Goal: Task Accomplishment & Management: Use online tool/utility

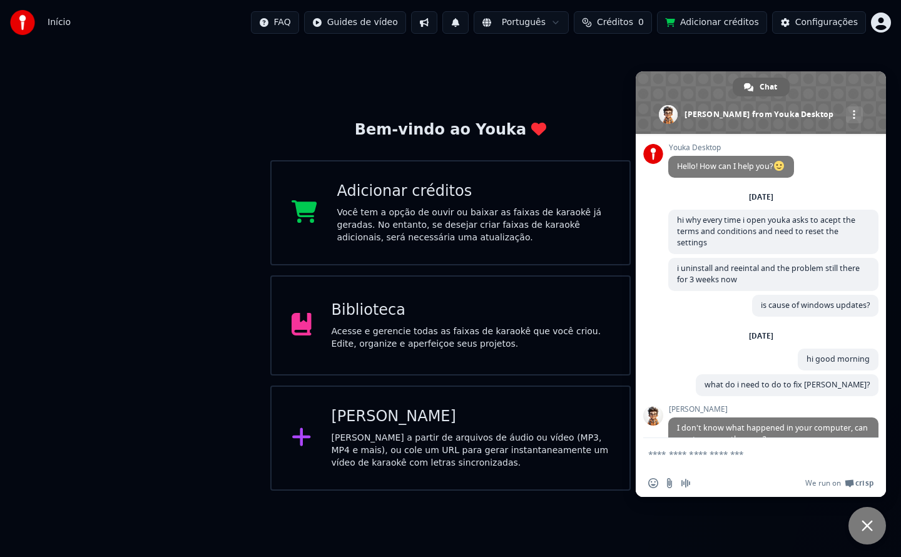
scroll to position [1374, 0]
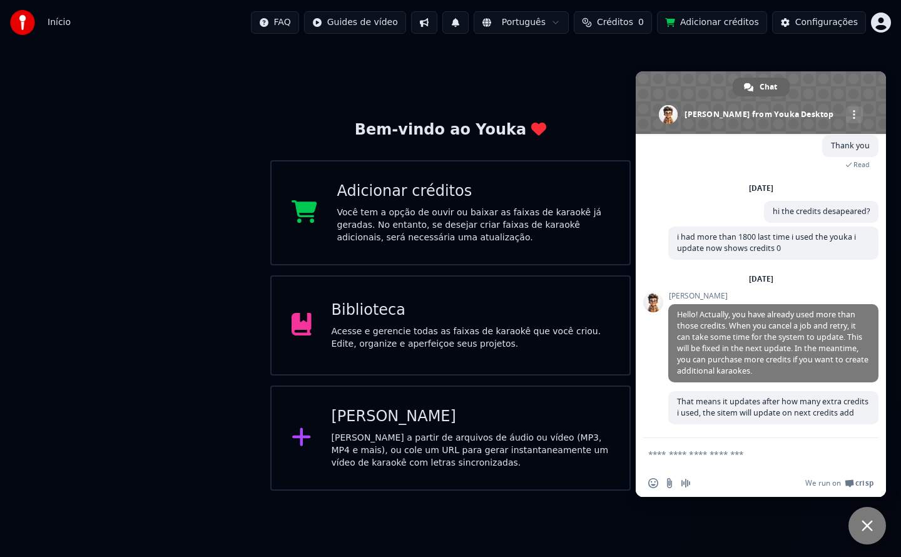
drag, startPoint x: 887, startPoint y: 404, endPoint x: 884, endPoint y: 452, distance: 48.3
click at [884, 452] on body "Início FAQ Guides de vídeo Português Créditos 0 Adicionar créditos Configuraçõe…" at bounding box center [450, 245] width 901 height 491
click at [764, 447] on textarea "Compose your message..." at bounding box center [748, 453] width 200 height 31
click at [352, 307] on div "Biblioteca" at bounding box center [471, 310] width 278 height 20
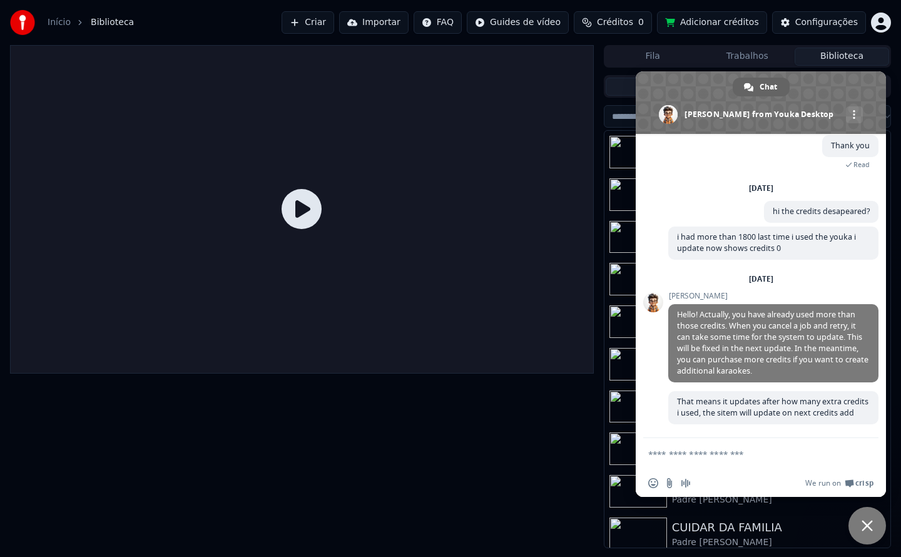
click at [869, 521] on span "Close chat" at bounding box center [867, 525] width 11 height 11
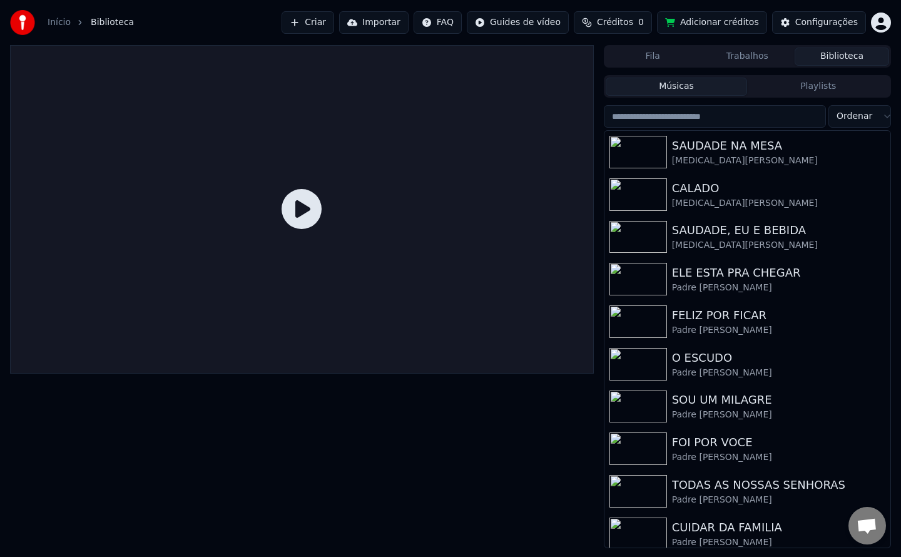
click at [743, 57] on button "Trabalhos" at bounding box center [747, 57] width 95 height 18
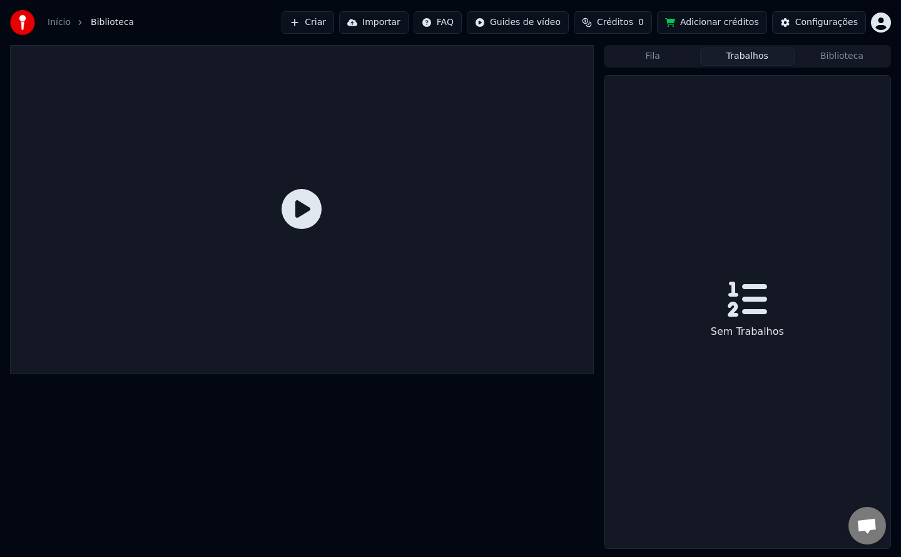
click at [833, 67] on div "Fila Trabalhos Biblioteca" at bounding box center [747, 56] width 287 height 23
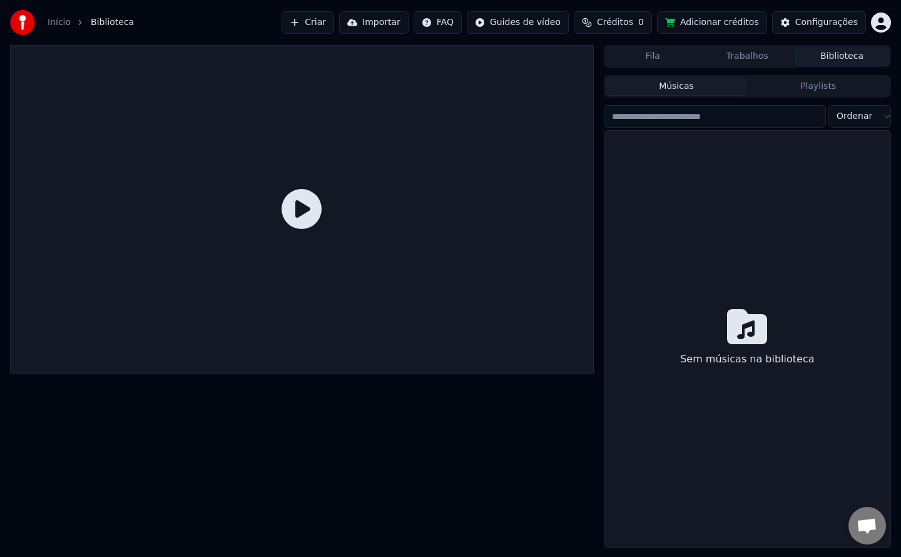
click at [833, 61] on button "Biblioteca" at bounding box center [842, 57] width 95 height 18
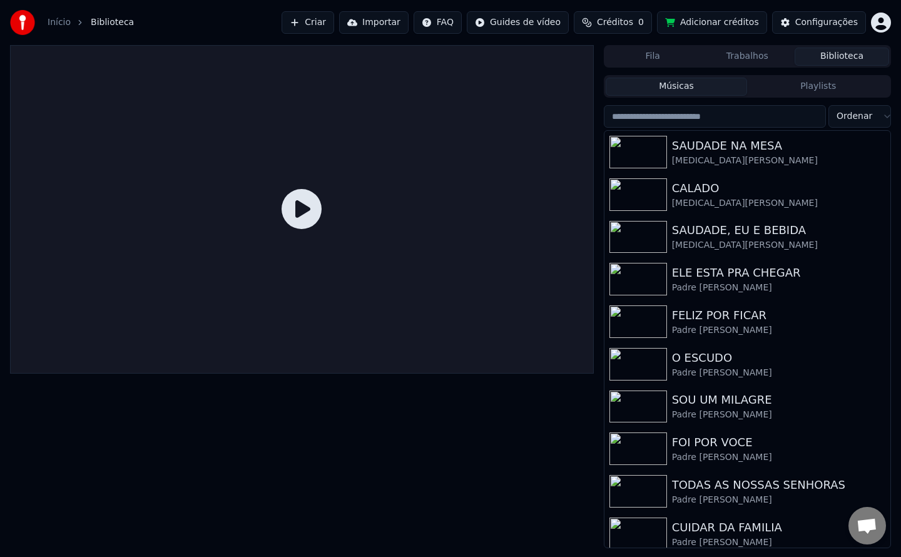
drag, startPoint x: 389, startPoint y: 0, endPoint x: 703, endPoint y: 160, distance: 352.7
click at [703, 160] on div "[MEDICAL_DATA][PERSON_NAME]" at bounding box center [778, 161] width 213 height 13
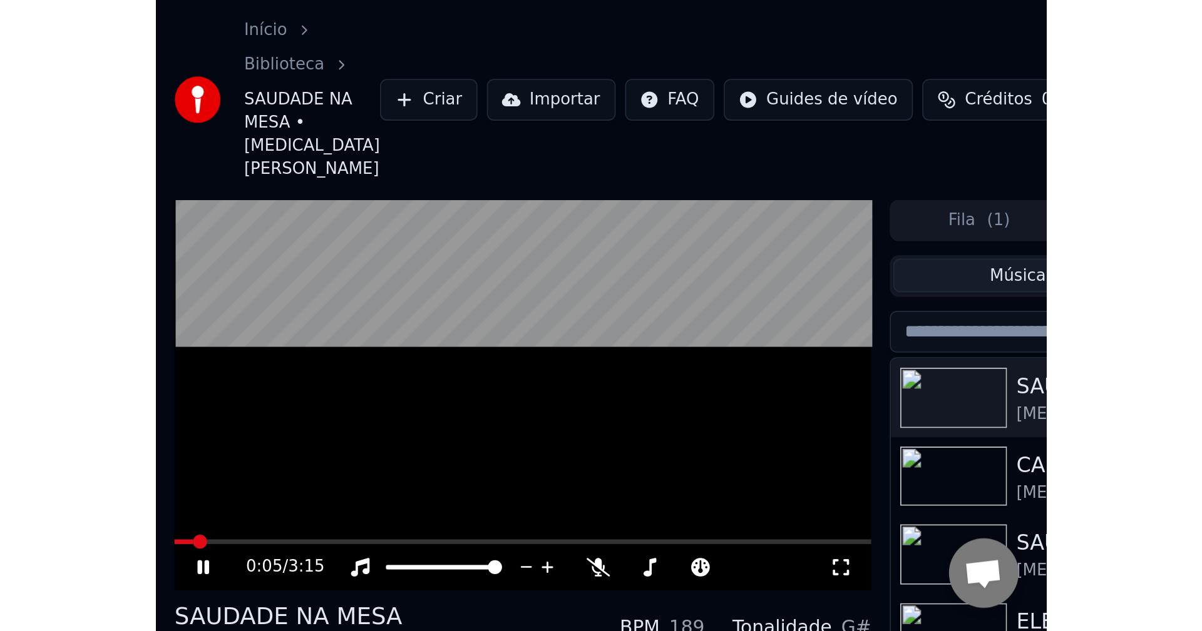
scroll to position [1249, 0]
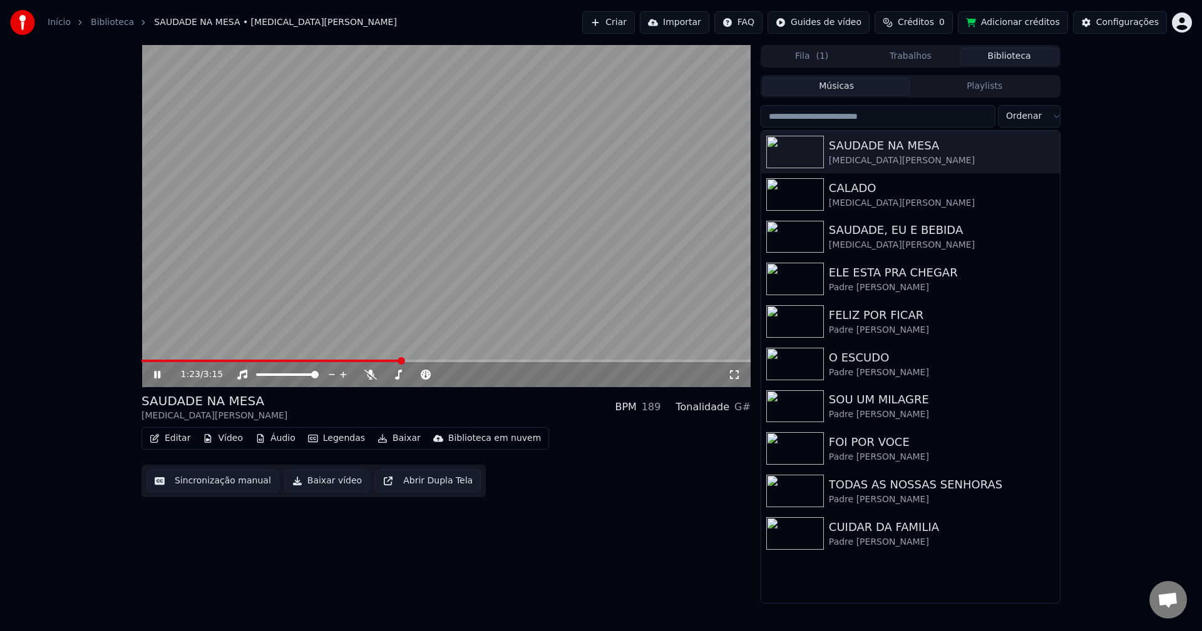
click at [325, 327] on video at bounding box center [445, 216] width 609 height 342
click at [193, 488] on button "Sincronização manual" at bounding box center [212, 481] width 133 height 23
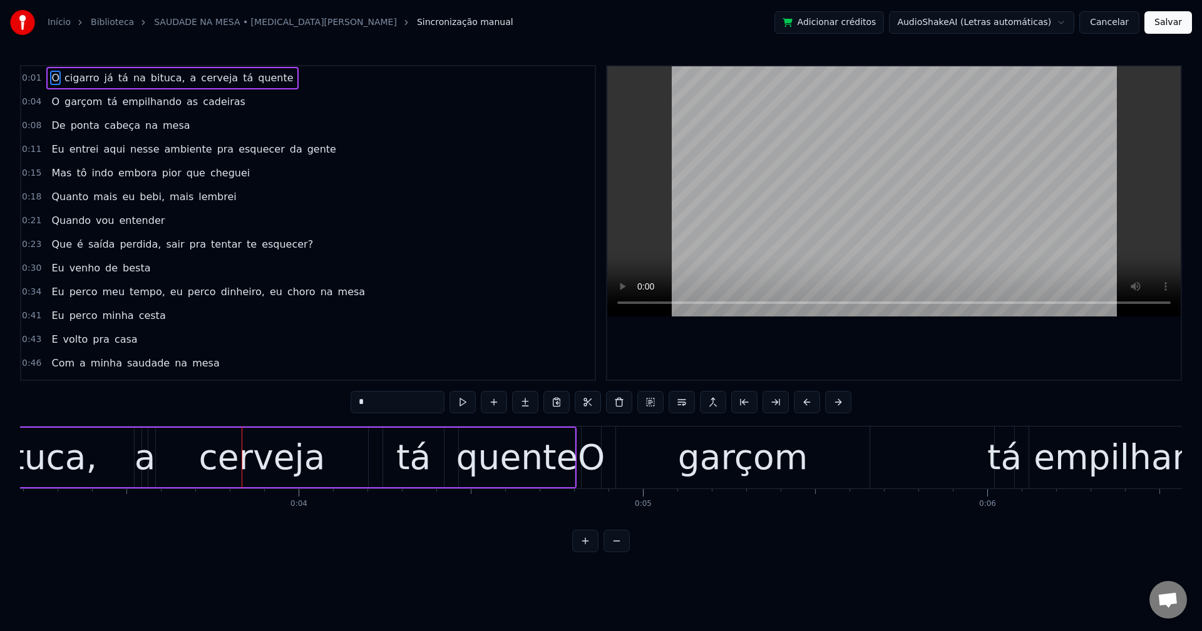
scroll to position [0, 1101]
click at [150, 79] on span "bituca," at bounding box center [168, 78] width 37 height 14
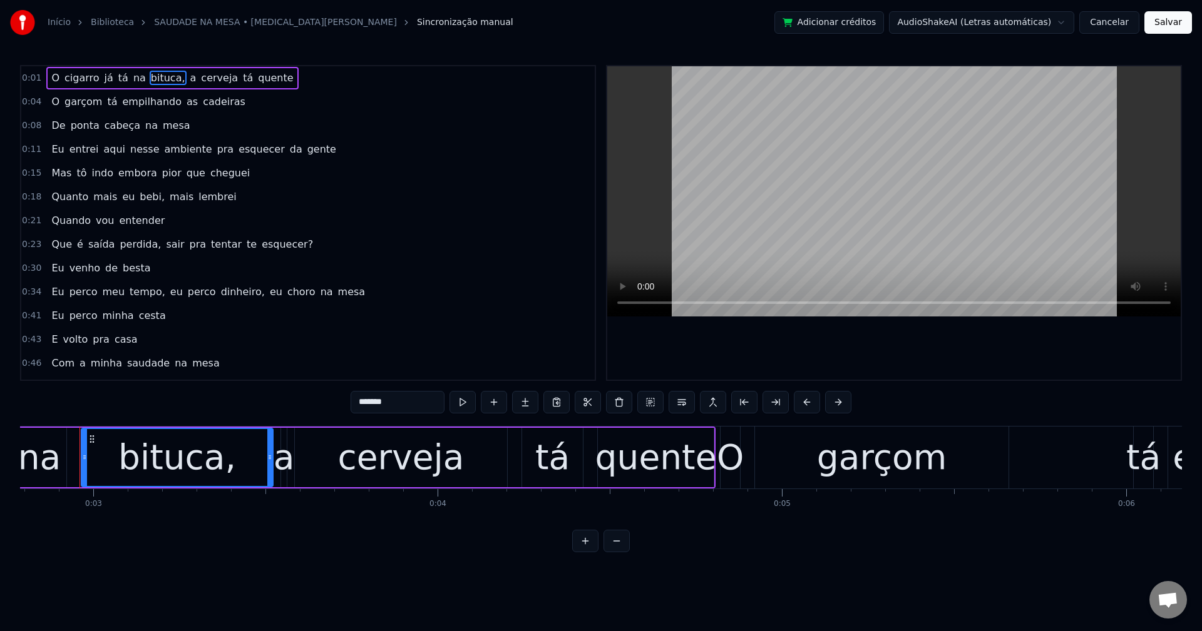
scroll to position [0, 956]
click at [409, 404] on input "*******" at bounding box center [397, 402] width 94 height 23
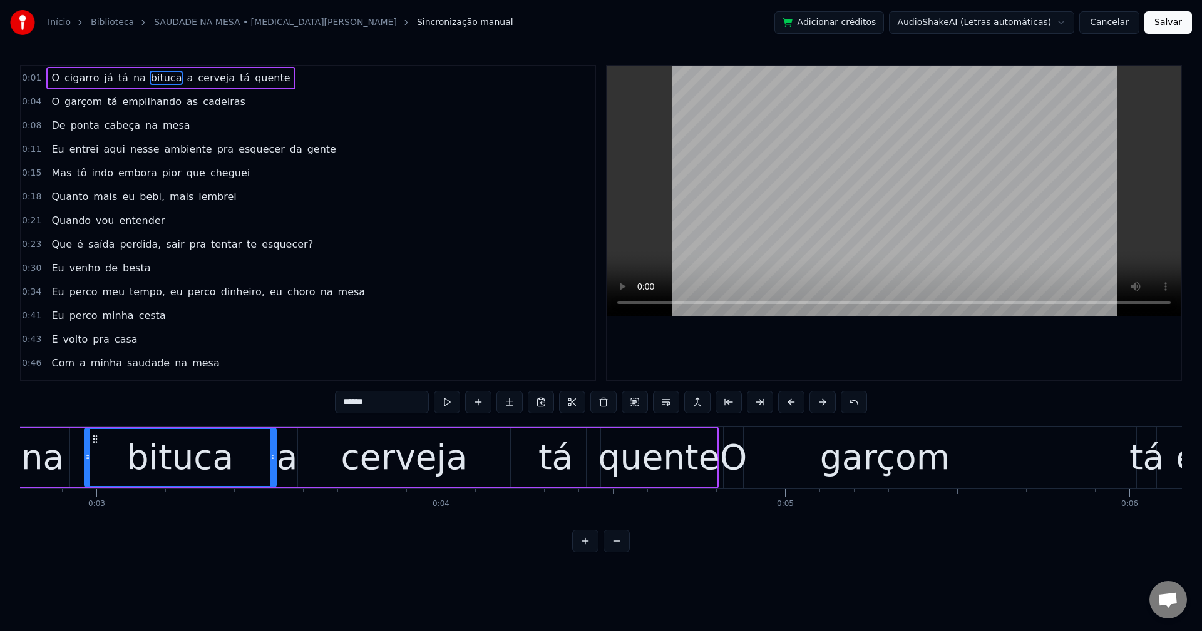
click at [185, 78] on span "a" at bounding box center [189, 78] width 9 height 14
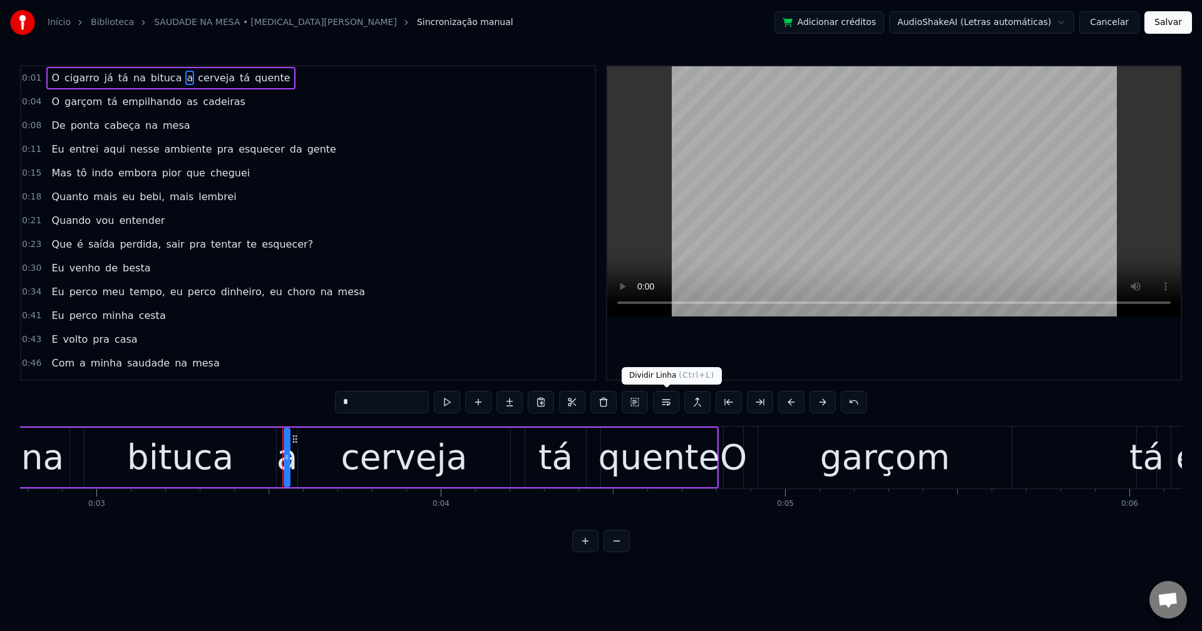
click at [663, 402] on button at bounding box center [666, 402] width 26 height 23
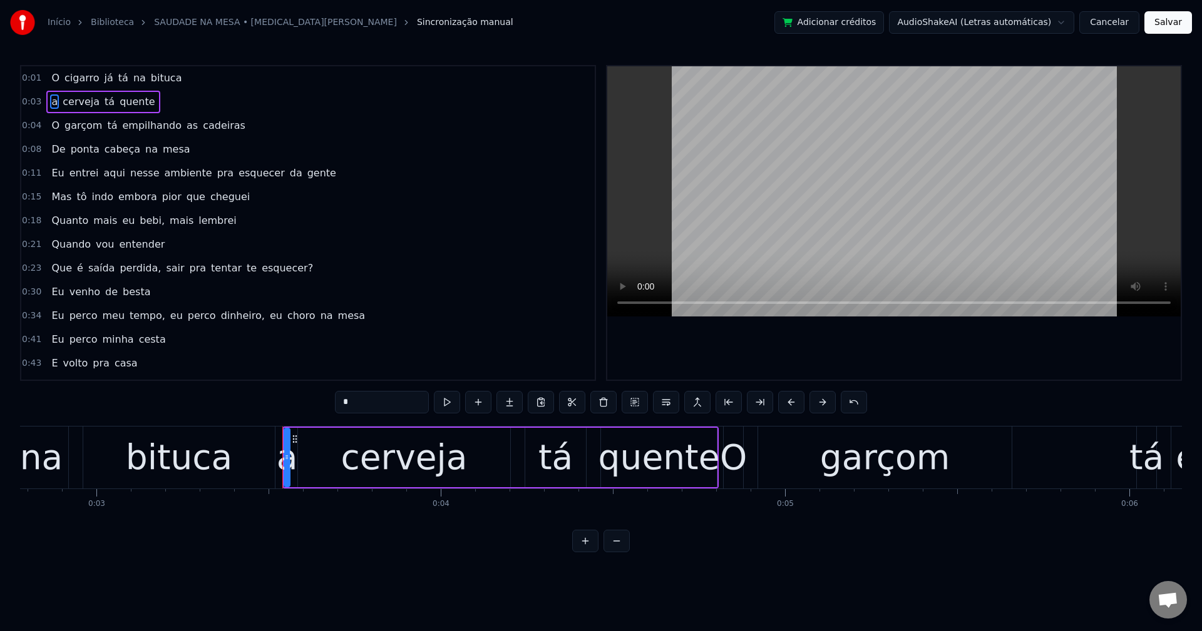
click at [148, 128] on span "empilhando" at bounding box center [152, 125] width 62 height 14
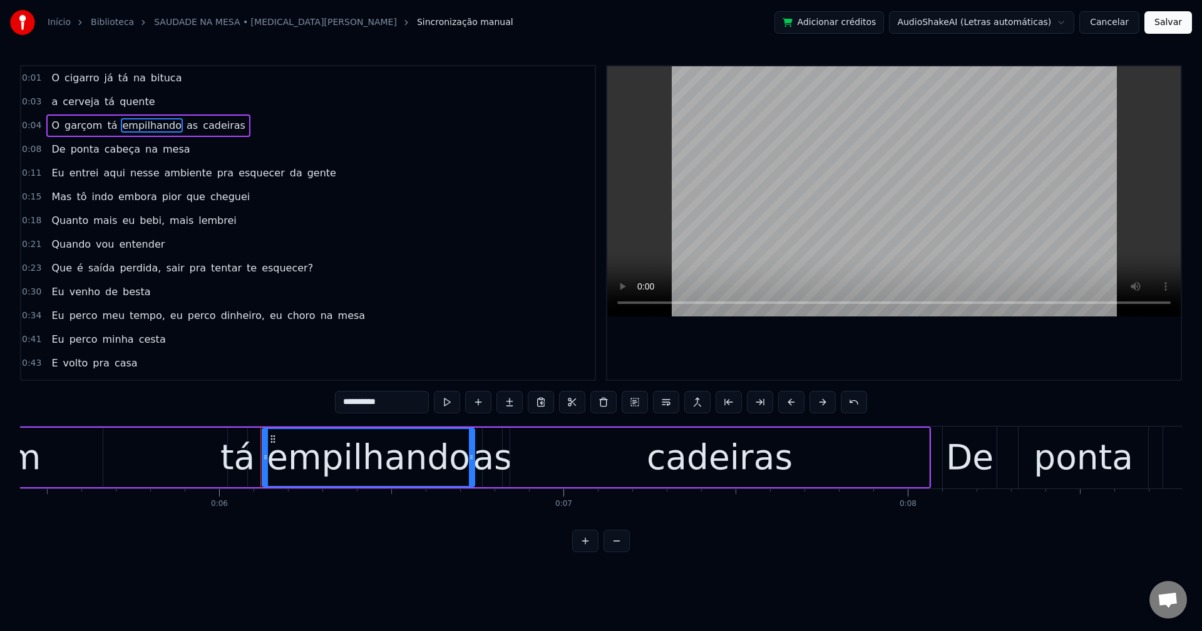
scroll to position [0, 2044]
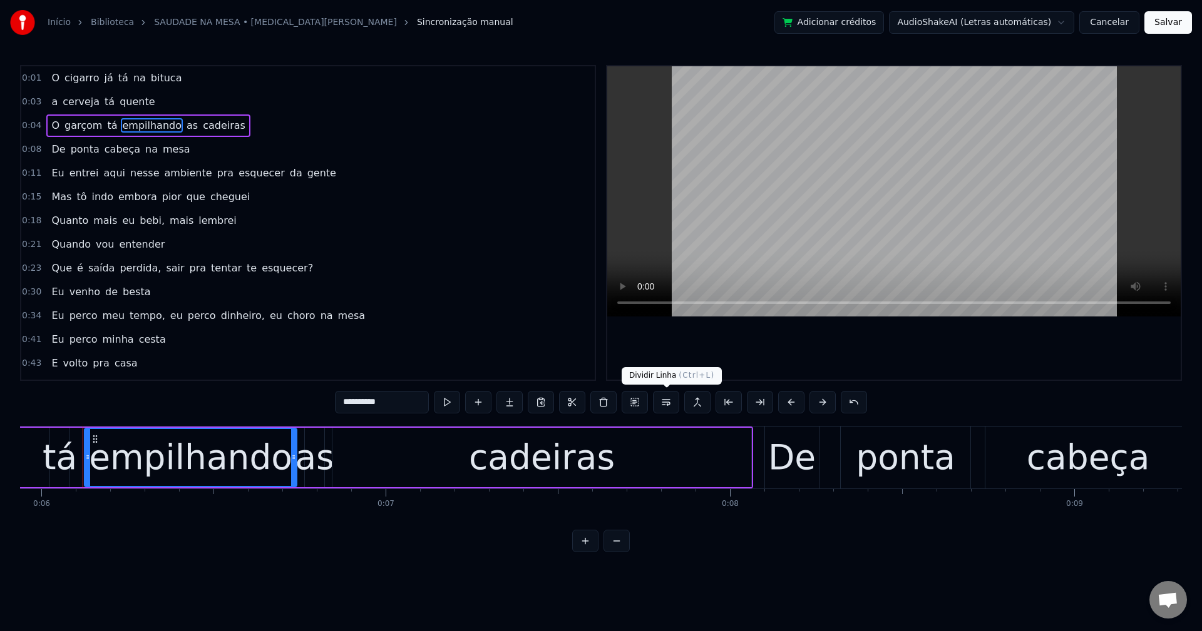
click at [668, 404] on button at bounding box center [666, 402] width 26 height 23
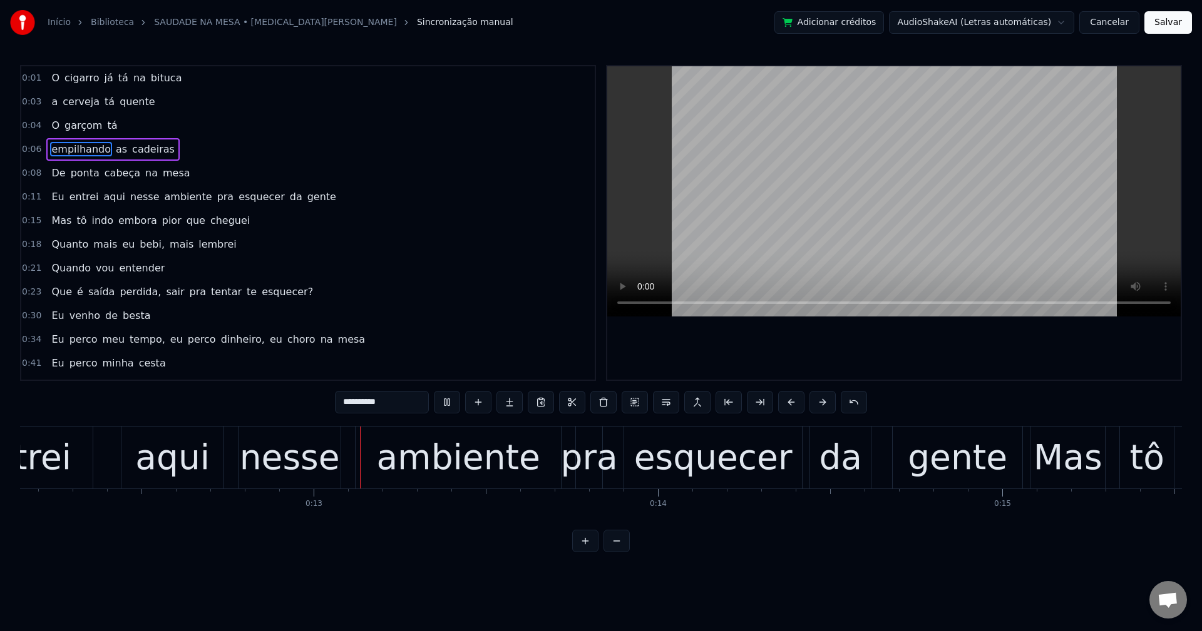
scroll to position [0, 4263]
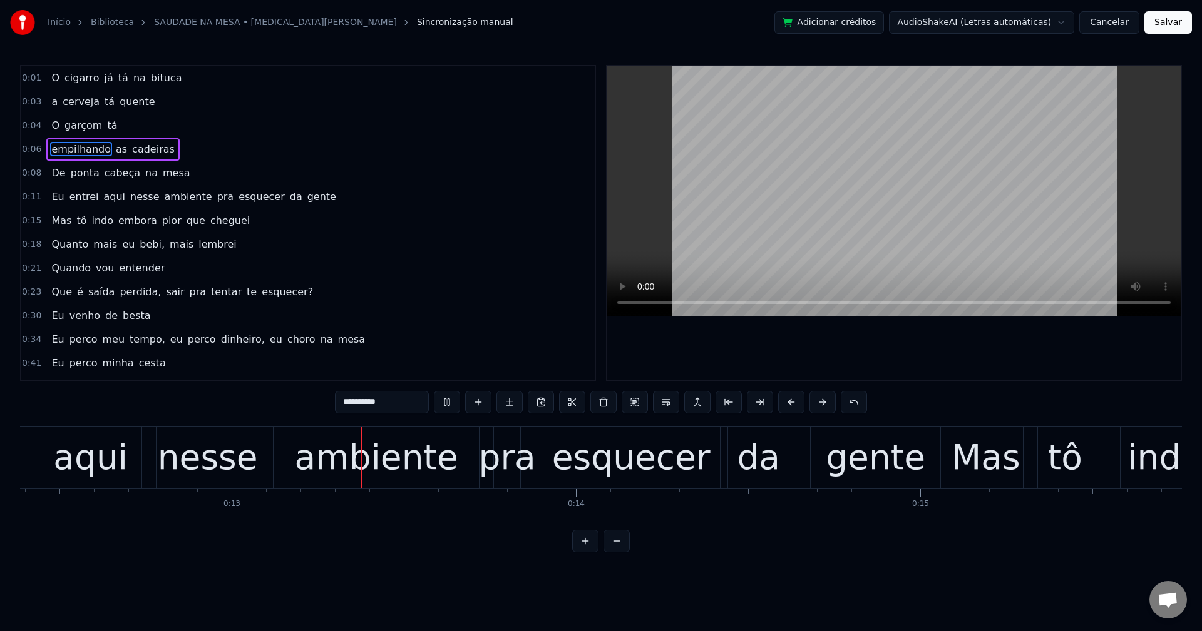
click at [216, 198] on span "pra" at bounding box center [225, 197] width 19 height 14
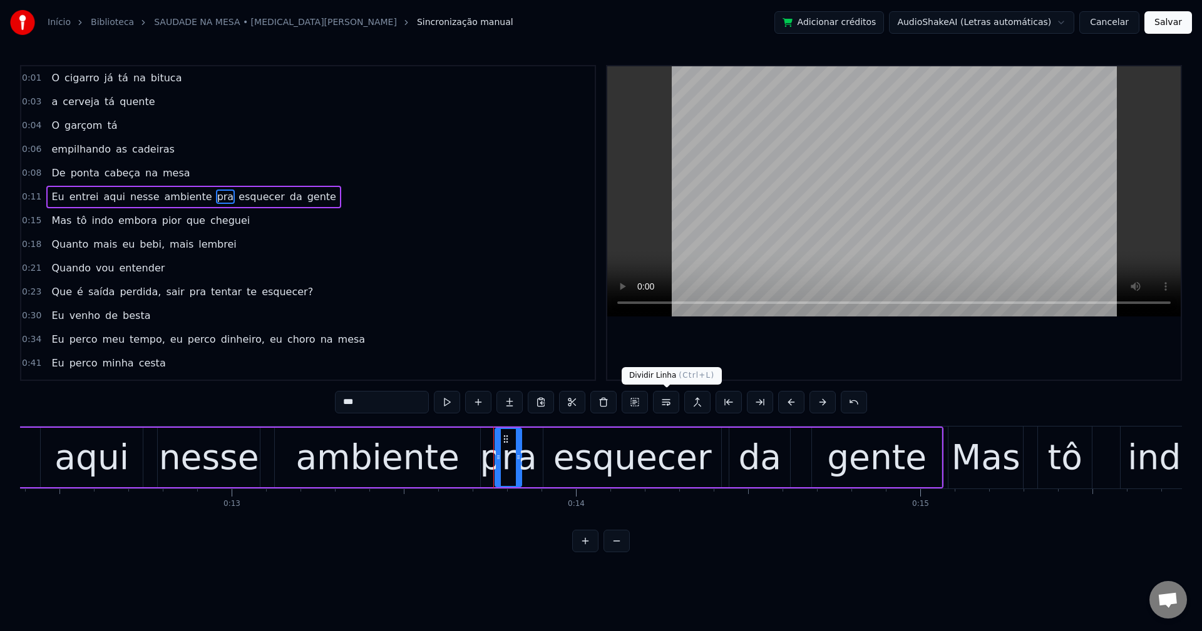
click at [667, 401] on button at bounding box center [666, 402] width 26 height 23
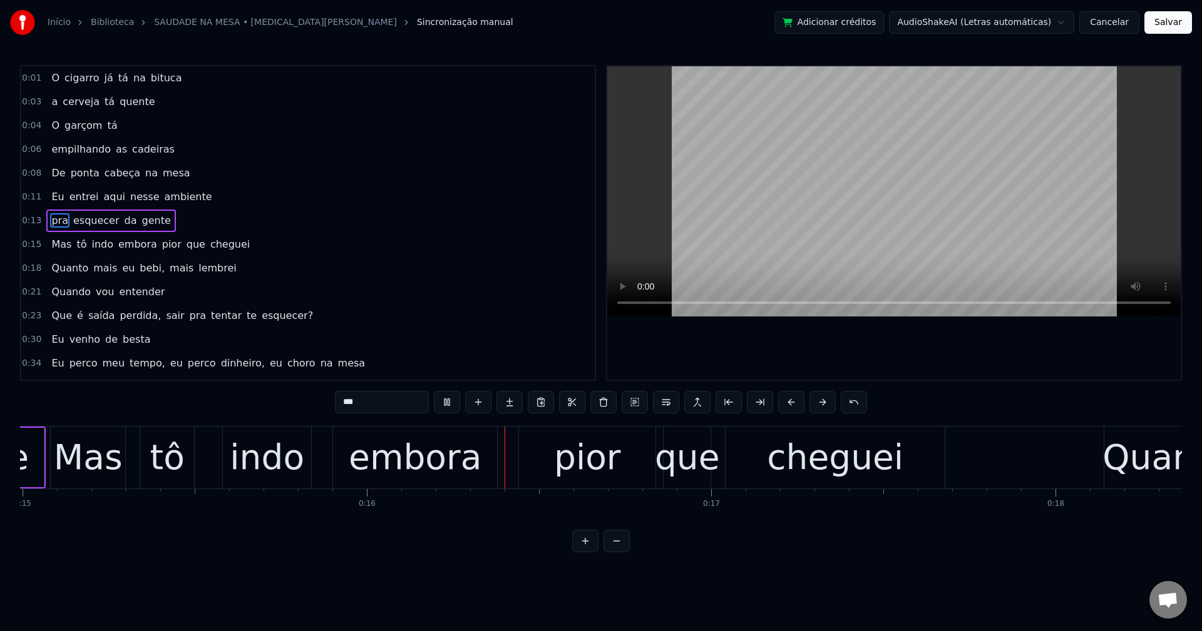
scroll to position [0, 5385]
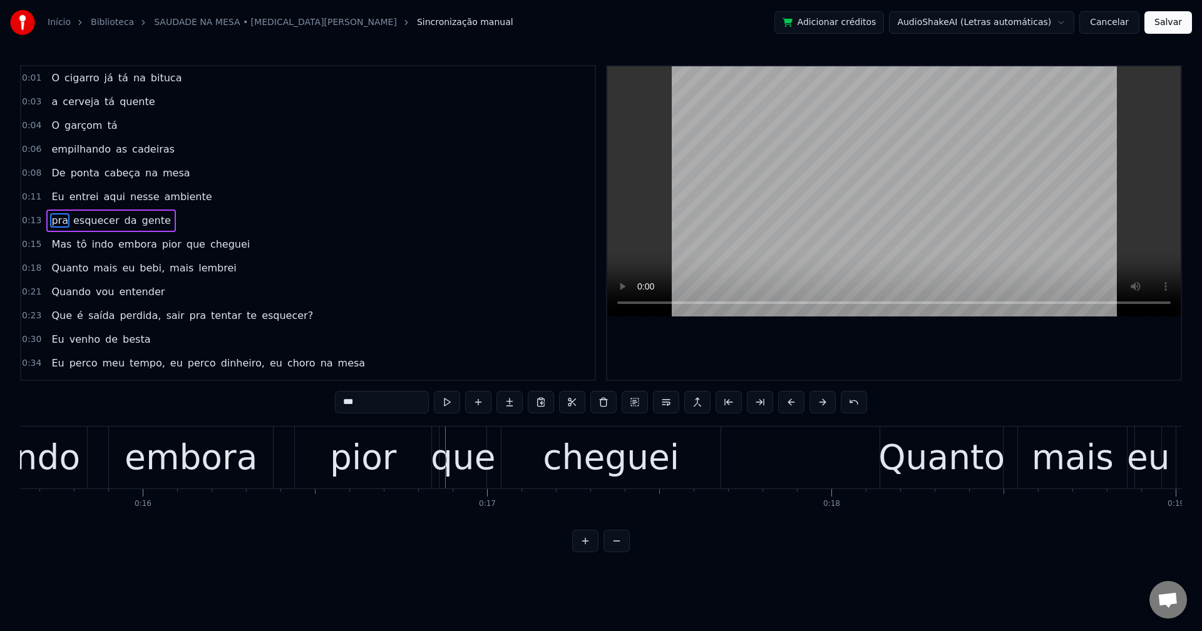
click at [161, 240] on span "pior" at bounding box center [172, 244] width 22 height 14
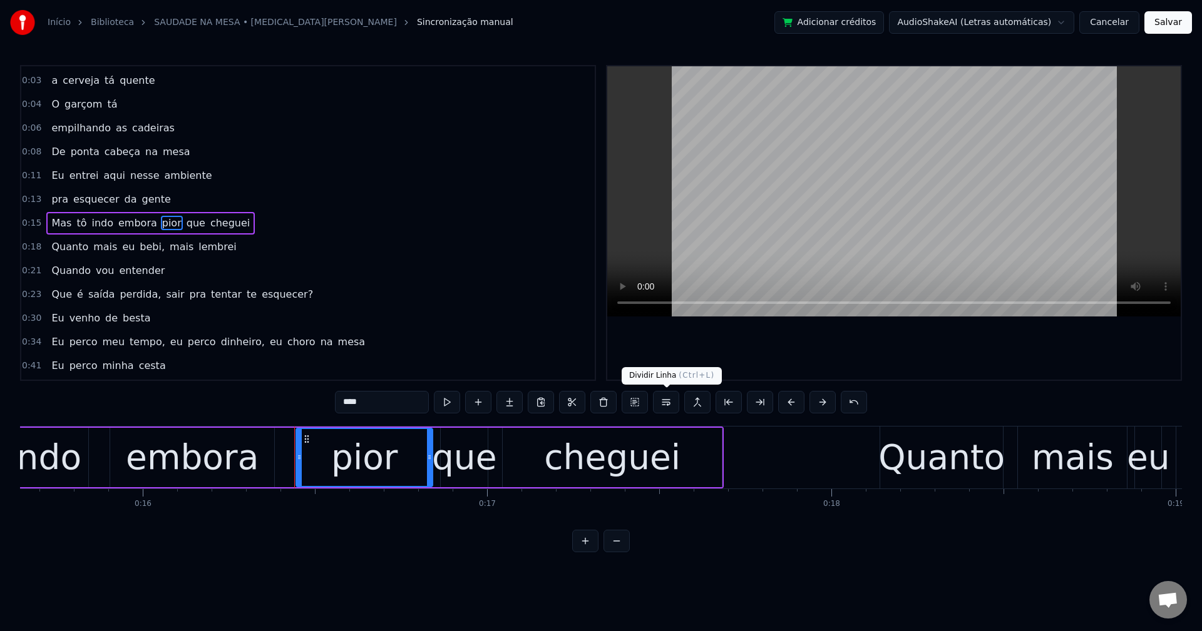
click at [667, 404] on button at bounding box center [666, 402] width 26 height 23
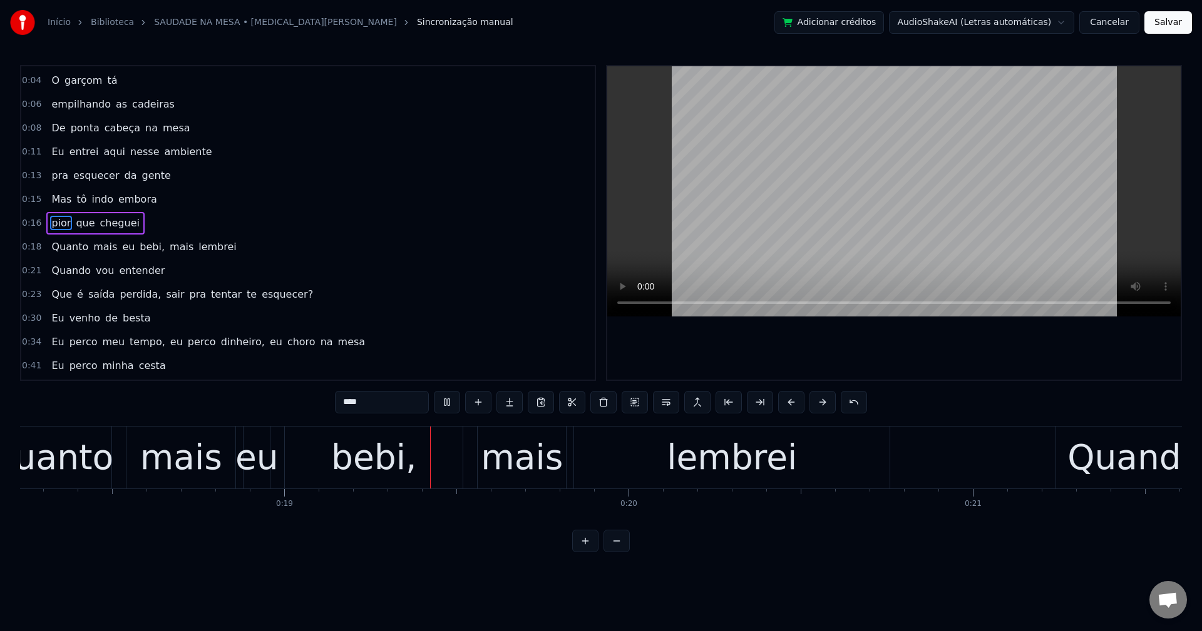
scroll to position [0, 6428]
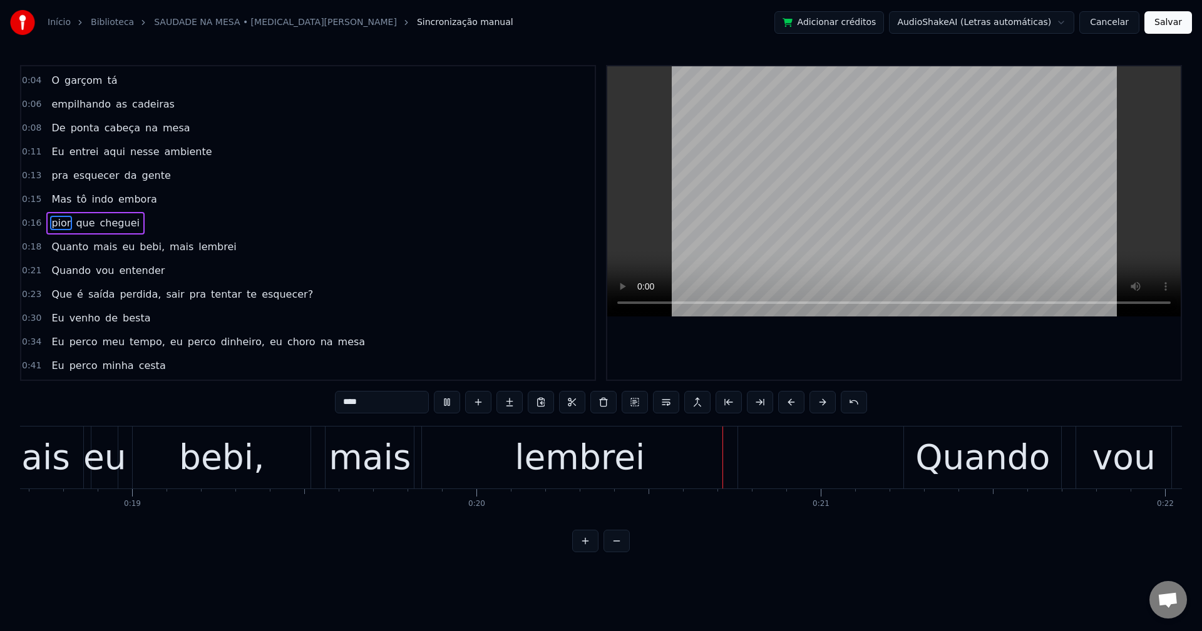
click at [138, 248] on span "bebi," at bounding box center [152, 247] width 28 height 14
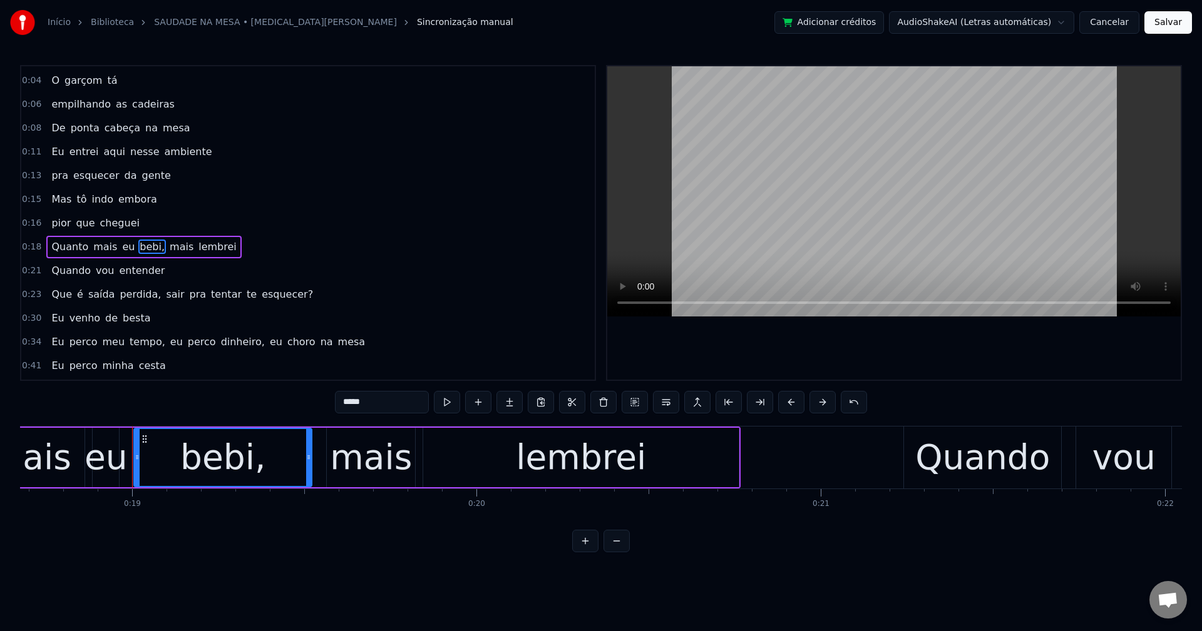
scroll to position [69, 0]
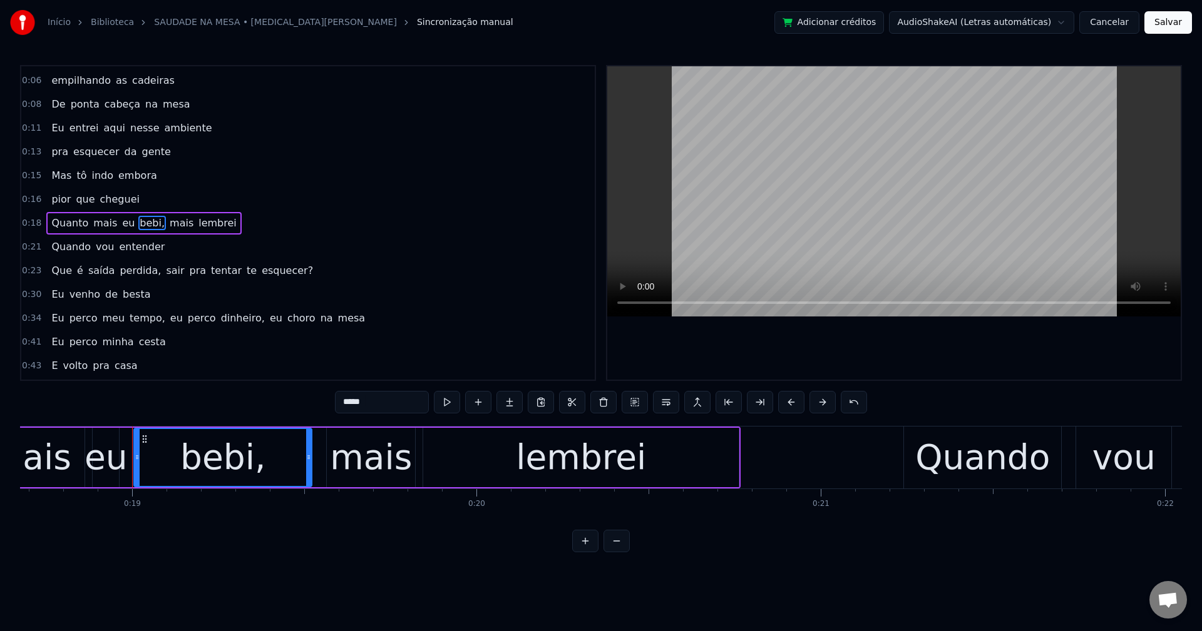
click at [402, 397] on input "*****" at bounding box center [382, 402] width 94 height 23
click at [167, 223] on span "mais" at bounding box center [178, 223] width 26 height 14
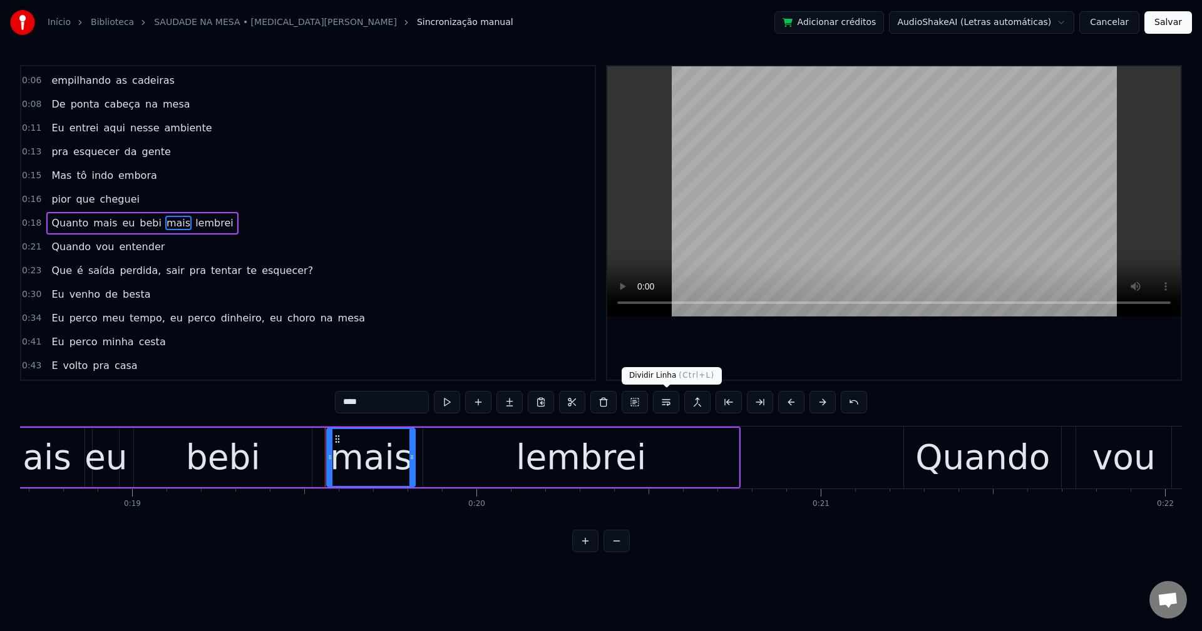
click at [663, 407] on button at bounding box center [666, 402] width 26 height 23
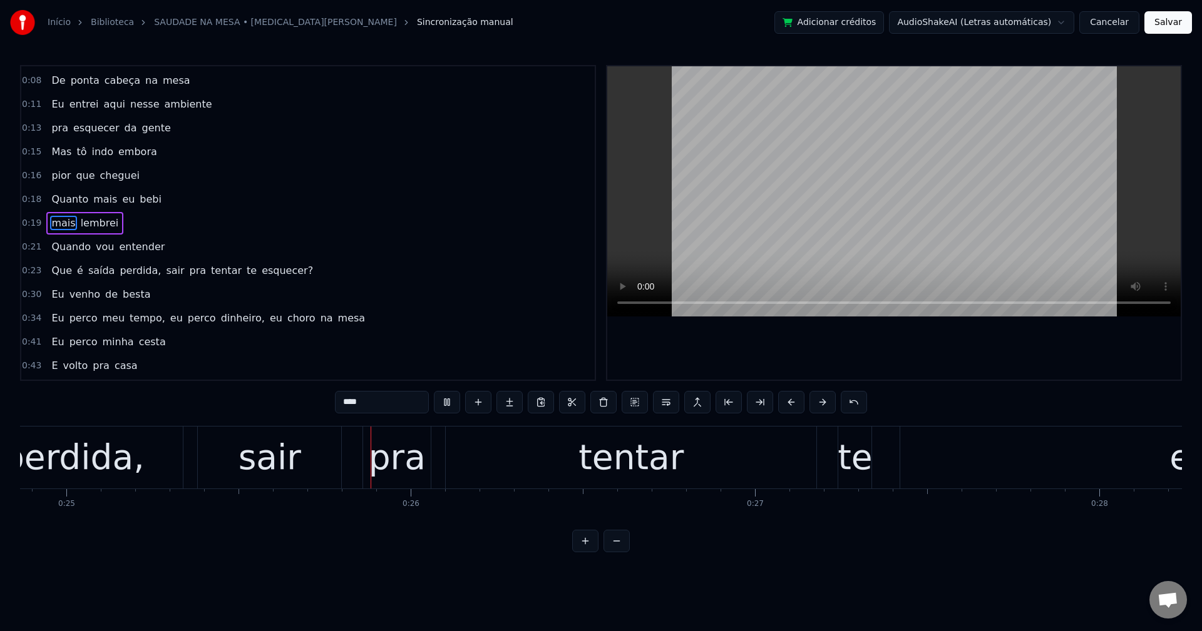
scroll to position [0, 8590]
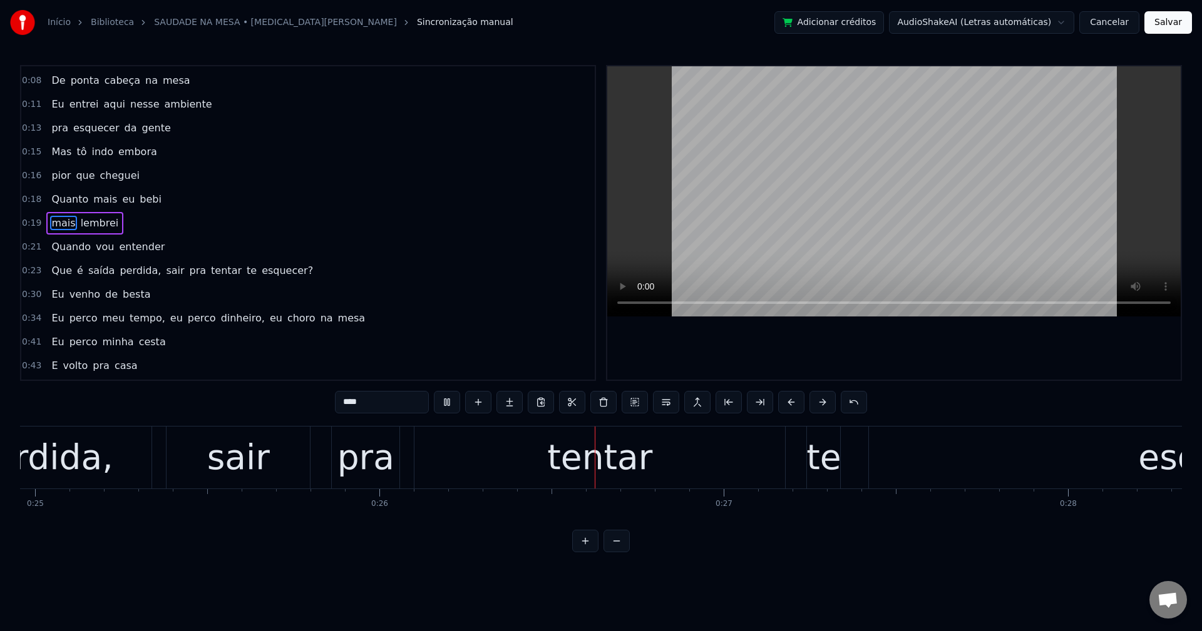
click at [143, 273] on span "perdida," at bounding box center [140, 270] width 44 height 14
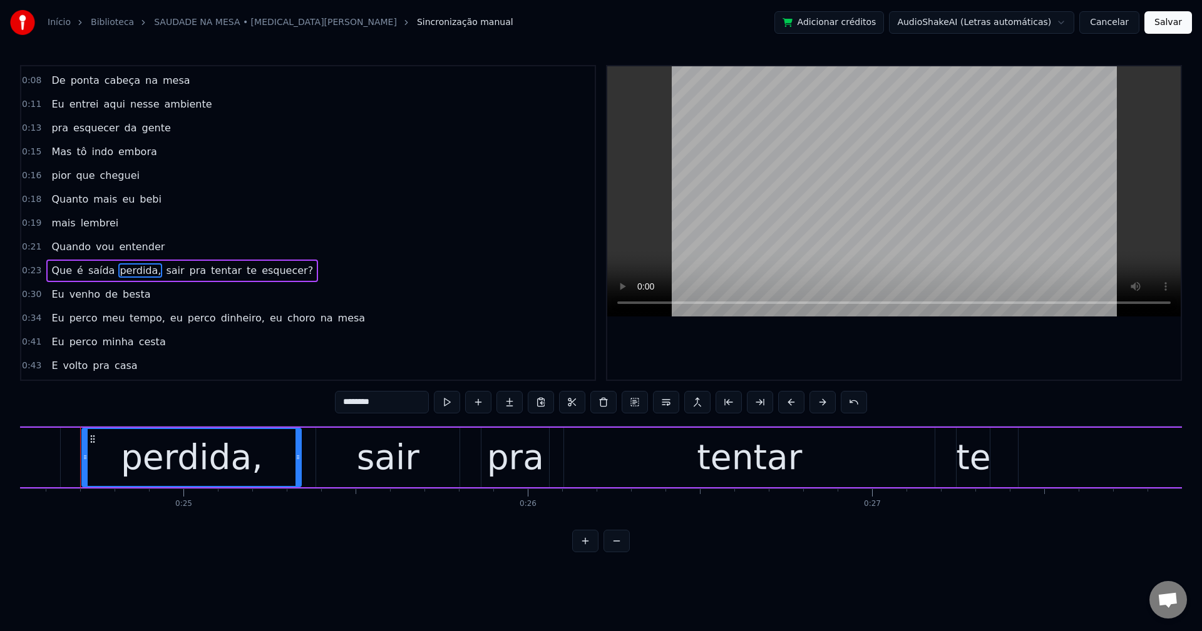
scroll to position [0, 8439]
click at [391, 397] on input "********" at bounding box center [382, 402] width 94 height 23
click at [161, 273] on span "sair" at bounding box center [171, 270] width 21 height 14
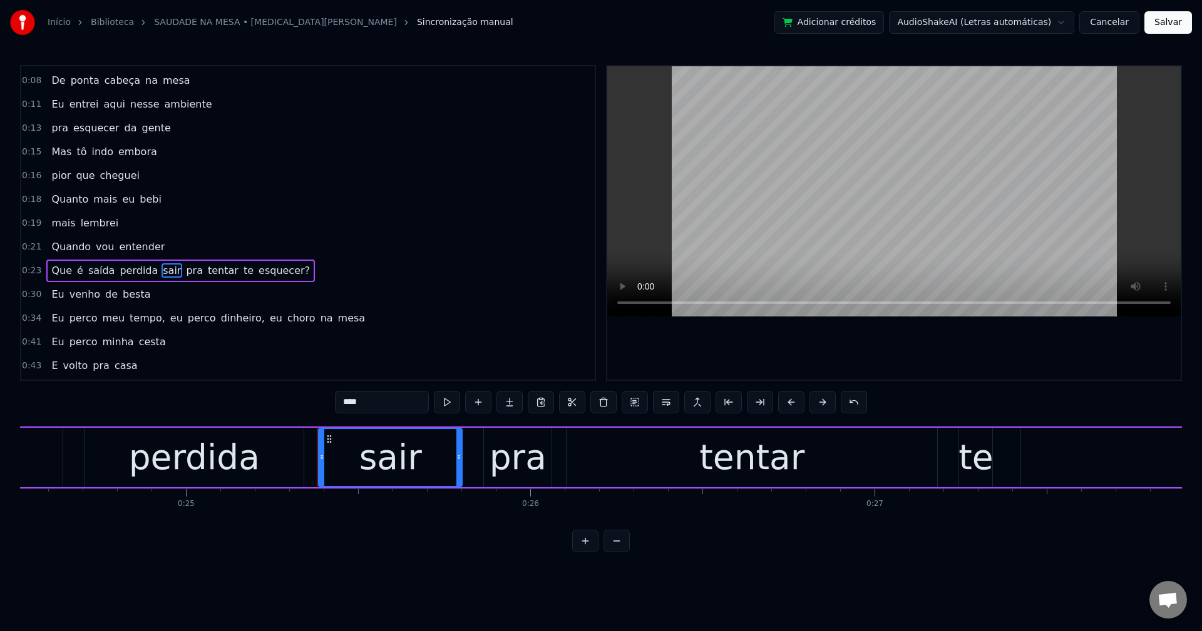
scroll to position [140, 0]
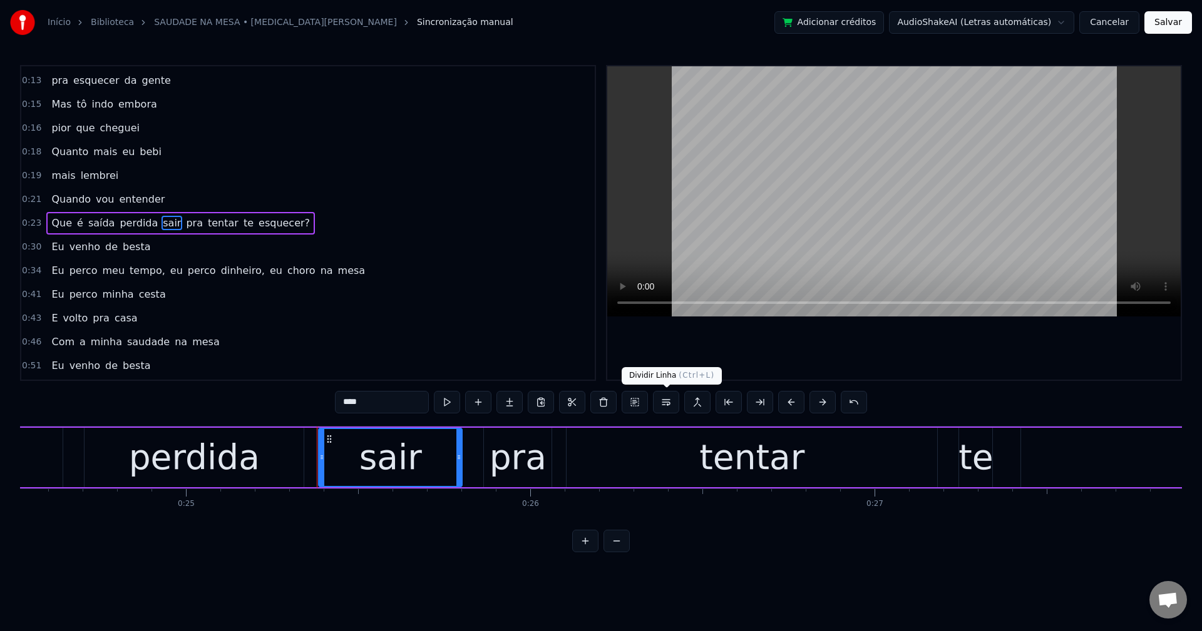
click at [672, 407] on button at bounding box center [666, 402] width 26 height 23
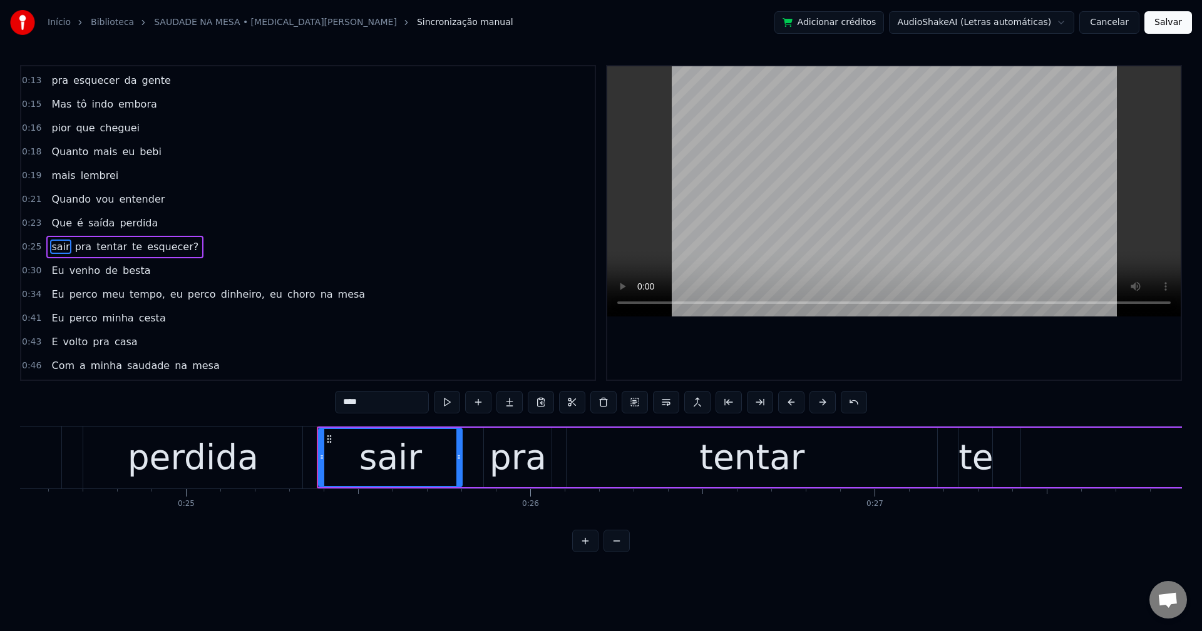
scroll to position [164, 0]
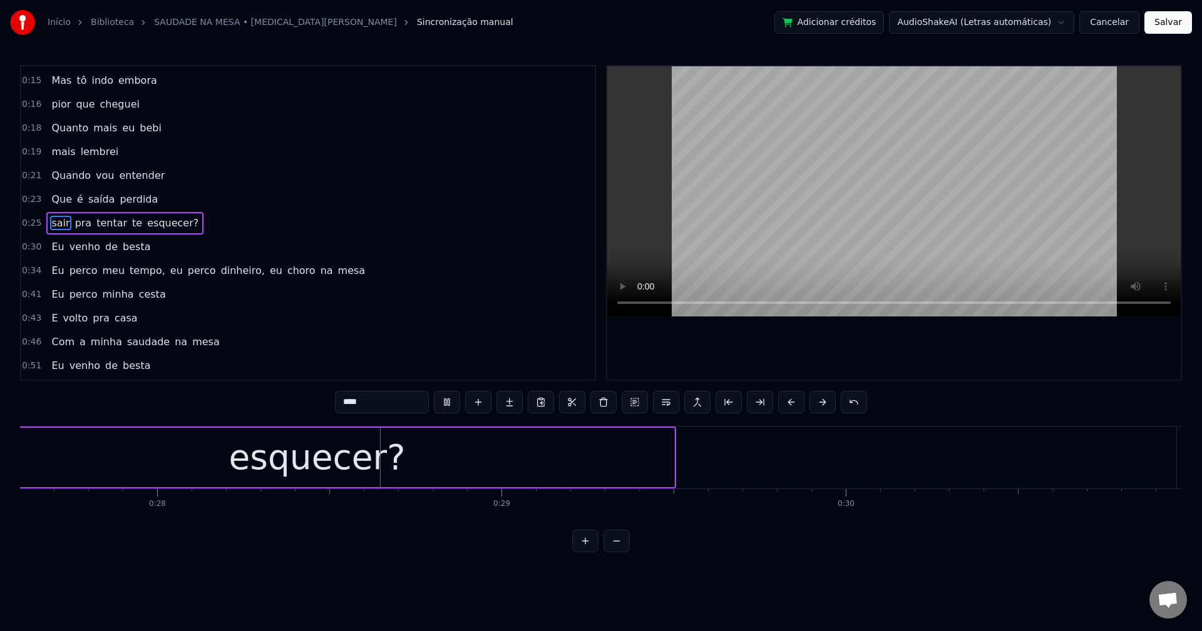
click at [146, 225] on span "esquecer?" at bounding box center [173, 223] width 54 height 14
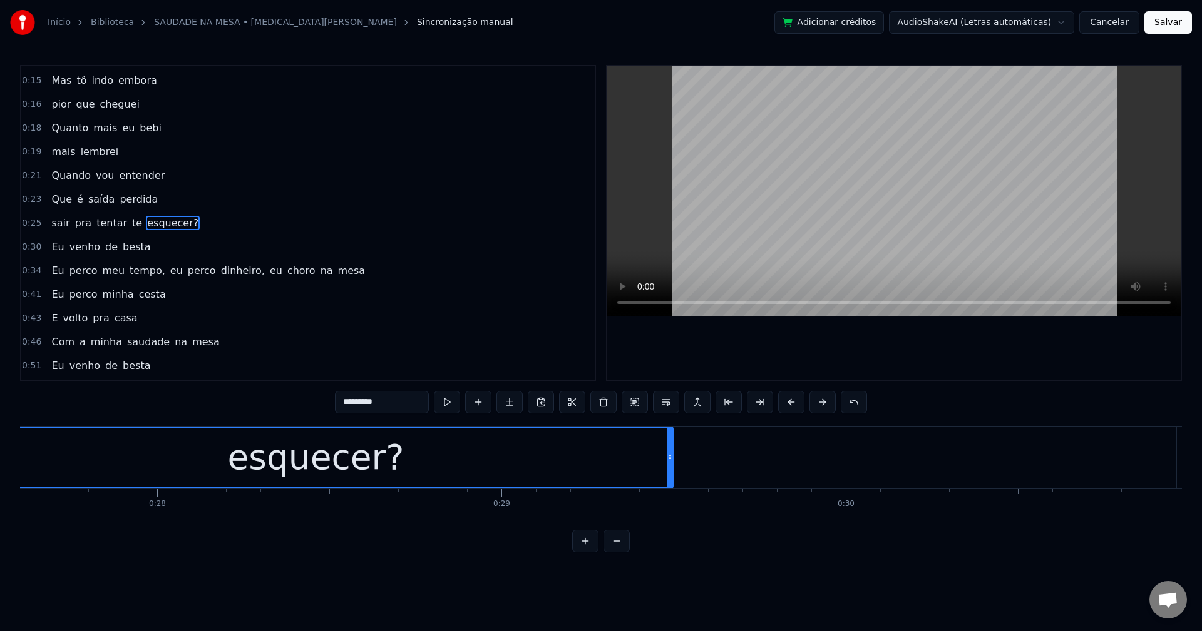
scroll to position [0, 9376]
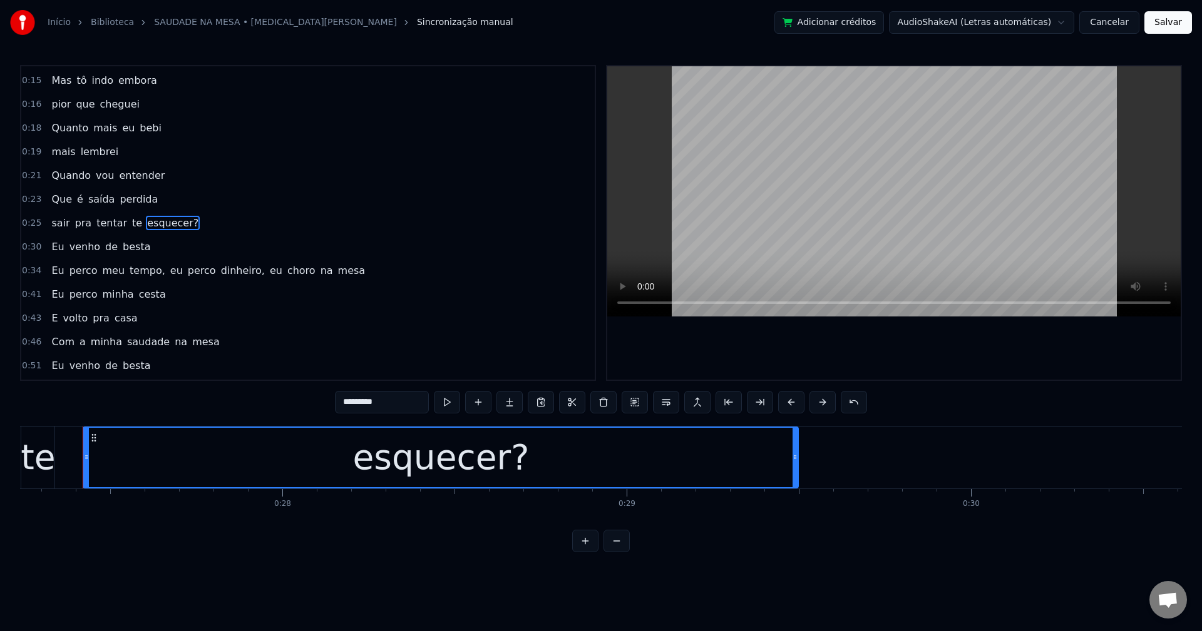
click at [395, 407] on input "*********" at bounding box center [382, 402] width 94 height 23
click at [131, 223] on span "te" at bounding box center [137, 223] width 13 height 14
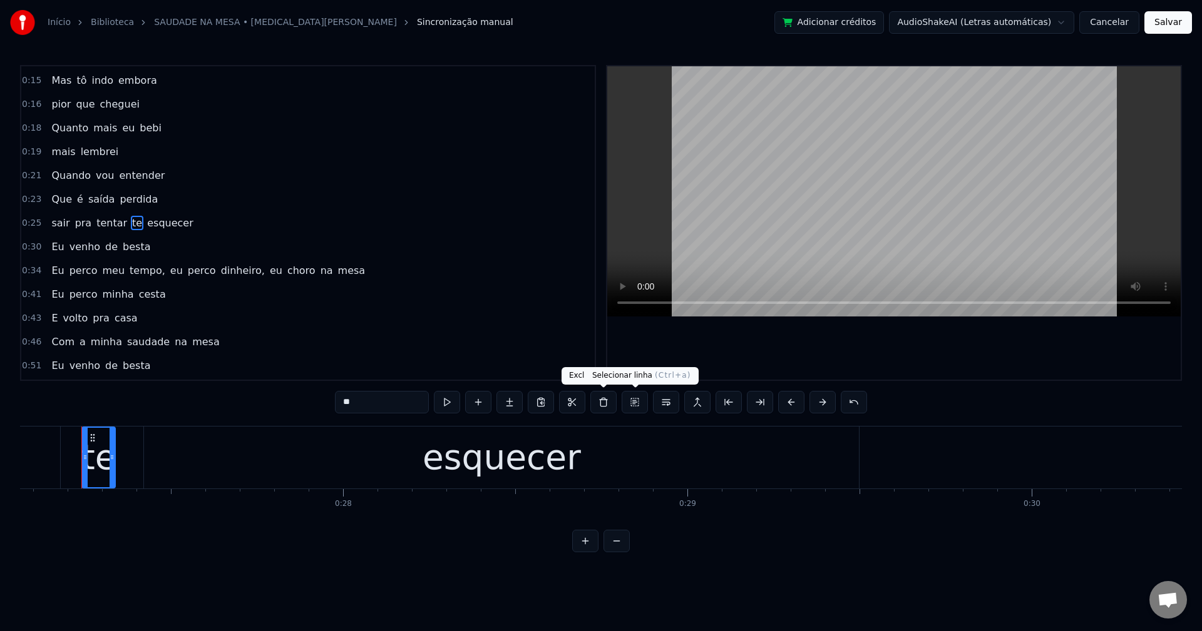
scroll to position [0, 9314]
click at [663, 403] on button at bounding box center [666, 402] width 26 height 23
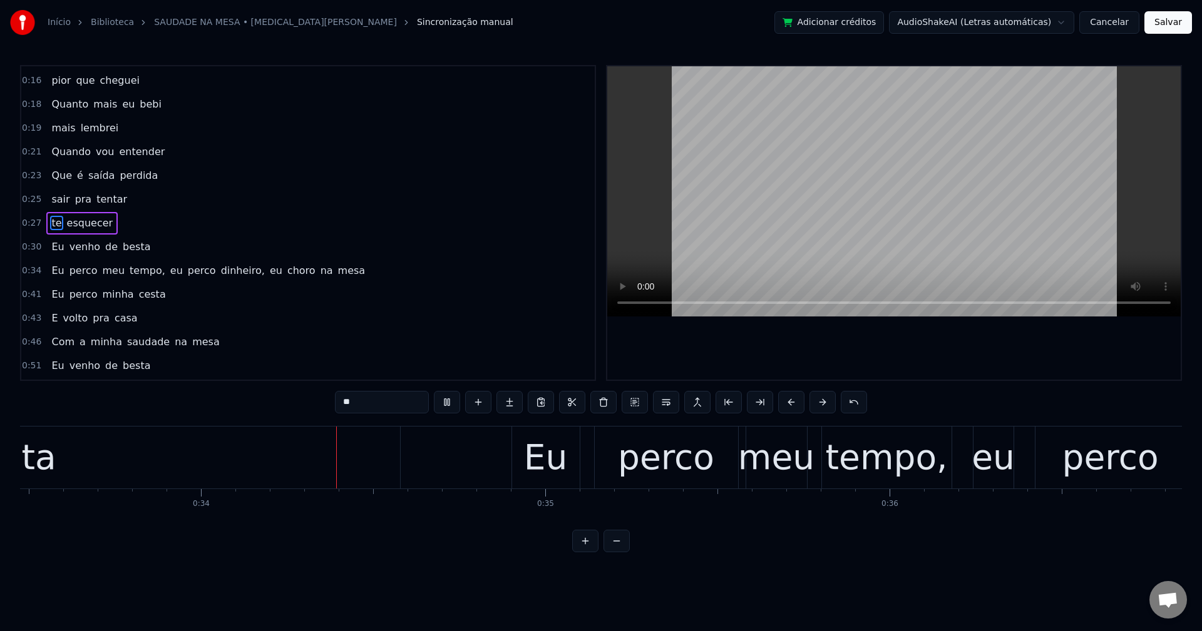
scroll to position [0, 11548]
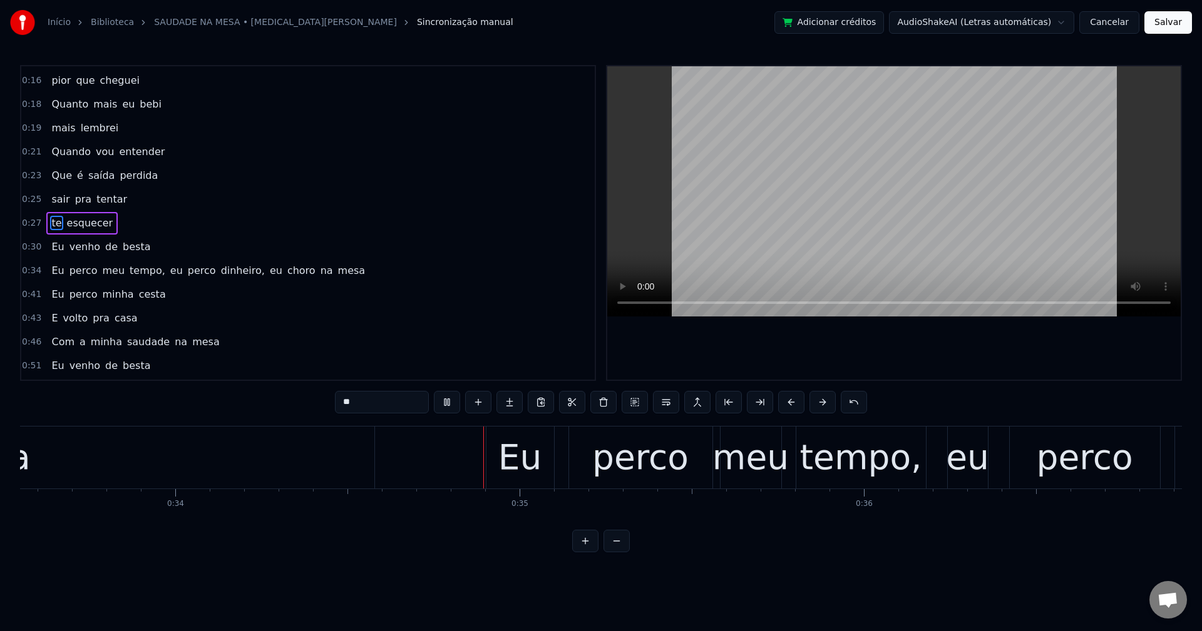
click at [129, 275] on span "tempo," at bounding box center [147, 270] width 38 height 14
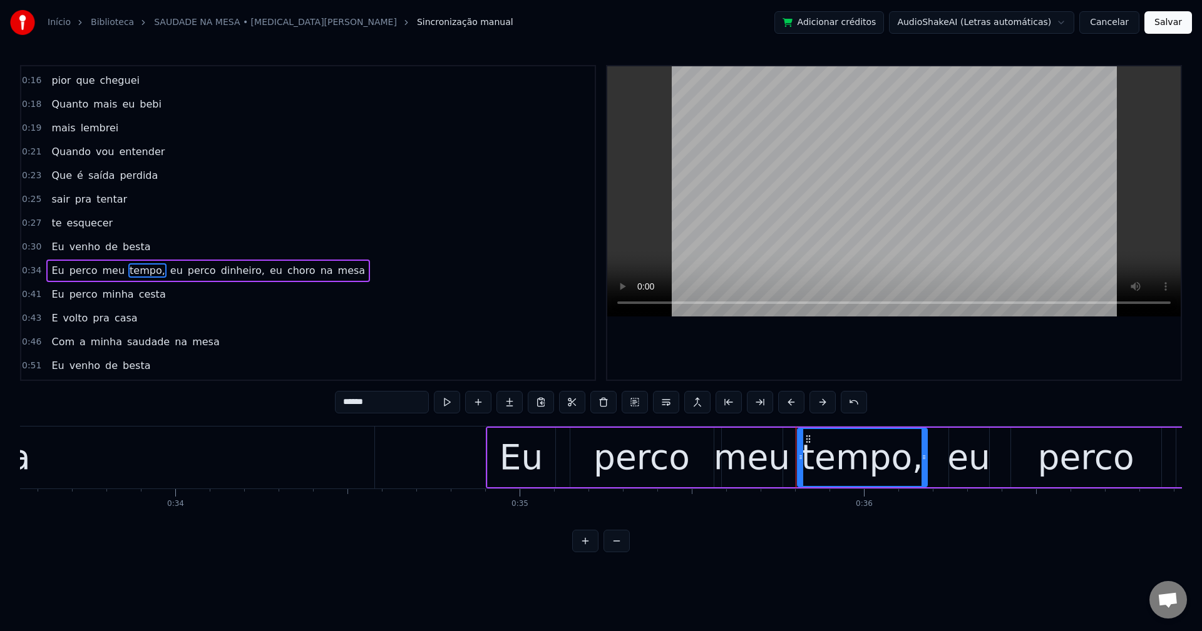
scroll to position [235, 0]
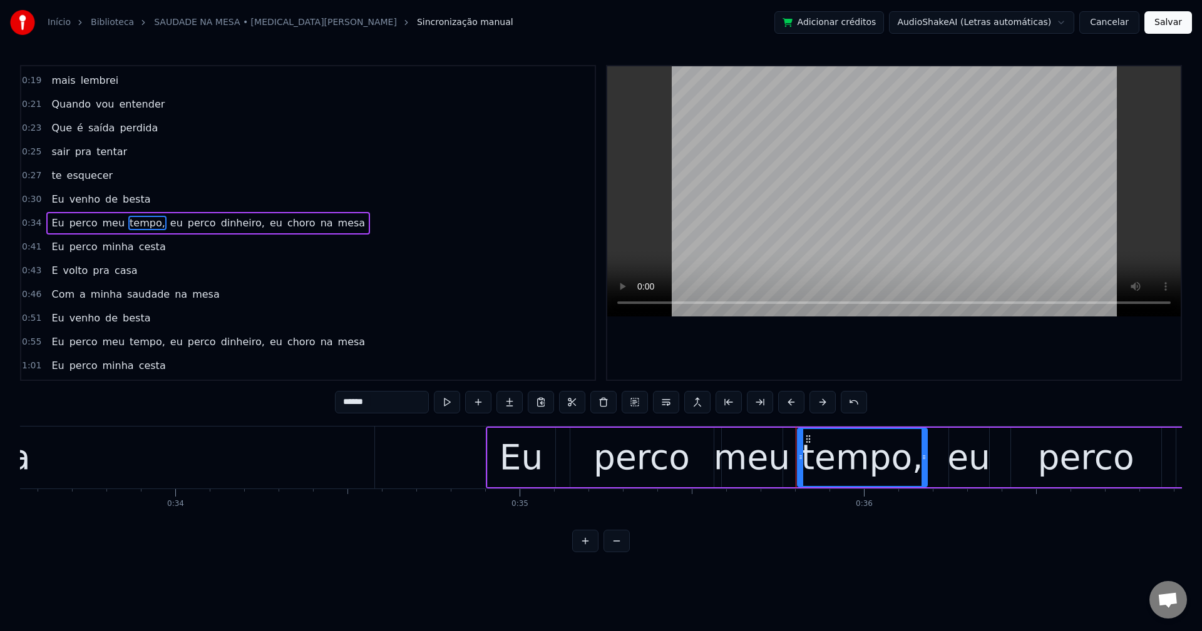
click at [403, 402] on input "******" at bounding box center [382, 402] width 94 height 23
click at [166, 227] on span "eu" at bounding box center [173, 223] width 15 height 14
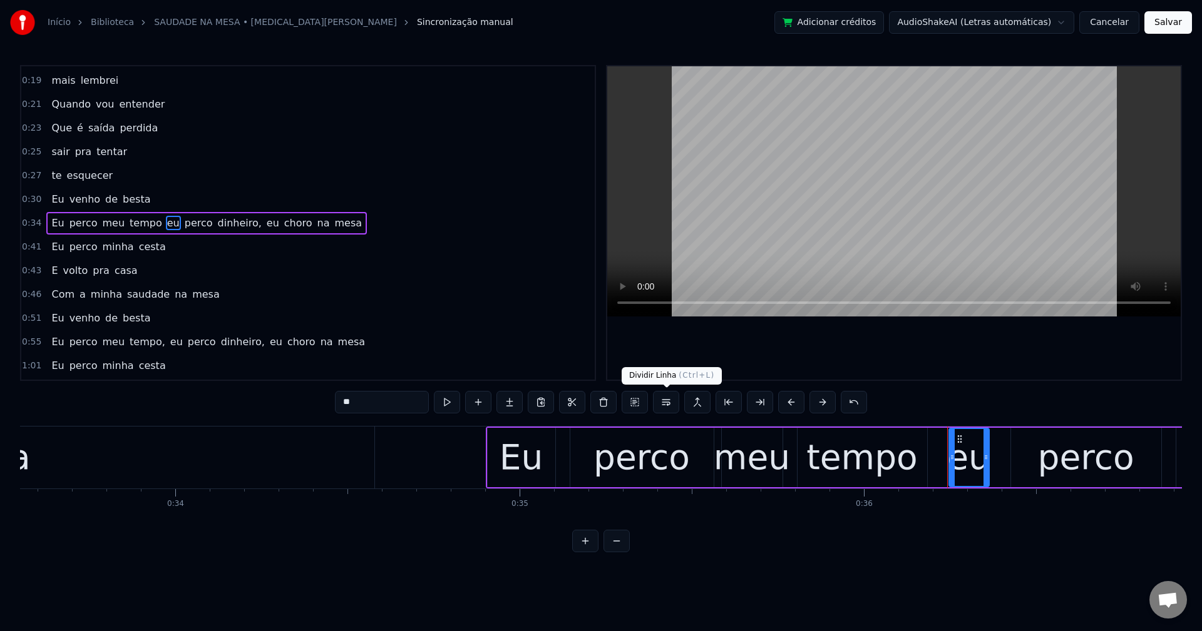
click at [670, 401] on button at bounding box center [666, 402] width 26 height 23
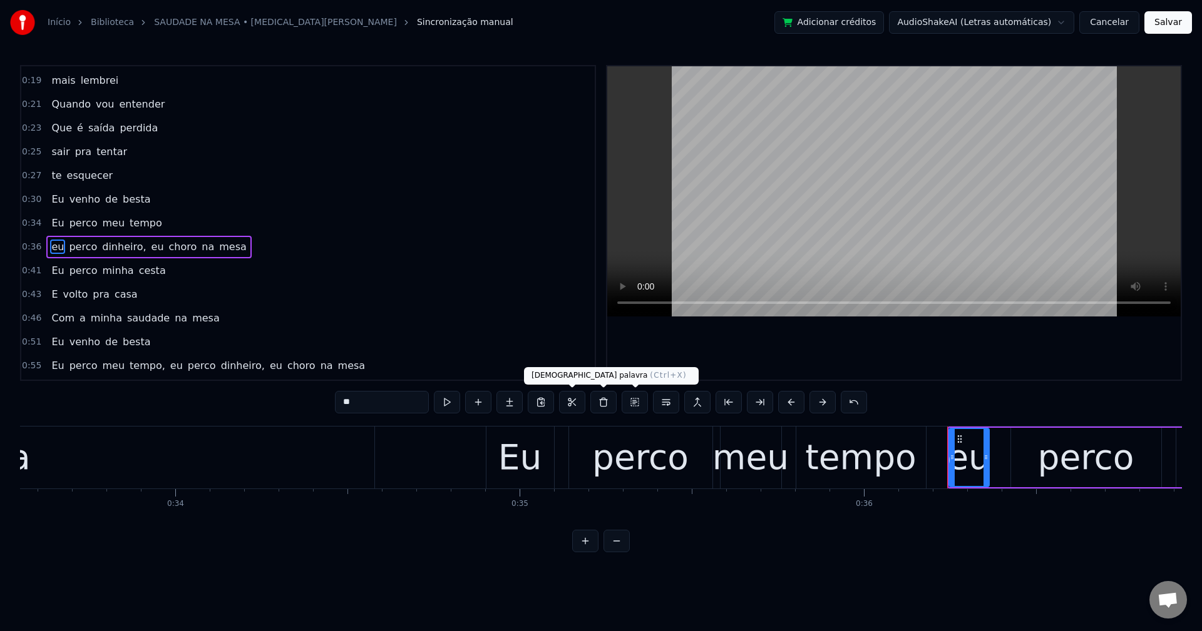
scroll to position [259, 0]
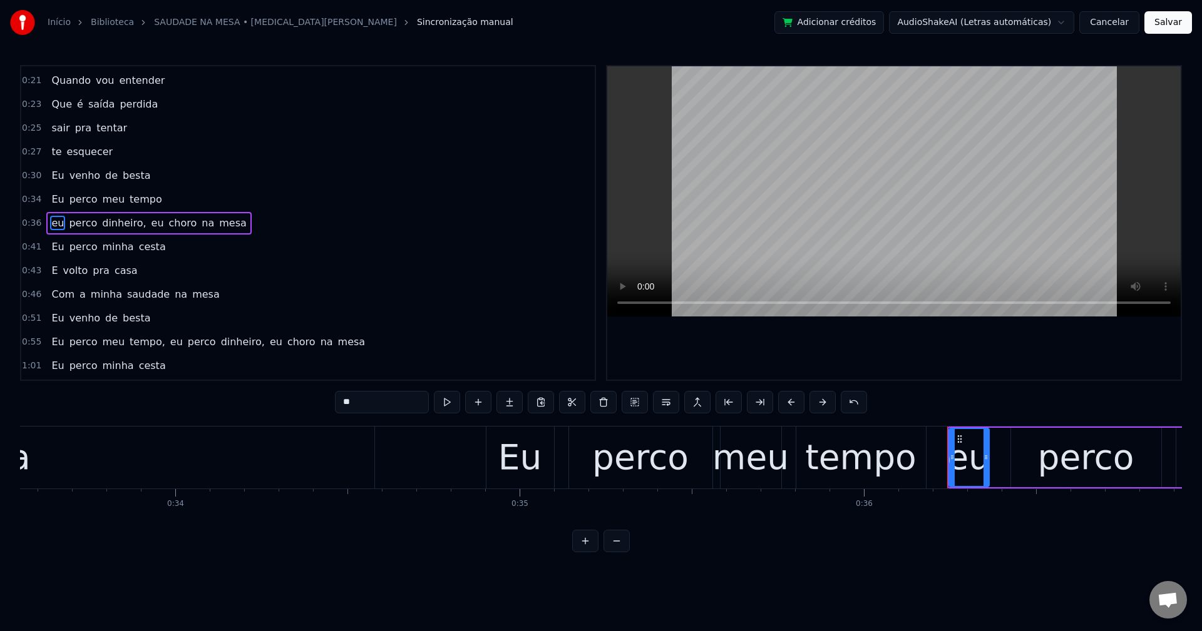
click at [107, 223] on span "dinheiro," at bounding box center [124, 223] width 46 height 14
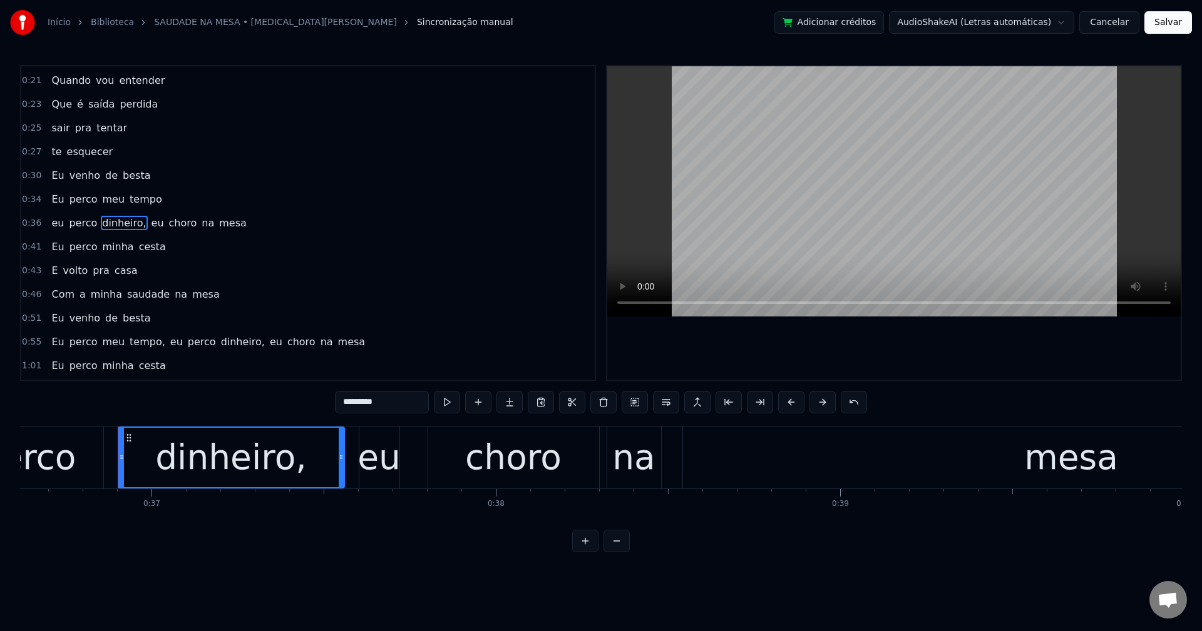
scroll to position [0, 12639]
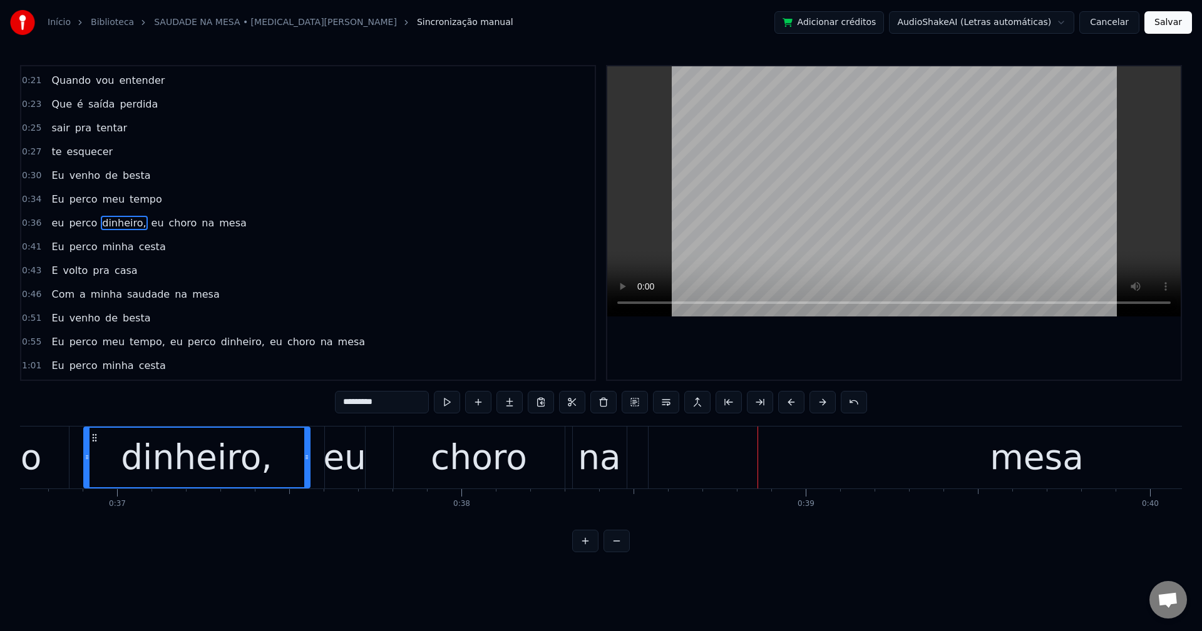
click at [399, 403] on input "*********" at bounding box center [382, 402] width 94 height 23
click at [146, 223] on span "eu" at bounding box center [153, 223] width 15 height 14
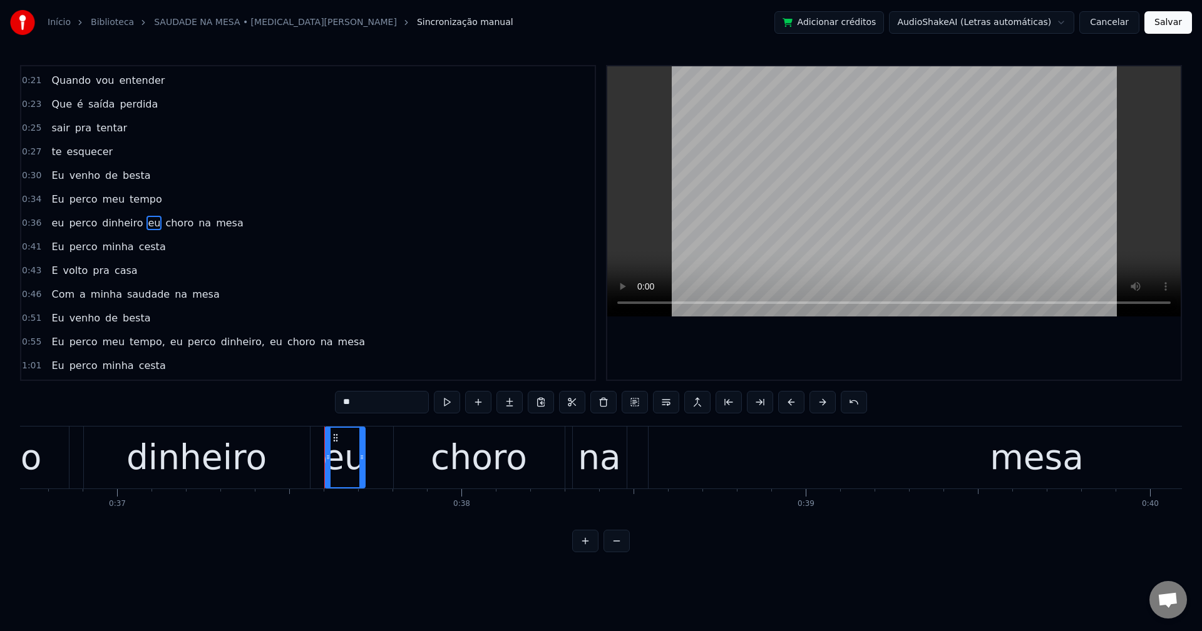
click at [661, 406] on button at bounding box center [666, 402] width 26 height 23
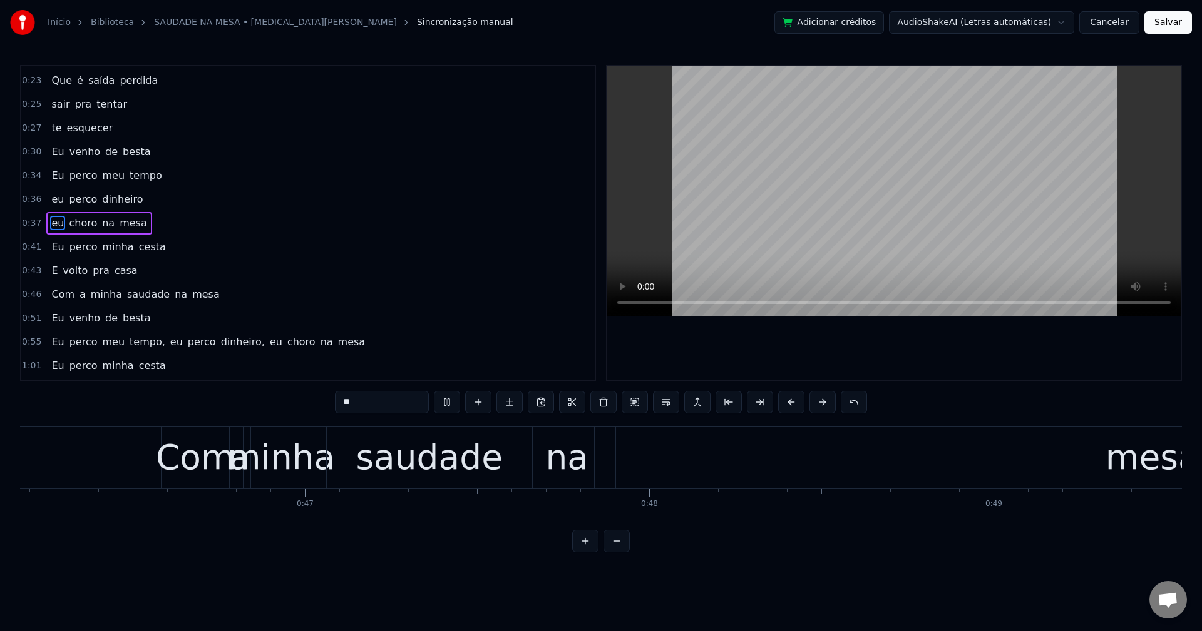
scroll to position [0, 15903]
click at [173, 294] on span "na" at bounding box center [180, 294] width 15 height 14
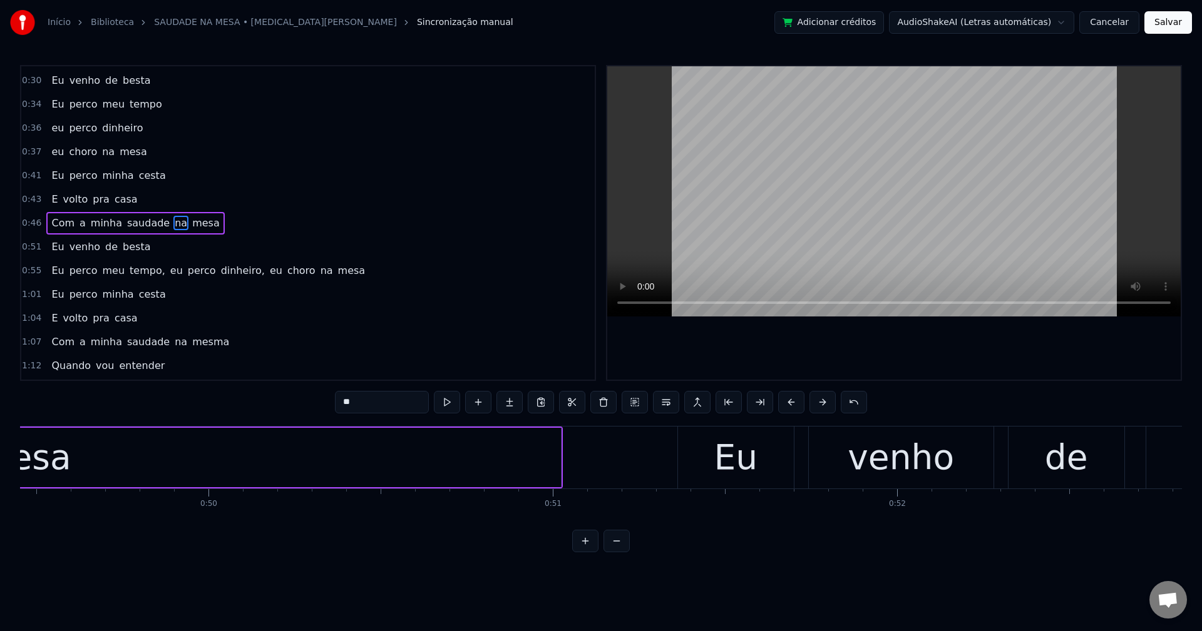
scroll to position [0, 17023]
click at [672, 406] on button at bounding box center [666, 402] width 26 height 23
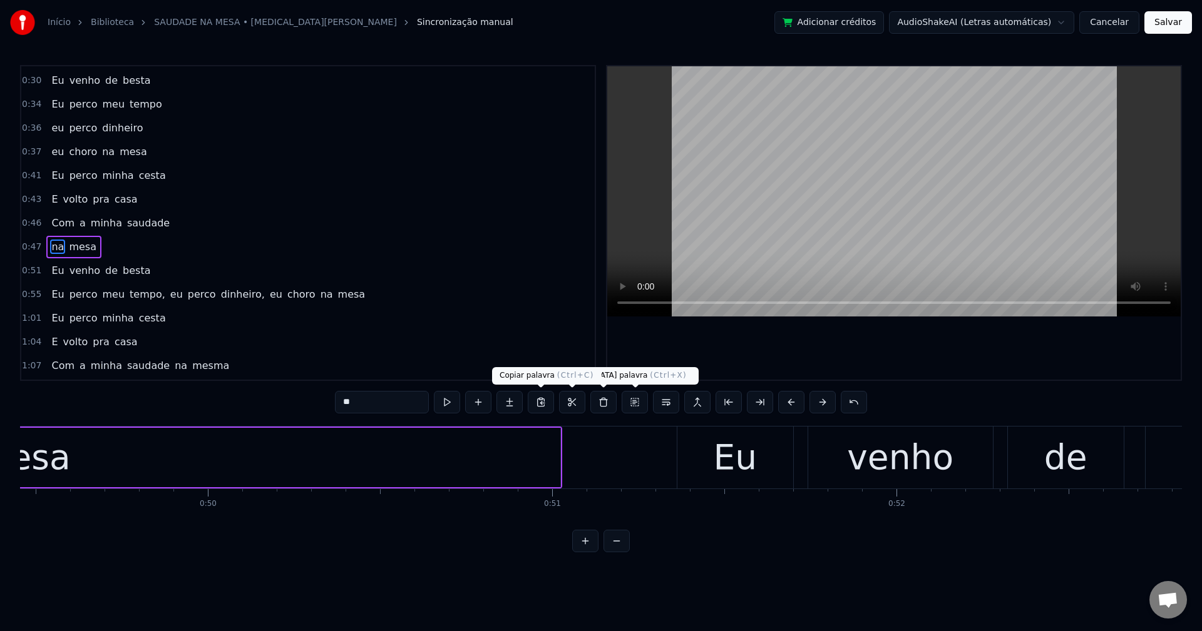
scroll to position [378, 0]
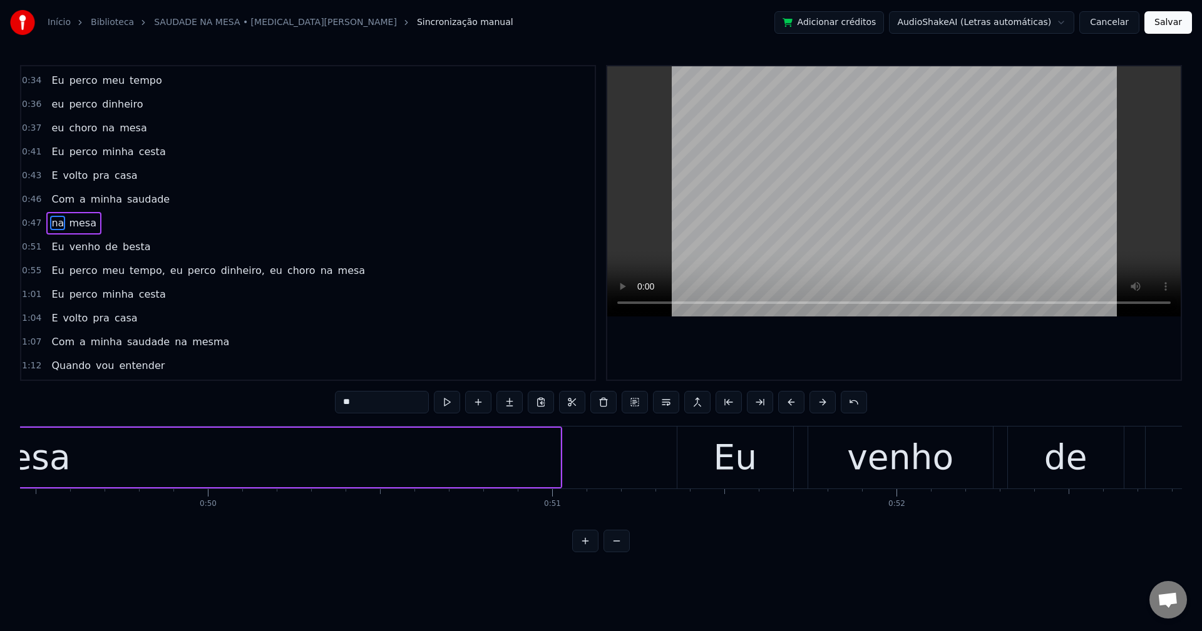
click at [77, 222] on span "mesa" at bounding box center [83, 223] width 30 height 14
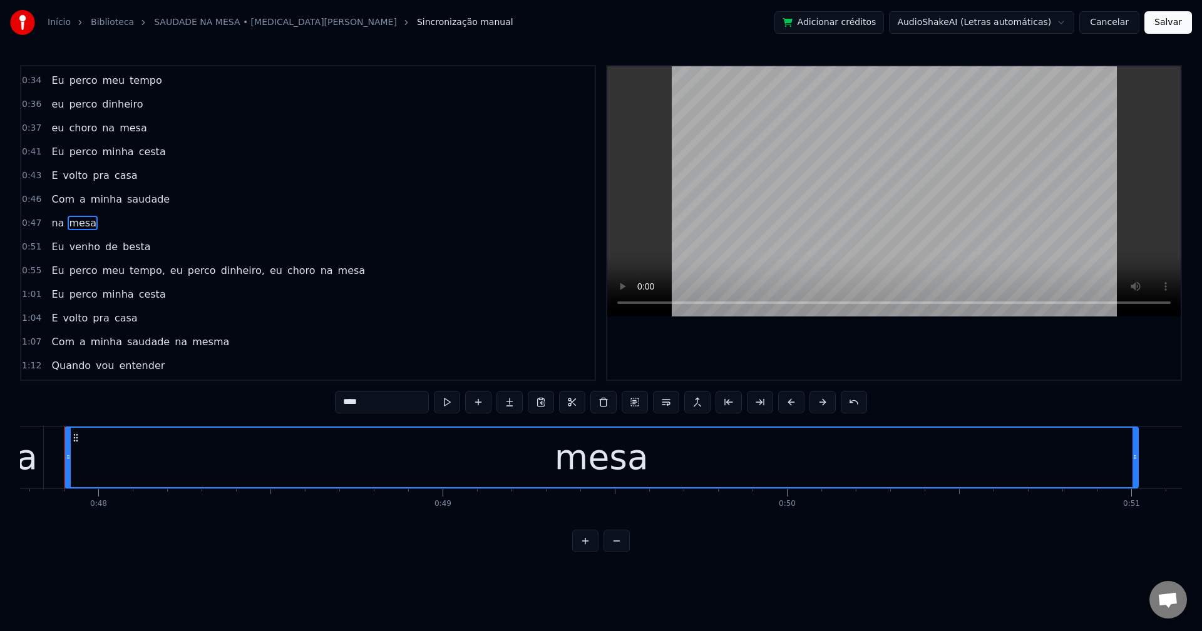
scroll to position [0, 16425]
drag, startPoint x: 346, startPoint y: 399, endPoint x: 441, endPoint y: 421, distance: 96.9
click at [347, 399] on input "****" at bounding box center [382, 402] width 94 height 23
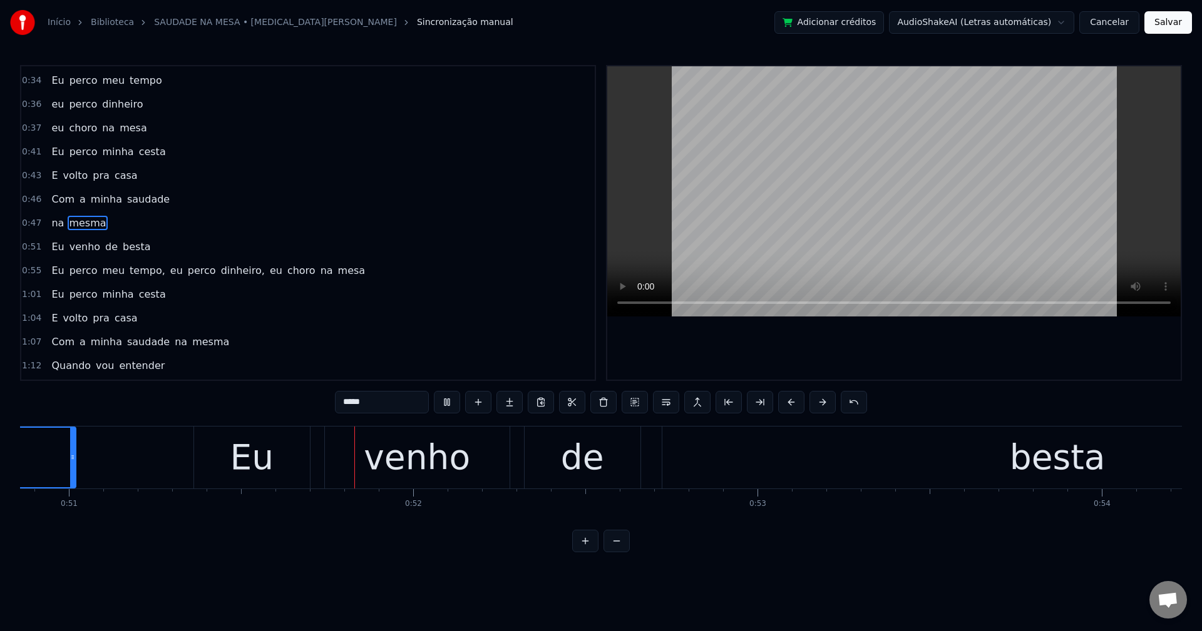
scroll to position [0, 17511]
click at [135, 268] on span "tempo," at bounding box center [147, 270] width 38 height 14
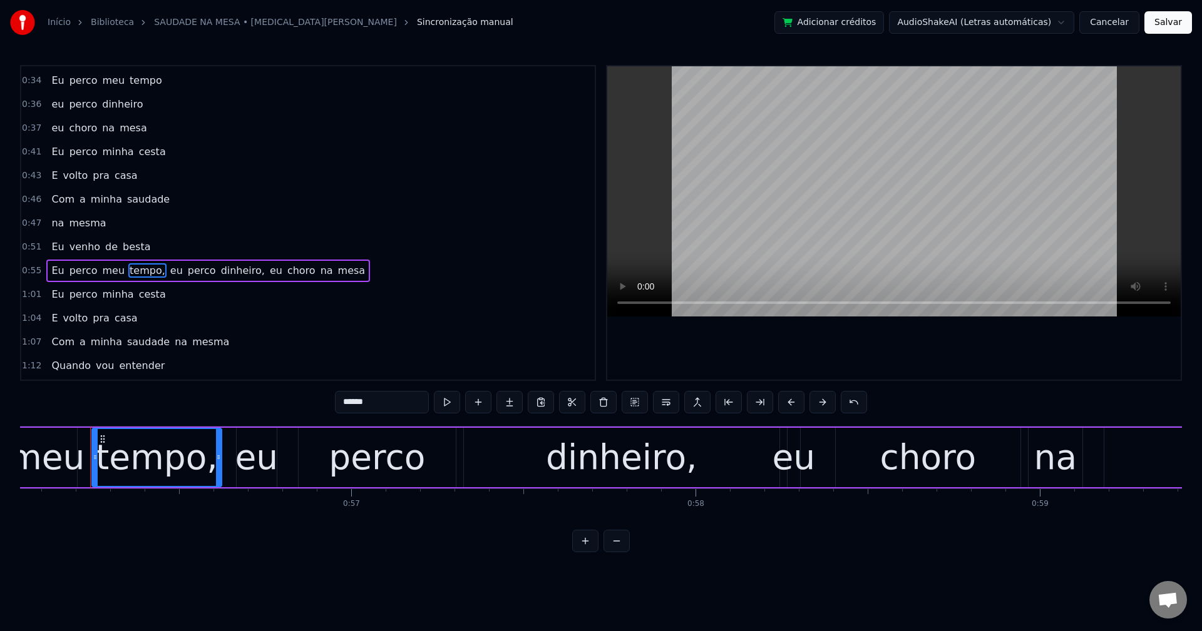
scroll to position [0, 19296]
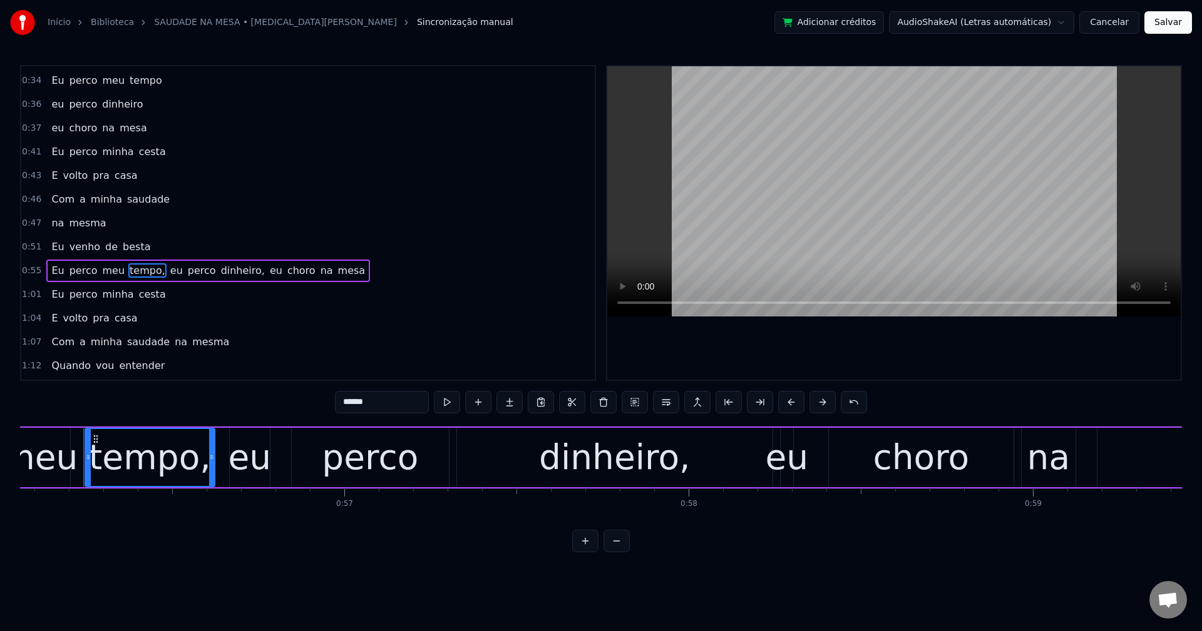
click at [389, 402] on input "******" at bounding box center [382, 402] width 94 height 23
click at [166, 273] on span "eu" at bounding box center [173, 270] width 15 height 14
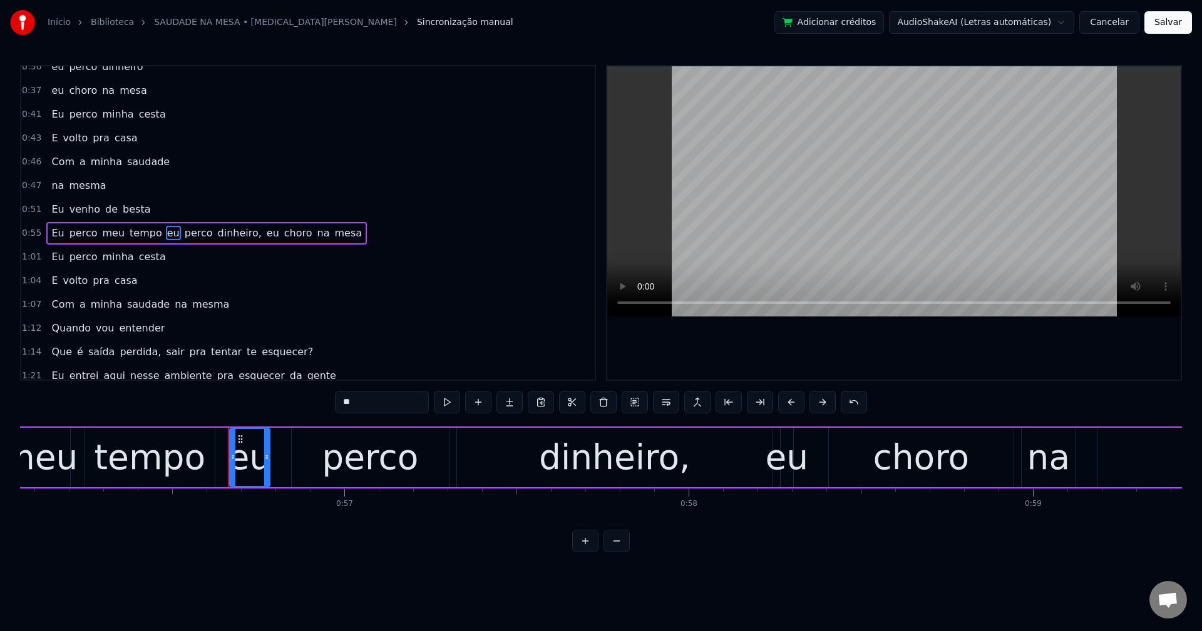
scroll to position [426, 0]
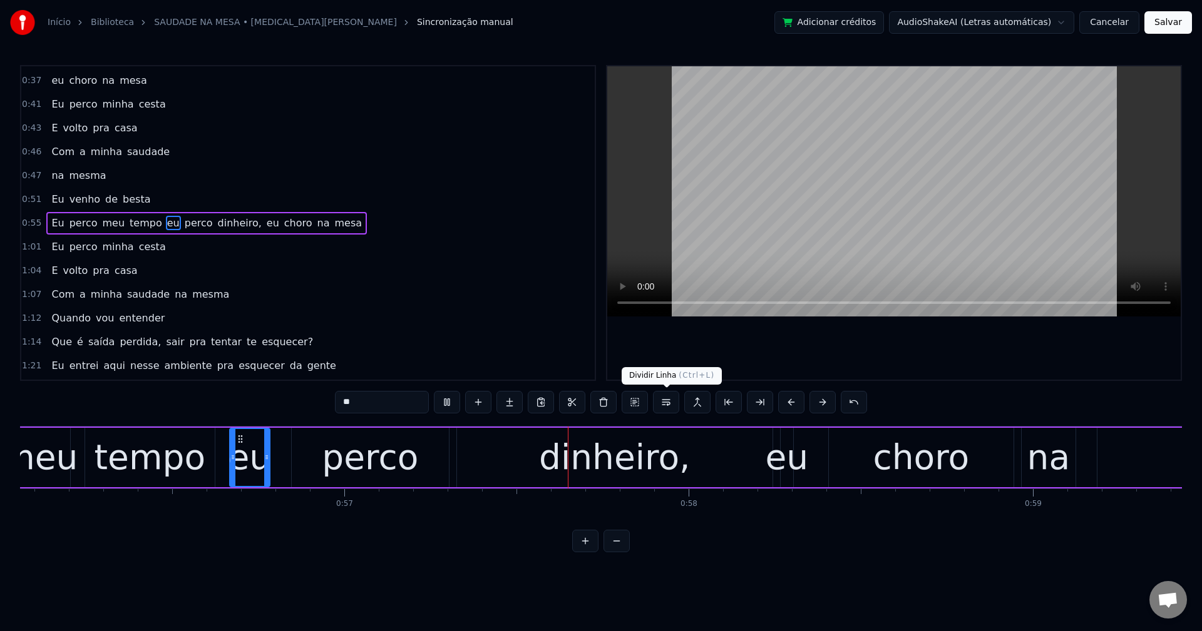
click at [663, 407] on button at bounding box center [666, 402] width 26 height 23
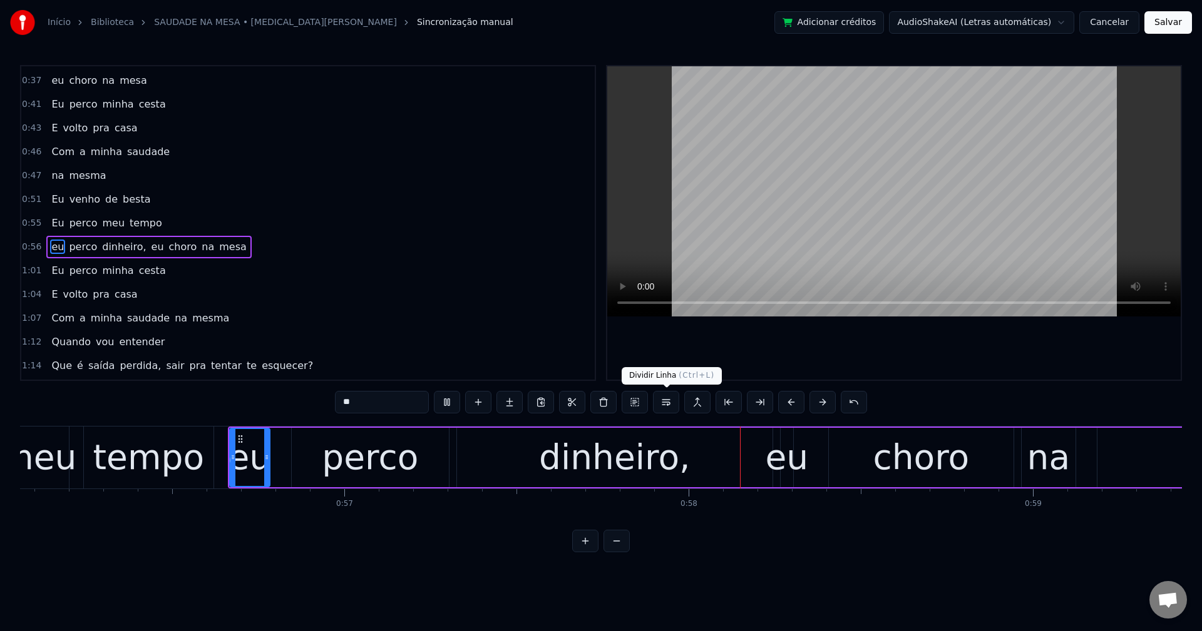
scroll to position [449, 0]
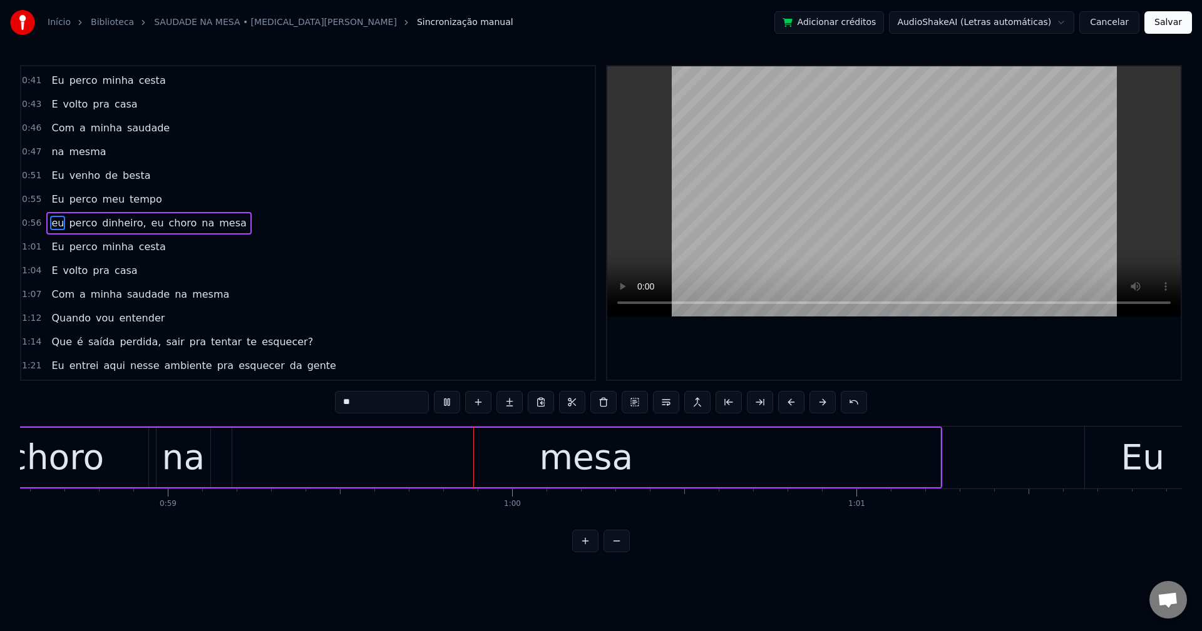
click at [111, 222] on span "dinheiro," at bounding box center [124, 223] width 46 height 14
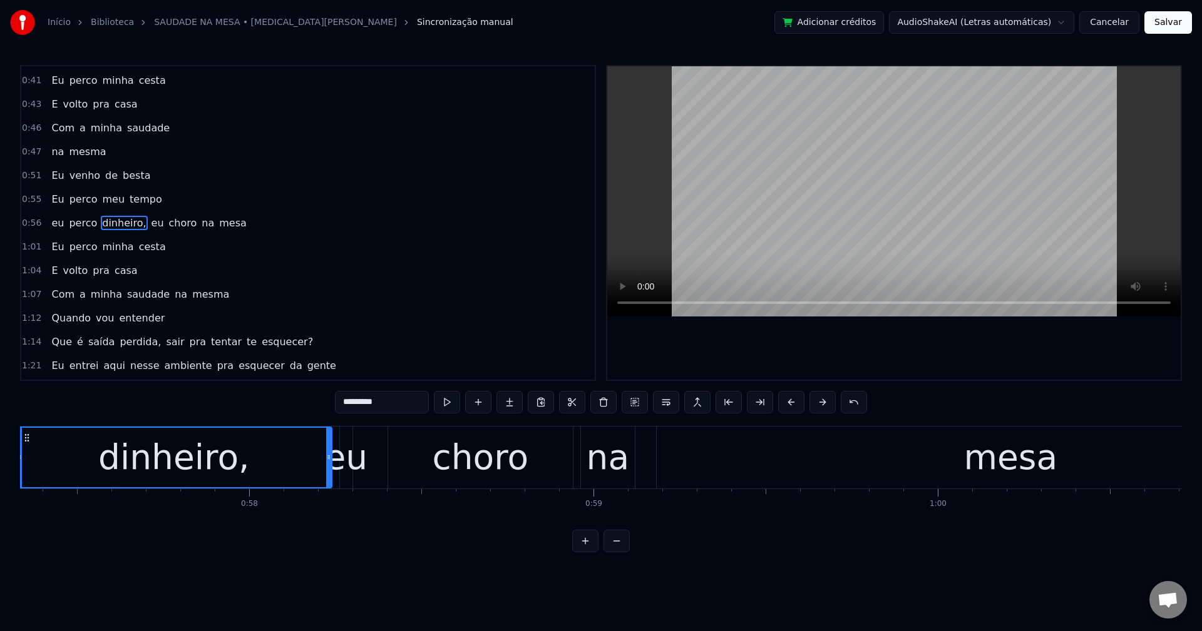
scroll to position [0, 19667]
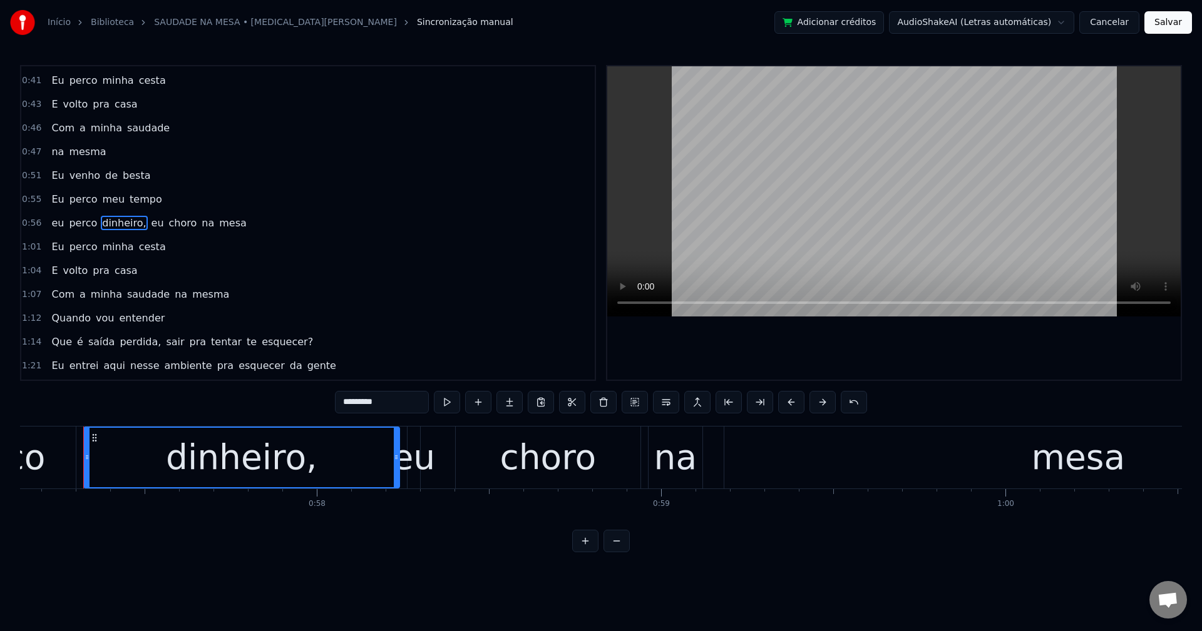
click at [382, 396] on input "*********" at bounding box center [382, 402] width 94 height 23
click at [146, 223] on span "eu" at bounding box center [153, 223] width 15 height 14
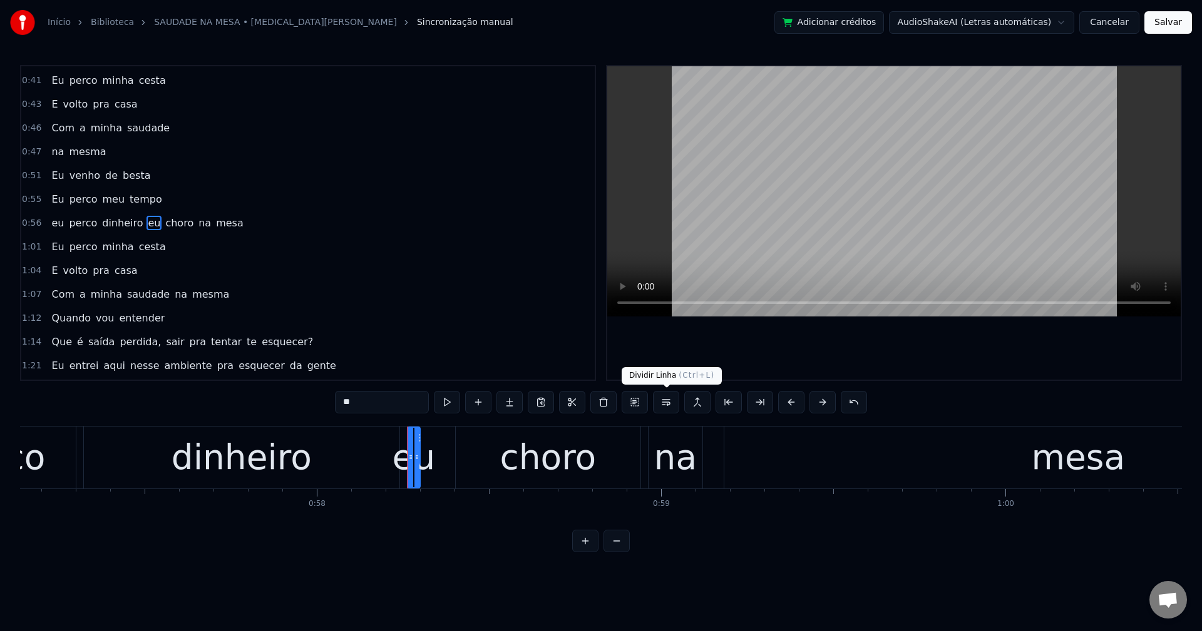
click at [667, 408] on button at bounding box center [666, 402] width 26 height 23
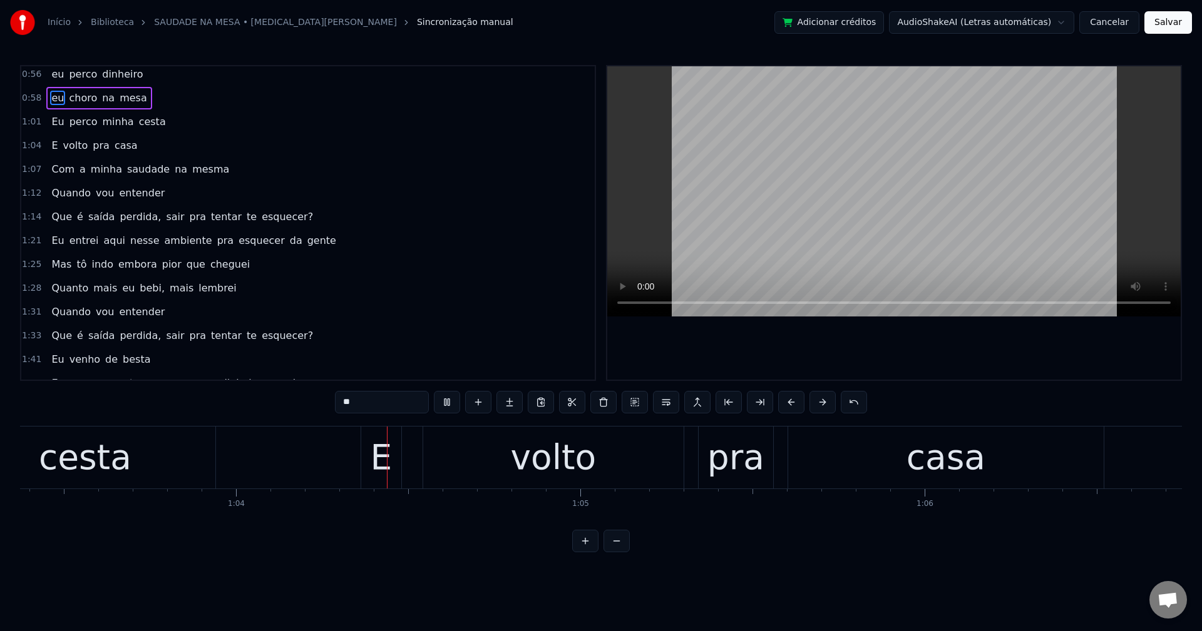
scroll to position [0, 21858]
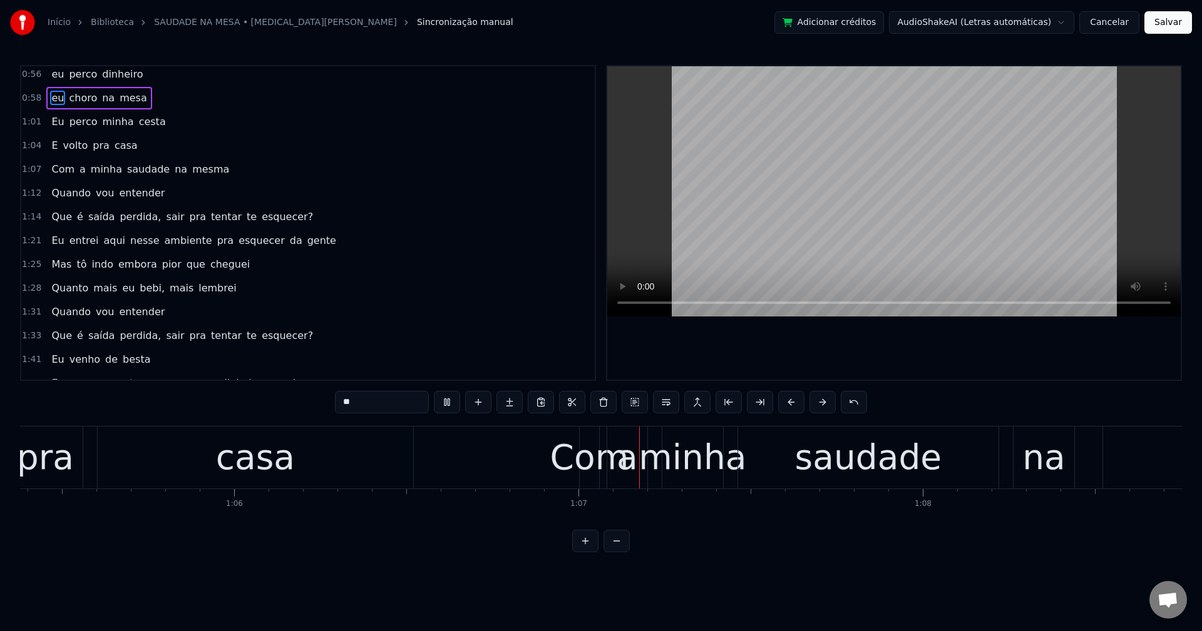
click at [138, 115] on span "cesta" at bounding box center [152, 122] width 29 height 14
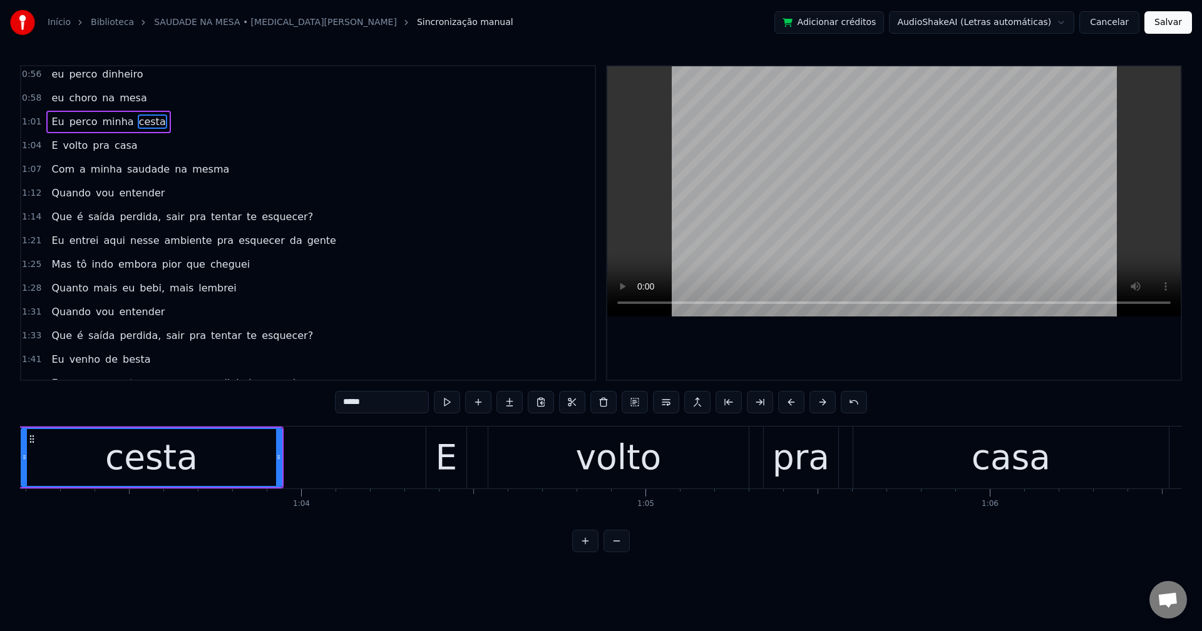
scroll to position [0, 21684]
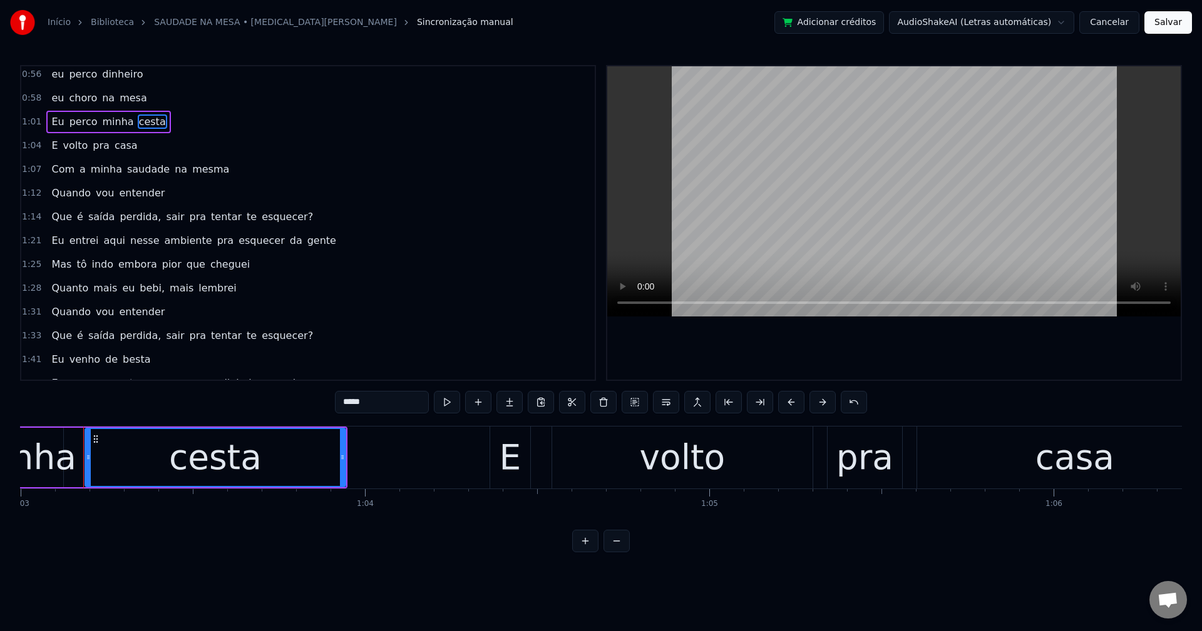
click at [332, 401] on div "0:01 O cigarro já tá na bituca 0:03 a cerveja tá quente 0:04 O garçom tá 0:06 e…" at bounding box center [601, 309] width 1162 height 488
drag, startPoint x: 342, startPoint y: 399, endPoint x: 362, endPoint y: 414, distance: 24.5
click at [354, 402] on input "*****" at bounding box center [382, 402] width 94 height 23
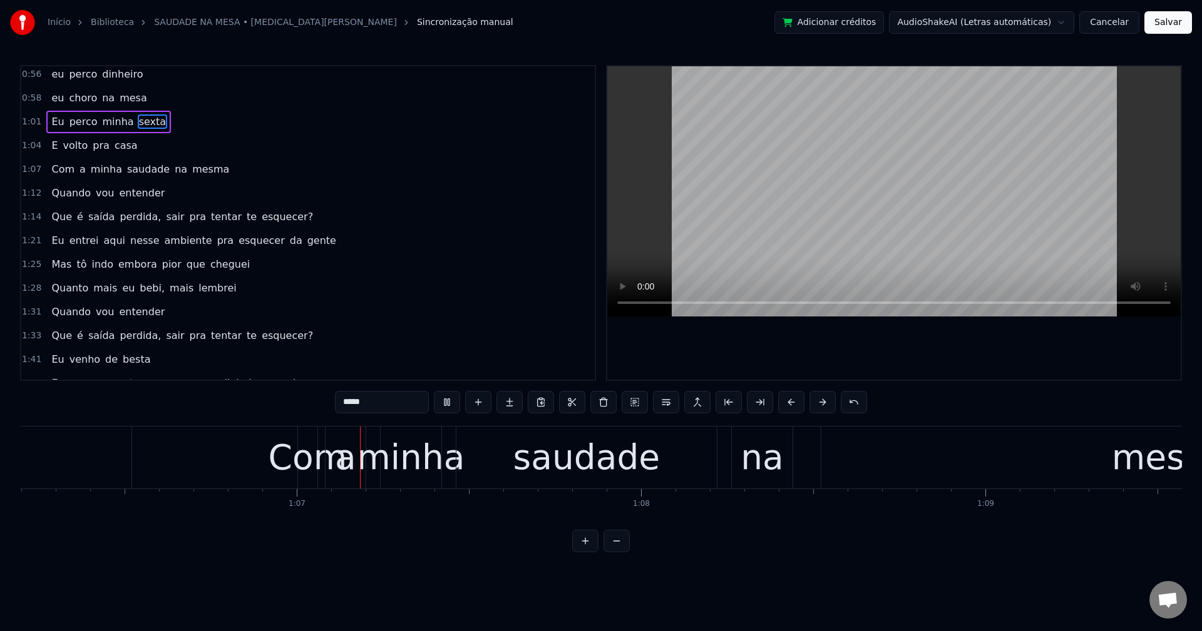
scroll to position [0, 22788]
click at [173, 175] on span "na" at bounding box center [180, 169] width 15 height 14
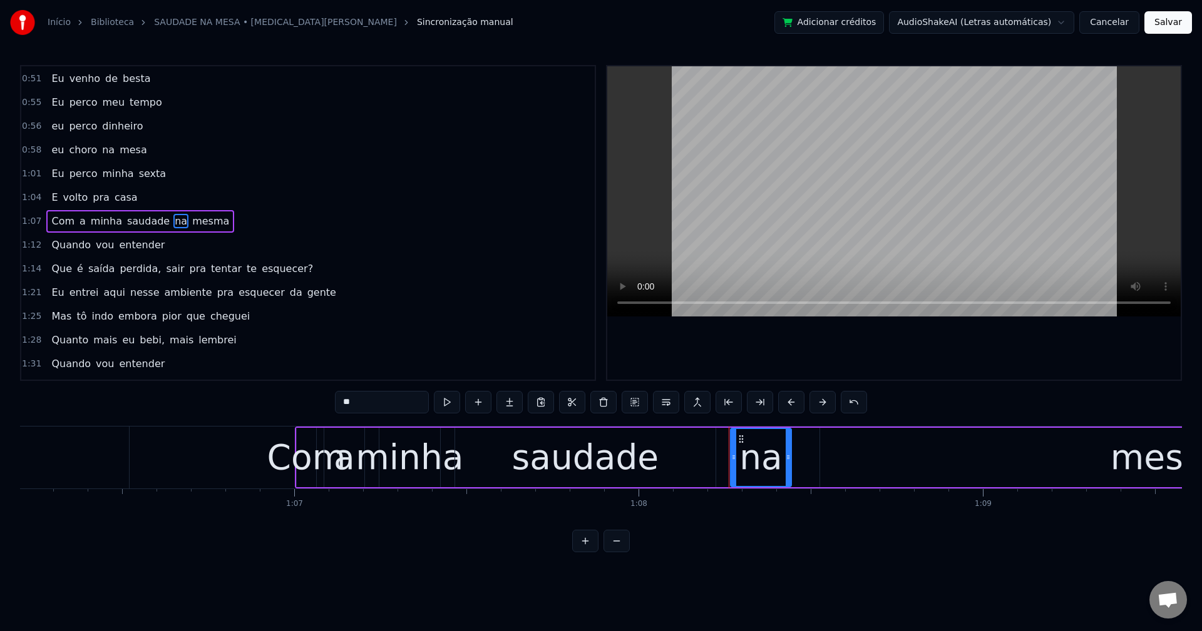
scroll to position [544, 0]
click at [662, 402] on button at bounding box center [666, 402] width 26 height 23
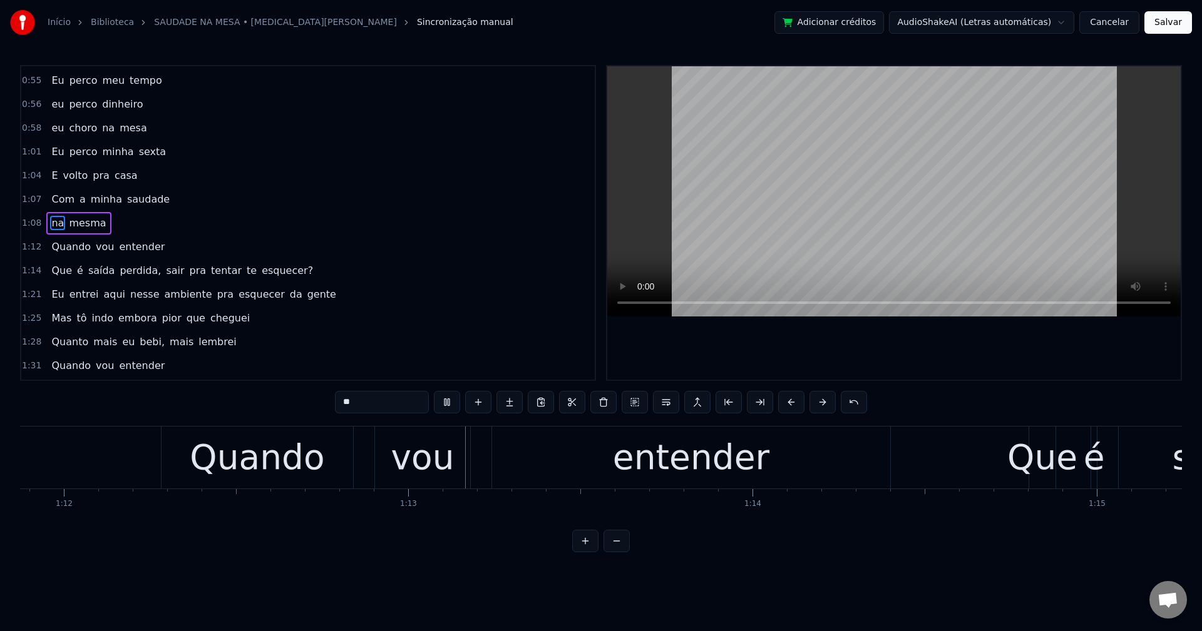
scroll to position [0, 24917]
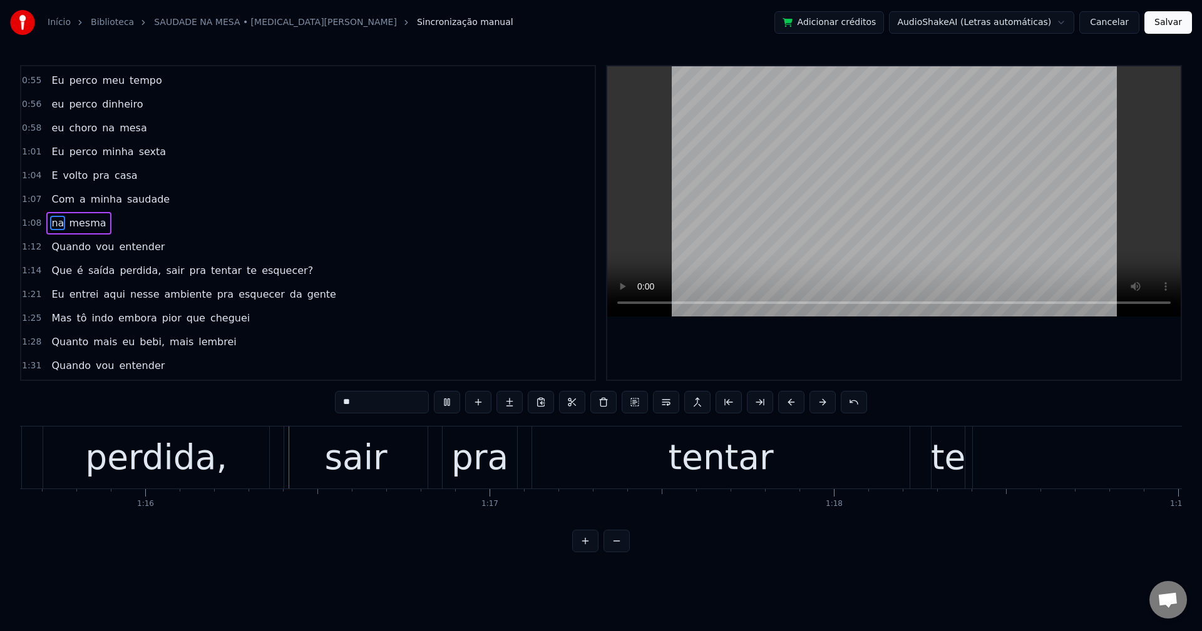
click at [124, 271] on span "perdida," at bounding box center [140, 270] width 44 height 14
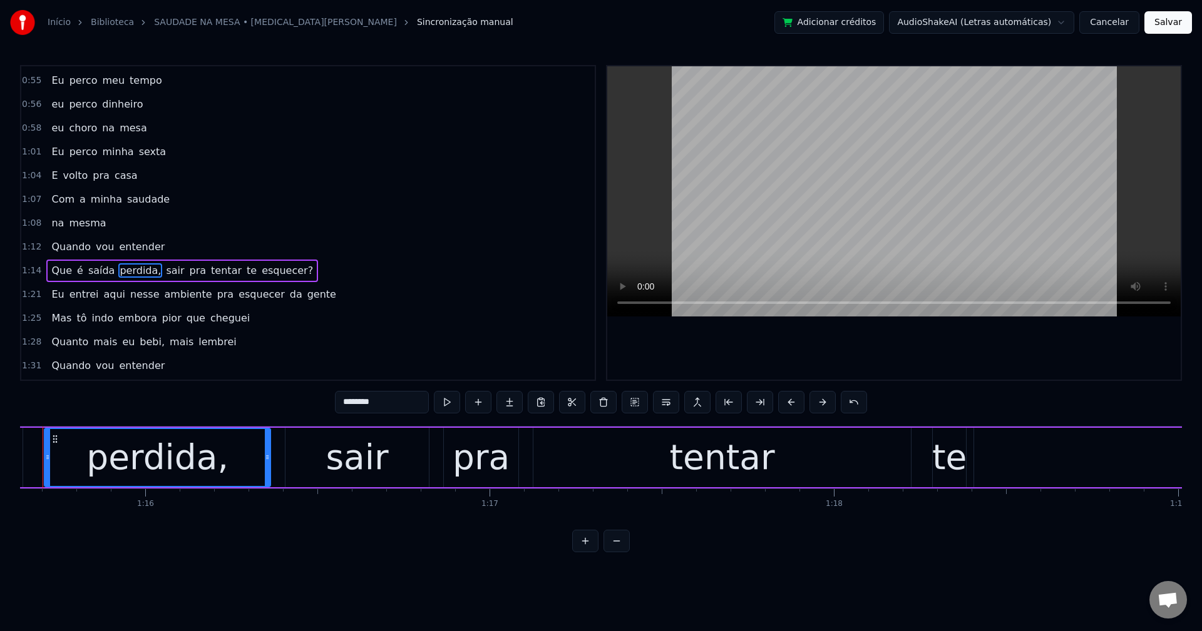
scroll to position [0, 25994]
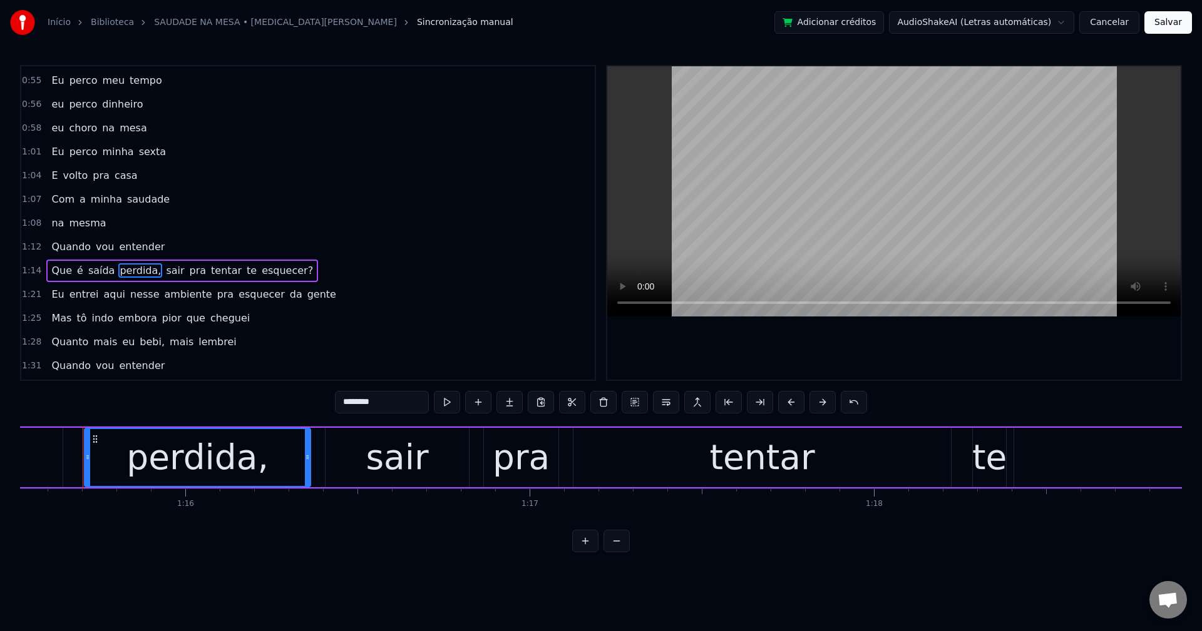
click at [389, 398] on input "********" at bounding box center [382, 402] width 94 height 23
click at [161, 267] on span "sair" at bounding box center [171, 270] width 21 height 14
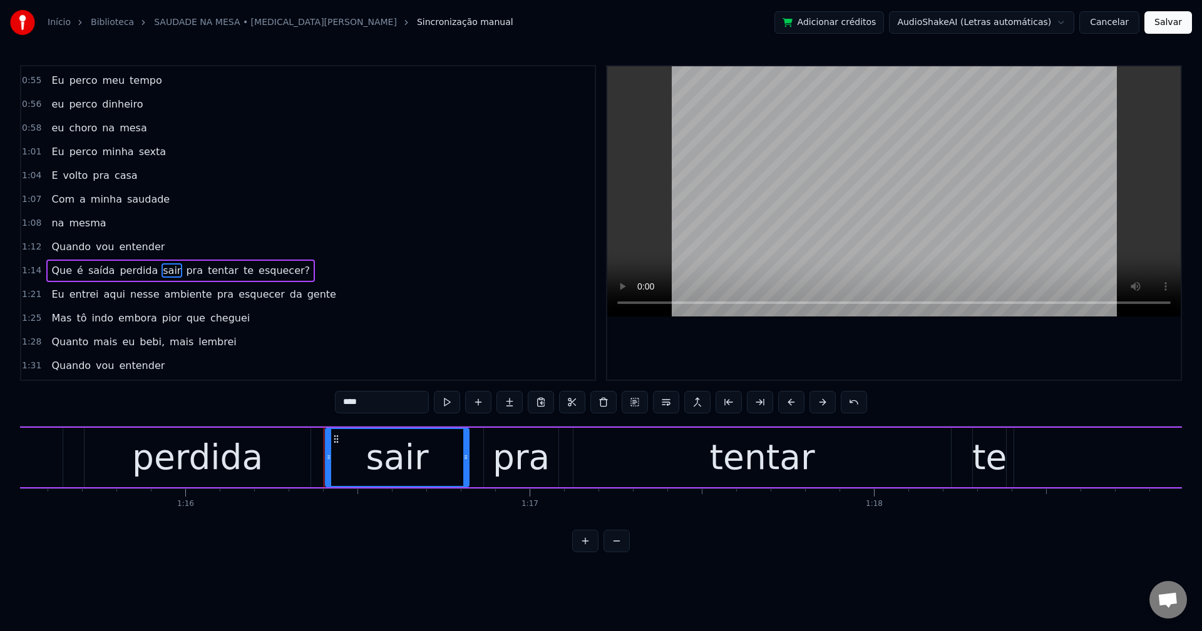
scroll to position [616, 0]
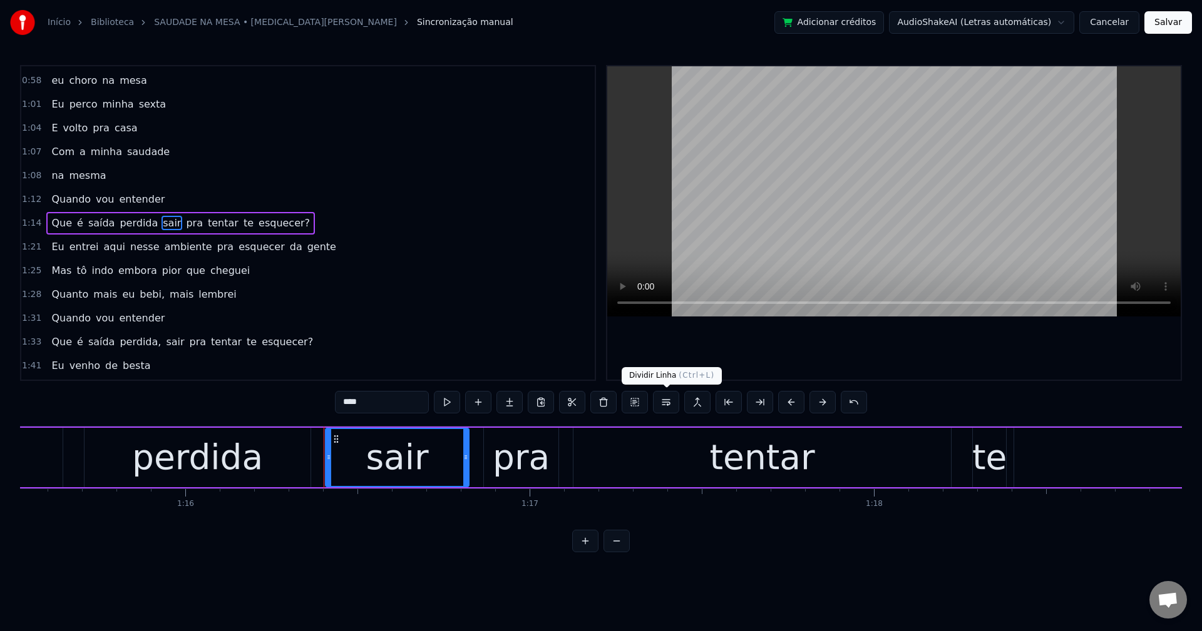
click at [665, 406] on button at bounding box center [666, 402] width 26 height 23
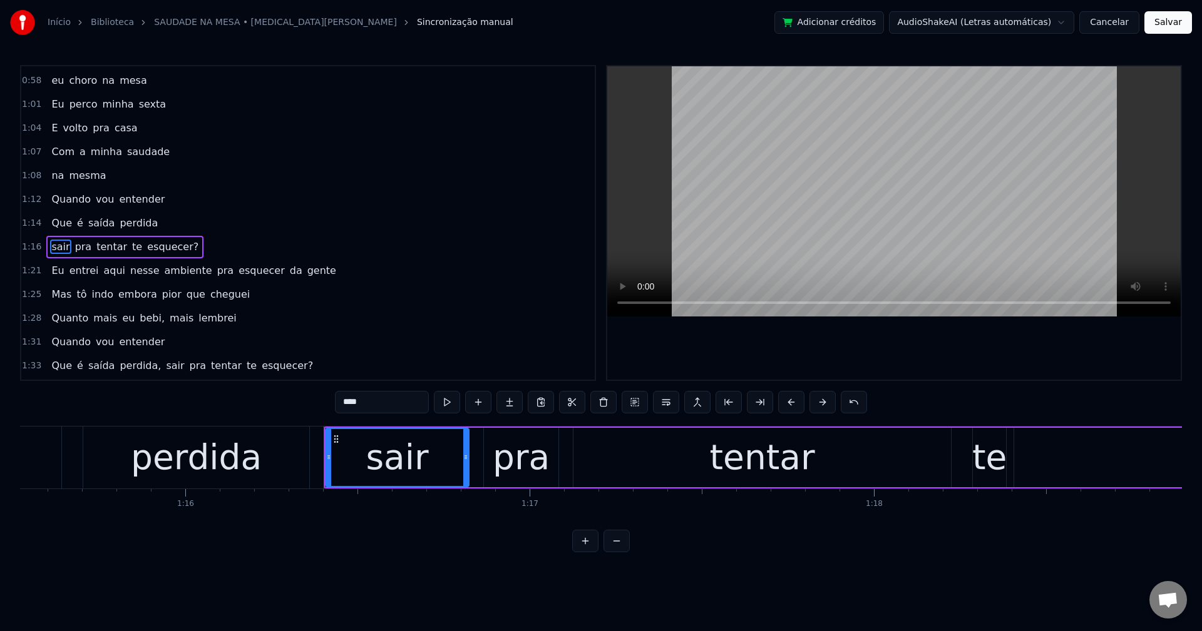
scroll to position [640, 0]
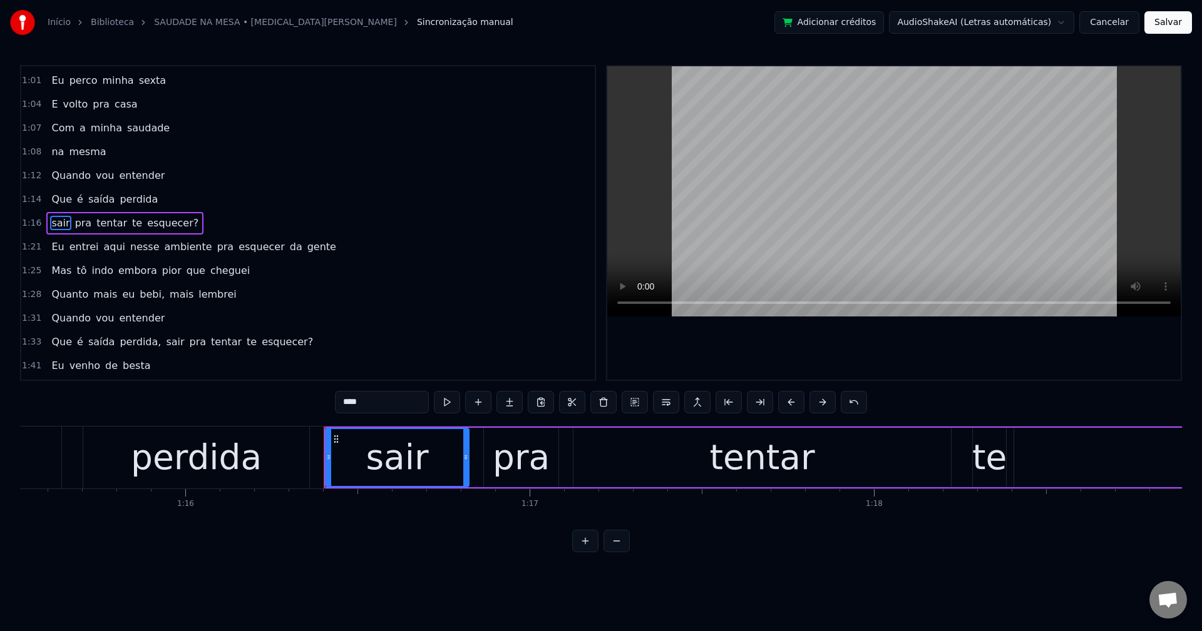
click at [131, 222] on span "te" at bounding box center [137, 223] width 13 height 14
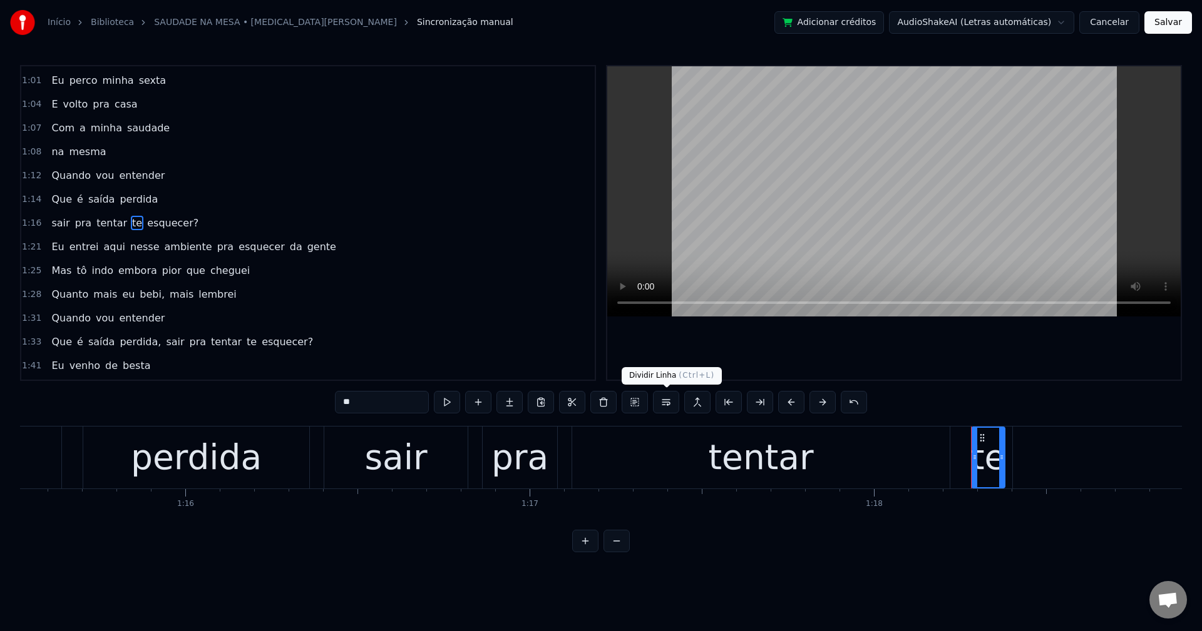
click at [665, 401] on button at bounding box center [666, 402] width 26 height 23
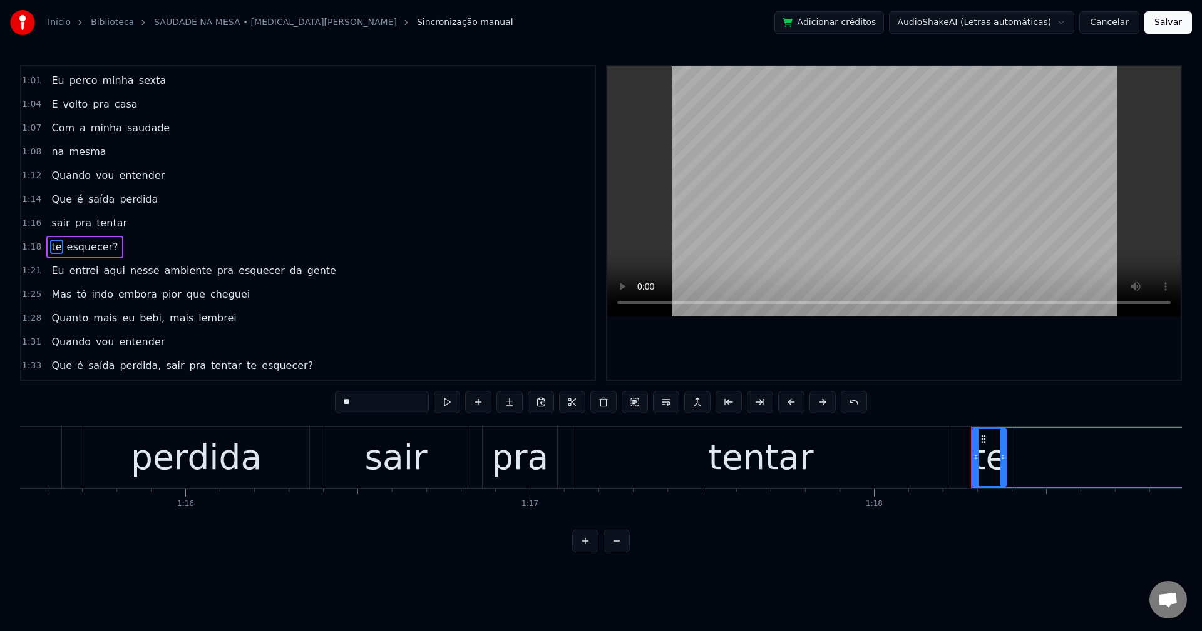
scroll to position [663, 0]
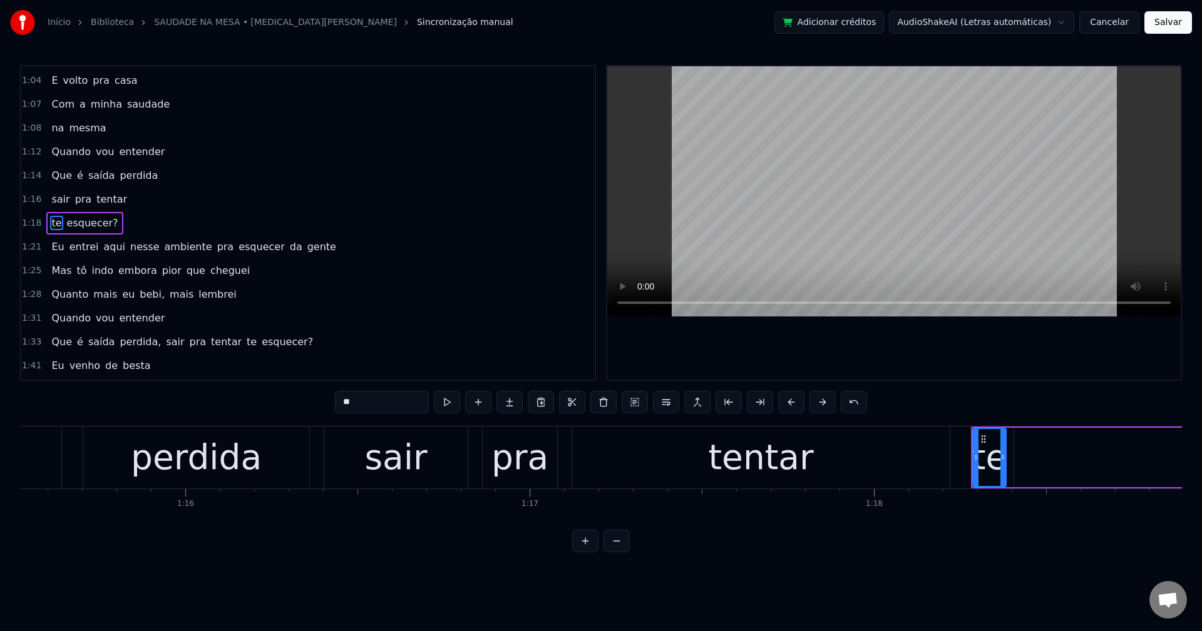
click at [73, 223] on span "esquecer?" at bounding box center [93, 223] width 54 height 14
click at [406, 407] on input "*********" at bounding box center [382, 402] width 94 height 23
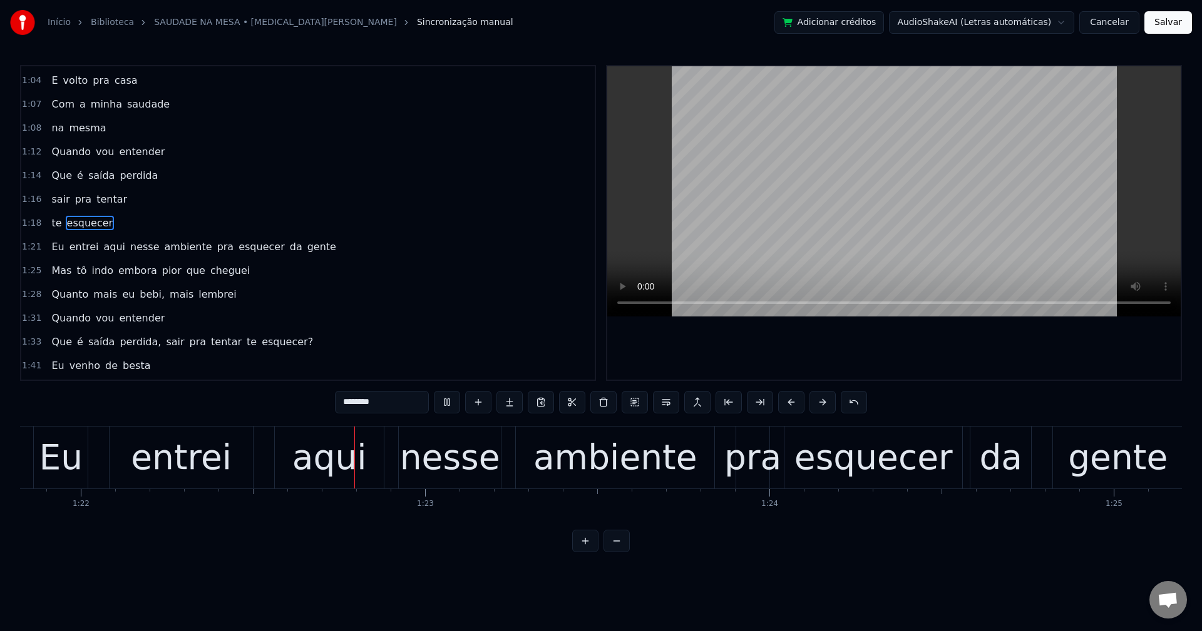
scroll to position [0, 28169]
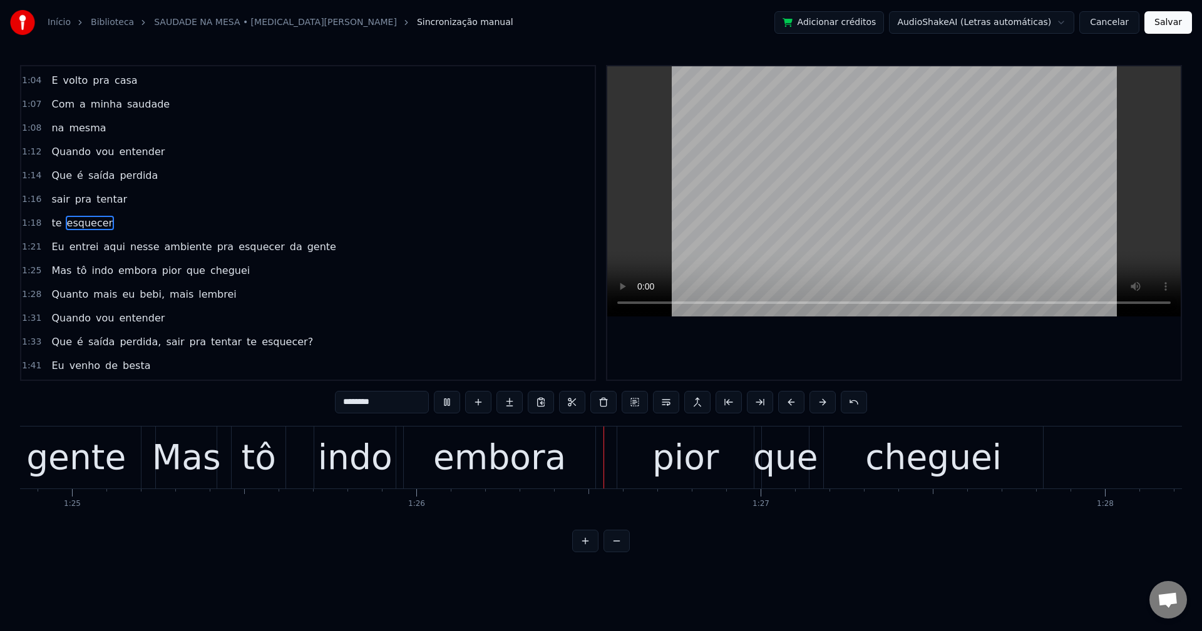
click at [216, 244] on span "pra" at bounding box center [225, 247] width 19 height 14
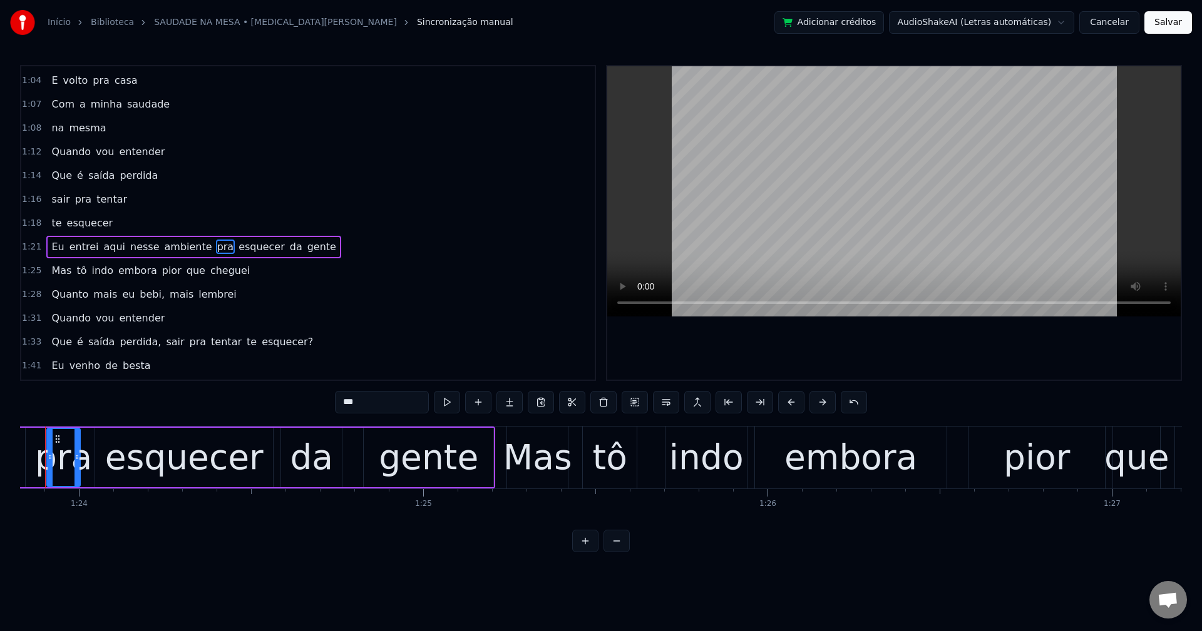
scroll to position [0, 28817]
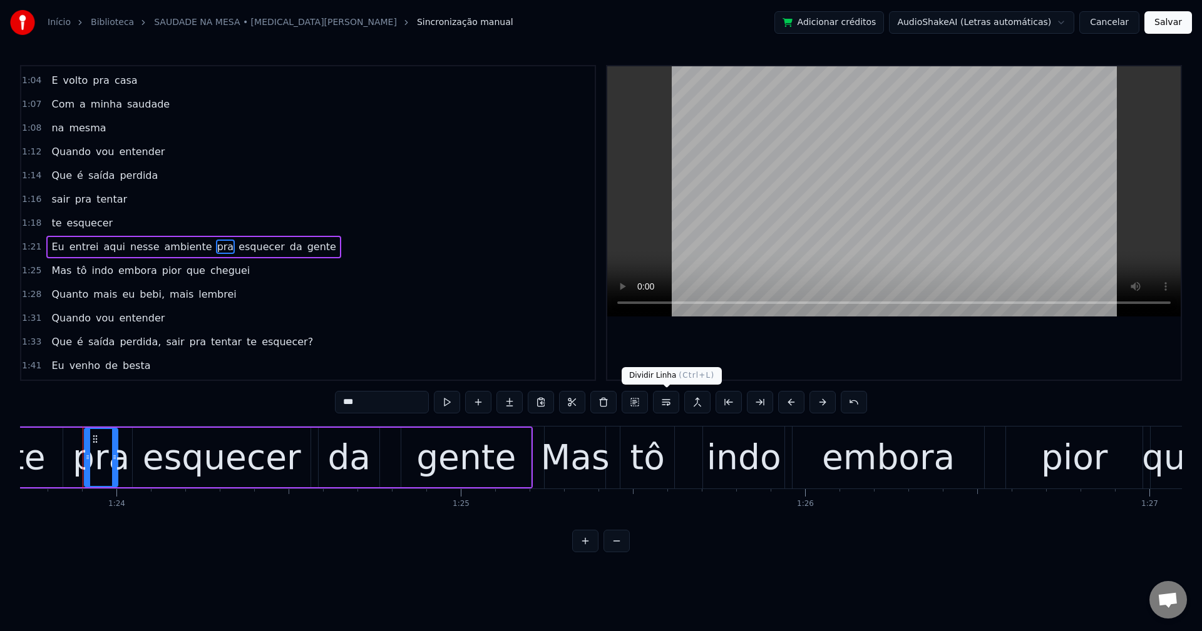
click at [667, 404] on button at bounding box center [666, 402] width 26 height 23
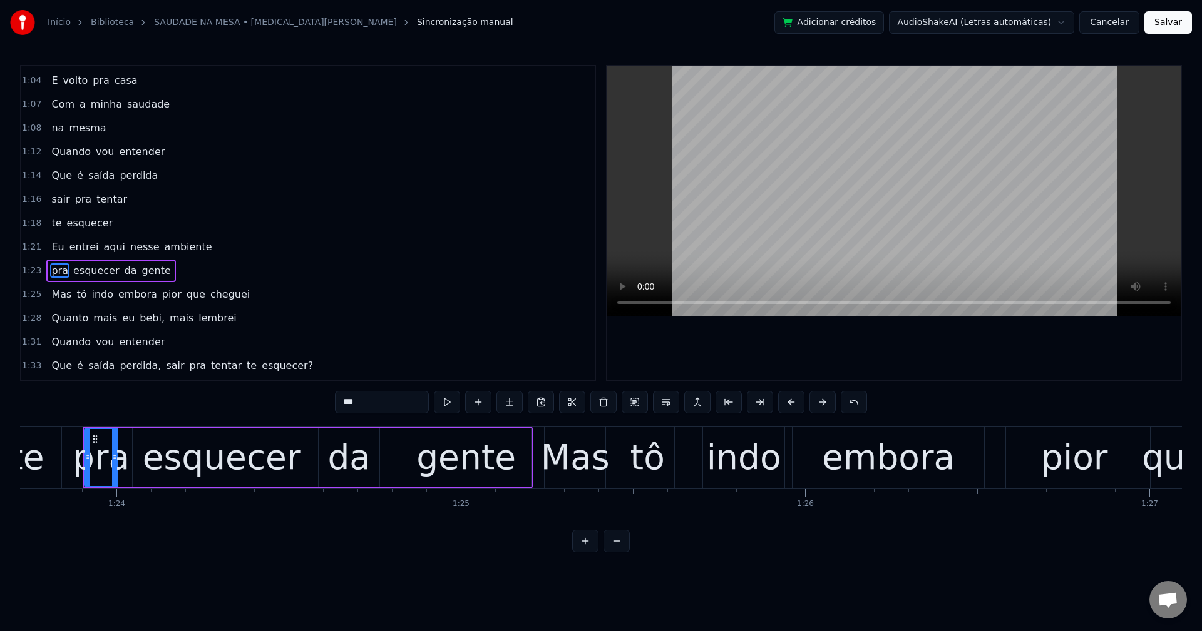
scroll to position [711, 0]
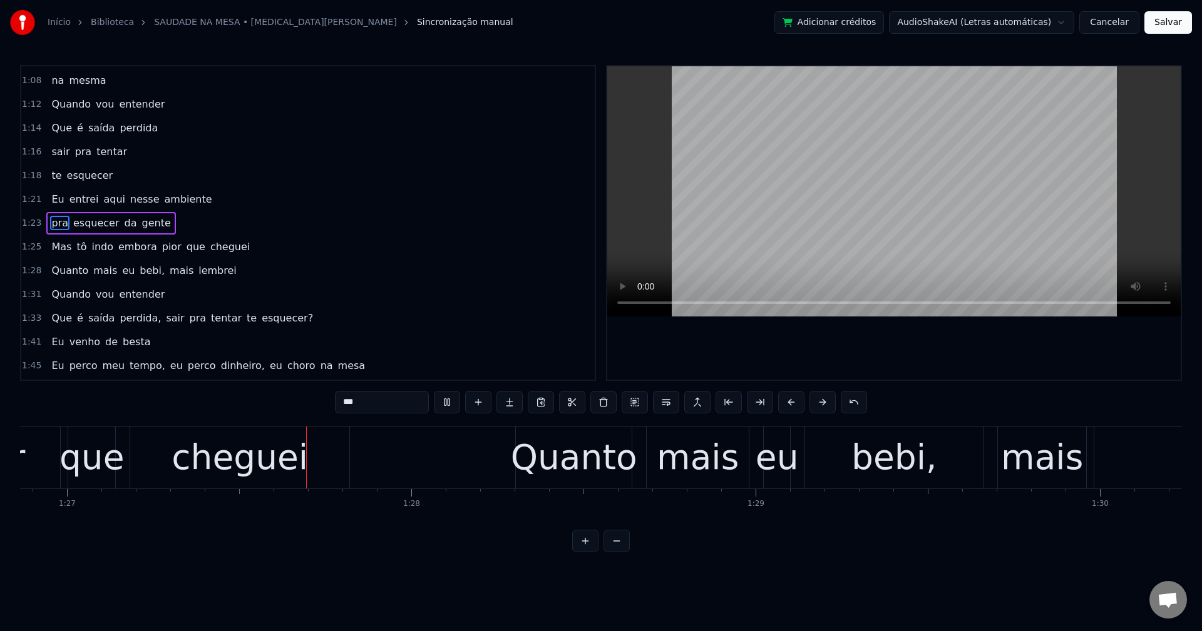
click at [163, 245] on span "pior" at bounding box center [172, 247] width 22 height 14
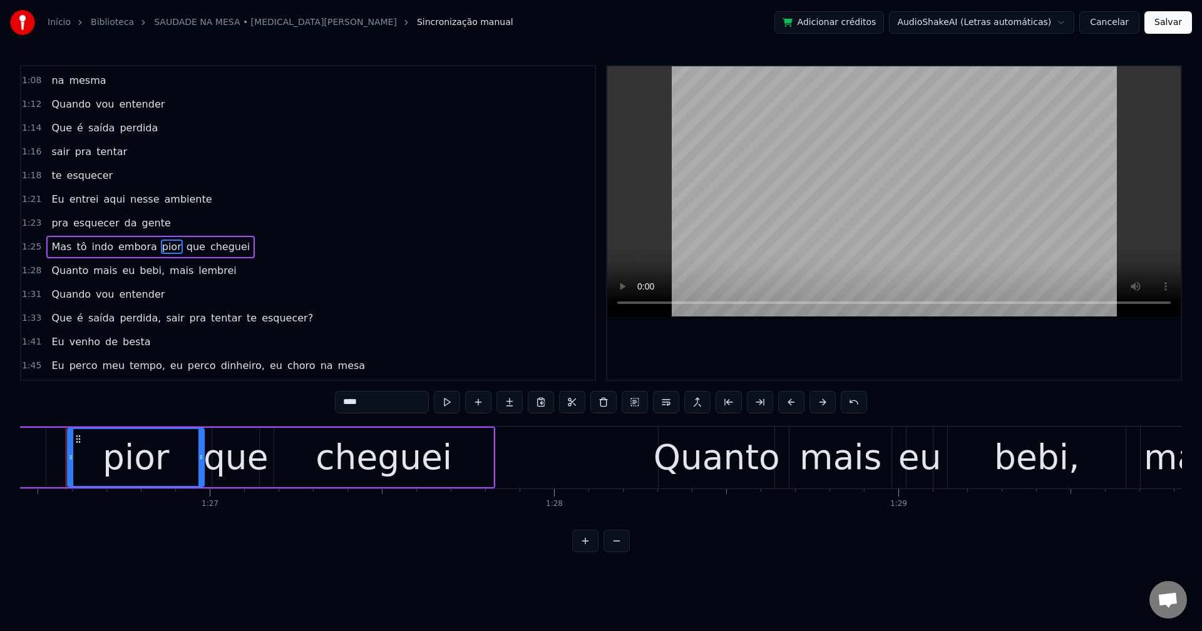
scroll to position [0, 29739]
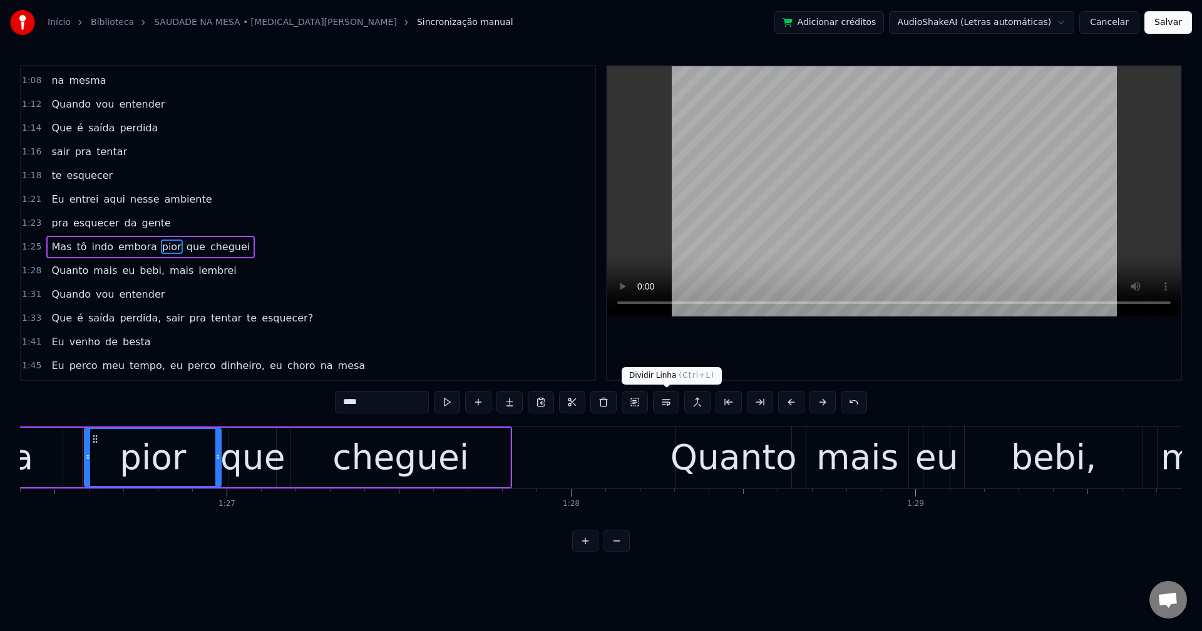
click at [666, 406] on button at bounding box center [666, 402] width 26 height 23
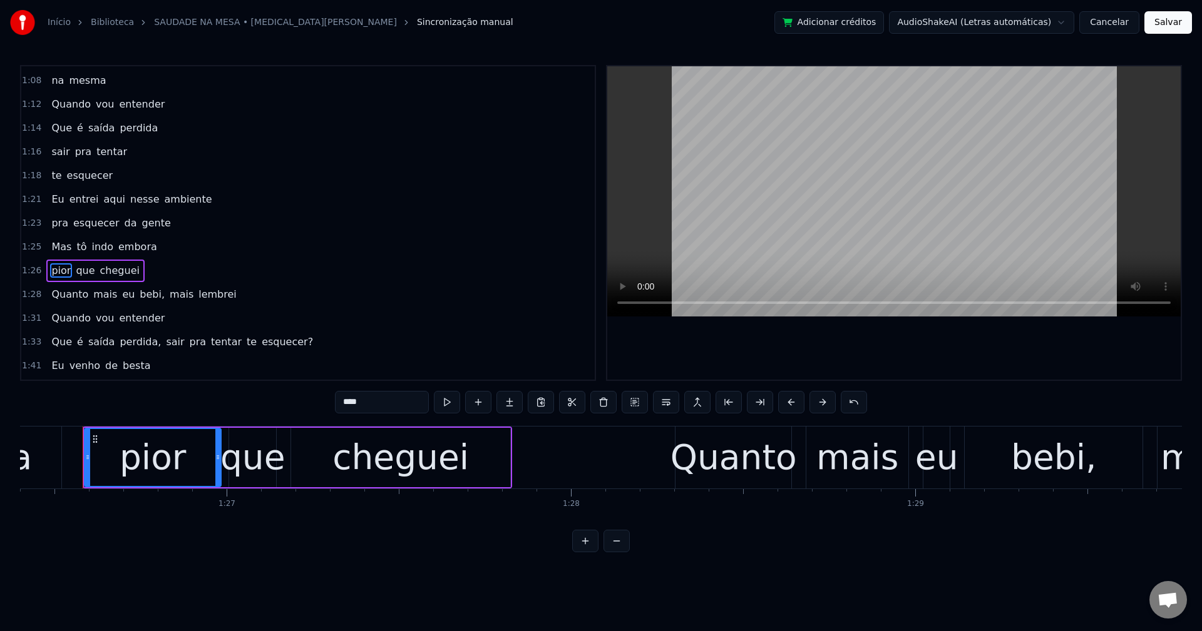
scroll to position [759, 0]
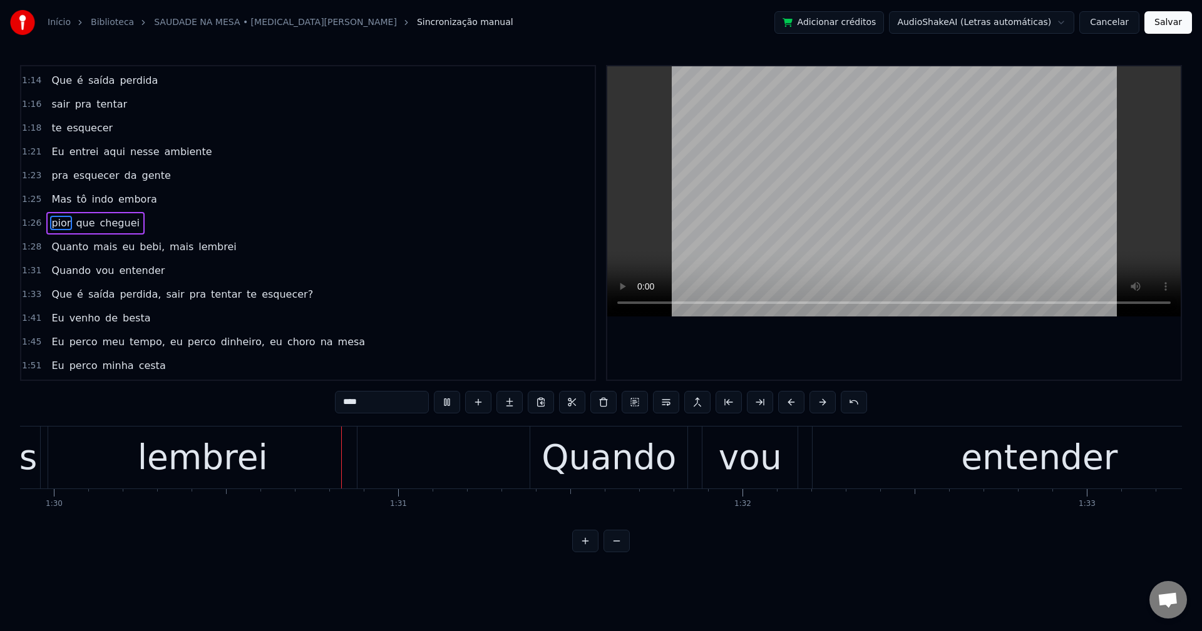
click at [139, 253] on span "bebi," at bounding box center [152, 247] width 28 height 14
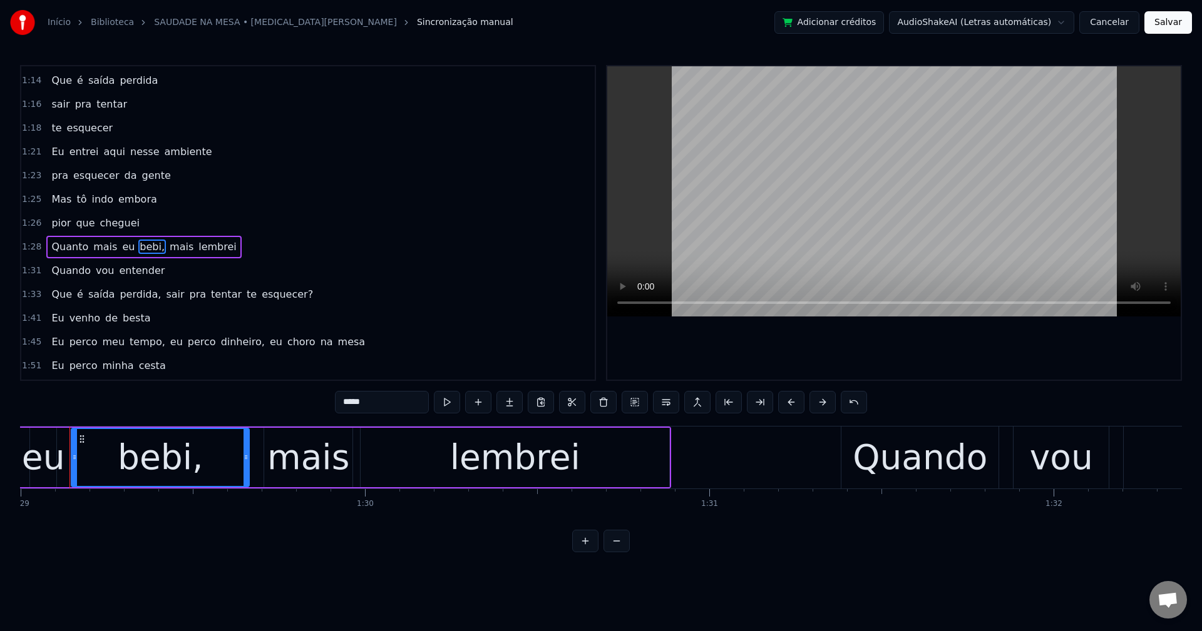
scroll to position [0, 30621]
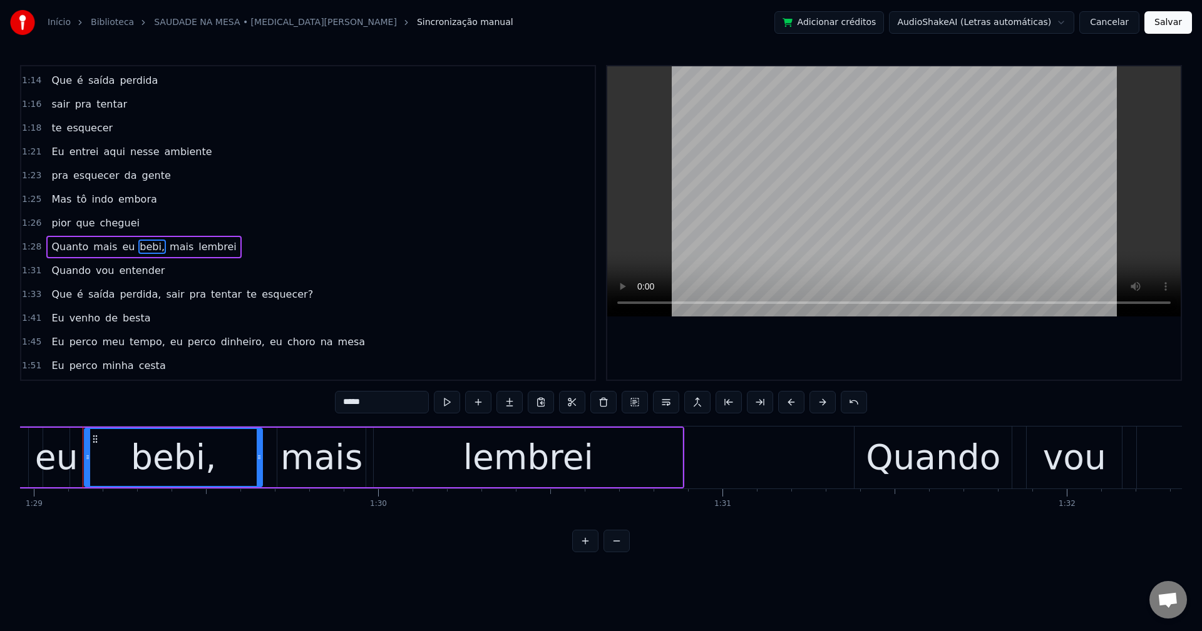
click at [391, 404] on input "*****" at bounding box center [382, 402] width 94 height 23
click at [165, 247] on span "mais" at bounding box center [178, 247] width 26 height 14
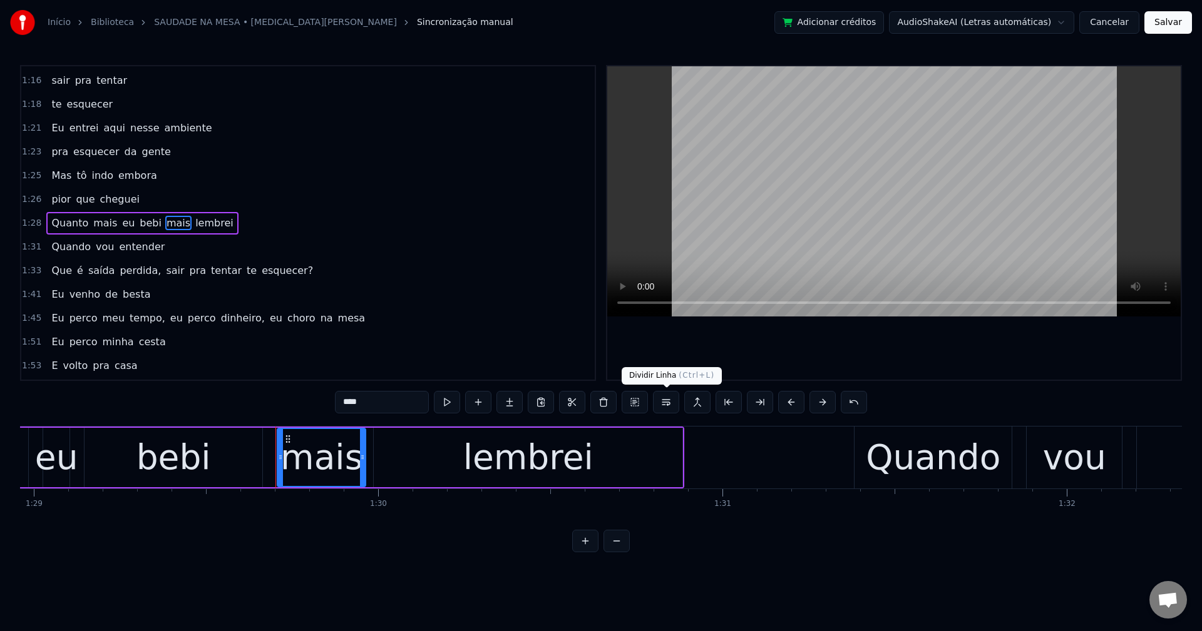
click at [667, 407] on button at bounding box center [666, 402] width 26 height 23
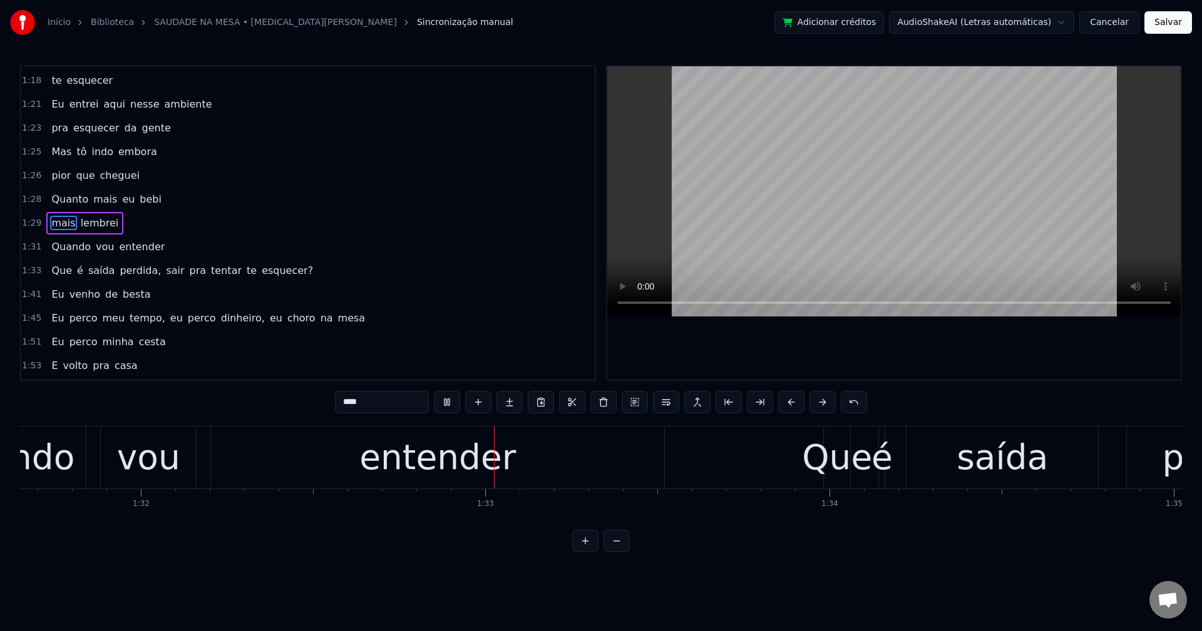
scroll to position [0, 31736]
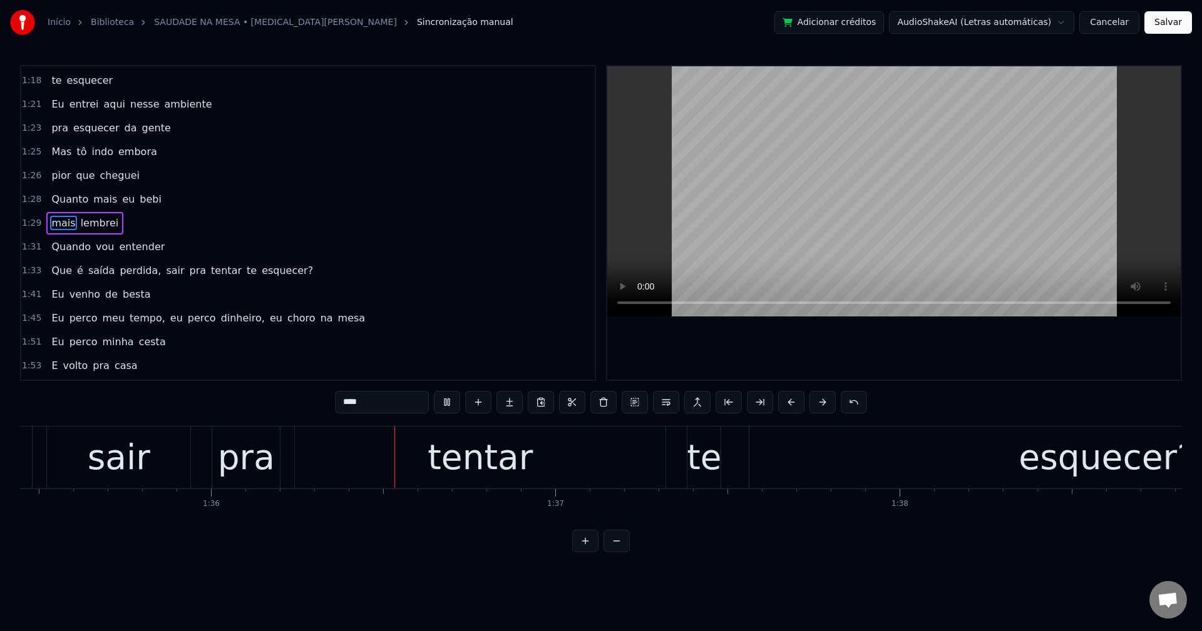
click at [124, 273] on span "perdida," at bounding box center [140, 270] width 44 height 14
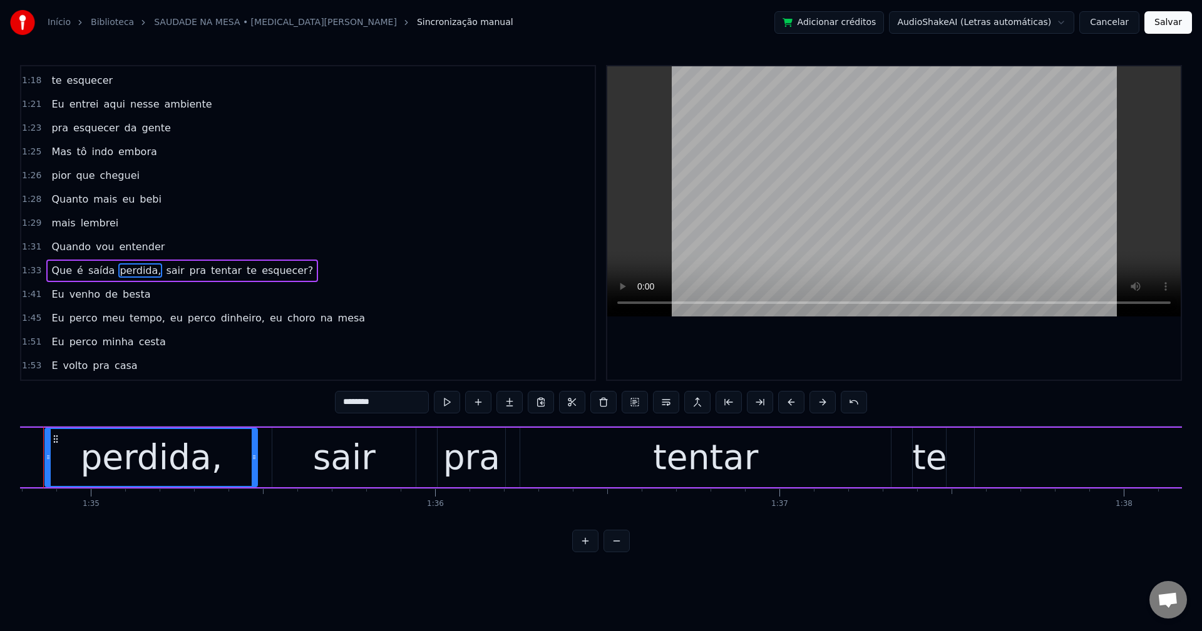
scroll to position [0, 32589]
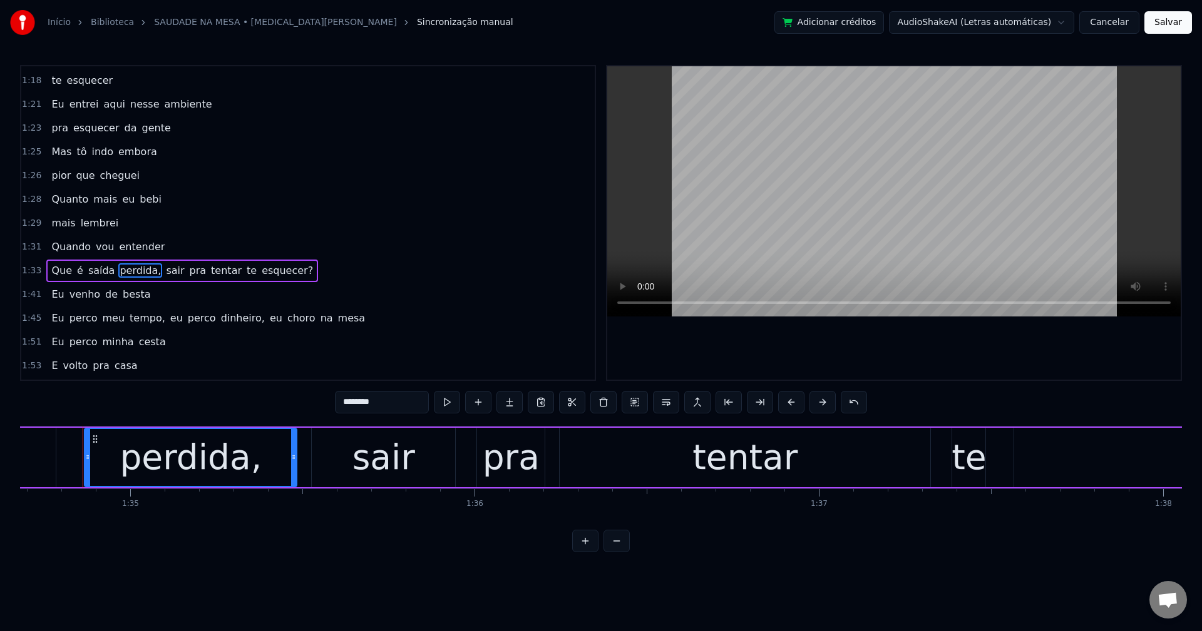
click at [402, 397] on input "********" at bounding box center [382, 402] width 94 height 23
click at [161, 277] on span "sair" at bounding box center [171, 270] width 21 height 14
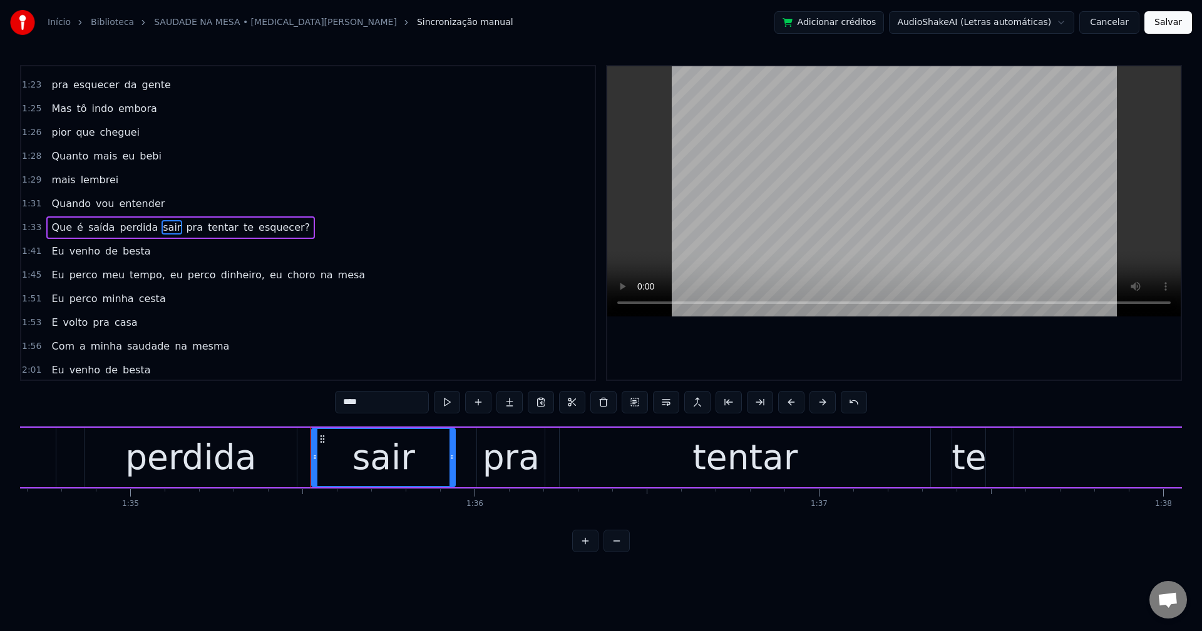
scroll to position [854, 0]
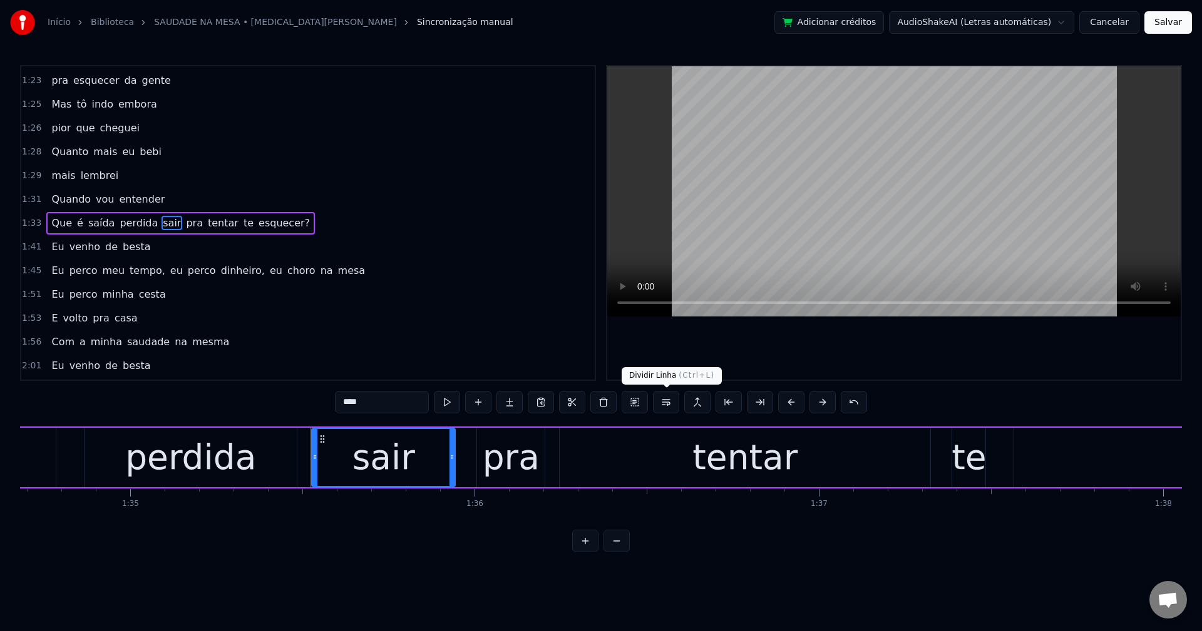
click at [669, 406] on button at bounding box center [666, 402] width 26 height 23
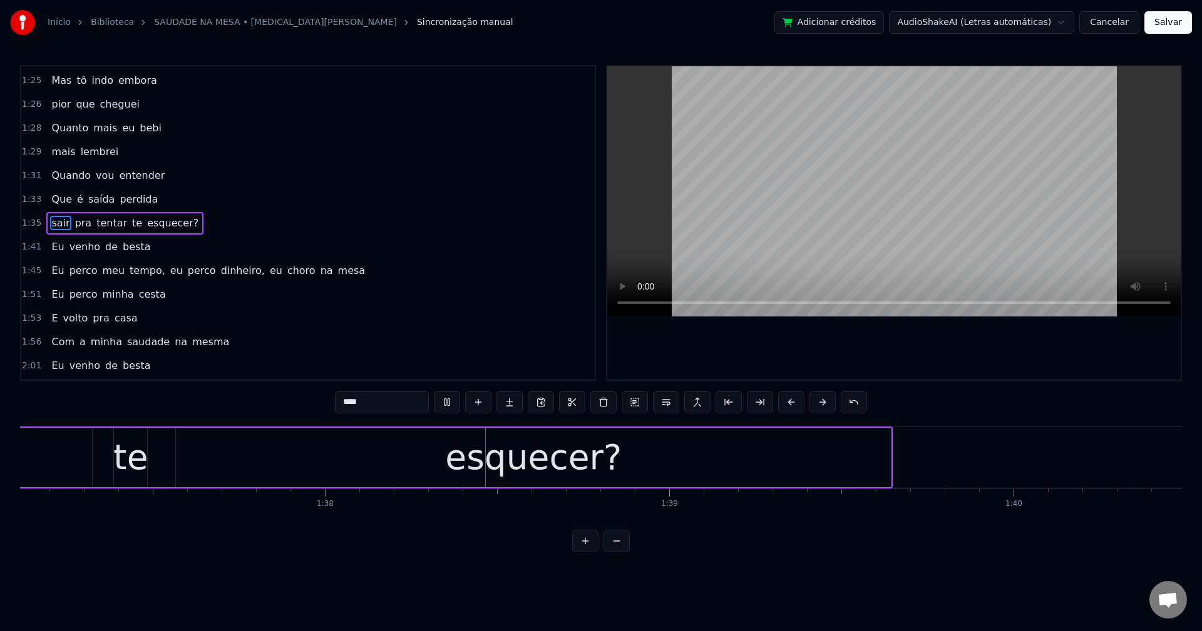
scroll to position [0, 33661]
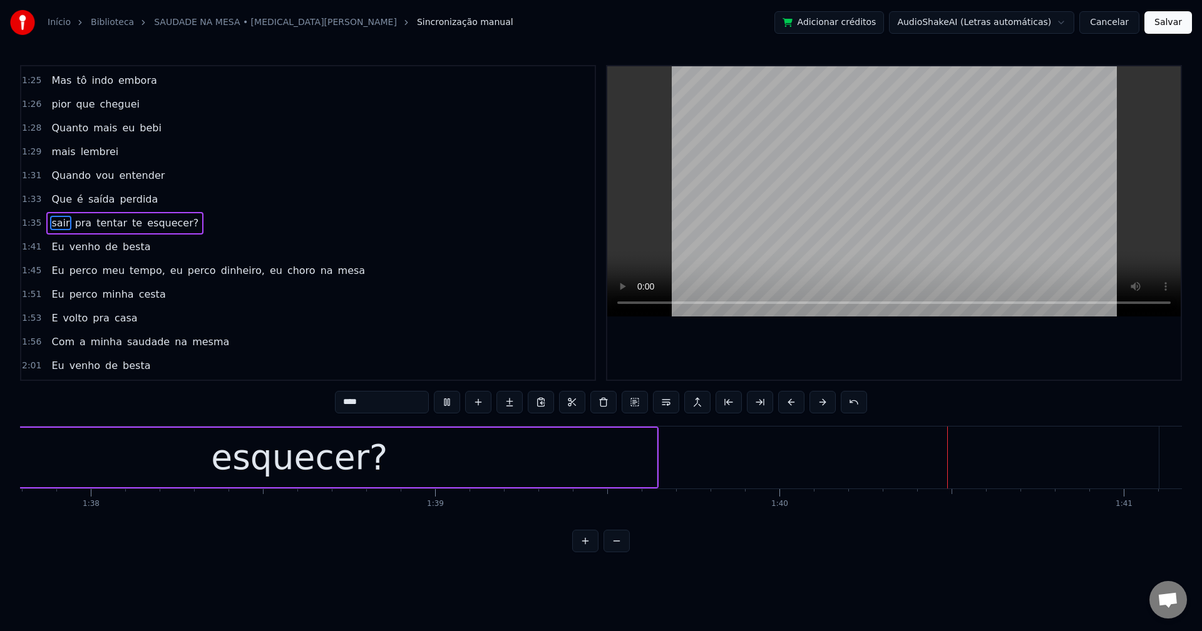
click at [131, 225] on span "te" at bounding box center [137, 223] width 13 height 14
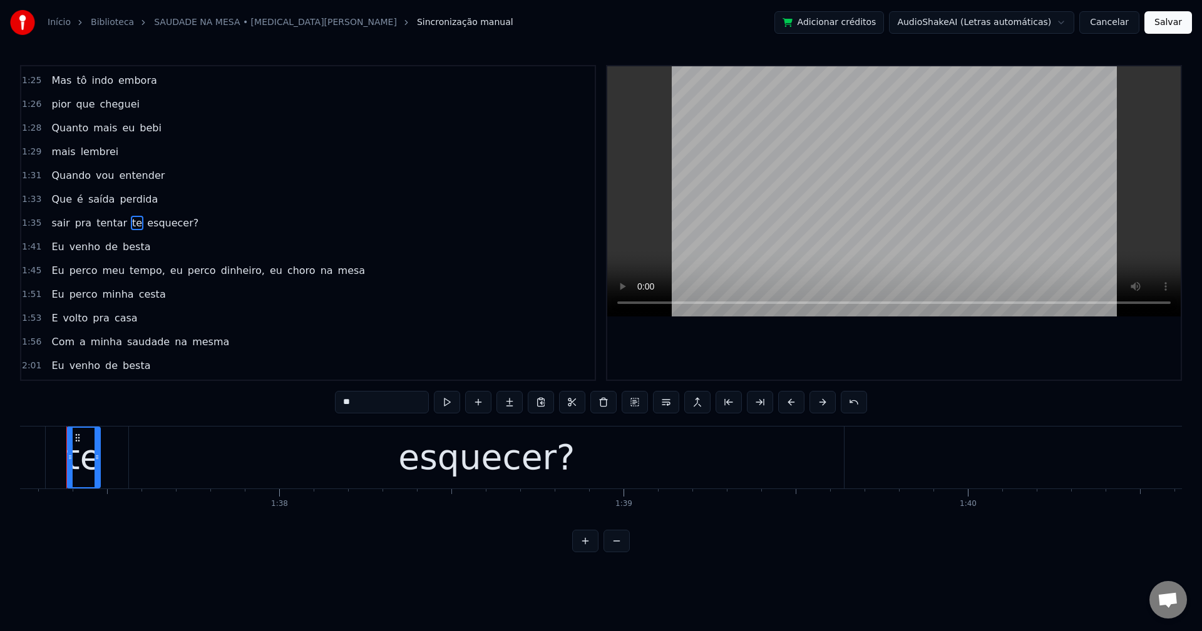
scroll to position [0, 33457]
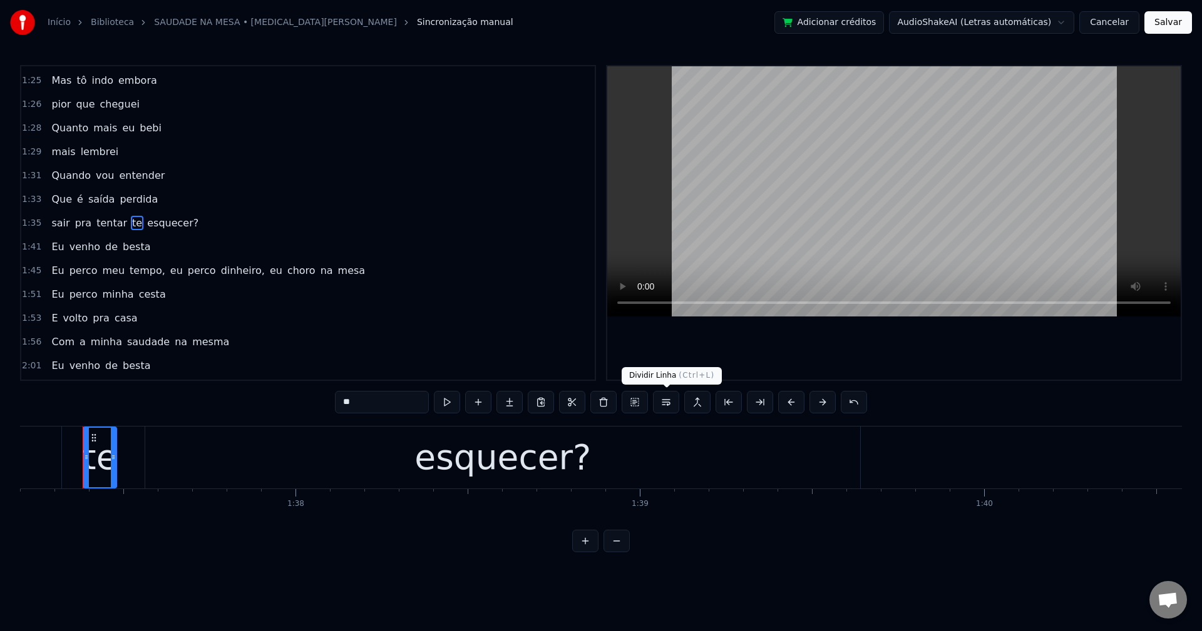
click at [667, 403] on button at bounding box center [666, 402] width 26 height 23
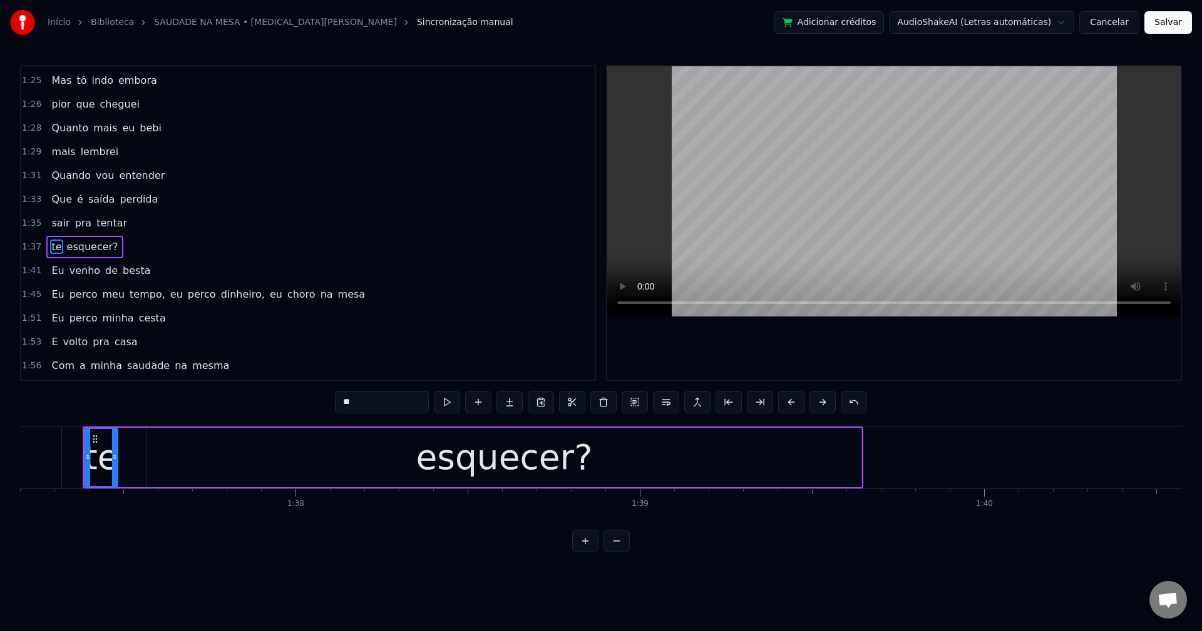
scroll to position [901, 0]
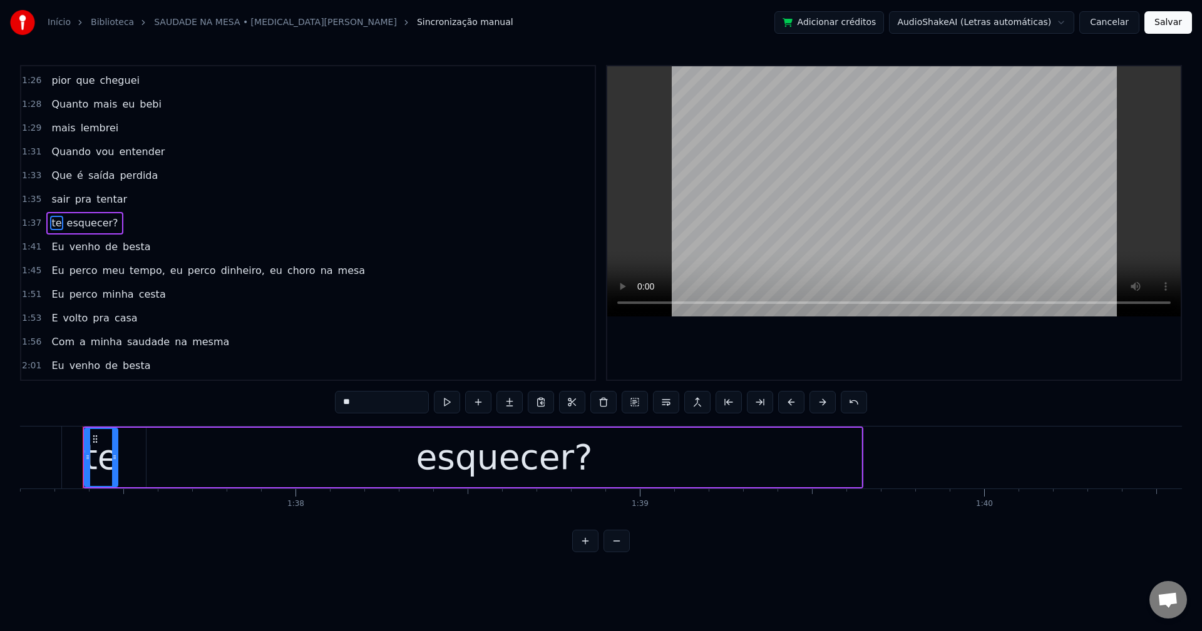
click at [84, 221] on span "esquecer?" at bounding box center [93, 223] width 54 height 14
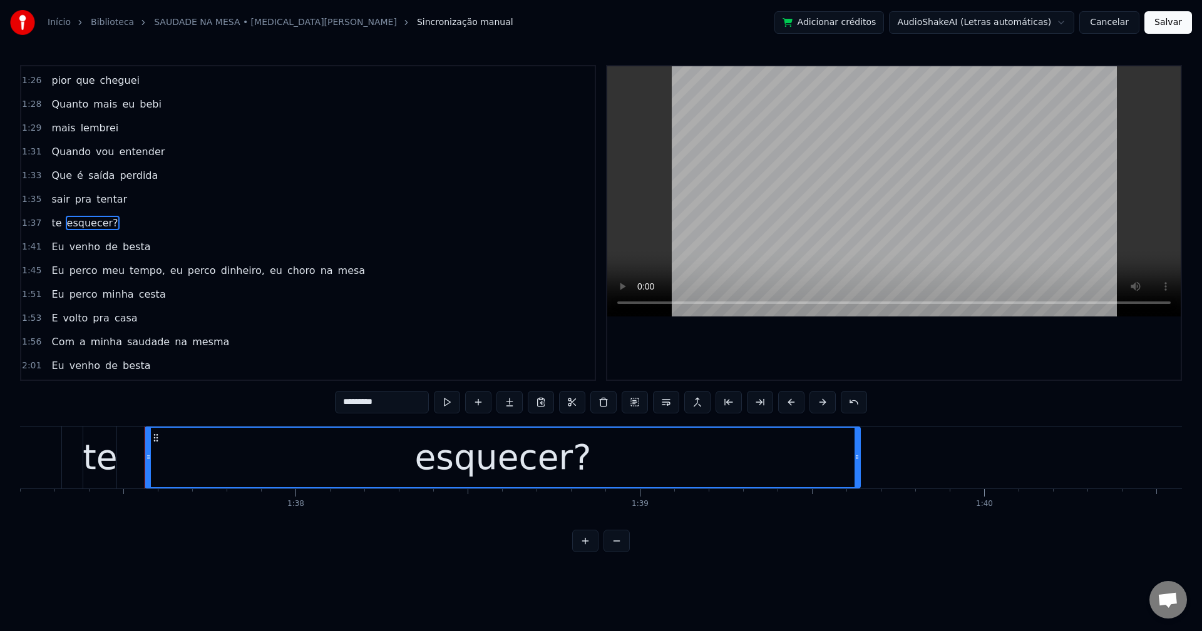
click at [405, 397] on input "*********" at bounding box center [382, 402] width 94 height 23
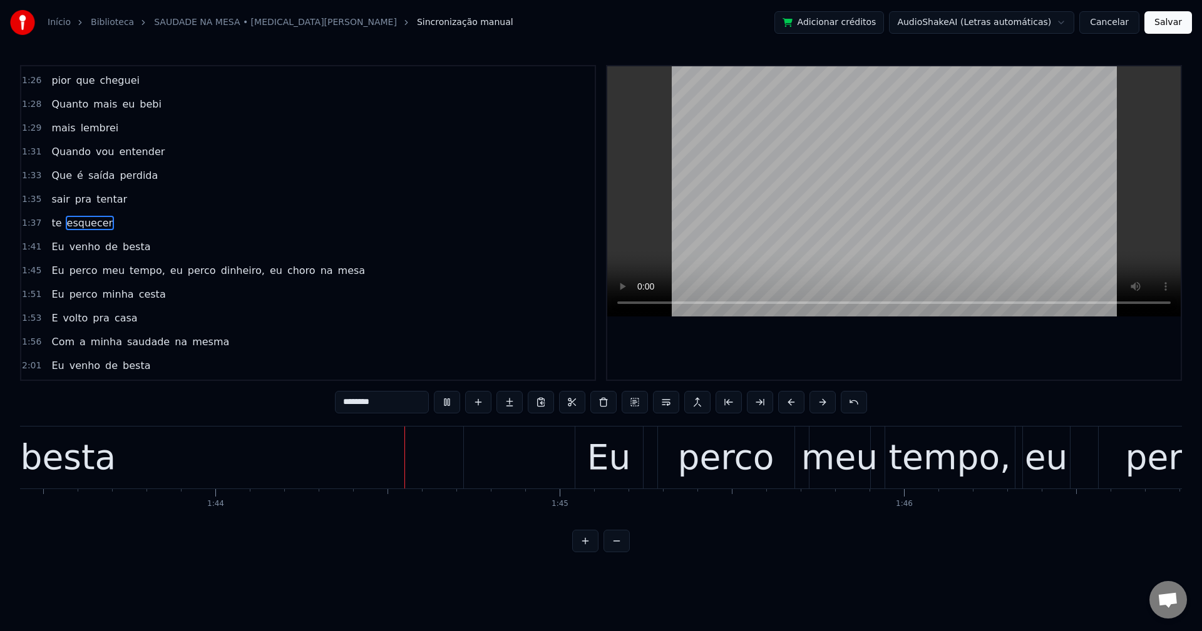
scroll to position [0, 35665]
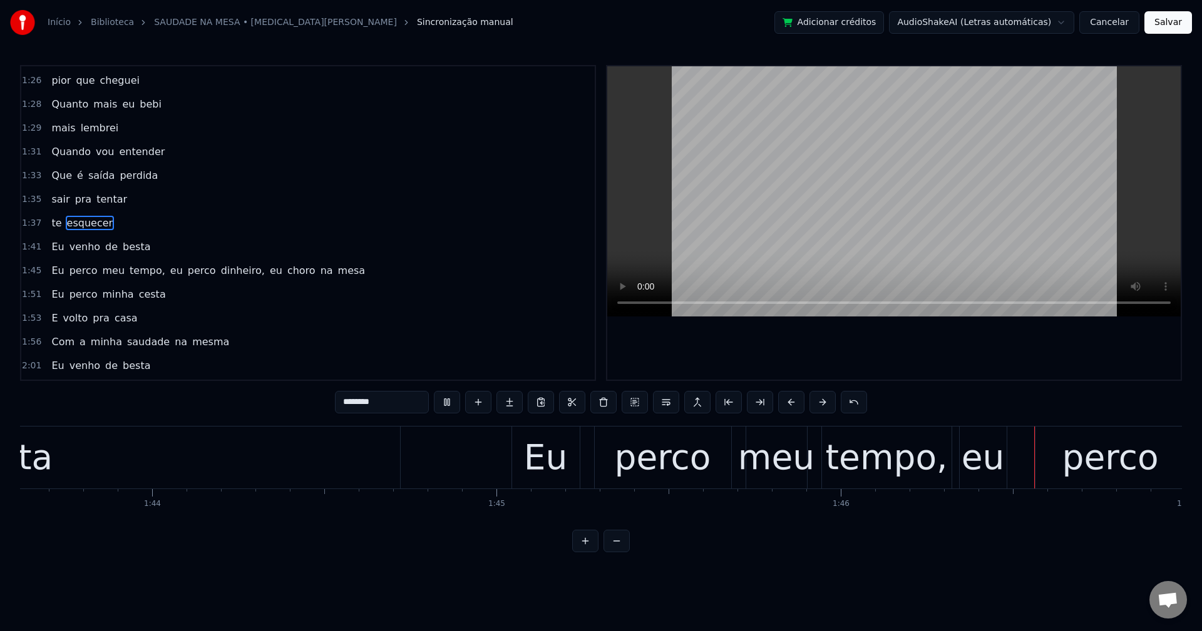
click at [135, 274] on span "tempo," at bounding box center [147, 270] width 38 height 14
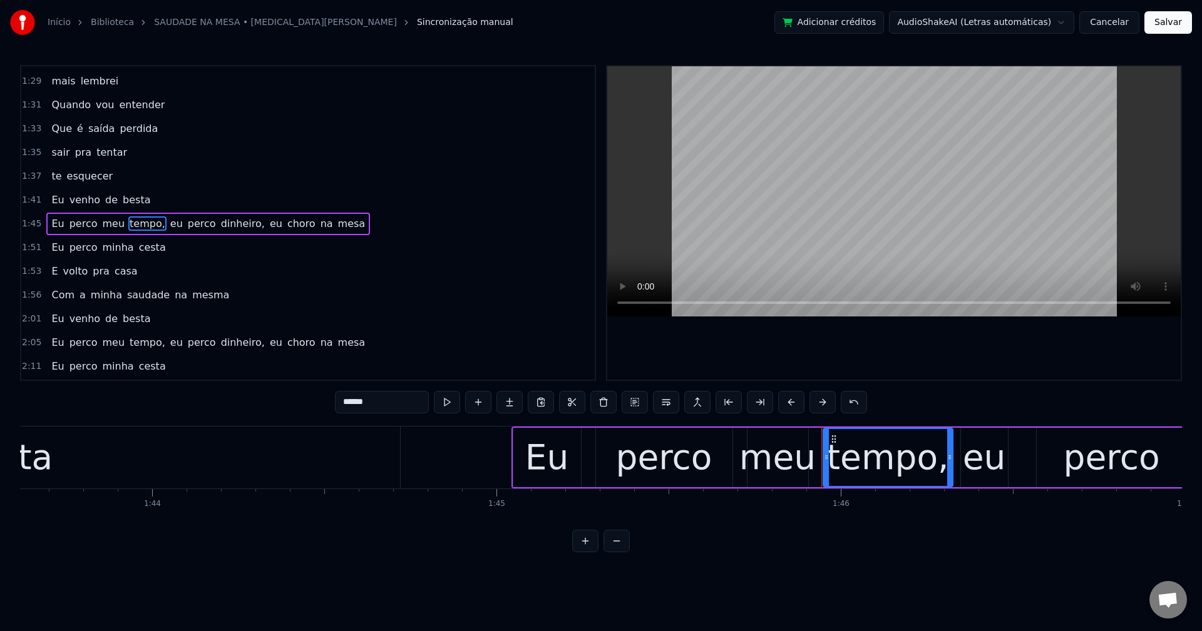
scroll to position [949, 0]
click at [390, 402] on input "******" at bounding box center [382, 402] width 94 height 23
click at [166, 223] on span "eu" at bounding box center [173, 223] width 15 height 14
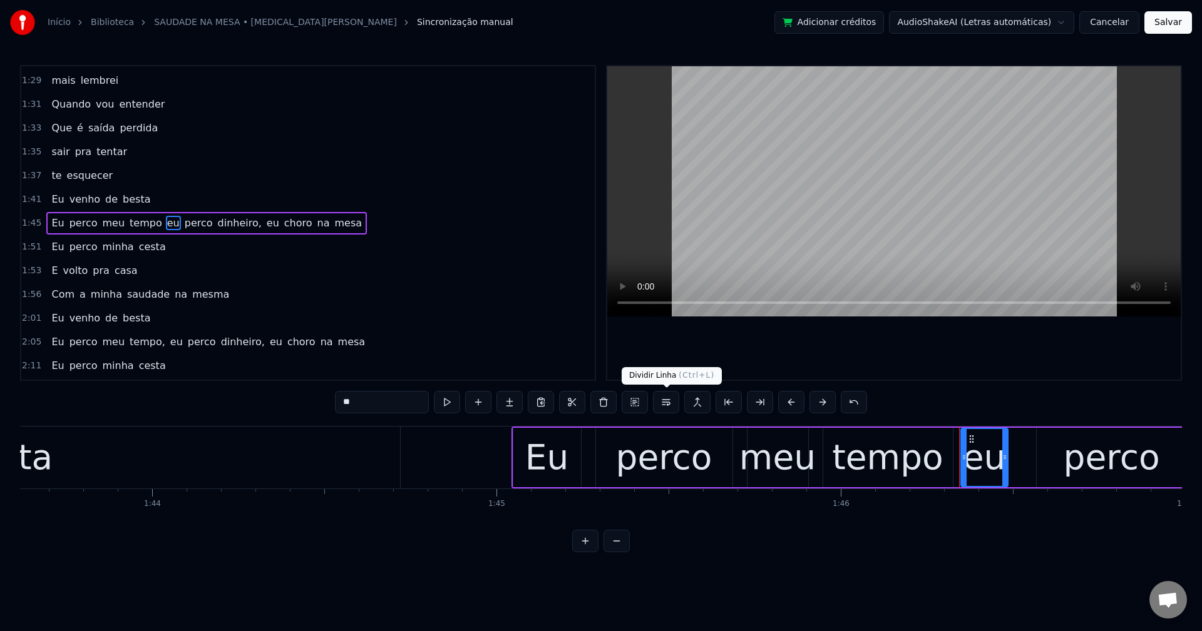
click at [668, 404] on button at bounding box center [666, 402] width 26 height 23
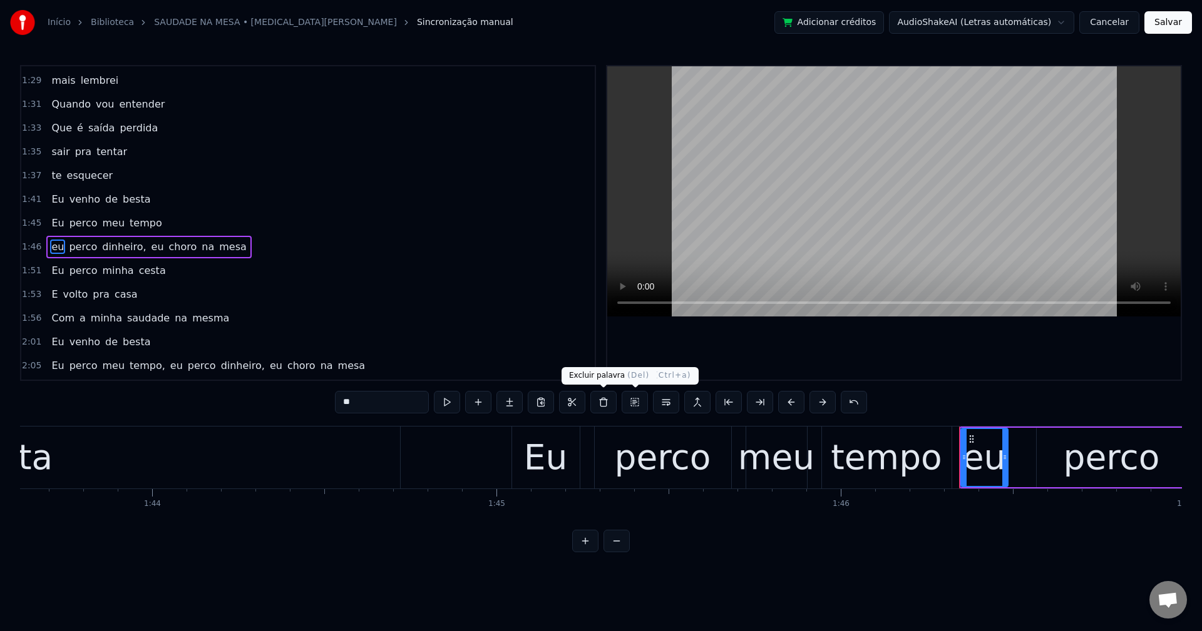
scroll to position [973, 0]
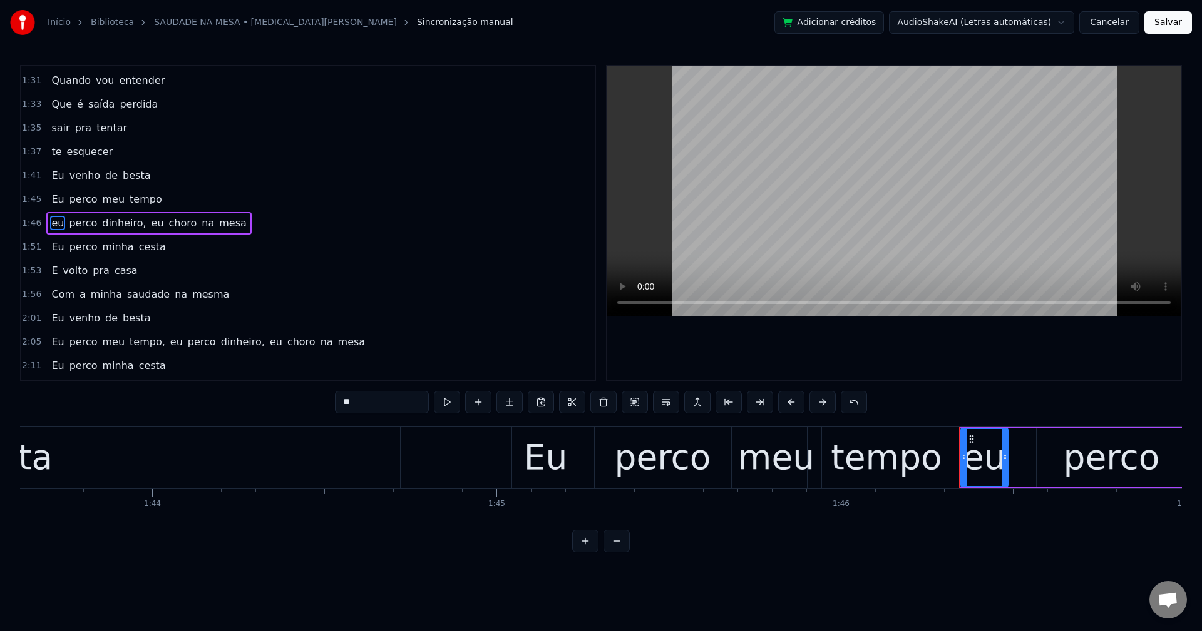
click at [110, 225] on span "dinheiro," at bounding box center [124, 223] width 46 height 14
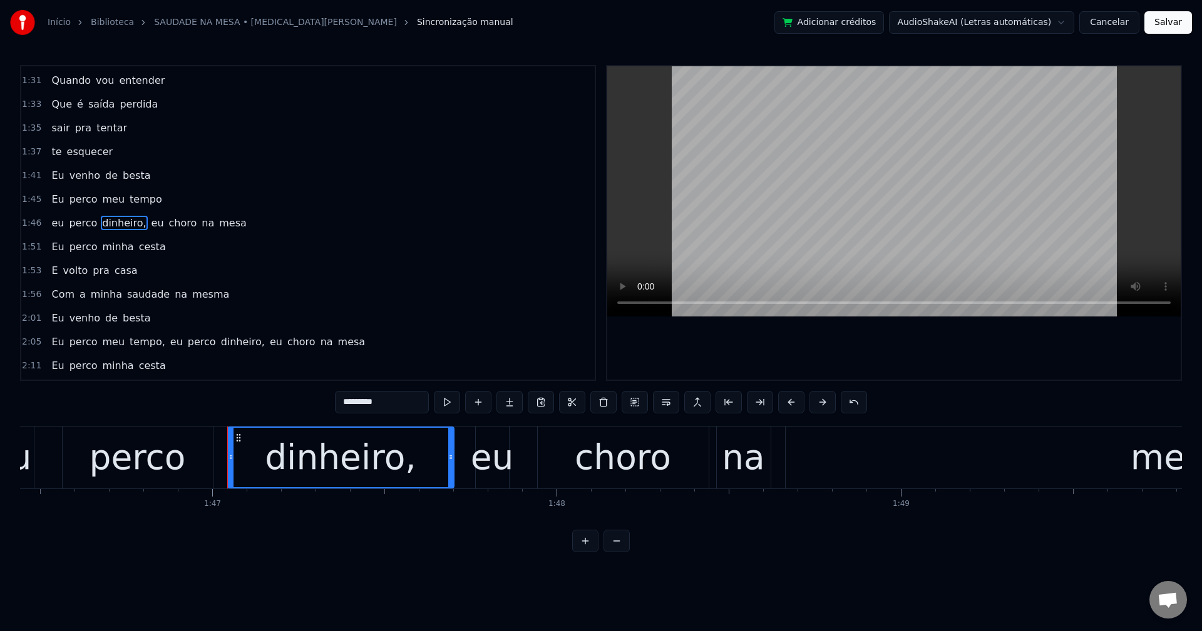
click at [402, 406] on input "*********" at bounding box center [382, 402] width 94 height 23
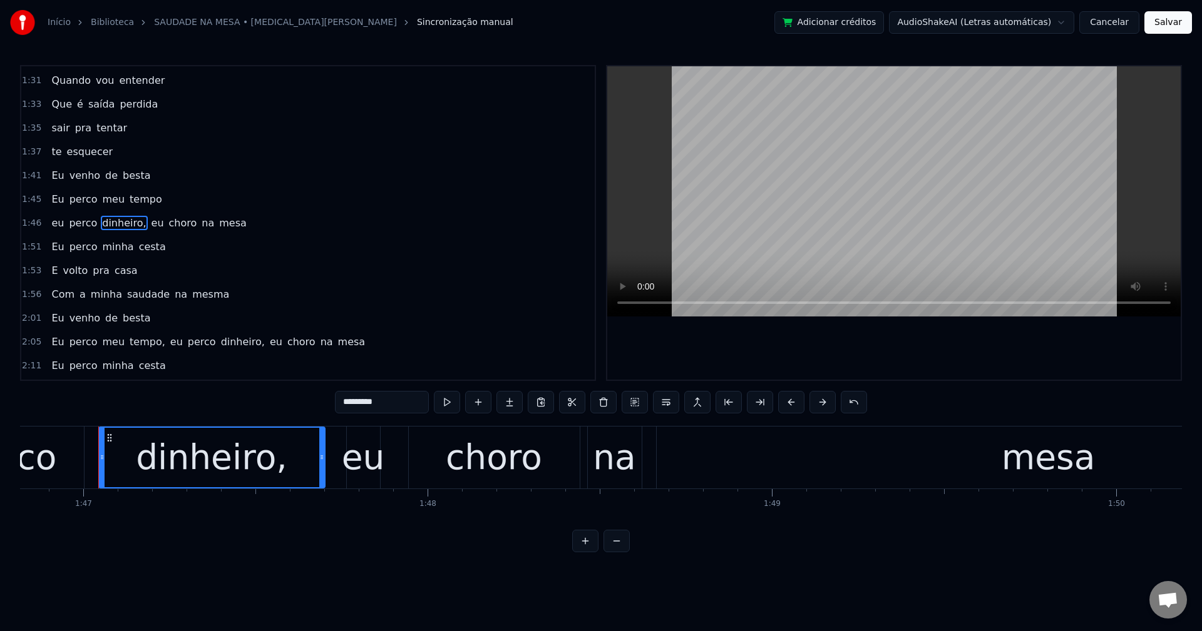
scroll to position [0, 36782]
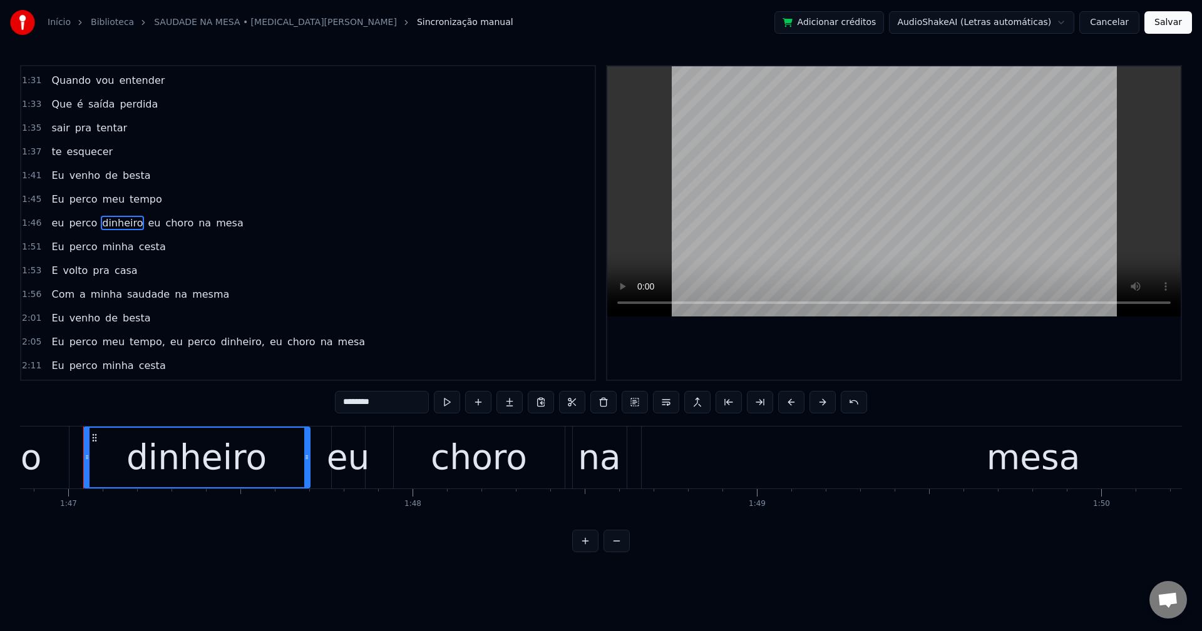
click at [146, 219] on span "eu" at bounding box center [153, 223] width 15 height 14
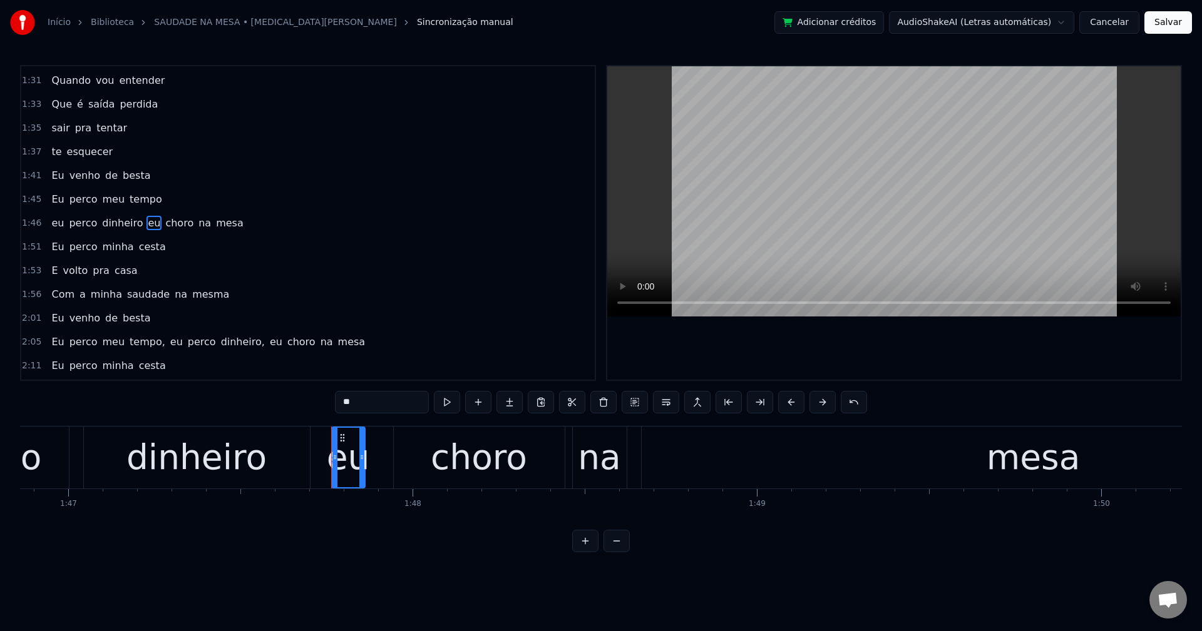
click at [665, 397] on button at bounding box center [666, 402] width 26 height 23
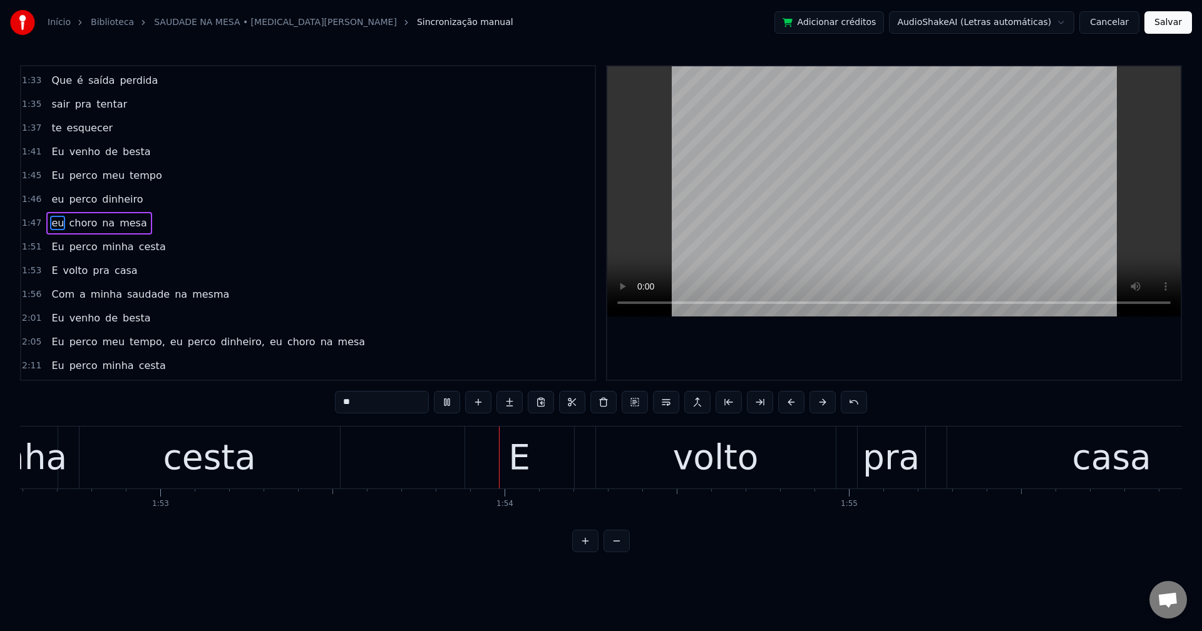
scroll to position [0, 38961]
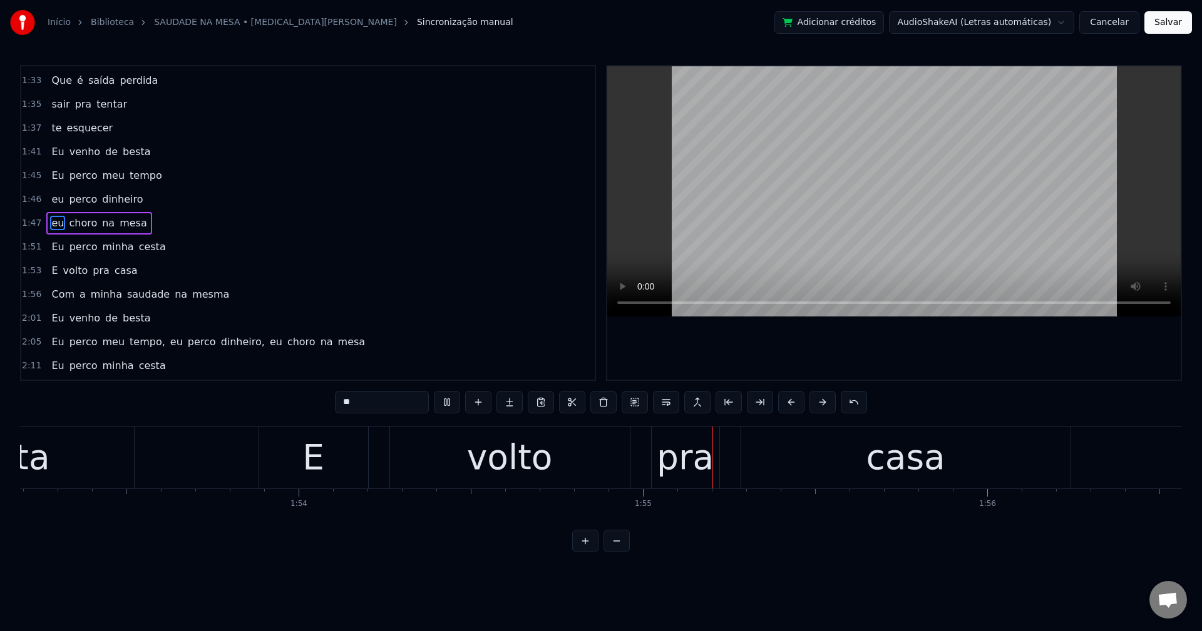
click at [145, 247] on span "cesta" at bounding box center [152, 247] width 29 height 14
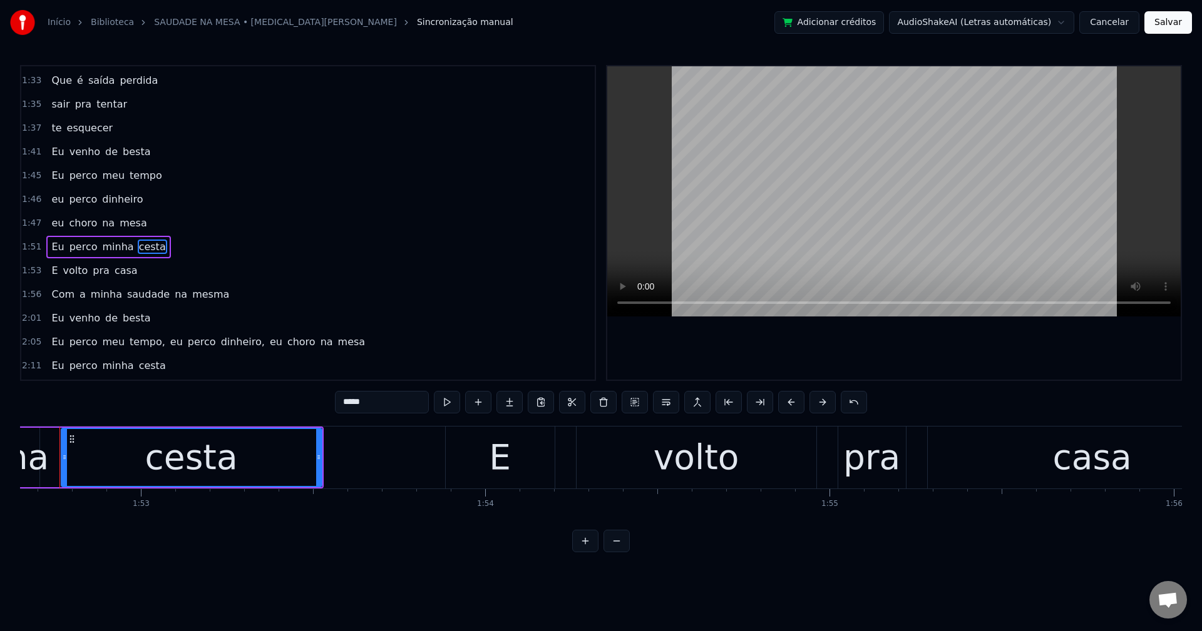
scroll to position [0, 38751]
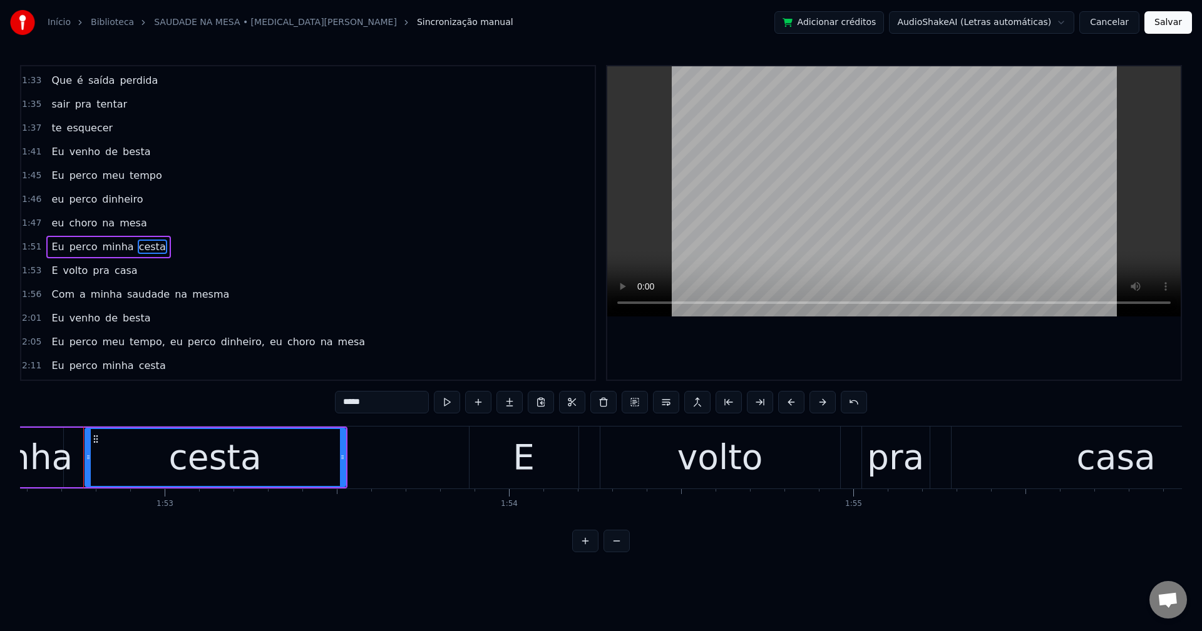
drag, startPoint x: 157, startPoint y: 399, endPoint x: 140, endPoint y: 399, distance: 17.5
click at [141, 399] on div "0:01 O cigarro já tá na bituca 0:03 a cerveja tá quente 0:04 O garçom tá 0:06 e…" at bounding box center [601, 309] width 1162 height 488
click at [173, 297] on span "na" at bounding box center [180, 294] width 15 height 14
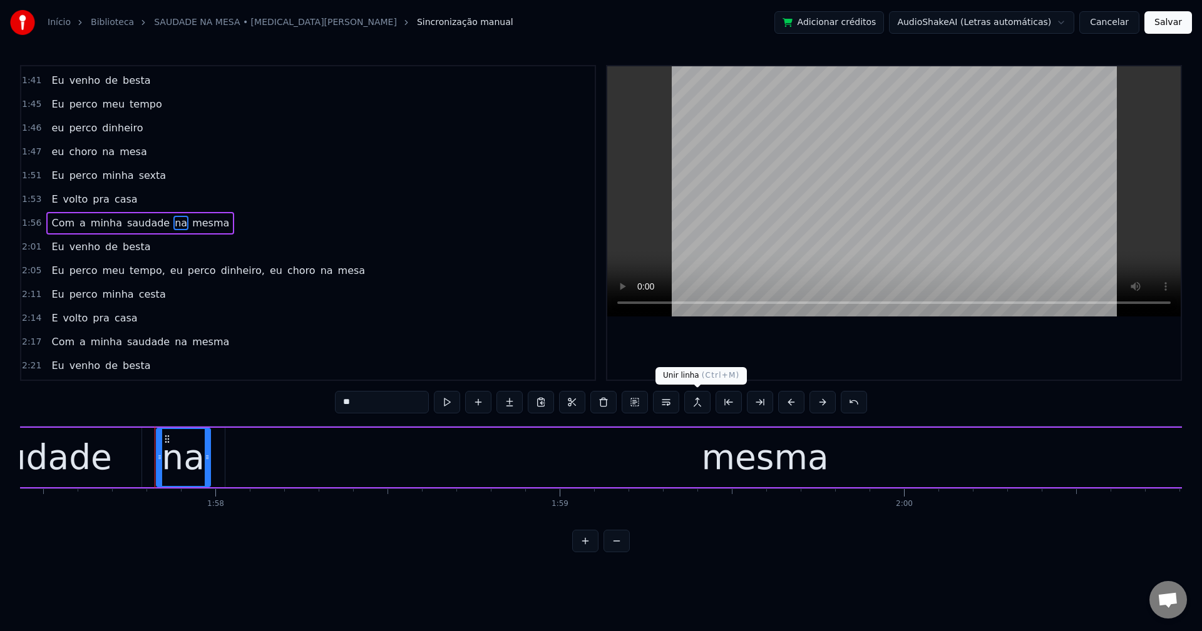
scroll to position [0, 40492]
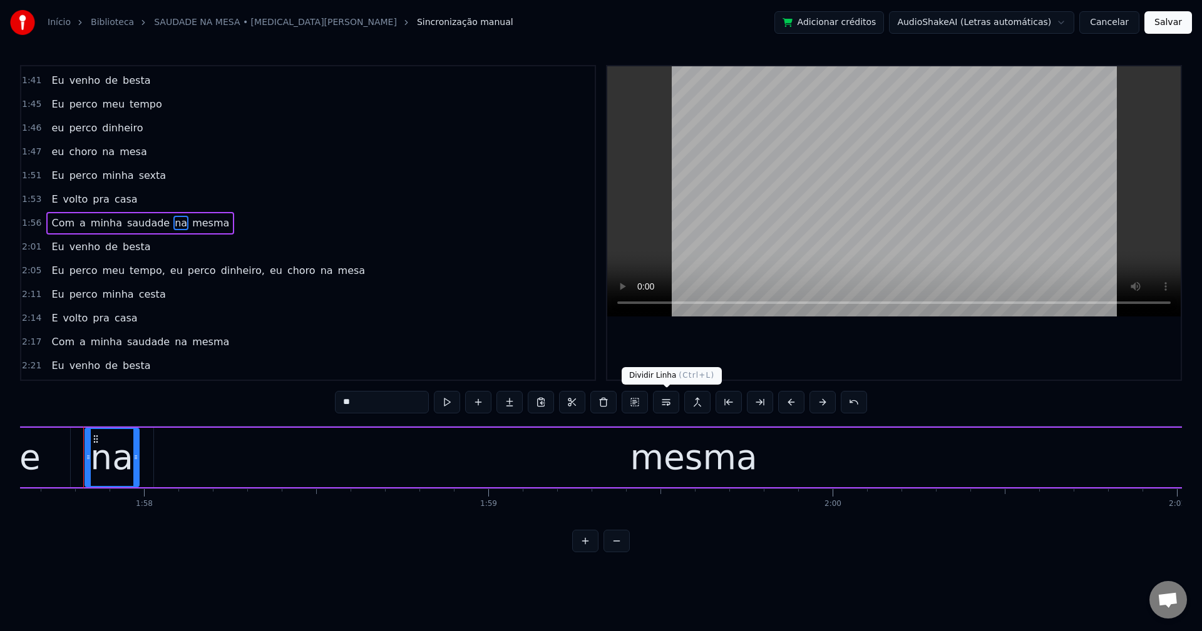
click at [663, 404] on button at bounding box center [666, 402] width 26 height 23
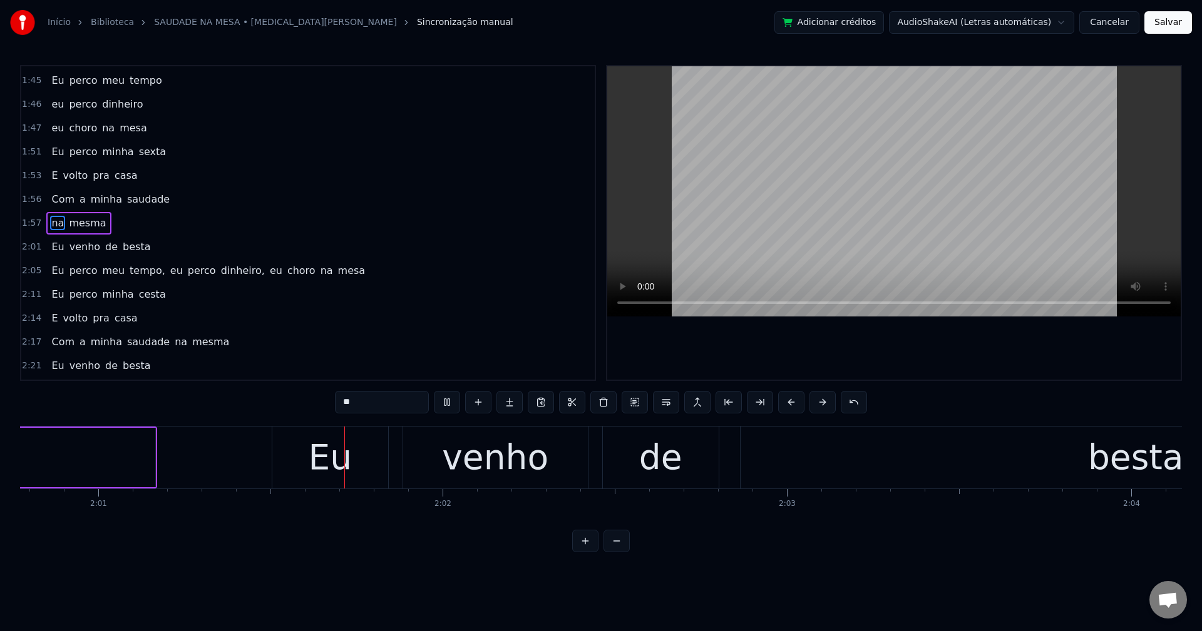
scroll to position [0, 41584]
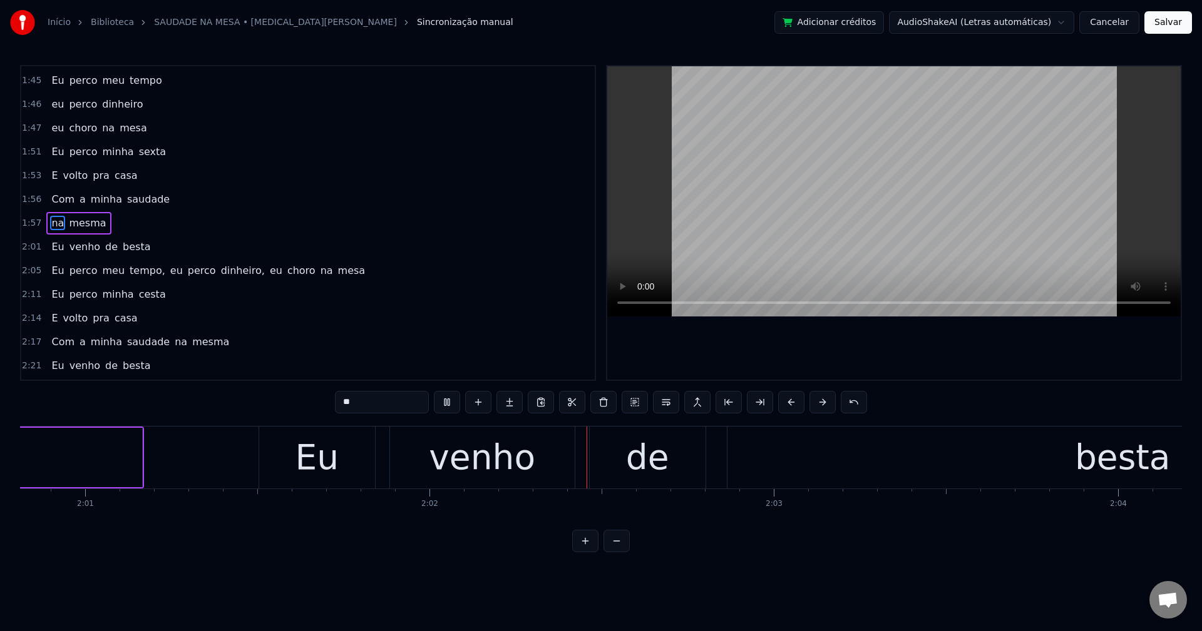
click at [141, 277] on span "tempo," at bounding box center [147, 270] width 38 height 14
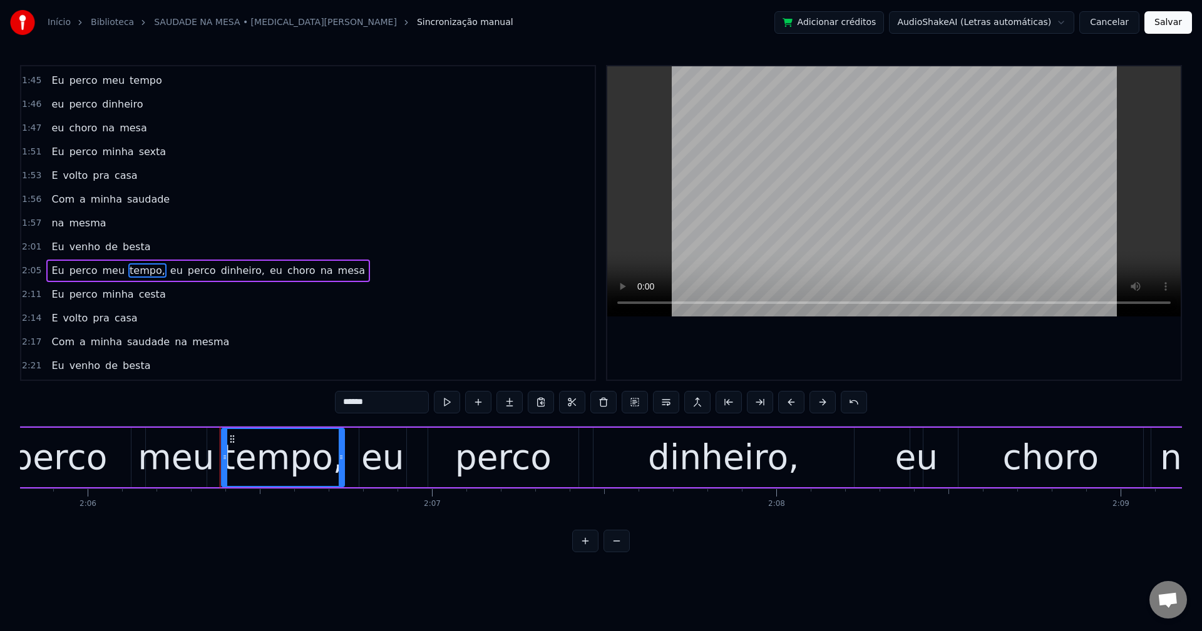
scroll to position [0, 43439]
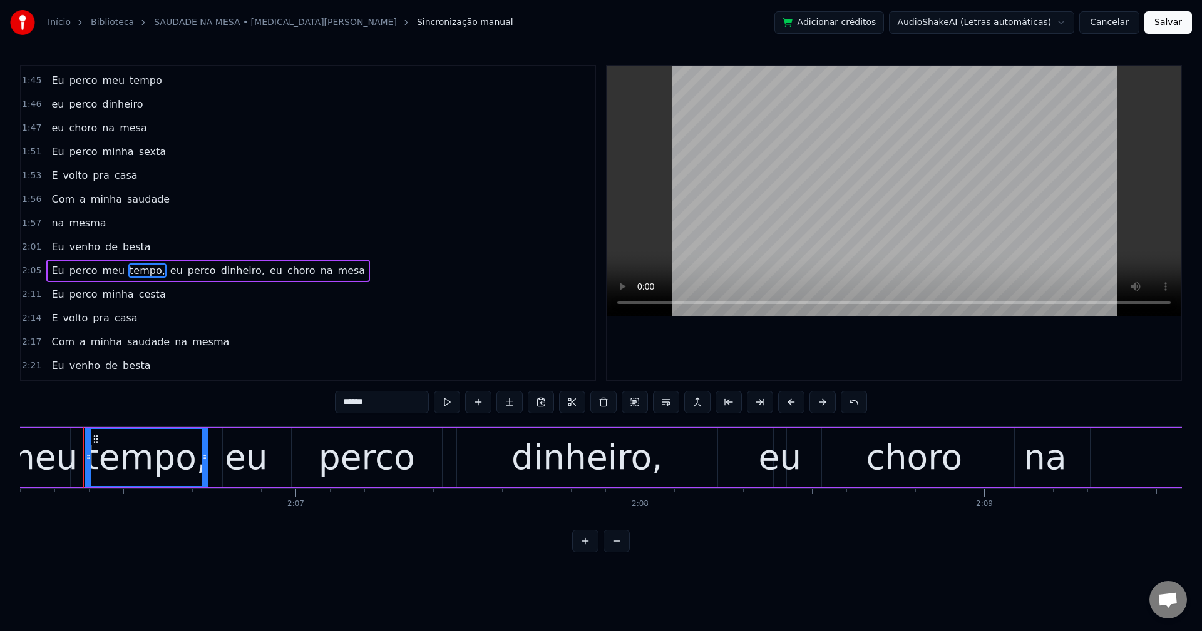
click at [396, 398] on input "******" at bounding box center [382, 402] width 94 height 23
click at [166, 275] on span "eu" at bounding box center [173, 270] width 15 height 14
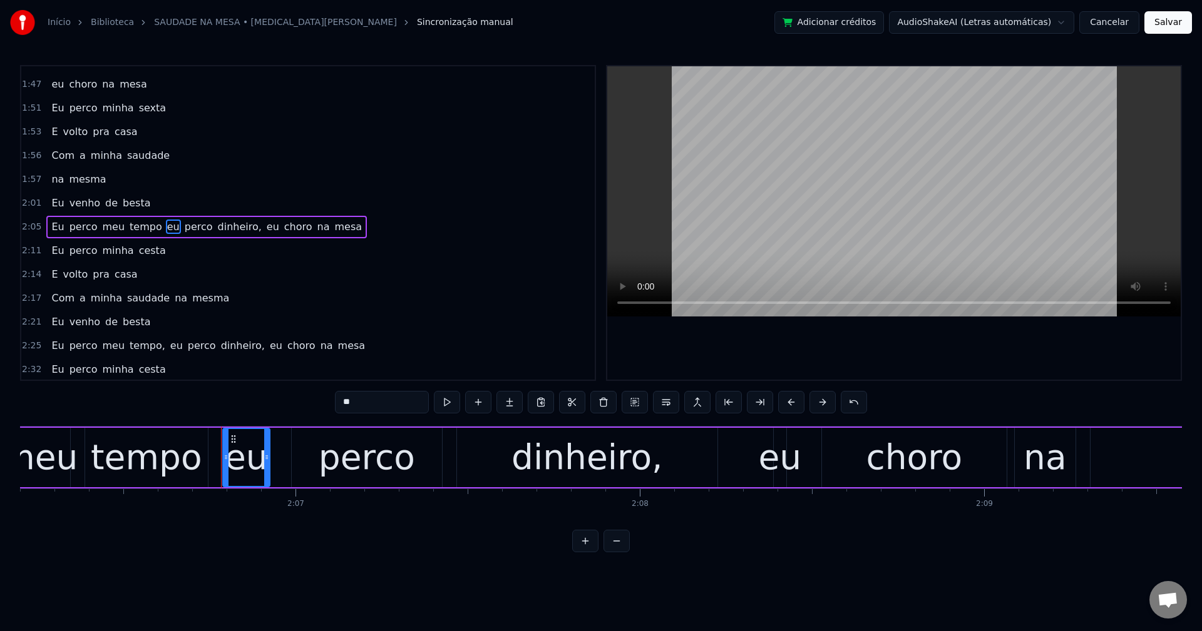
scroll to position [1139, 0]
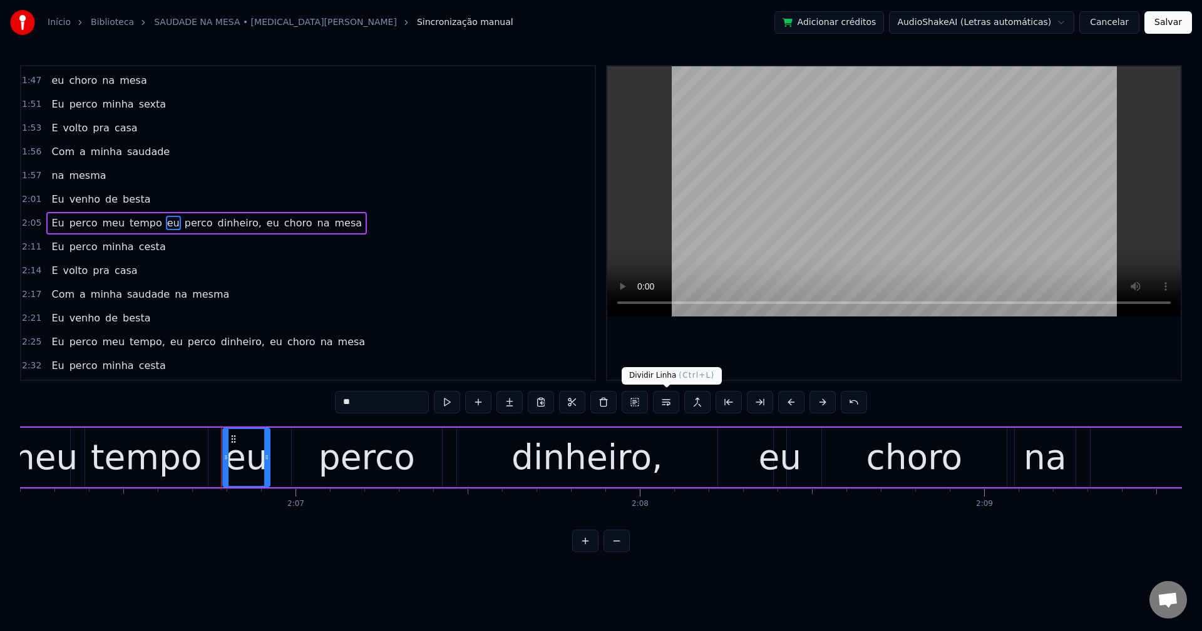
click at [670, 404] on button at bounding box center [666, 402] width 26 height 23
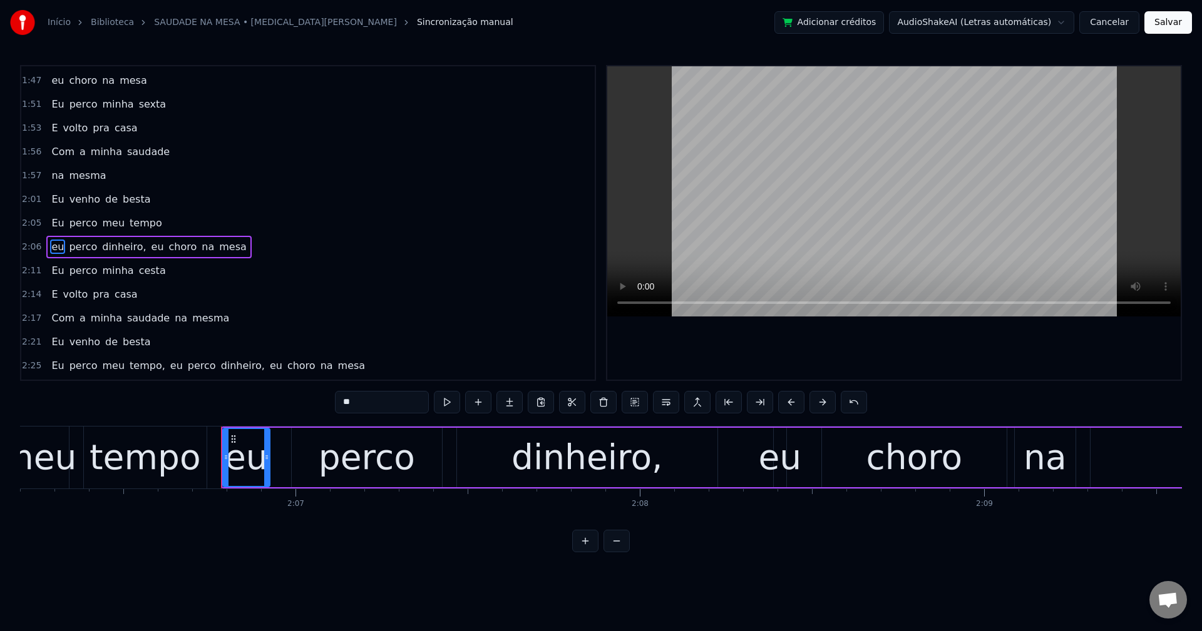
scroll to position [1163, 0]
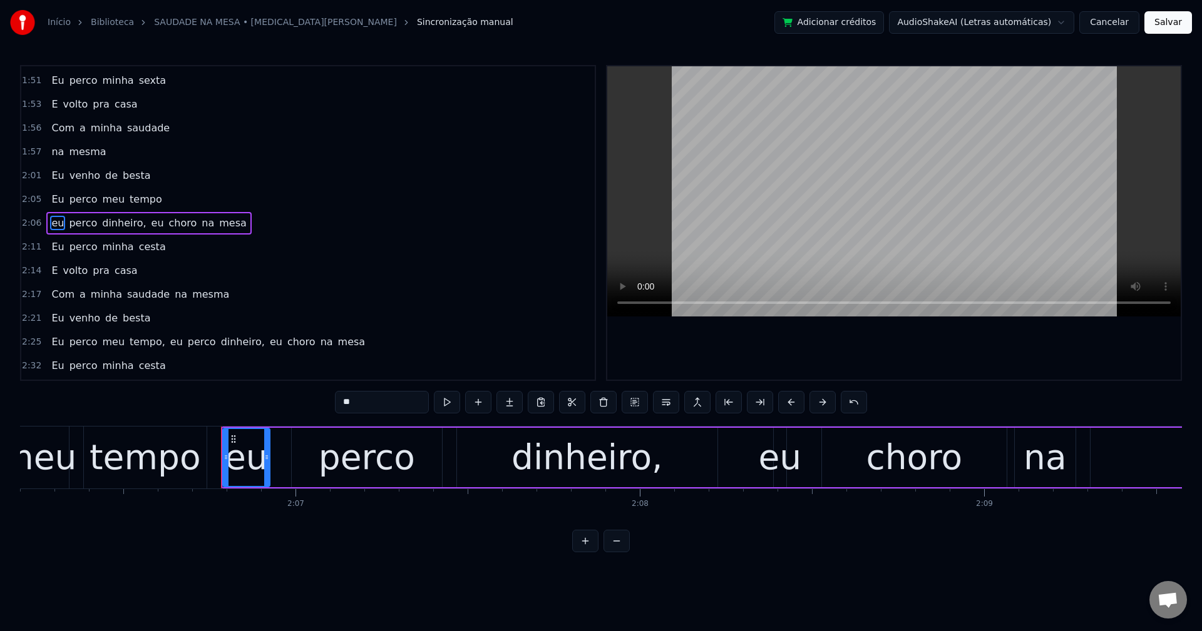
click at [118, 224] on span "dinheiro," at bounding box center [124, 223] width 46 height 14
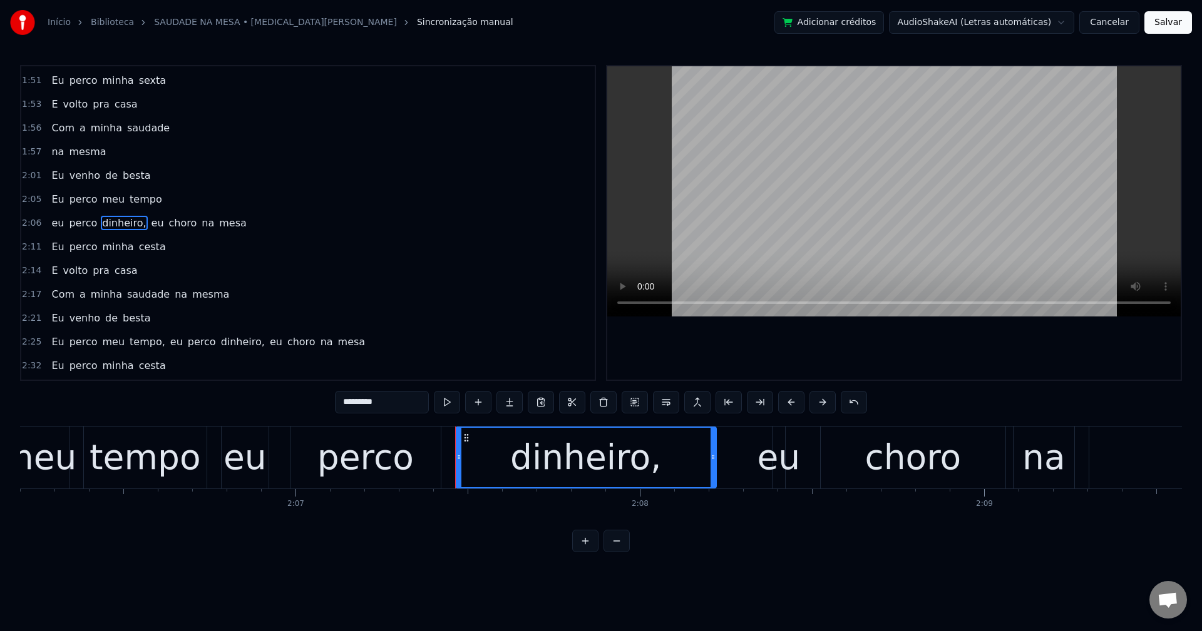
click at [406, 402] on input "*********" at bounding box center [382, 402] width 94 height 23
click at [146, 225] on span "eu" at bounding box center [153, 223] width 15 height 14
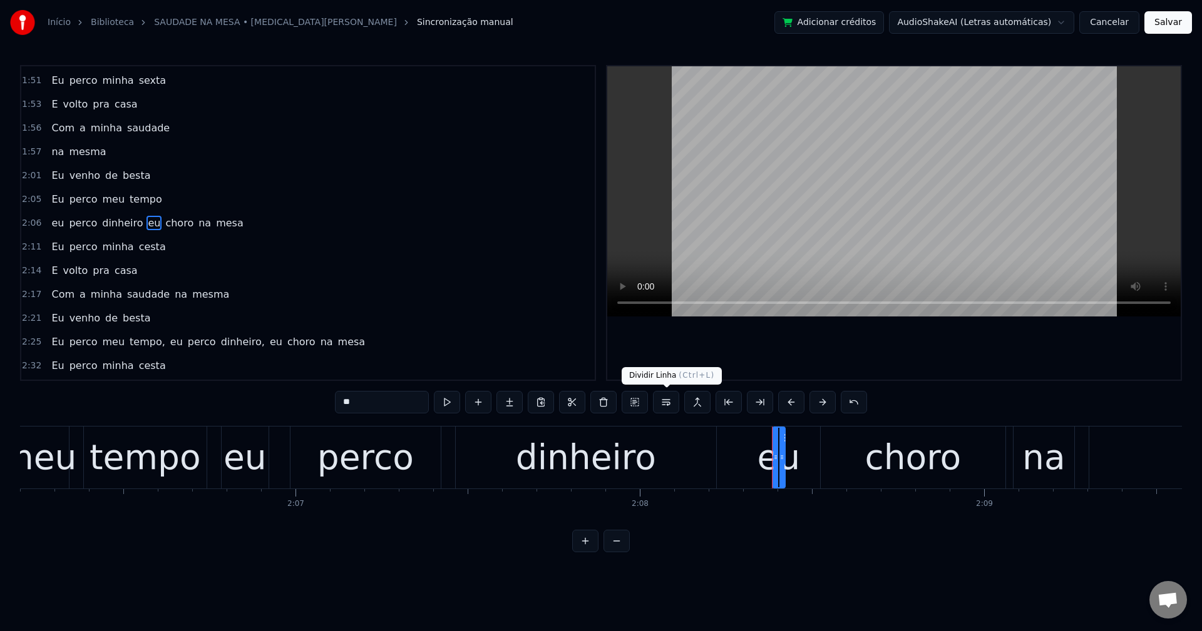
click at [668, 407] on button at bounding box center [666, 402] width 26 height 23
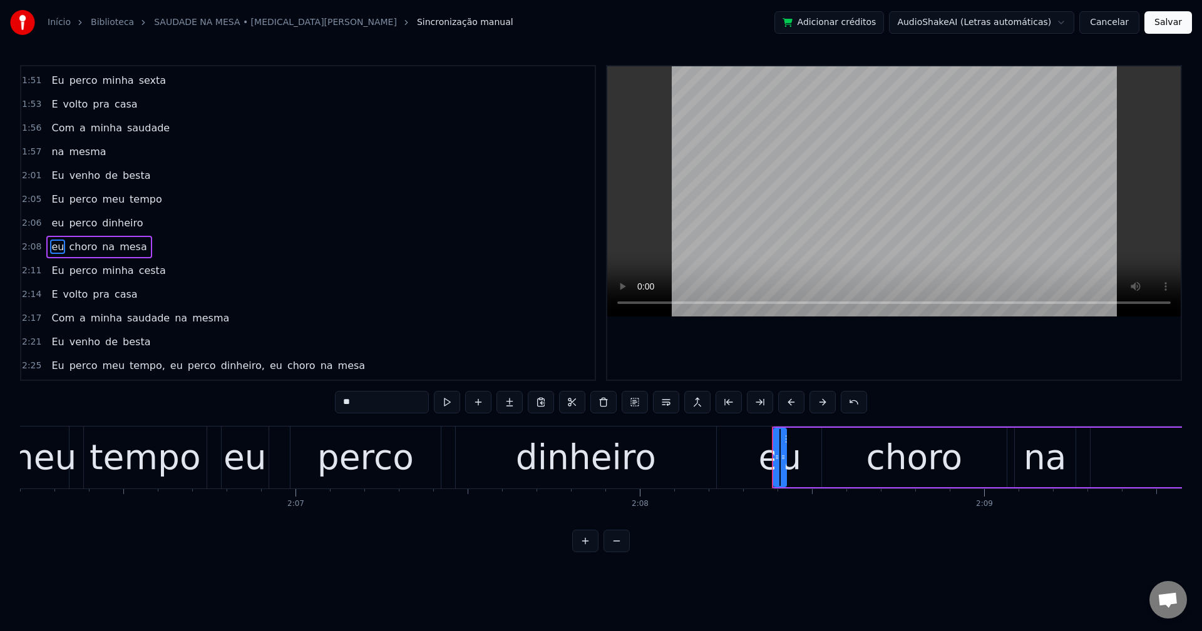
scroll to position [1187, 0]
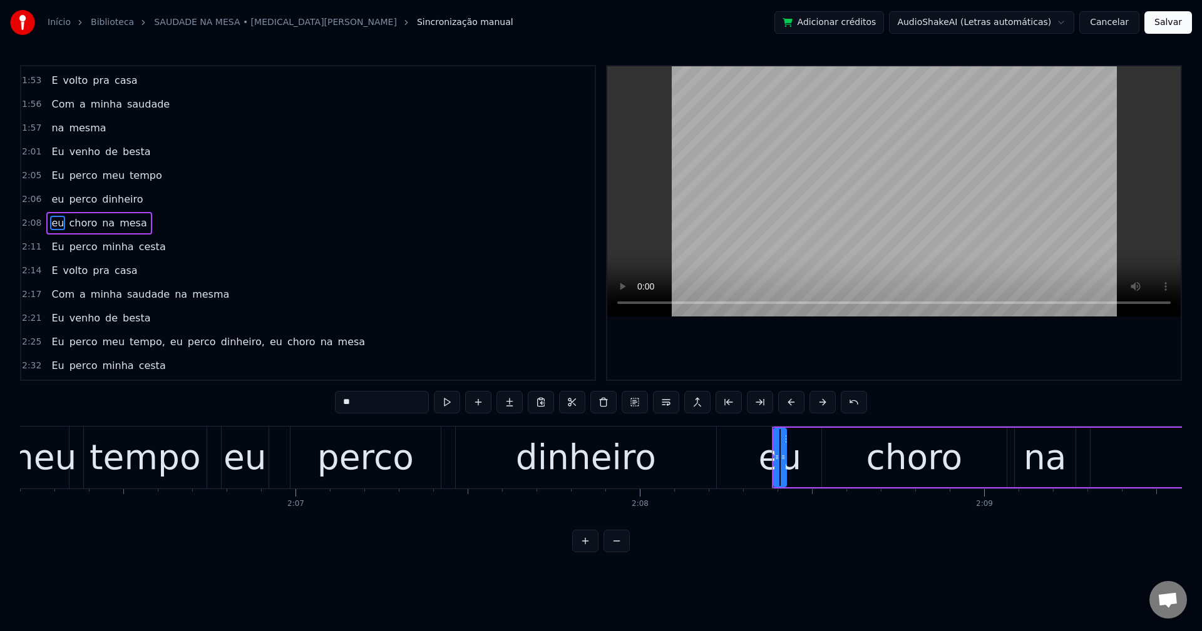
click at [121, 222] on span "mesa" at bounding box center [133, 223] width 30 height 14
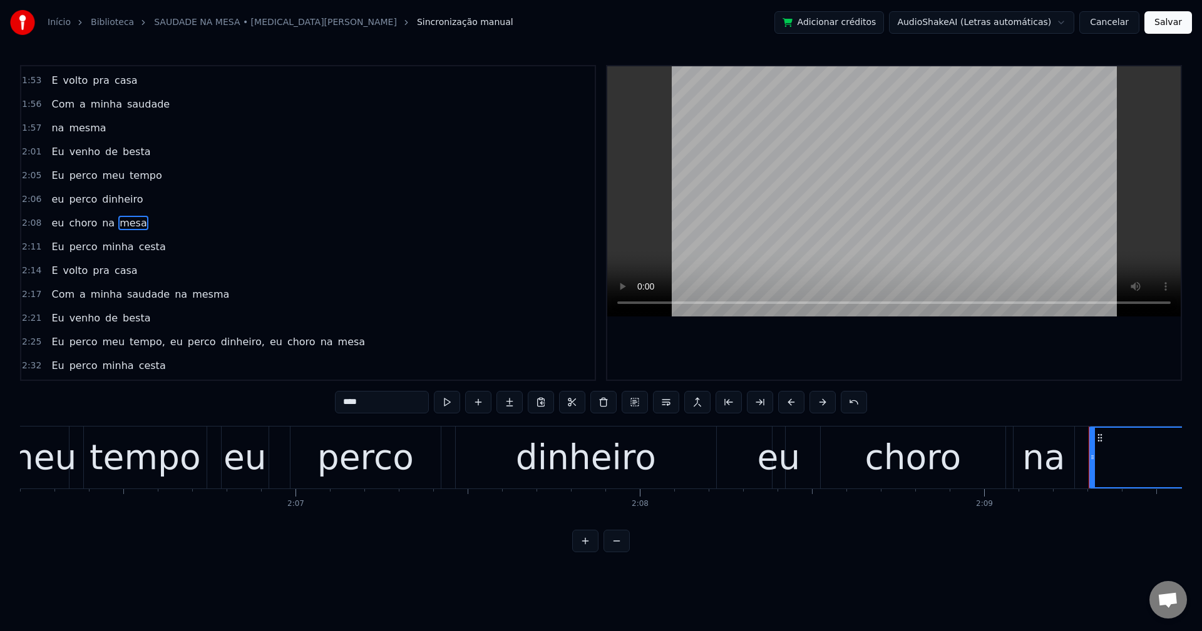
click at [360, 409] on input "****" at bounding box center [382, 402] width 94 height 23
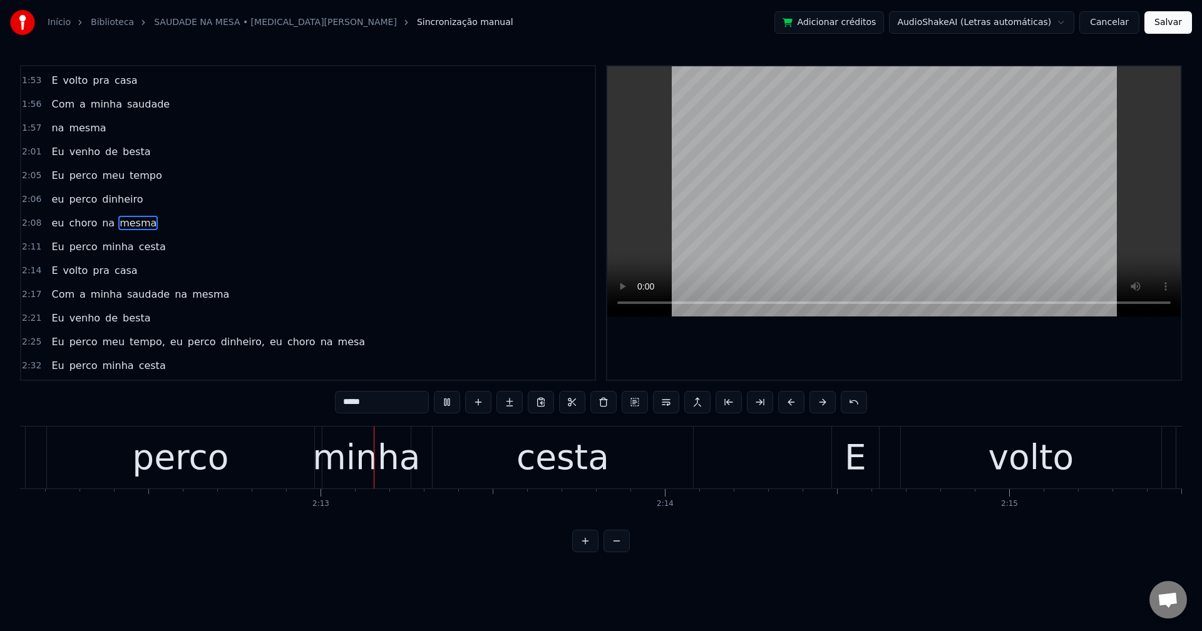
scroll to position [0, 45528]
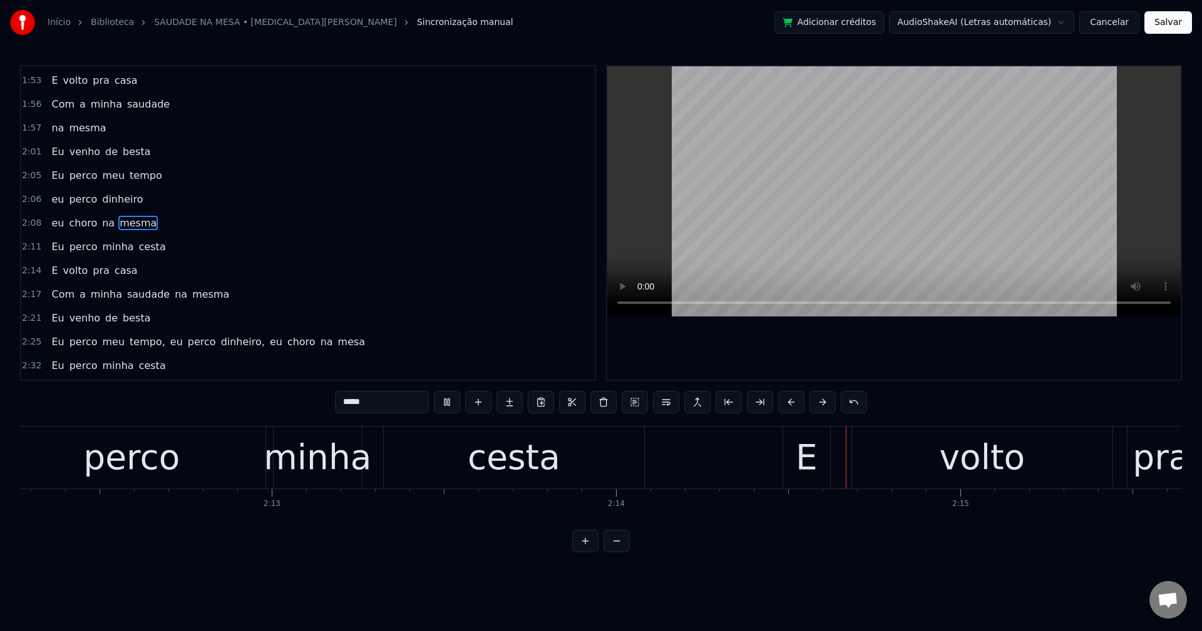
click at [402, 399] on input "*****" at bounding box center [382, 402] width 94 height 23
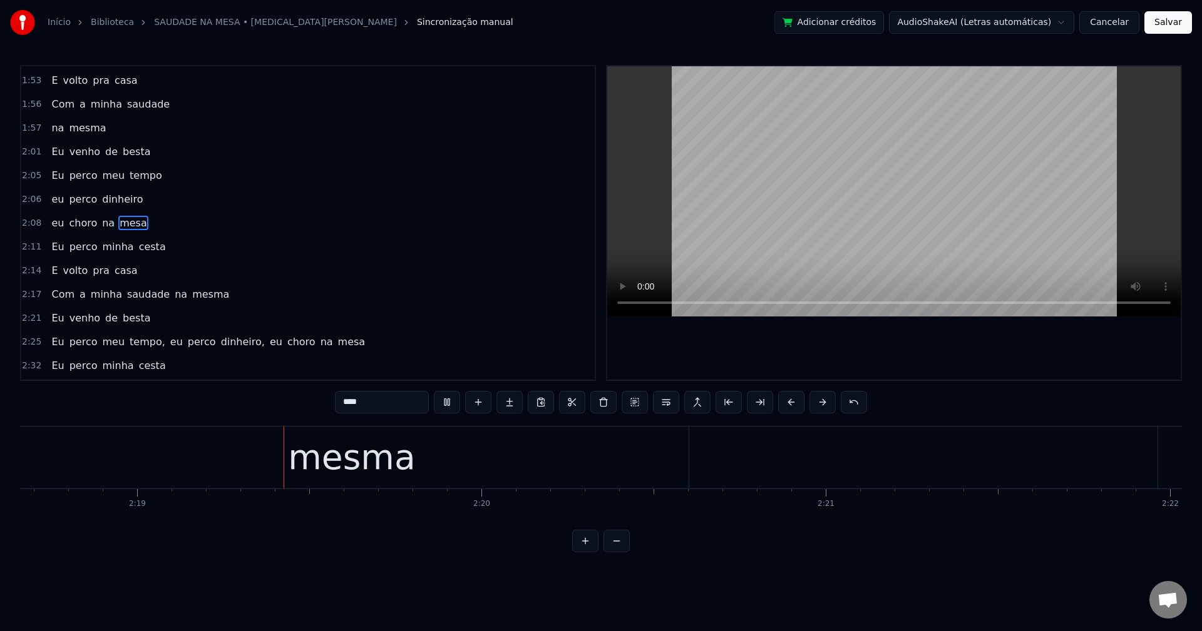
scroll to position [0, 47729]
click at [173, 292] on span "na" at bounding box center [180, 294] width 15 height 14
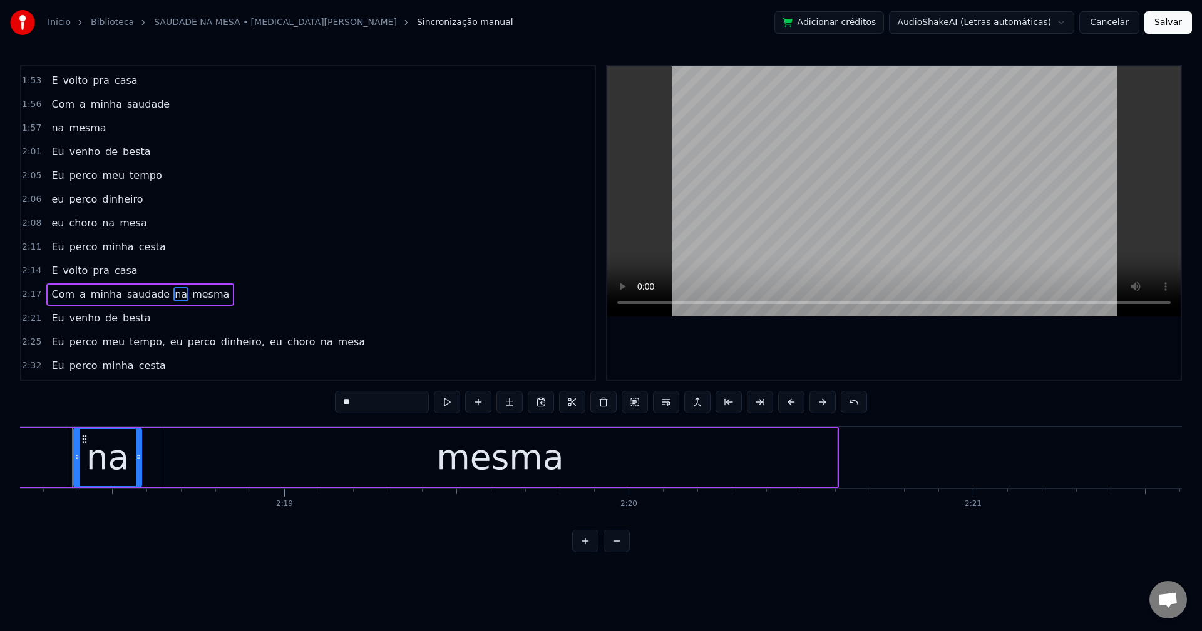
scroll to position [0, 47569]
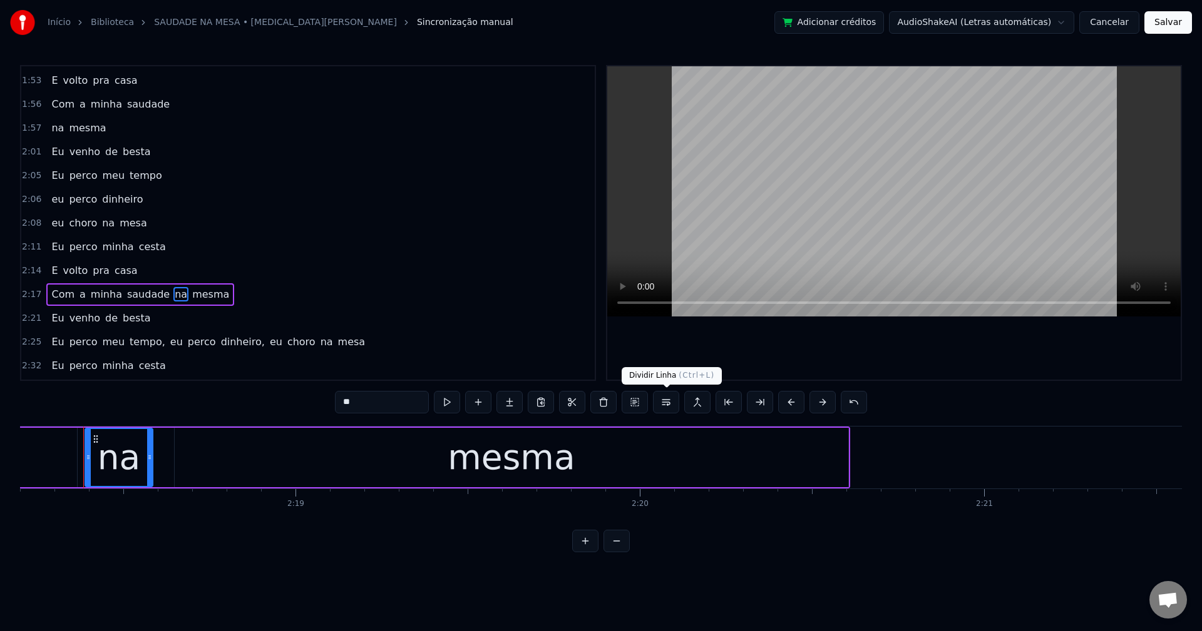
click at [671, 404] on button at bounding box center [666, 402] width 26 height 23
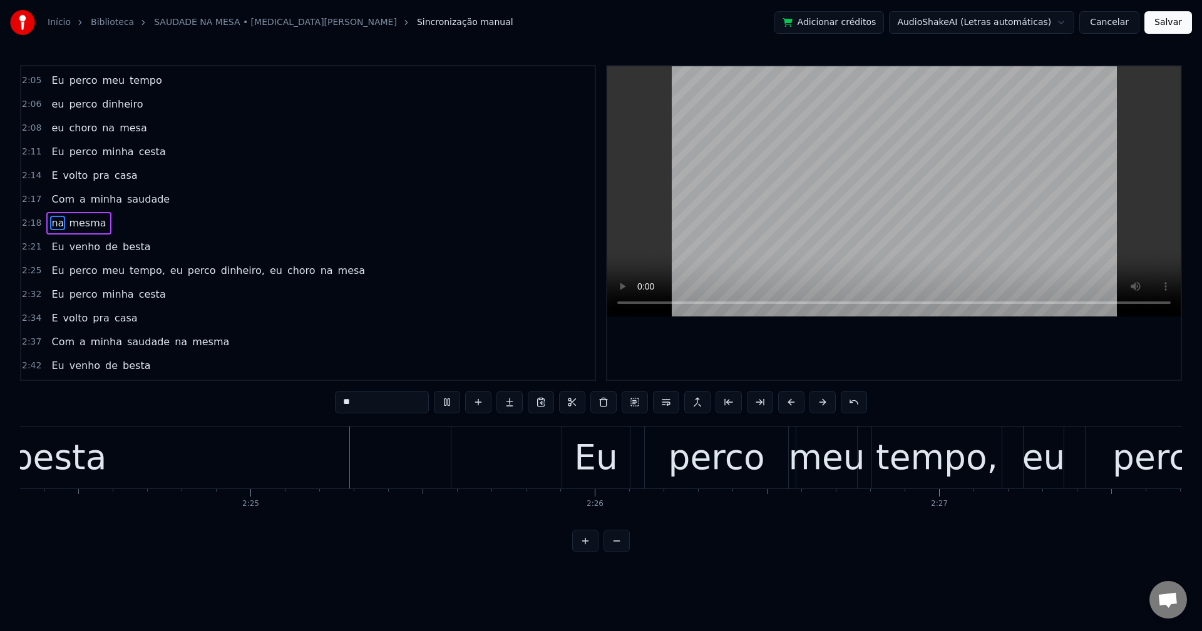
scroll to position [0, 49713]
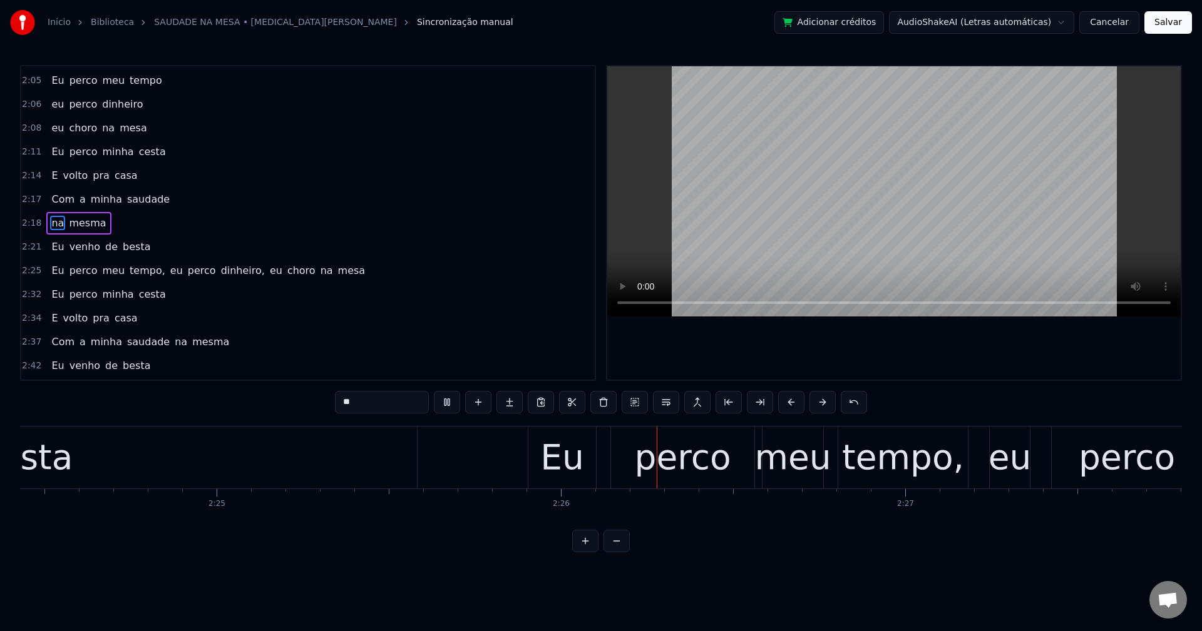
click at [128, 269] on span "tempo," at bounding box center [147, 270] width 38 height 14
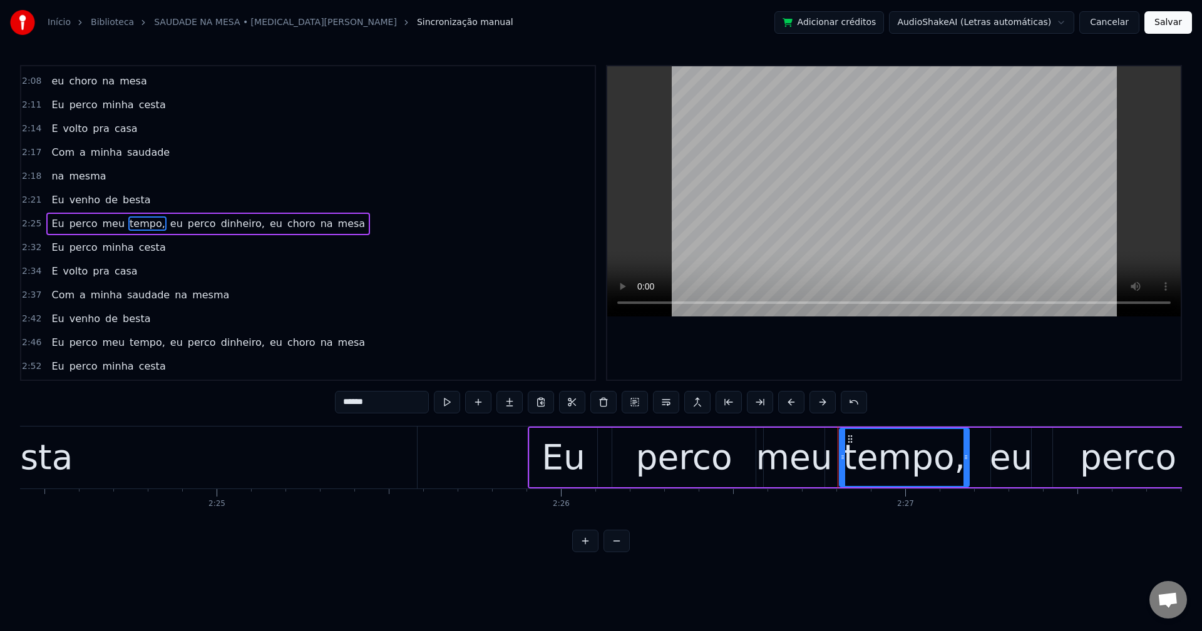
scroll to position [1329, 0]
click at [392, 405] on input "******" at bounding box center [382, 402] width 94 height 23
click at [166, 226] on span "eu" at bounding box center [173, 223] width 15 height 14
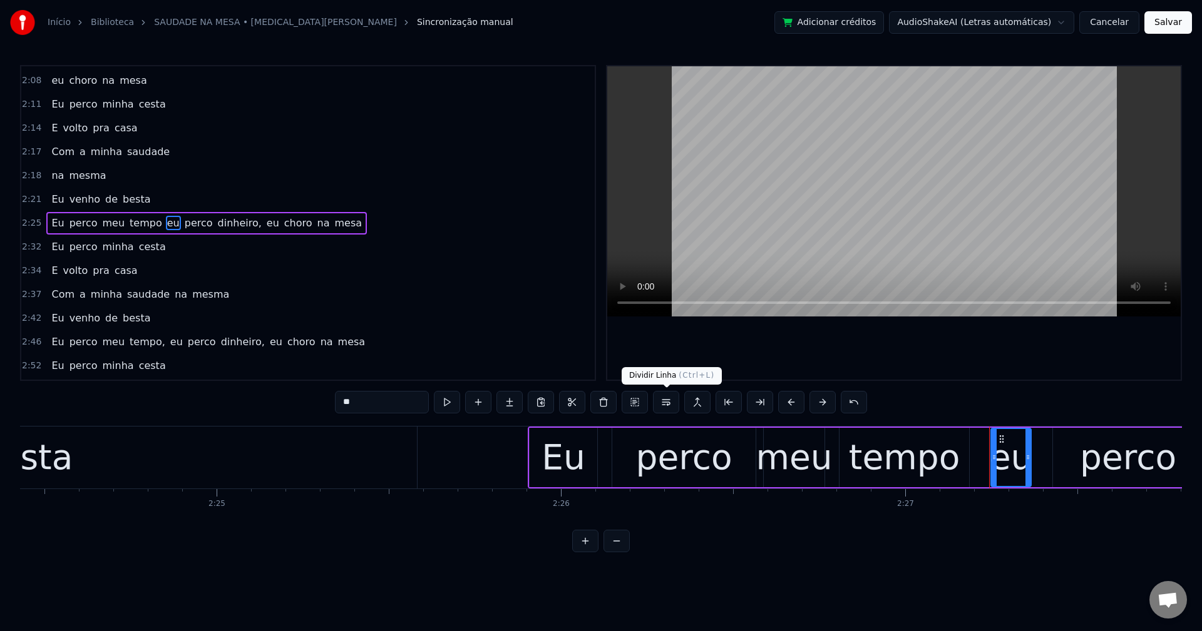
click at [667, 405] on button at bounding box center [666, 402] width 26 height 23
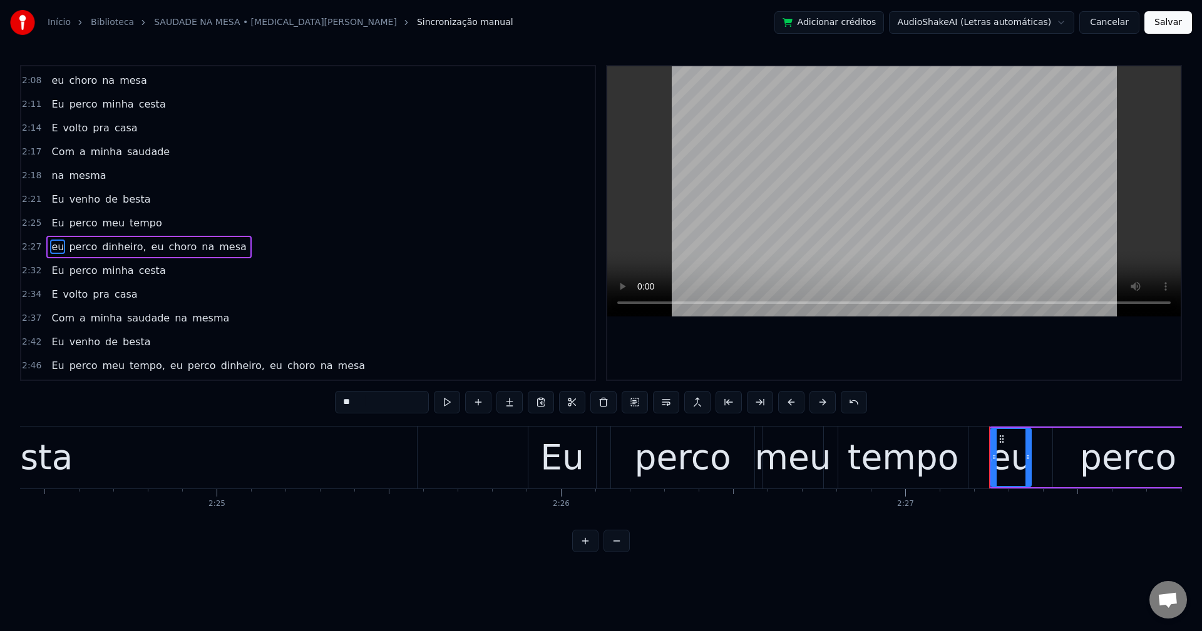
scroll to position [1353, 0]
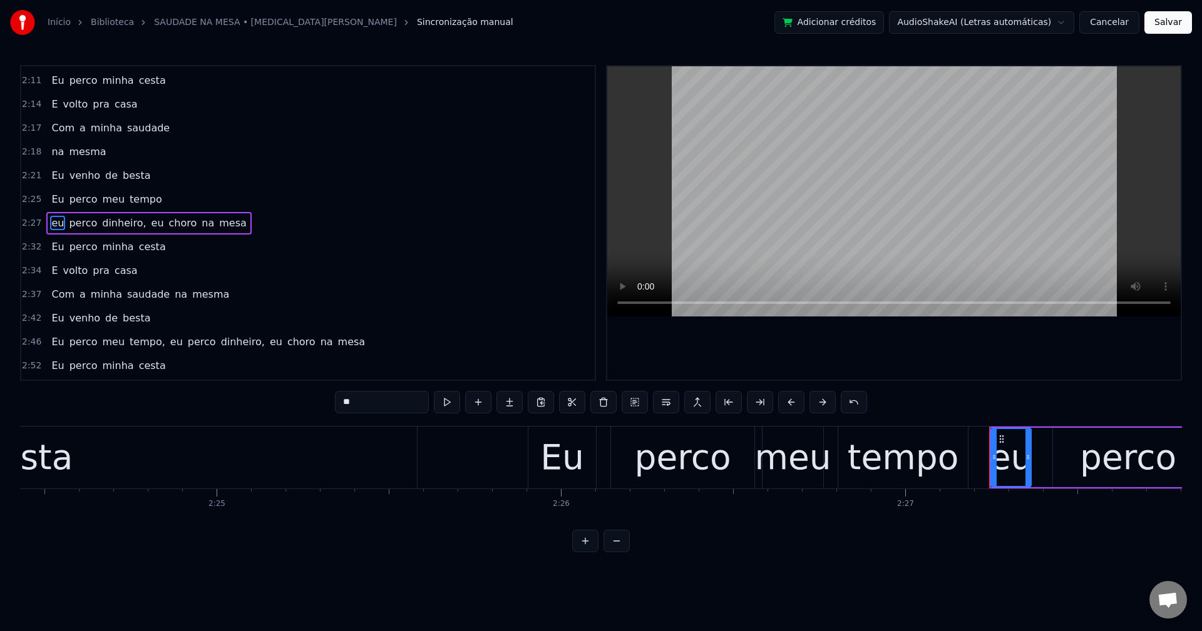
click at [118, 222] on span "dinheiro," at bounding box center [124, 223] width 46 height 14
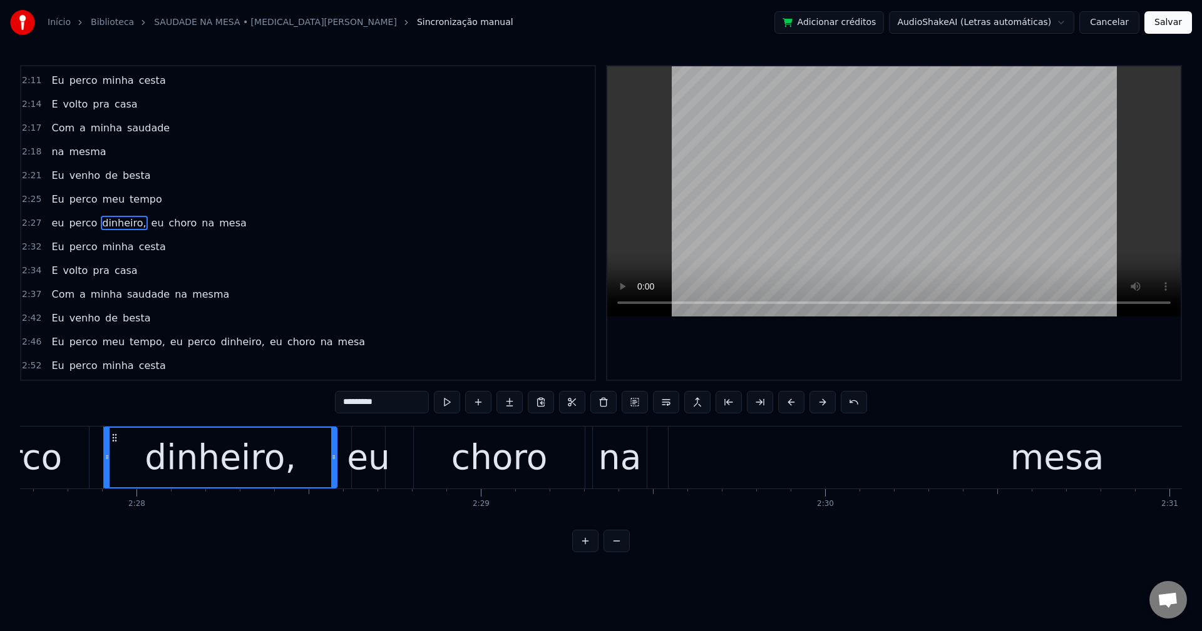
click at [394, 398] on input "*********" at bounding box center [382, 402] width 94 height 23
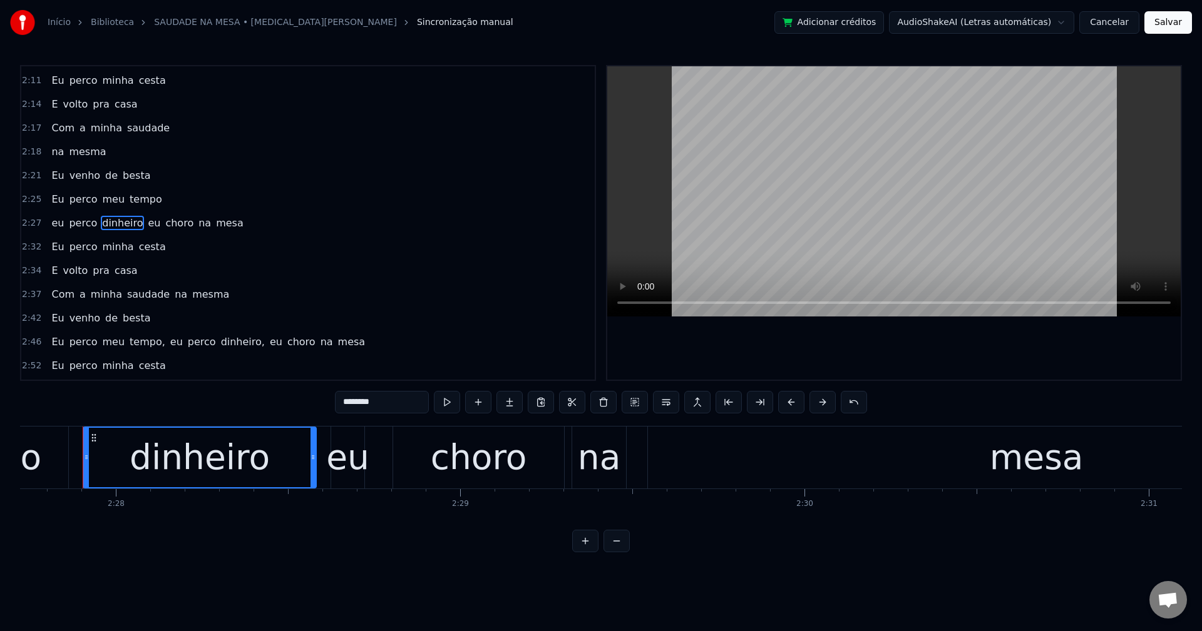
click at [146, 223] on span "eu" at bounding box center [153, 223] width 15 height 14
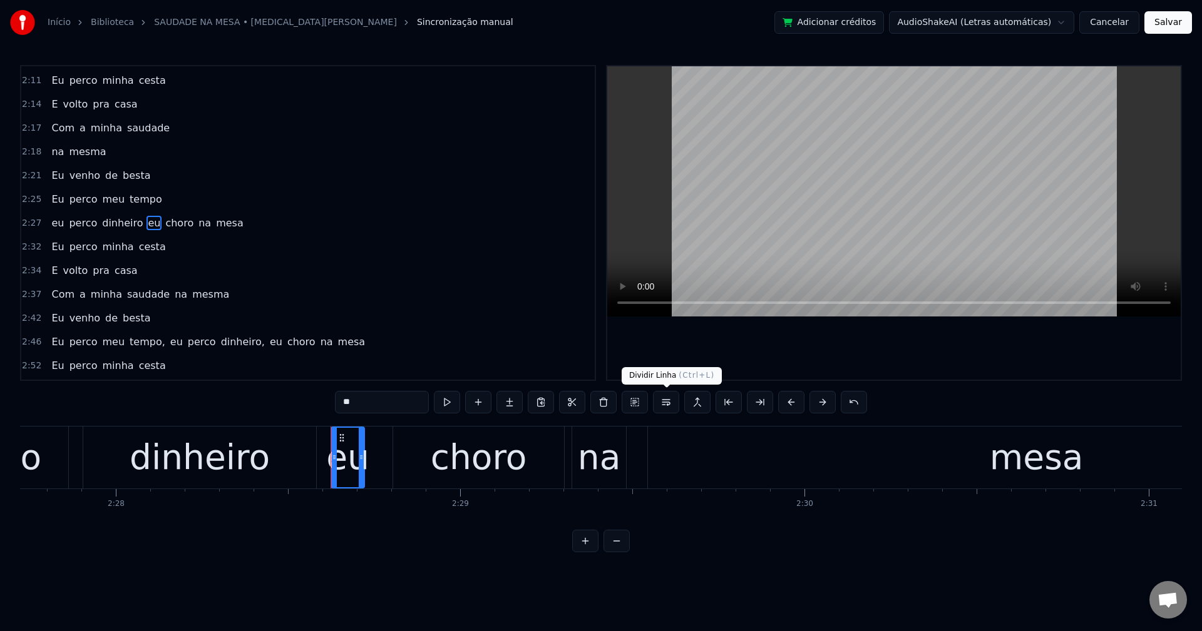
click at [665, 406] on button at bounding box center [666, 402] width 26 height 23
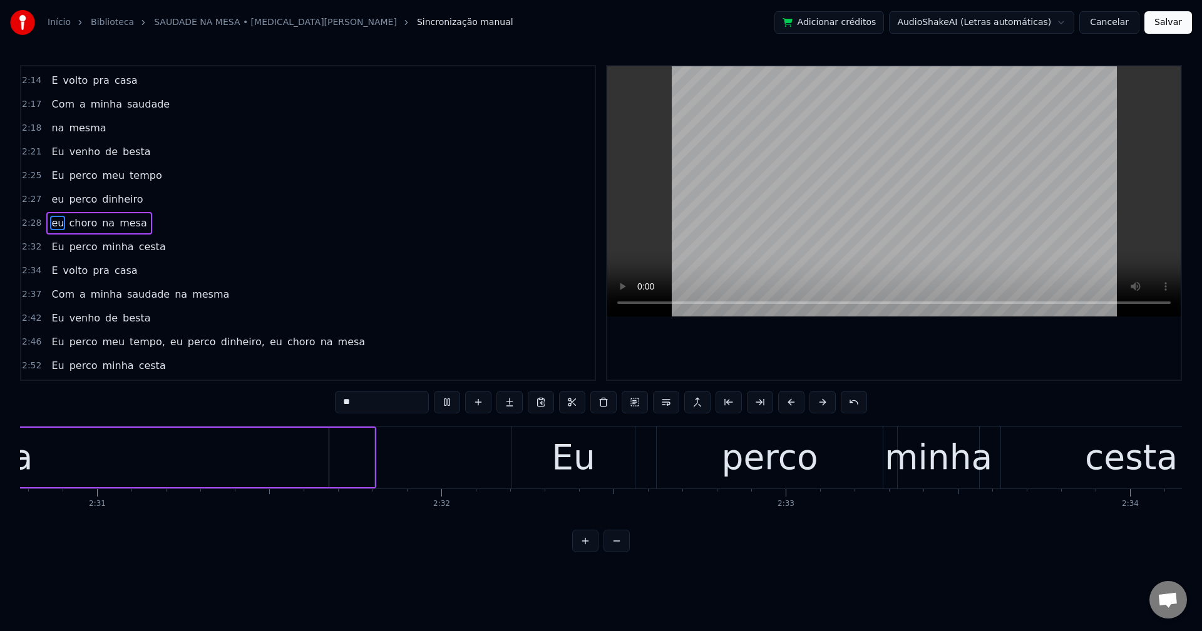
scroll to position [0, 51923]
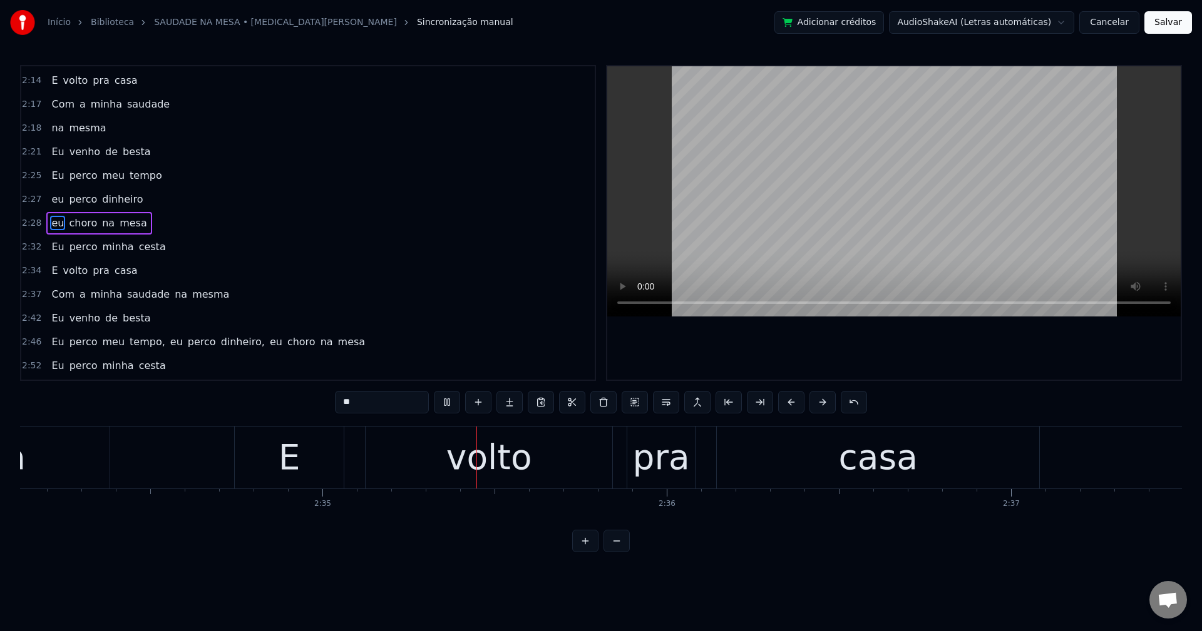
click at [141, 242] on span "cesta" at bounding box center [152, 247] width 29 height 14
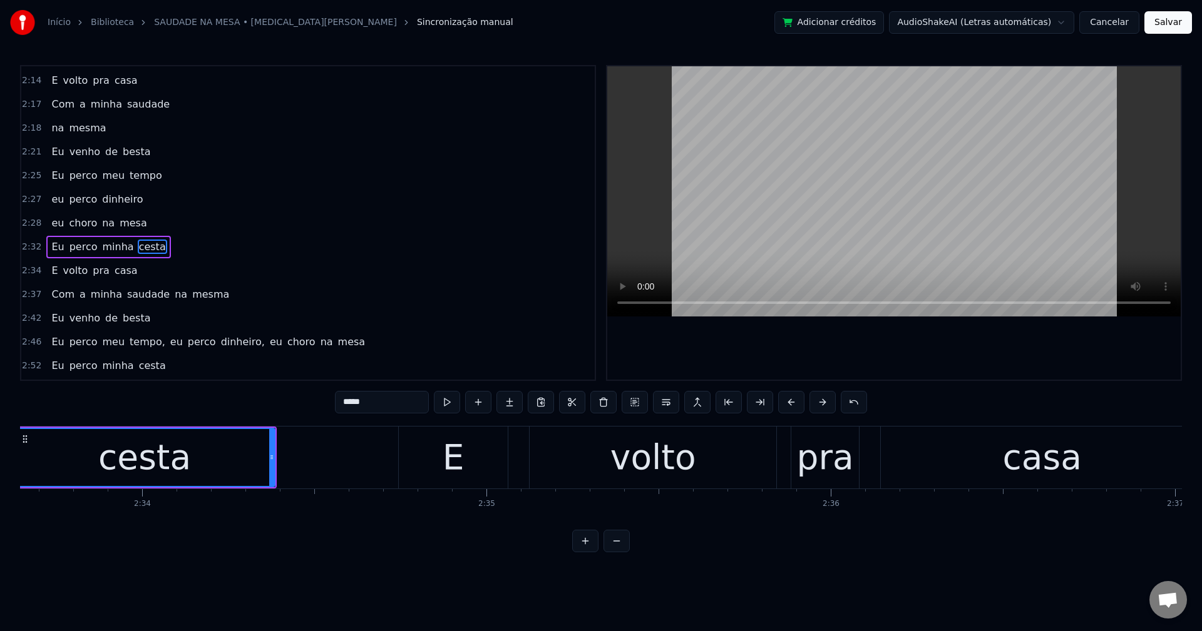
scroll to position [0, 52816]
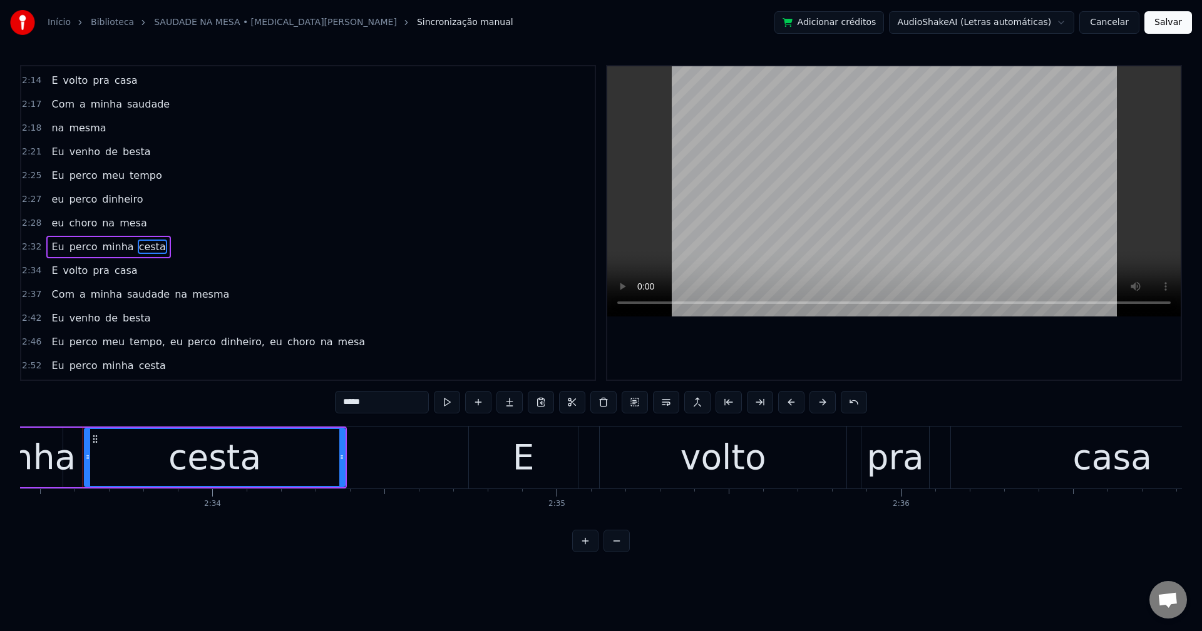
drag, startPoint x: 392, startPoint y: 404, endPoint x: 49, endPoint y: 388, distance: 343.3
click at [49, 388] on div "0:01 O cigarro já tá na bituca 0:03 a cerveja tá quente 0:04 O garçom tá 0:06 e…" at bounding box center [601, 309] width 1162 height 488
paste input "text"
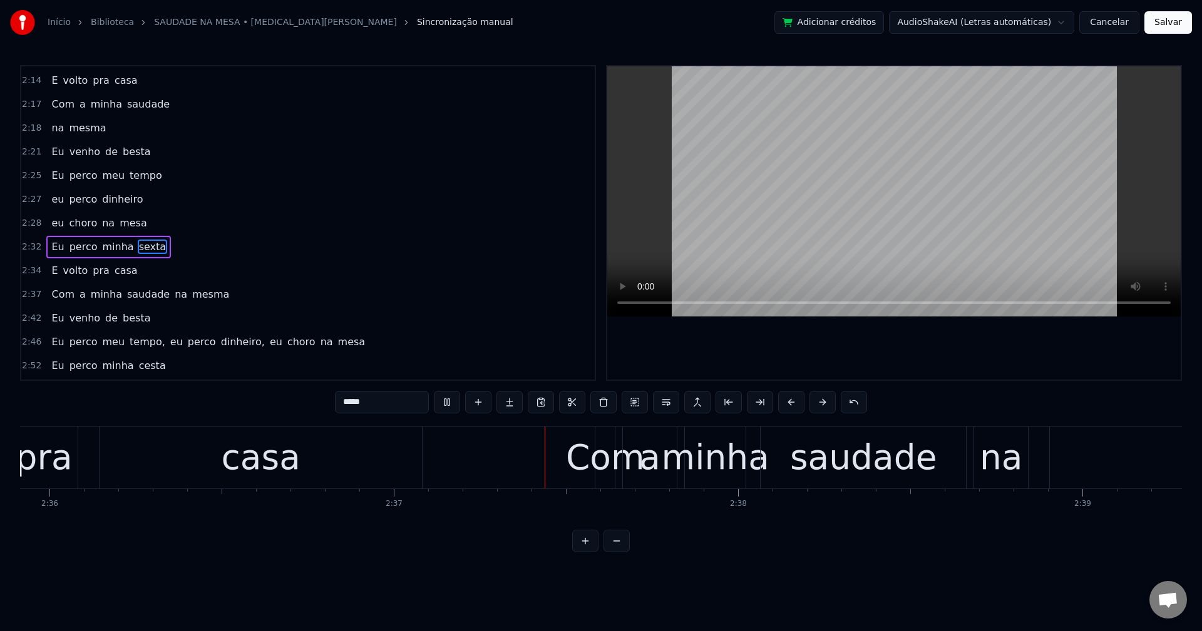
scroll to position [0, 53923]
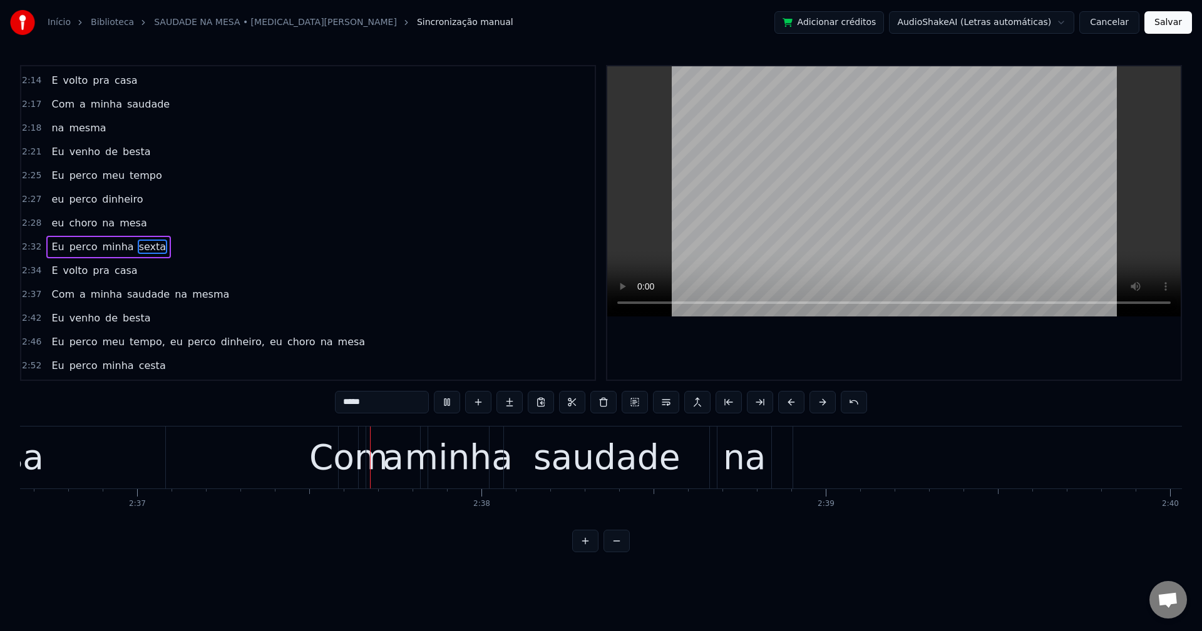
click at [173, 297] on span "na" at bounding box center [180, 294] width 15 height 14
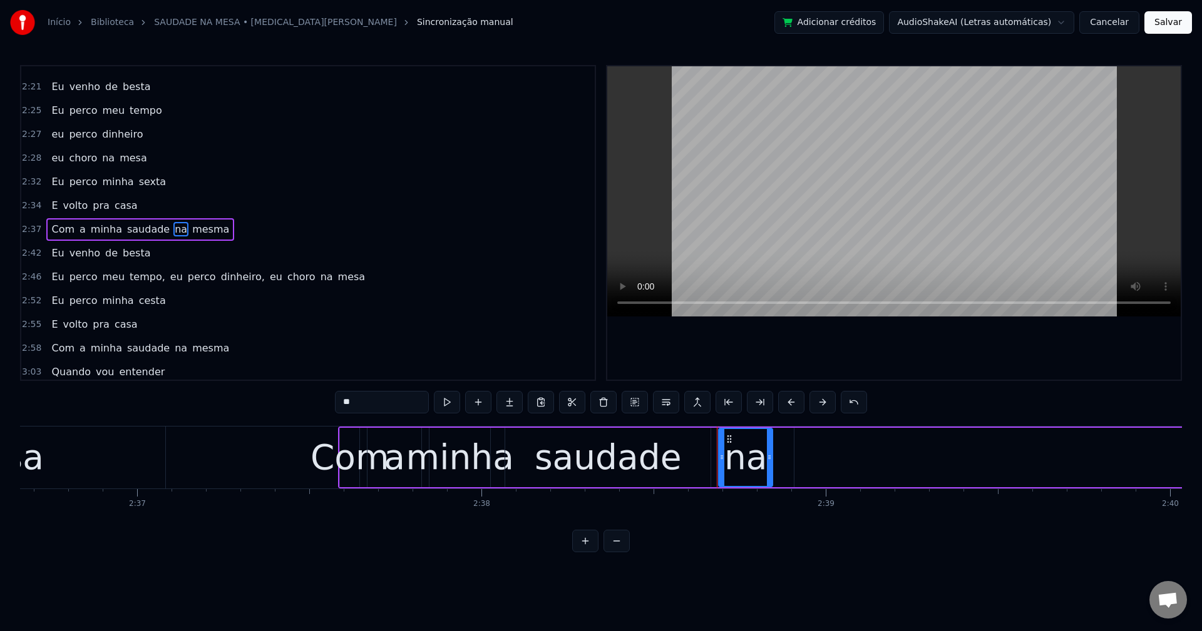
scroll to position [1448, 0]
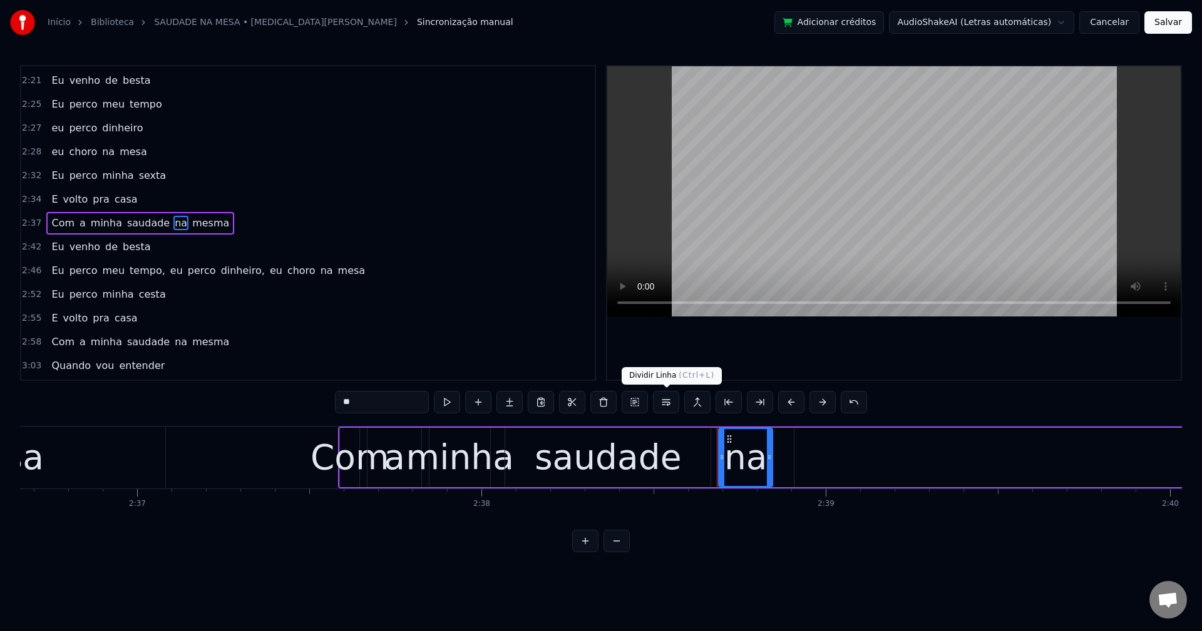
click at [663, 404] on button at bounding box center [666, 402] width 26 height 23
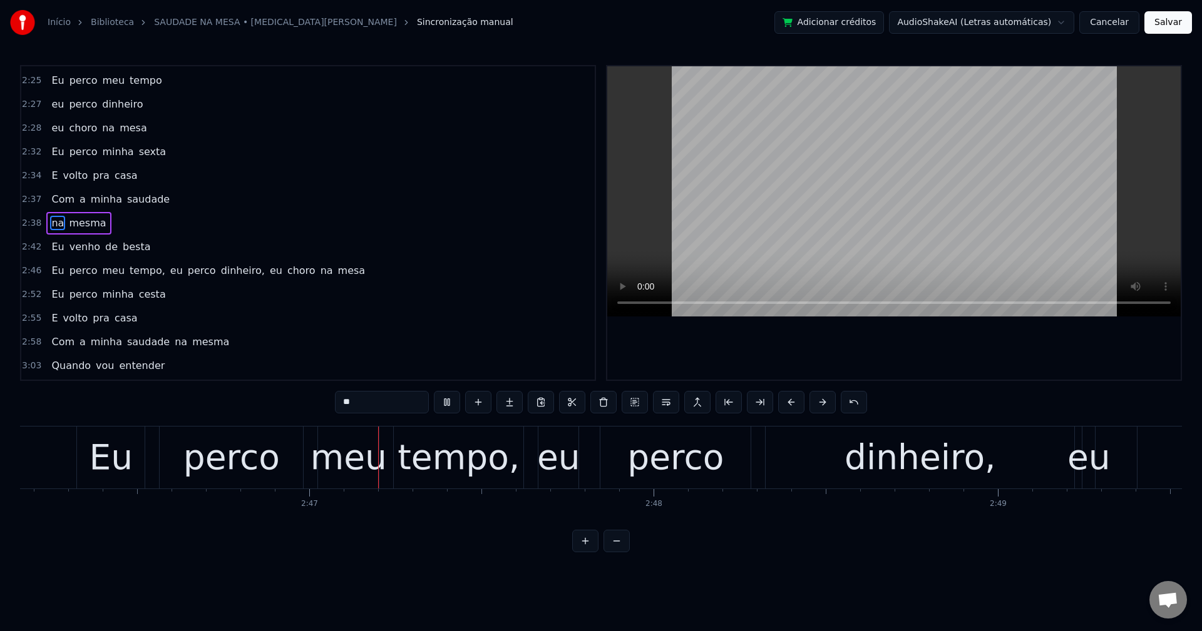
scroll to position [0, 57224]
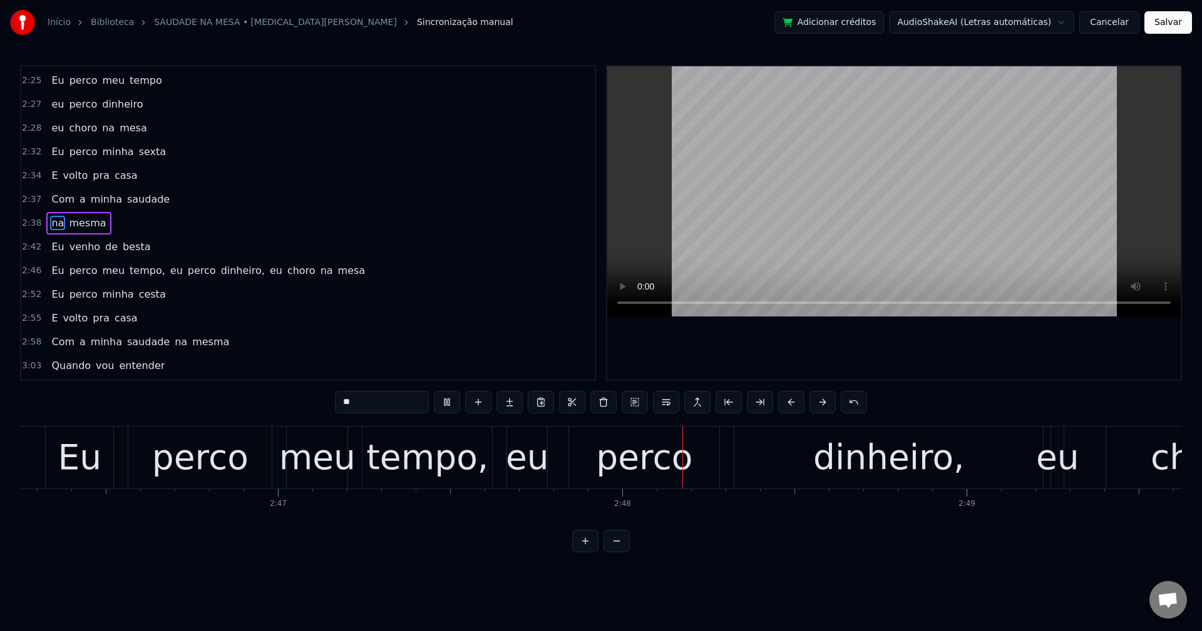
click at [128, 272] on span "tempo," at bounding box center [147, 270] width 38 height 14
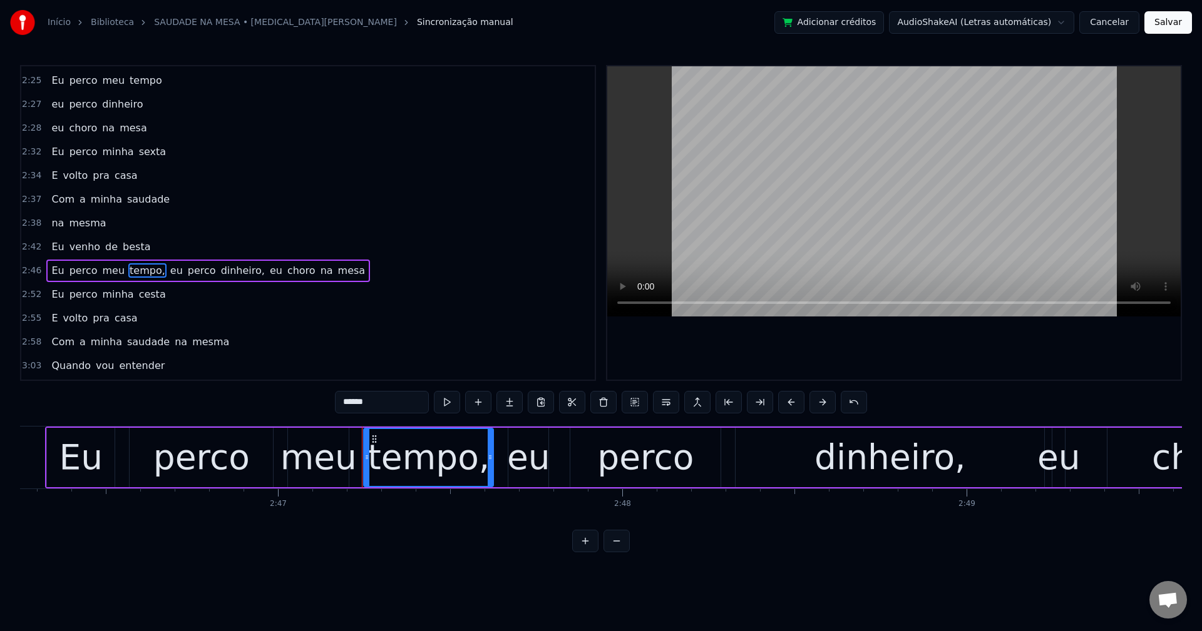
scroll to position [1494, 0]
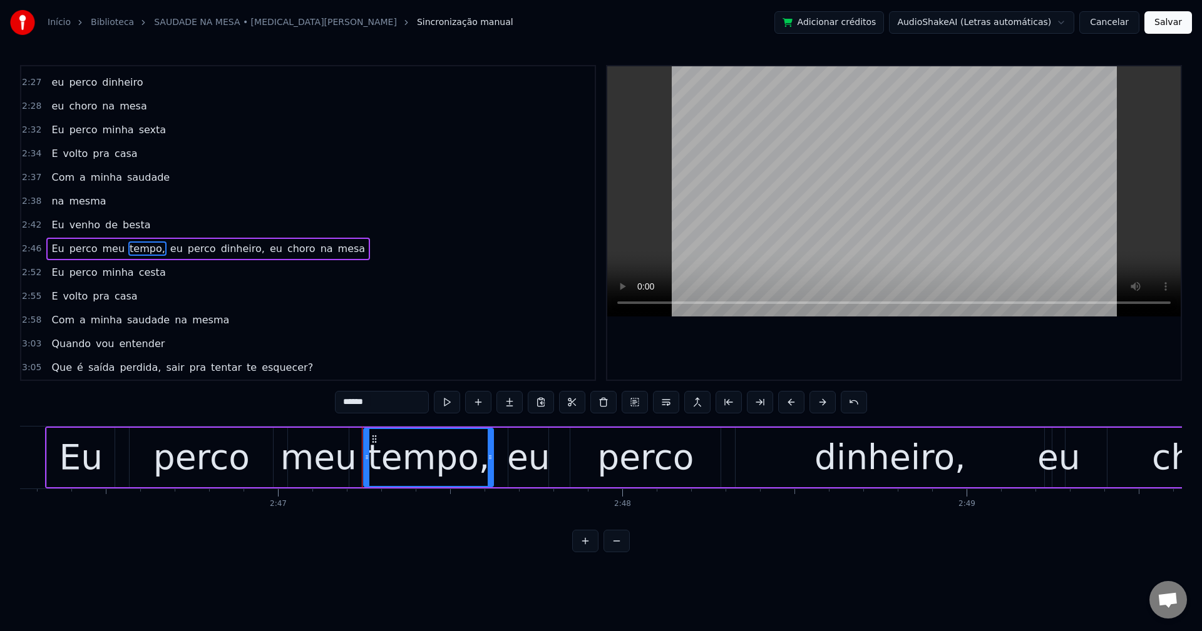
click at [404, 403] on input "******" at bounding box center [382, 402] width 94 height 23
click at [166, 251] on span "eu" at bounding box center [173, 249] width 15 height 14
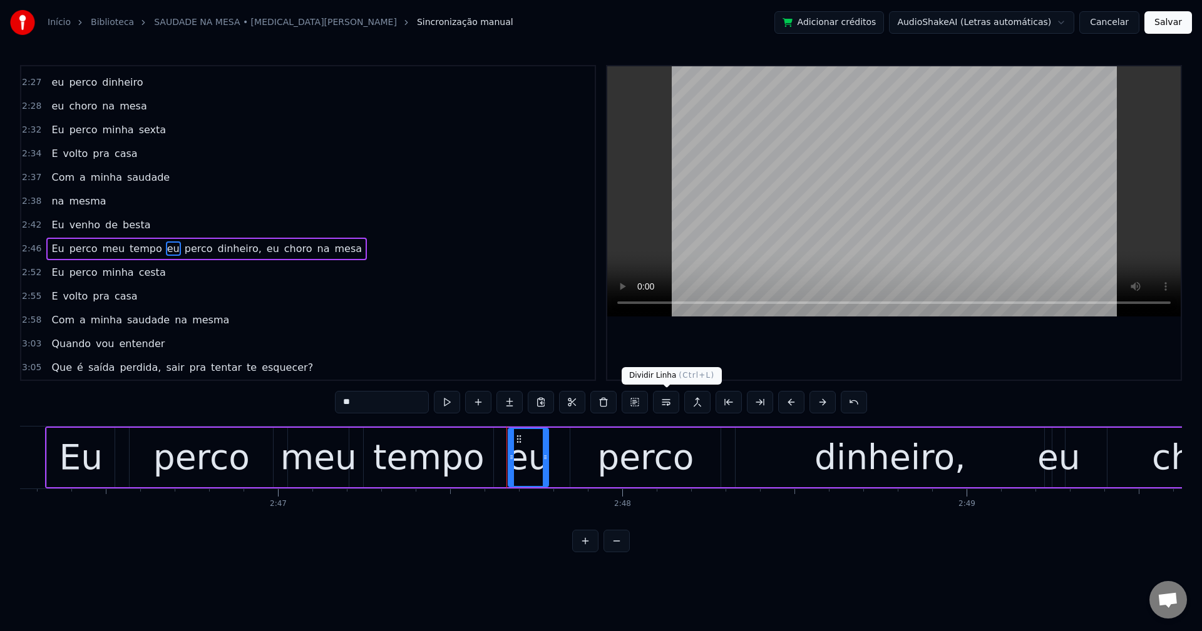
click at [668, 404] on button at bounding box center [666, 402] width 26 height 23
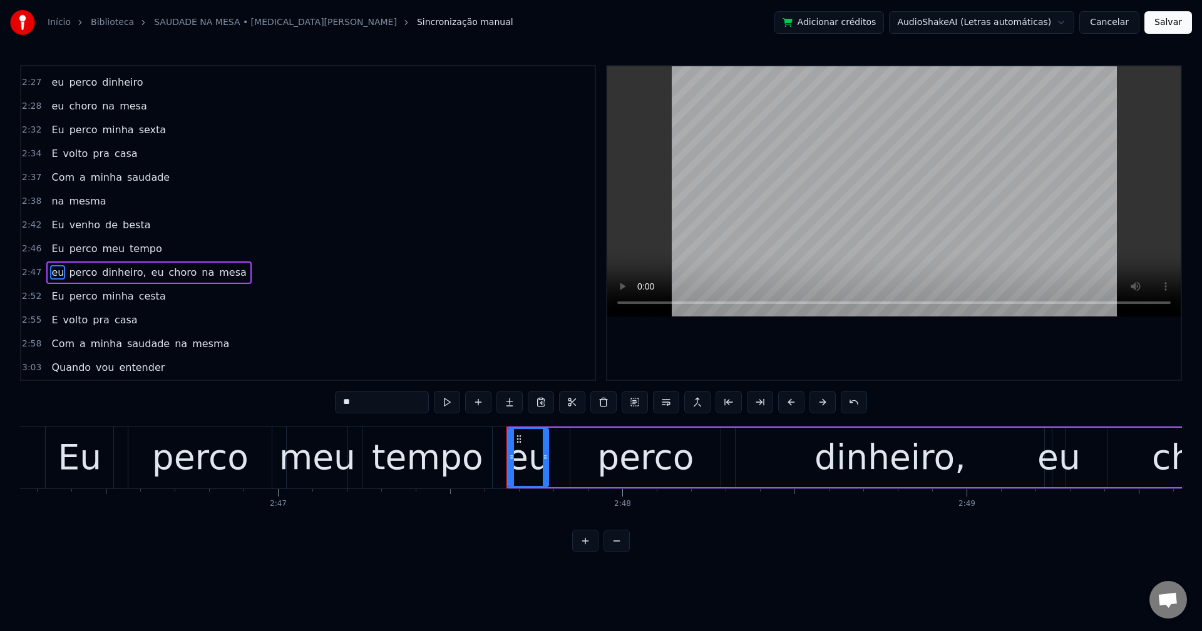
scroll to position [1518, 0]
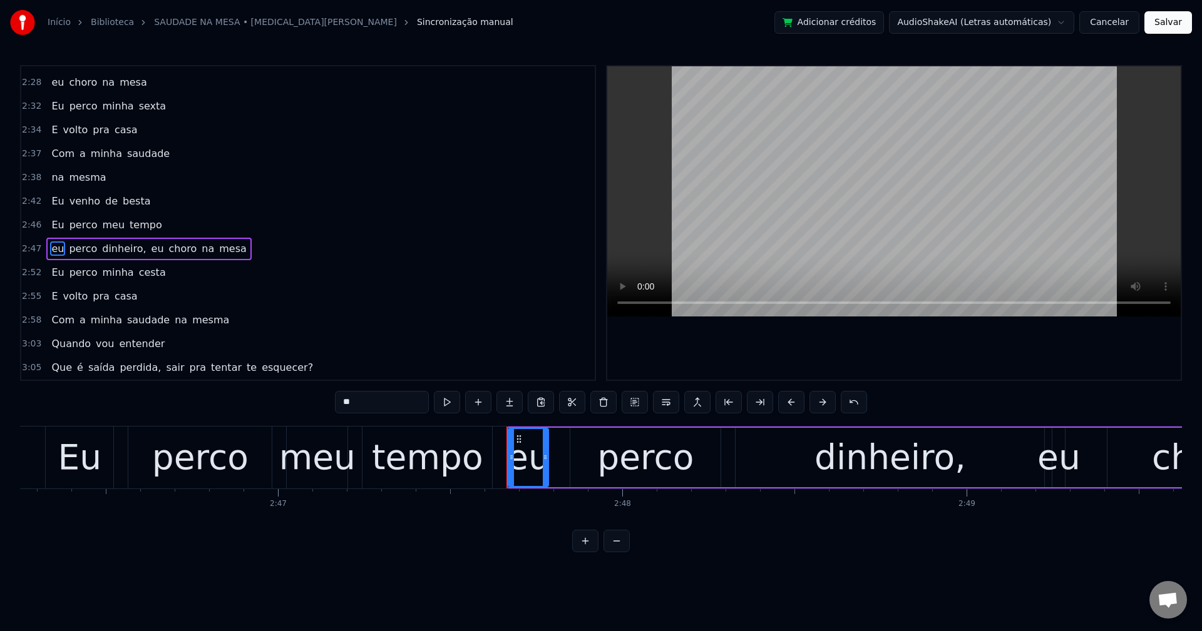
click at [103, 247] on span "dinheiro," at bounding box center [124, 249] width 46 height 14
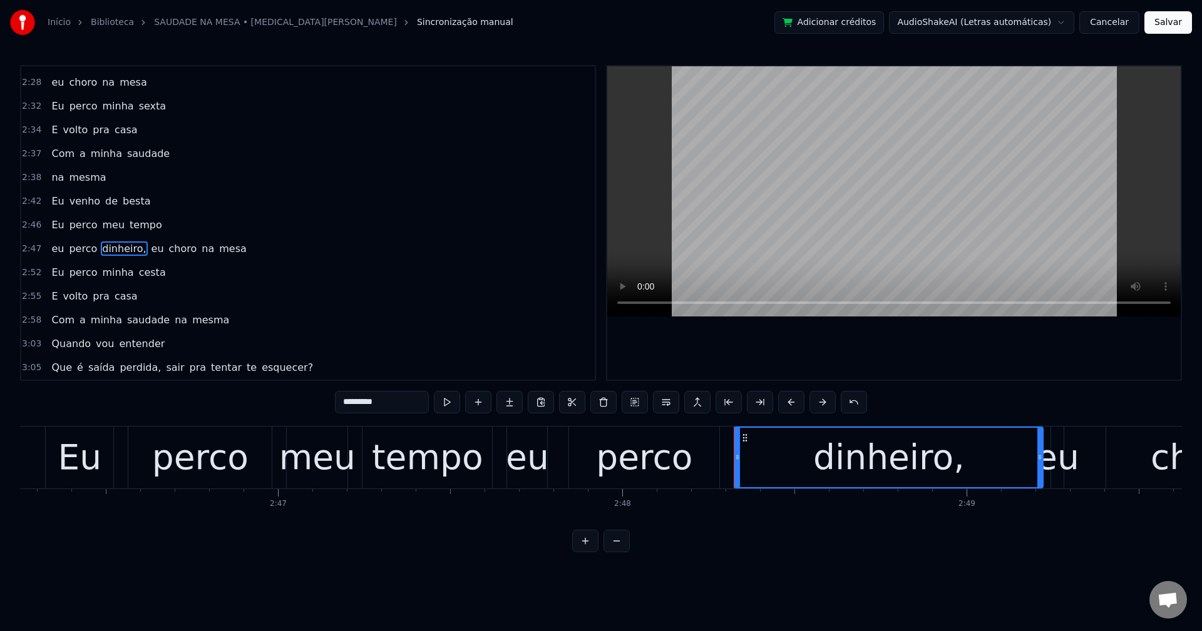
click at [405, 403] on input "*********" at bounding box center [382, 402] width 94 height 23
click at [146, 252] on span "eu" at bounding box center [153, 249] width 15 height 14
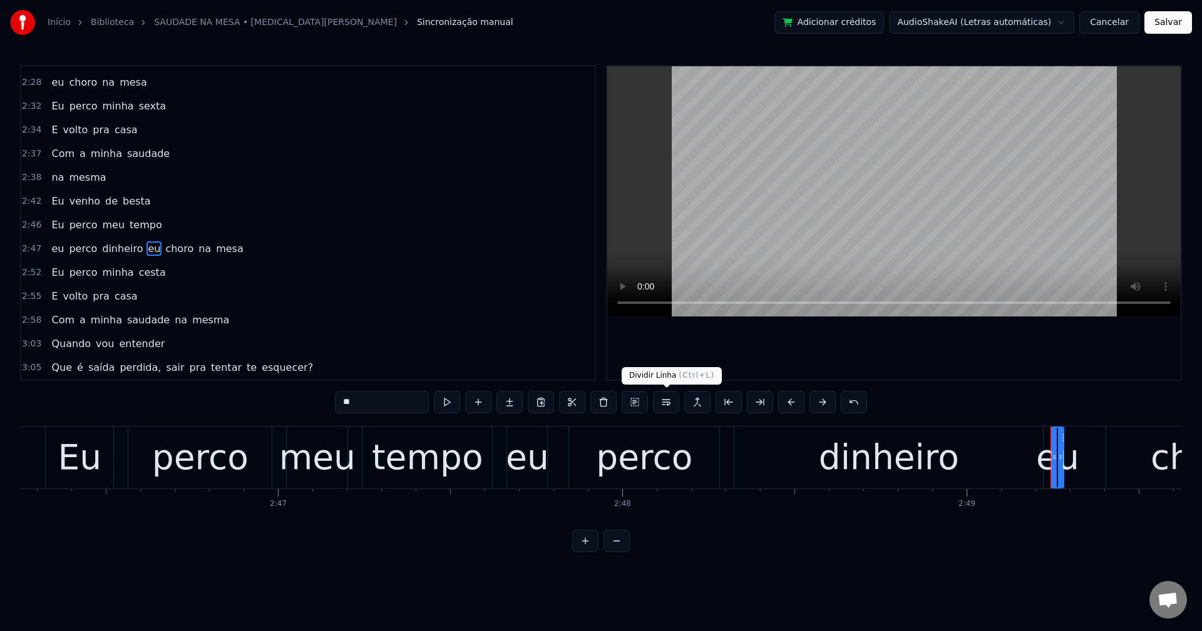
click at [663, 401] on button at bounding box center [666, 402] width 26 height 23
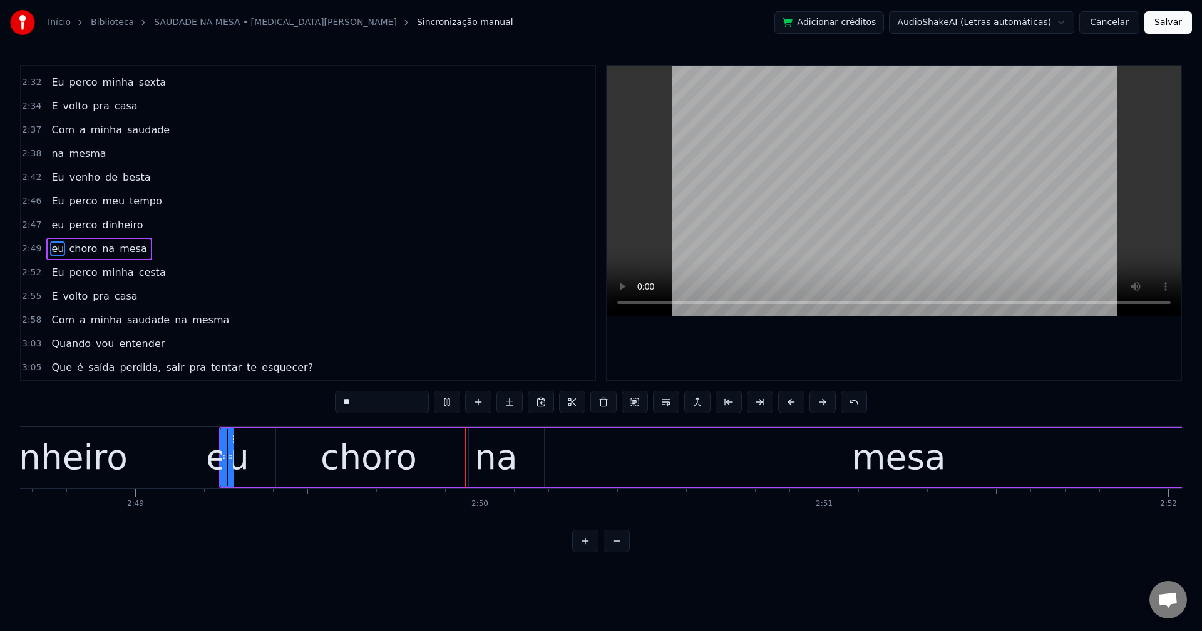
scroll to position [0, 58276]
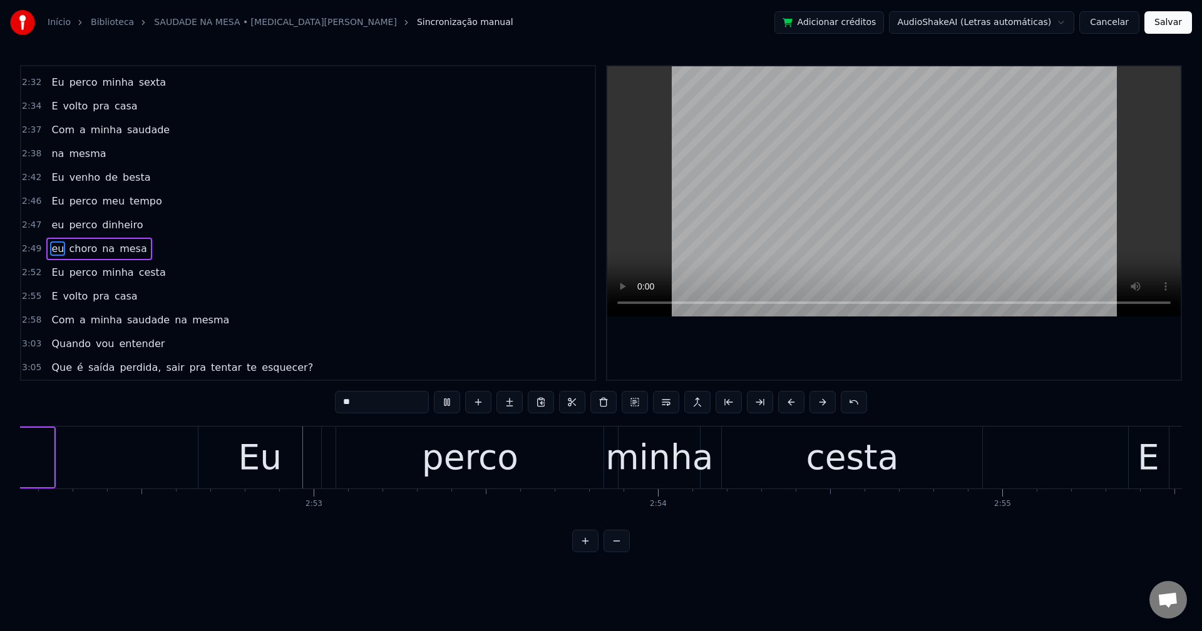
click at [150, 278] on span "cesta" at bounding box center [152, 272] width 29 height 14
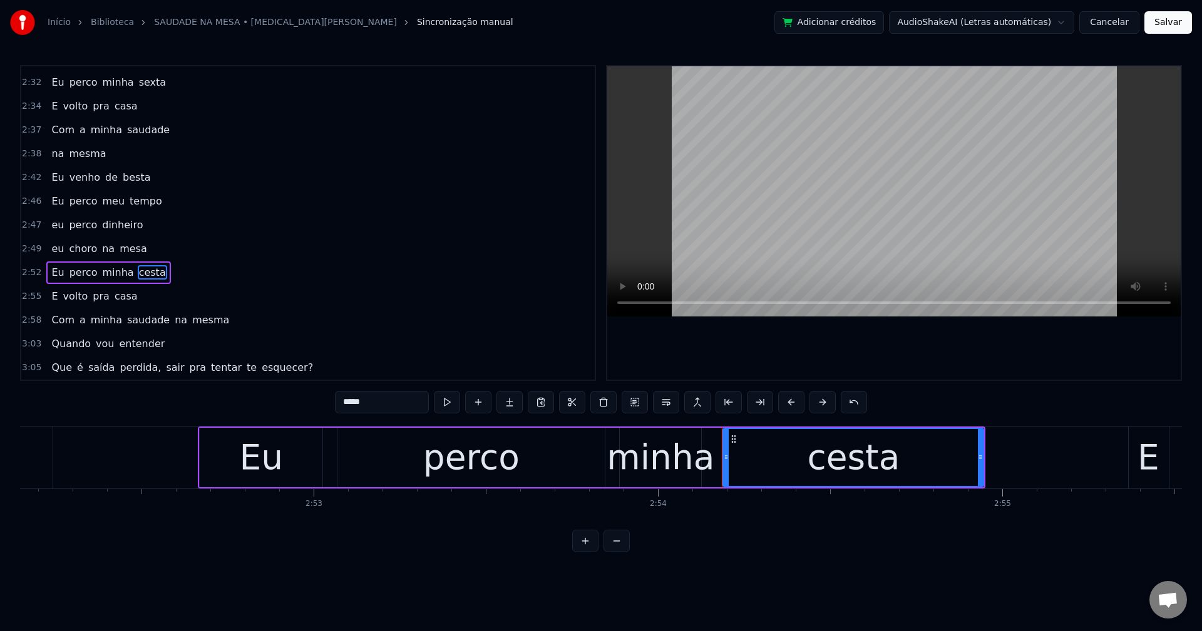
scroll to position [0, 59324]
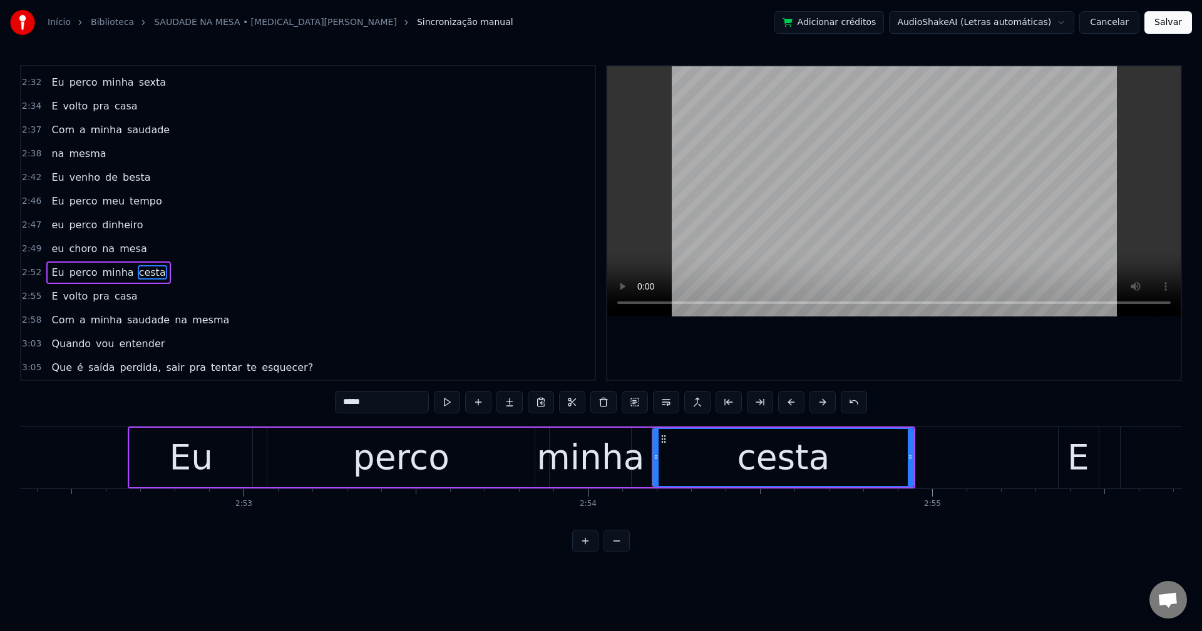
drag, startPoint x: 398, startPoint y: 404, endPoint x: 179, endPoint y: 364, distance: 222.6
click at [179, 364] on div "0:01 O cigarro já tá na bituca 0:03 a cerveja tá quente 0:04 O garçom tá 0:06 e…" at bounding box center [601, 309] width 1162 height 488
paste input "text"
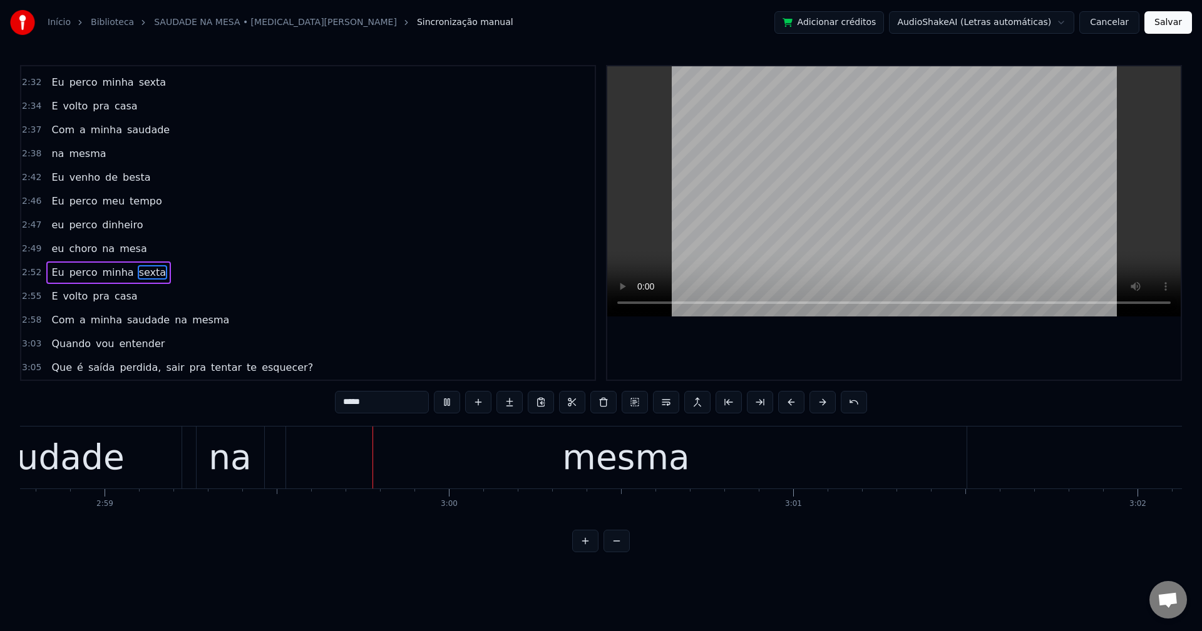
scroll to position [0, 61567]
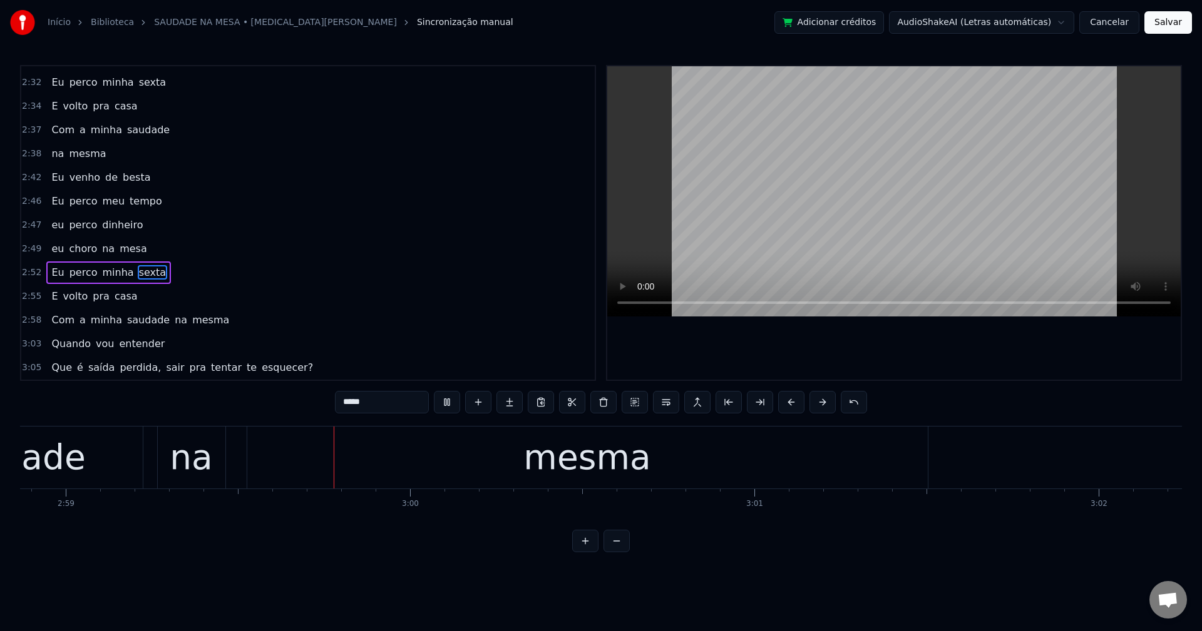
click at [173, 320] on span "na" at bounding box center [180, 320] width 15 height 14
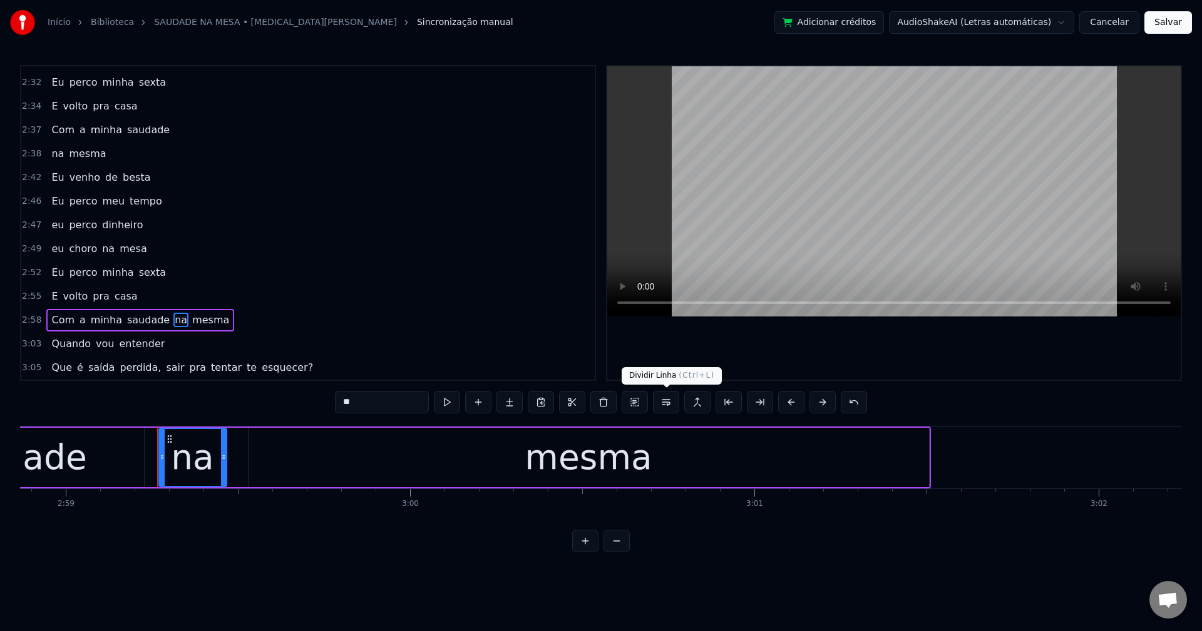
click at [665, 404] on button at bounding box center [666, 402] width 26 height 23
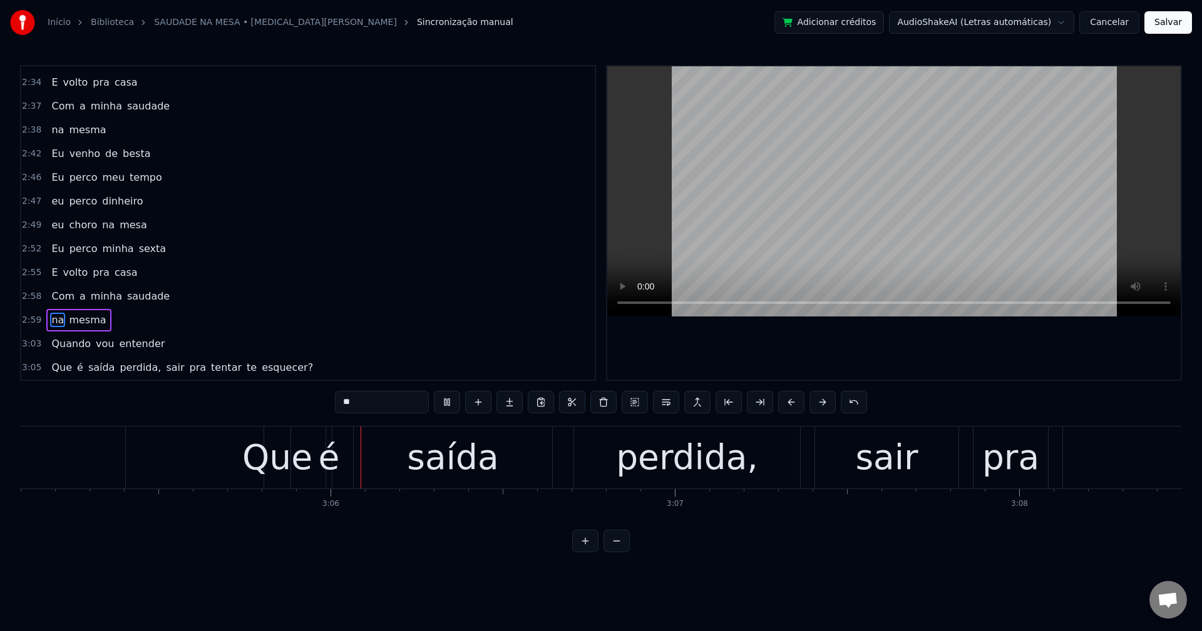
scroll to position [0, 63757]
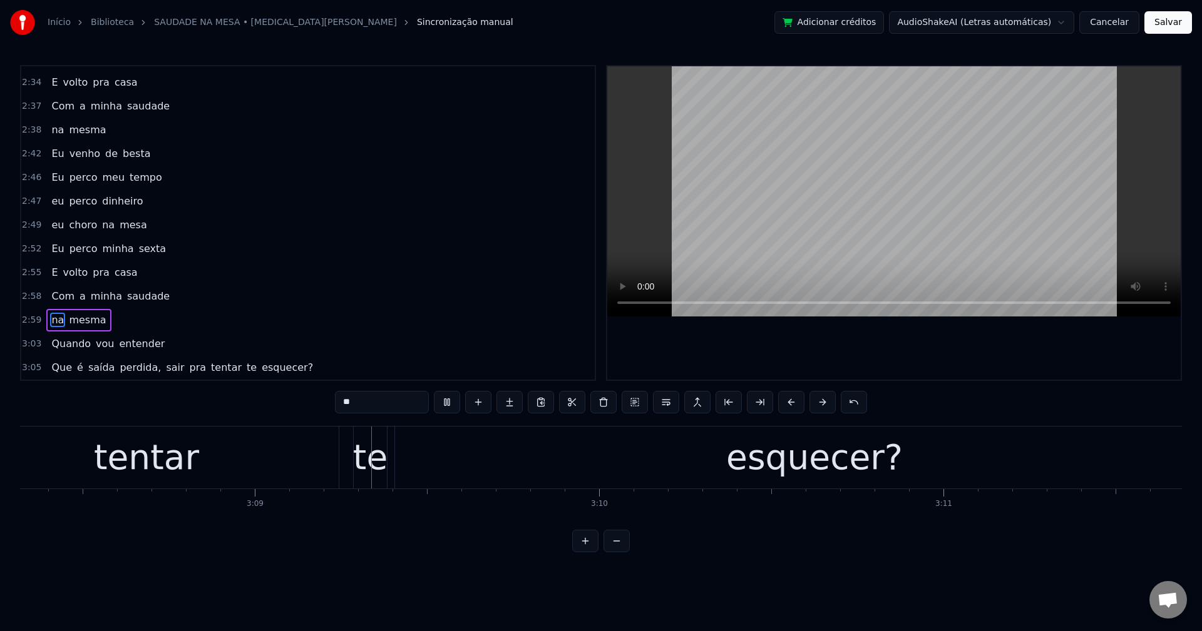
click at [137, 366] on span "perdida," at bounding box center [140, 367] width 44 height 14
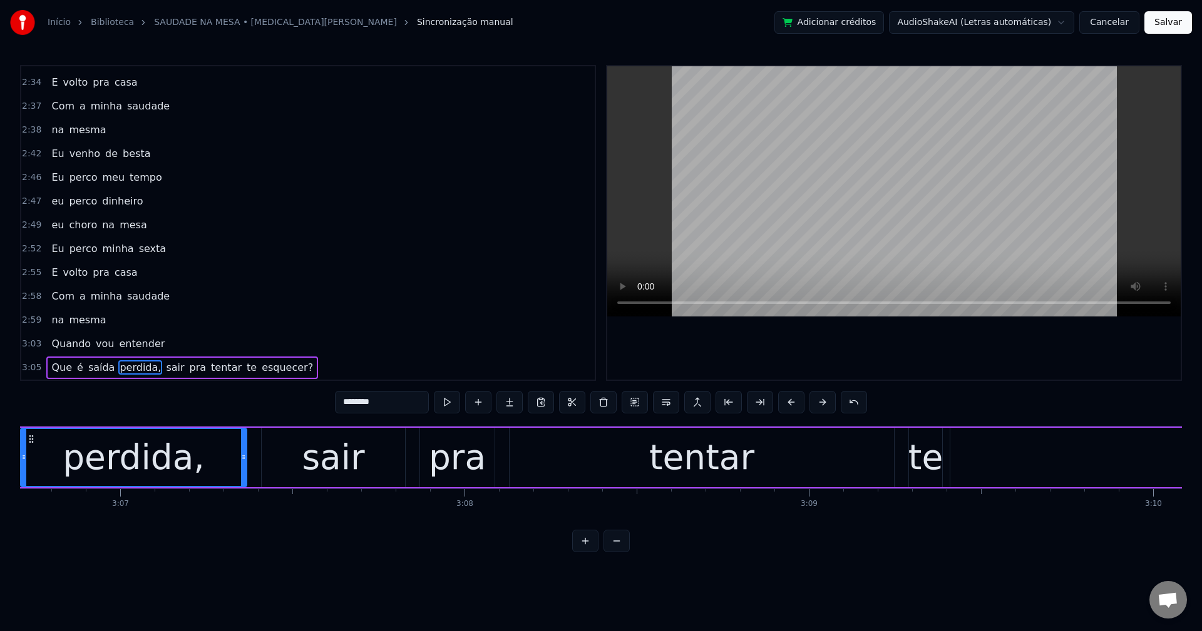
scroll to position [0, 64202]
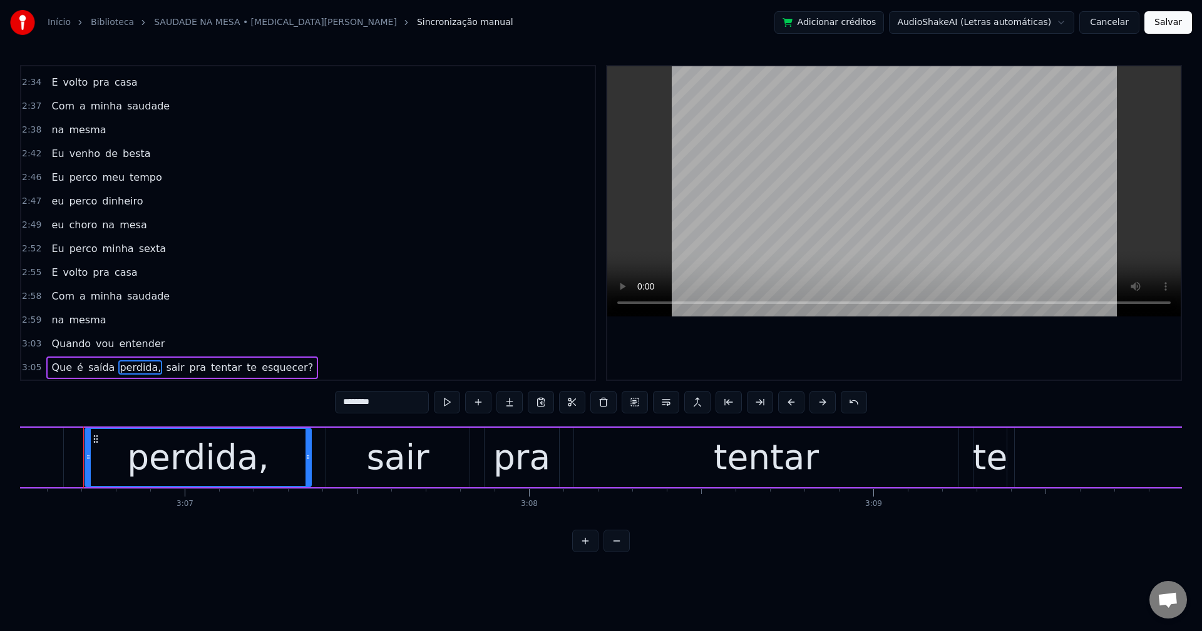
click at [402, 406] on input "********" at bounding box center [382, 402] width 94 height 23
click at [161, 365] on span "sair" at bounding box center [171, 367] width 21 height 14
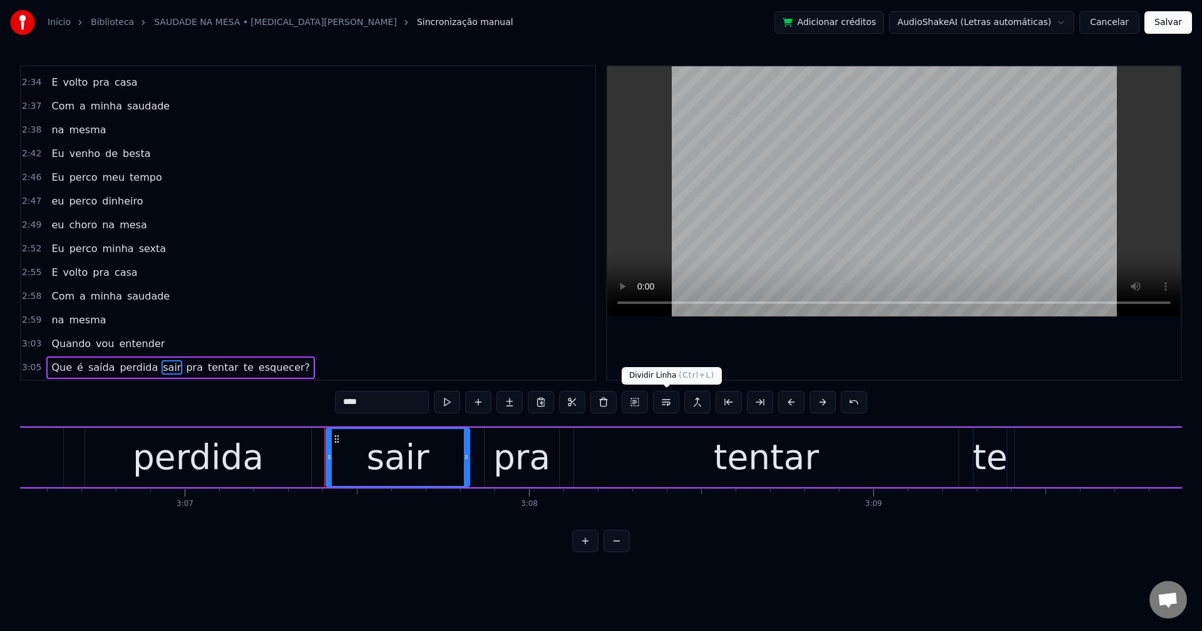
click at [671, 405] on button at bounding box center [666, 402] width 26 height 23
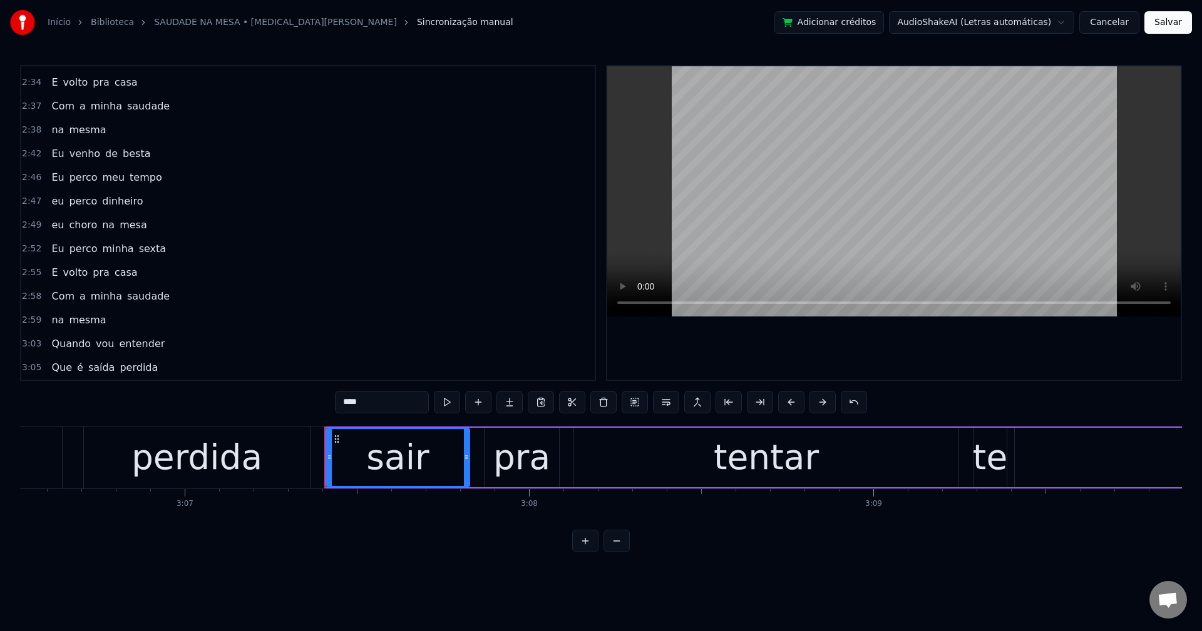
scroll to position [1589, 0]
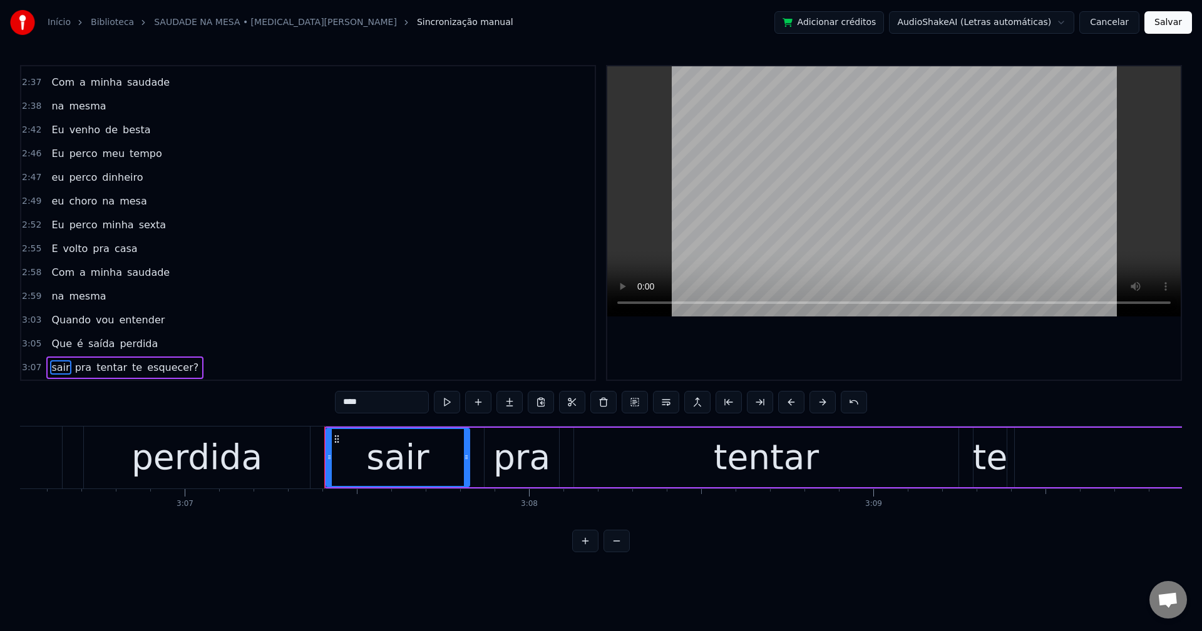
click at [131, 368] on span "te" at bounding box center [137, 367] width 13 height 14
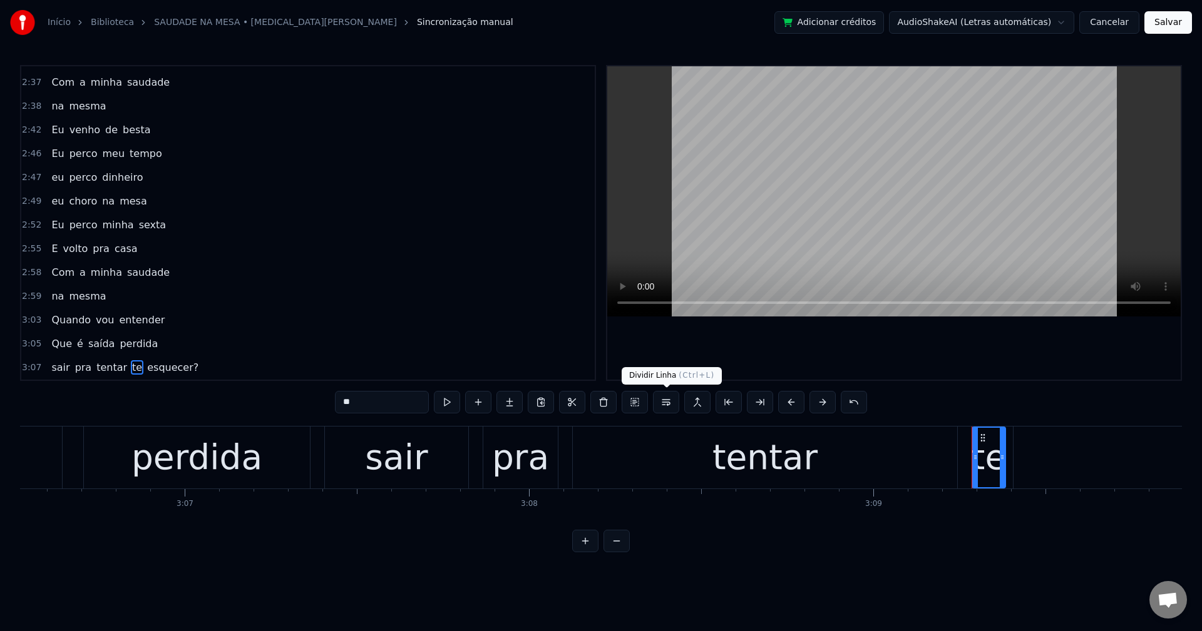
click at [670, 407] on button at bounding box center [666, 402] width 26 height 23
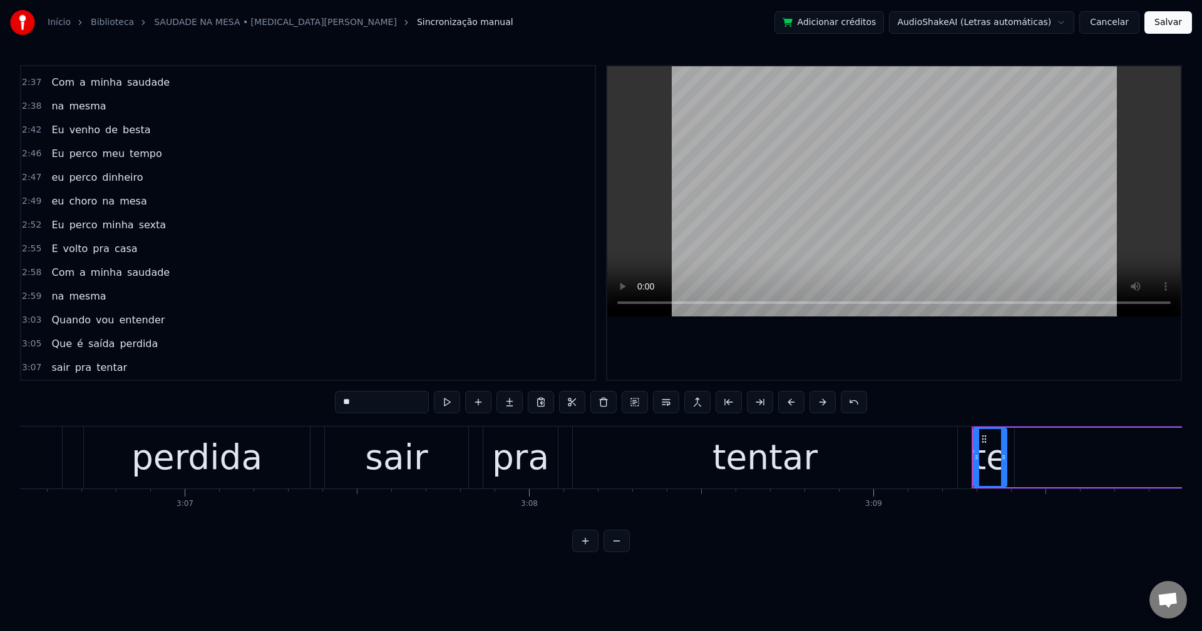
scroll to position [1613, 0]
click at [94, 369] on span "esquecer?" at bounding box center [93, 367] width 54 height 14
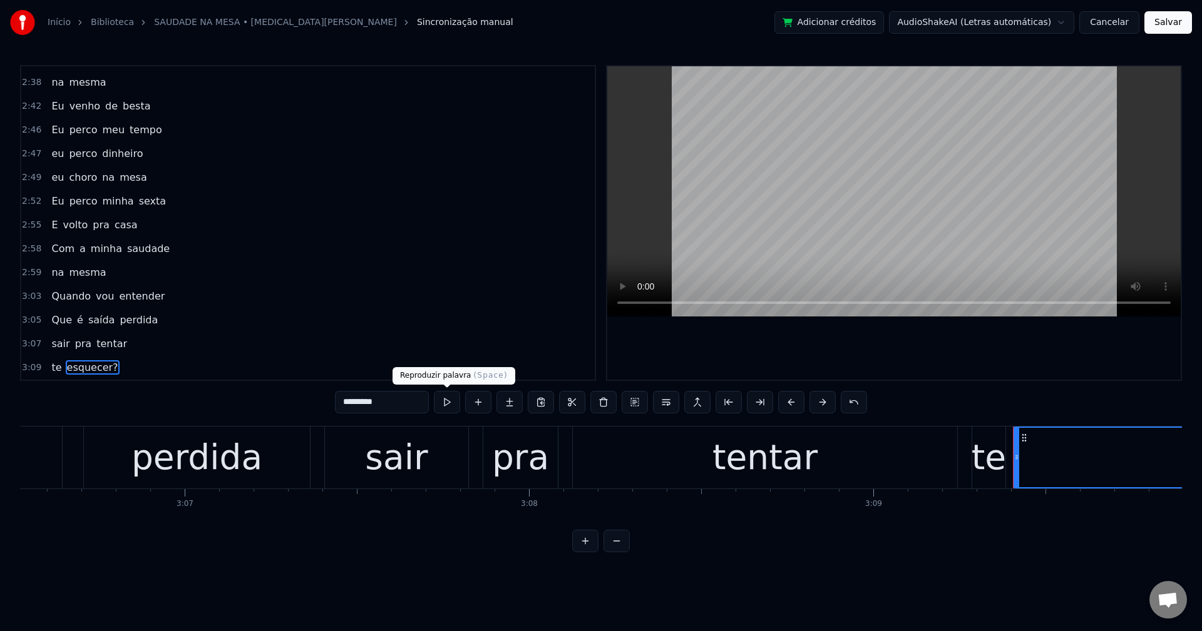
click at [401, 402] on input "*********" at bounding box center [382, 402] width 94 height 23
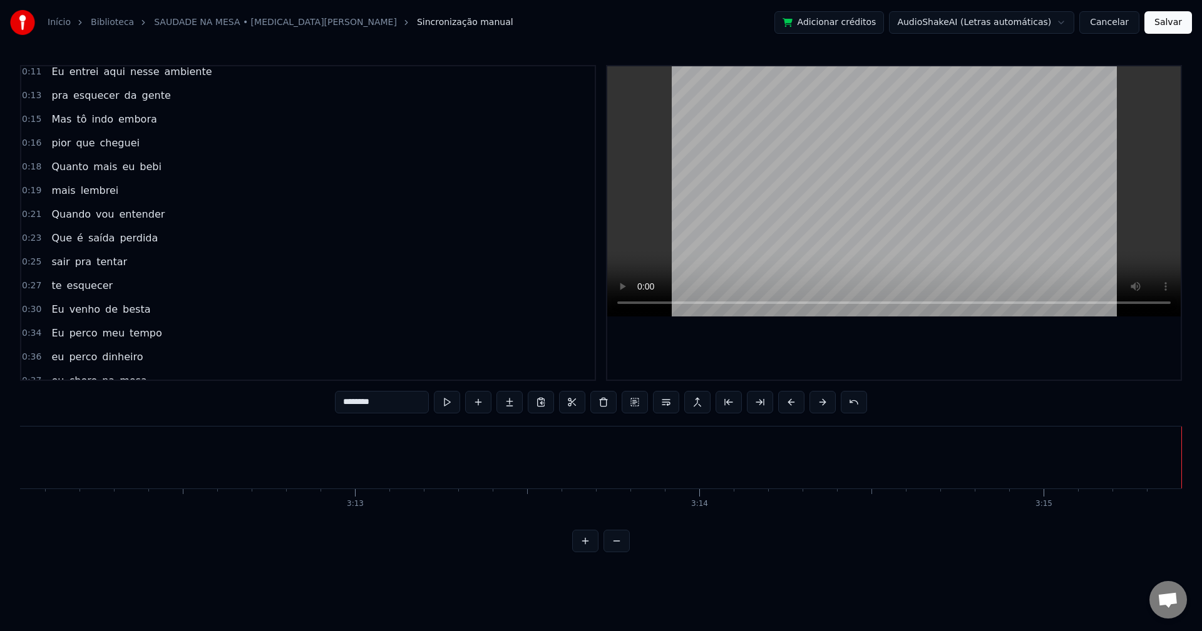
scroll to position [188, 0]
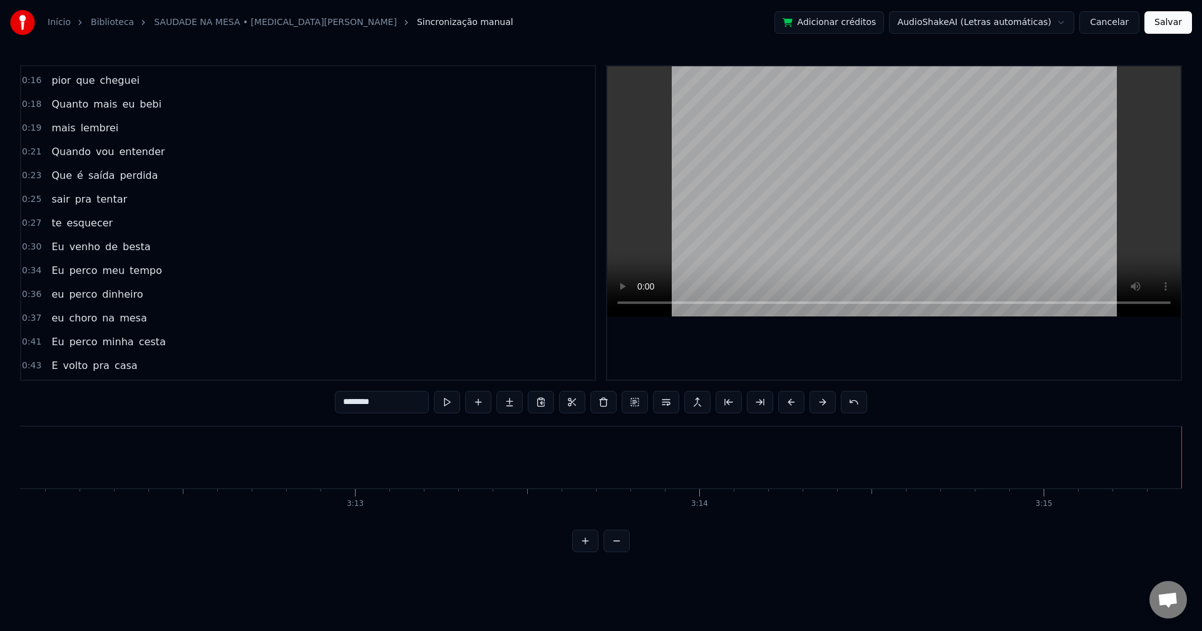
click at [138, 346] on span "cesta" at bounding box center [152, 342] width 29 height 14
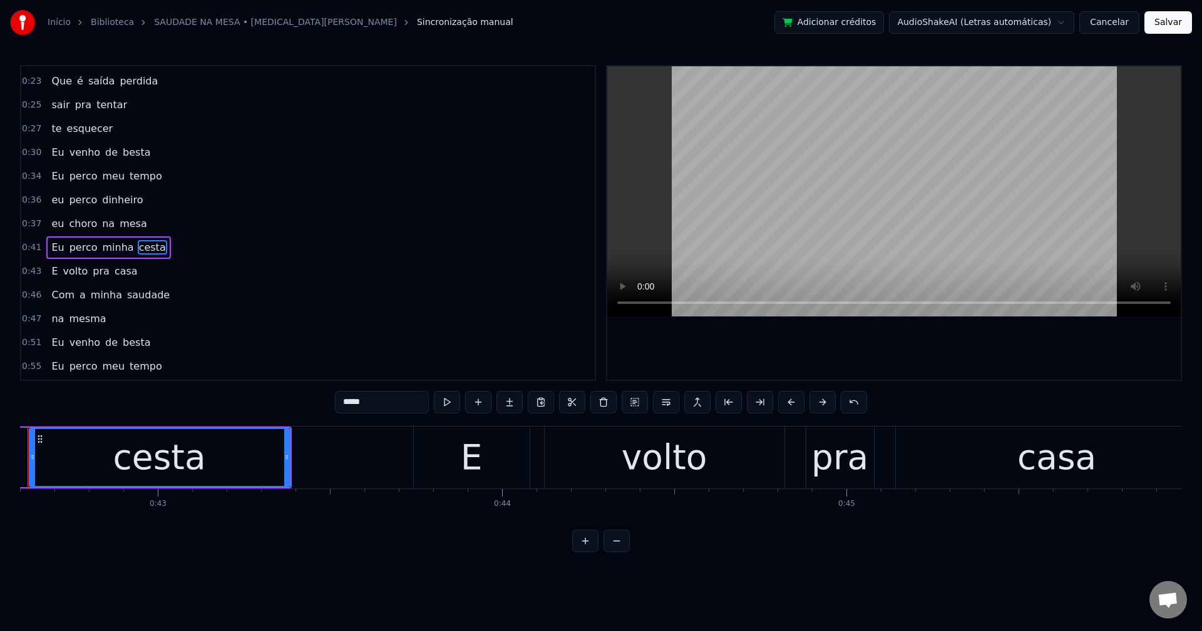
scroll to position [0, 14607]
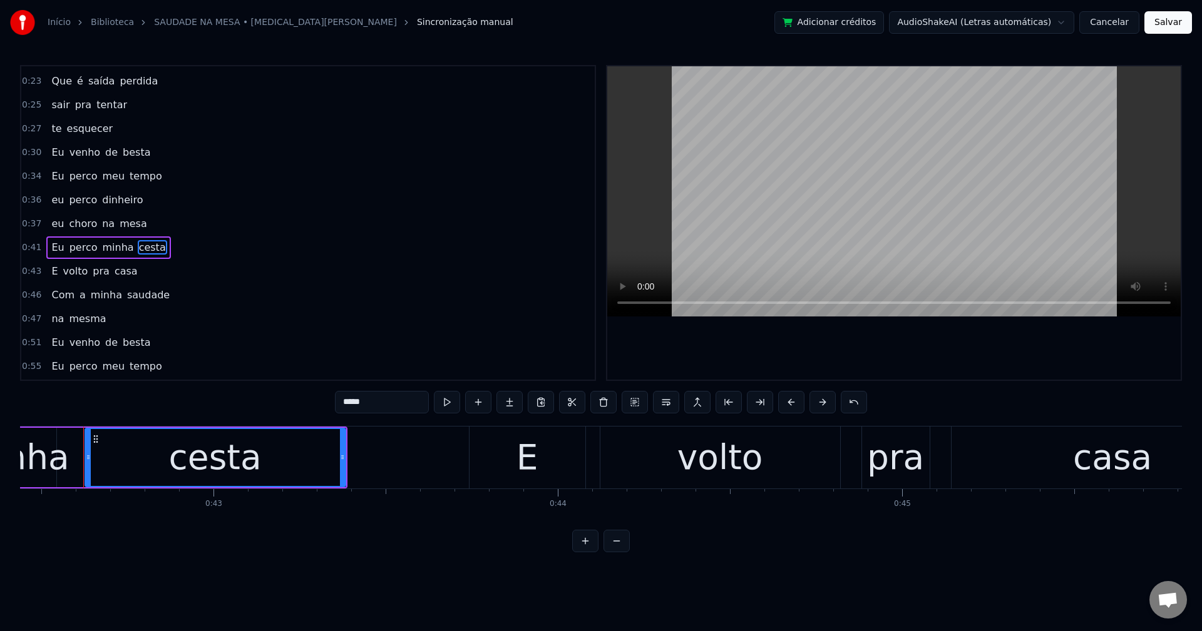
drag, startPoint x: 387, startPoint y: 399, endPoint x: 252, endPoint y: 406, distance: 134.8
click at [252, 406] on div "0:01 O cigarro já tá na bituca 0:03 a cerveja tá quente 0:04 O garçom tá 0:06 e…" at bounding box center [601, 309] width 1162 height 488
paste input "text"
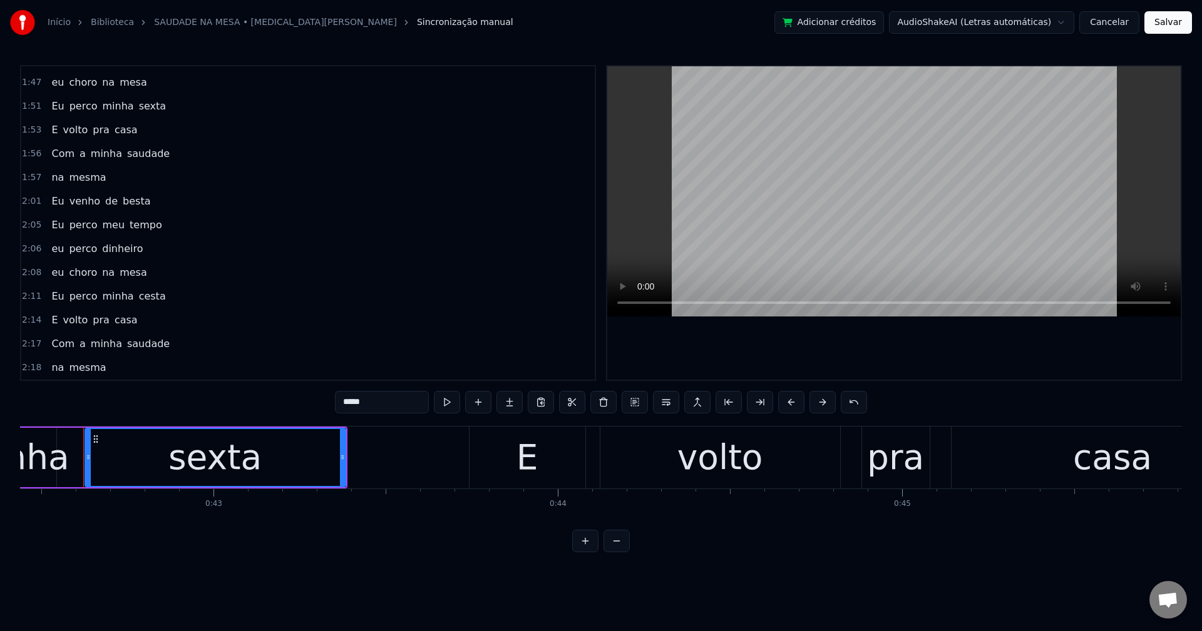
scroll to position [1158, 0]
type input "*****"
click at [901, 28] on button "Salvar" at bounding box center [1168, 22] width 48 height 23
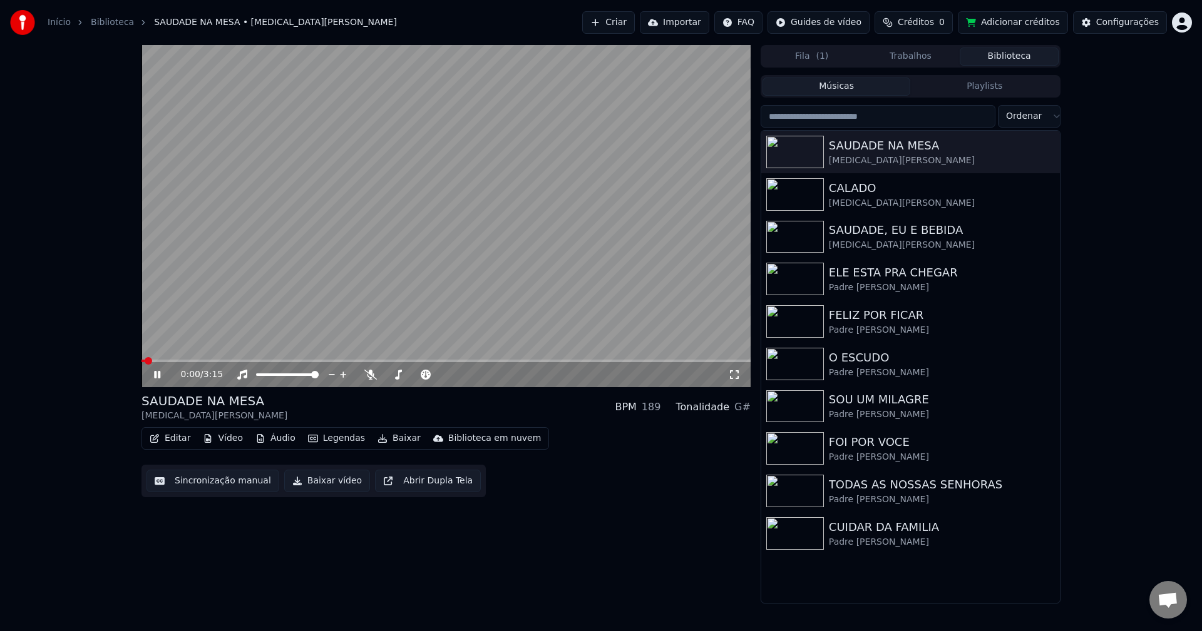
click at [334, 488] on button "Baixar vídeo" at bounding box center [327, 481] width 86 height 23
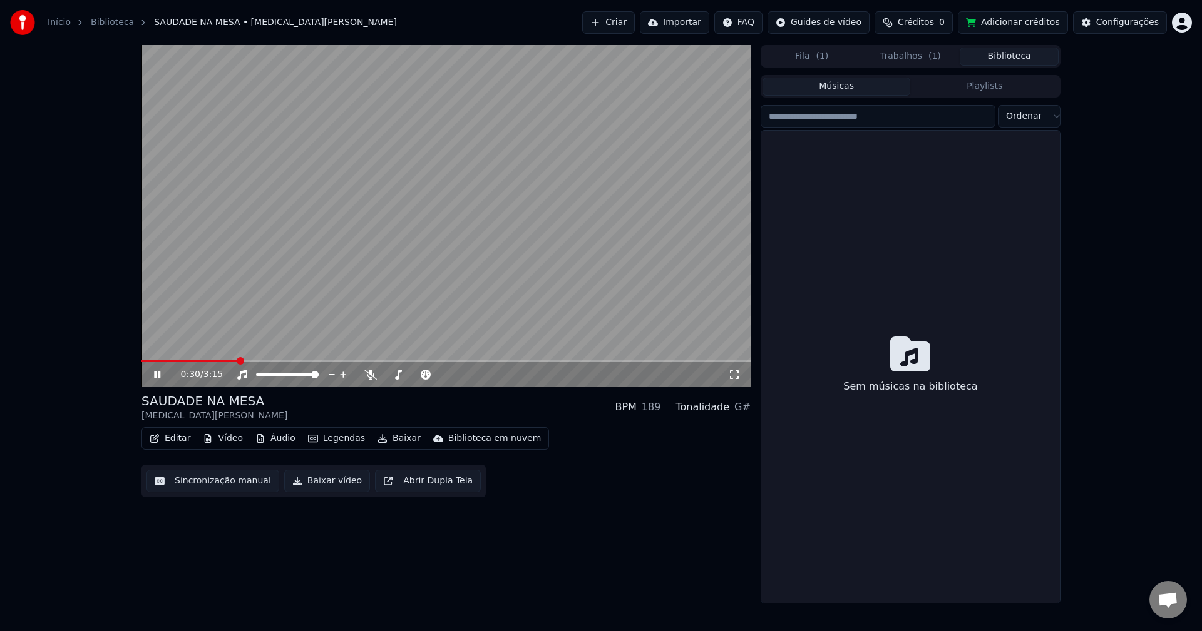
click at [901, 63] on button "Biblioteca" at bounding box center [1008, 57] width 99 height 18
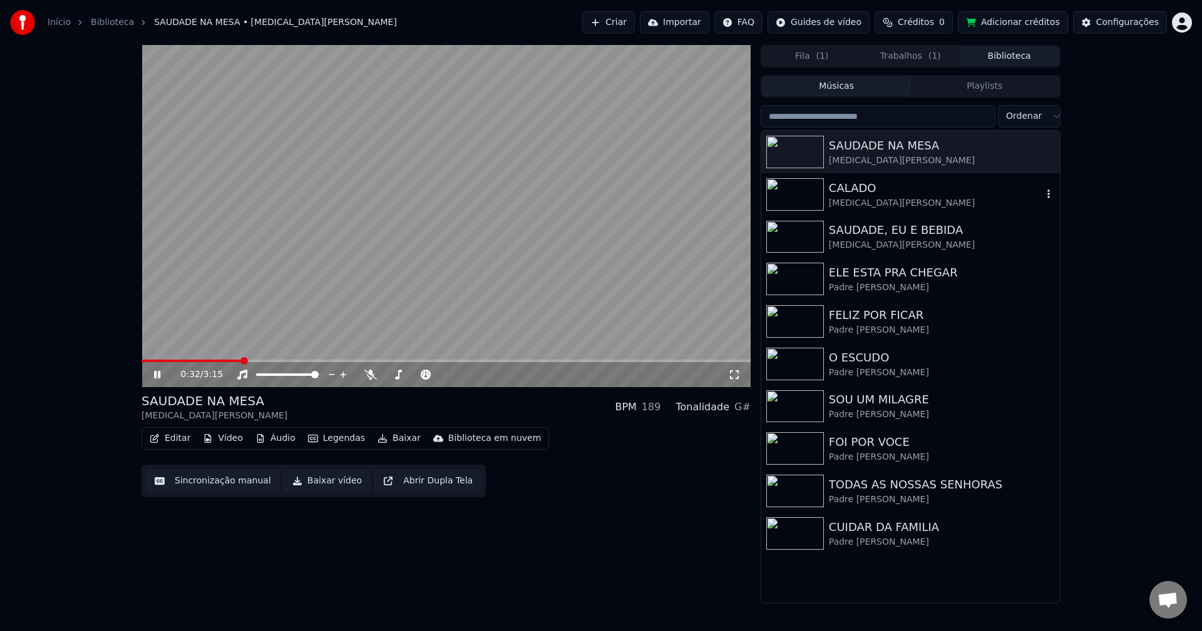
click at [853, 188] on div "CALADO" at bounding box center [935, 189] width 213 height 18
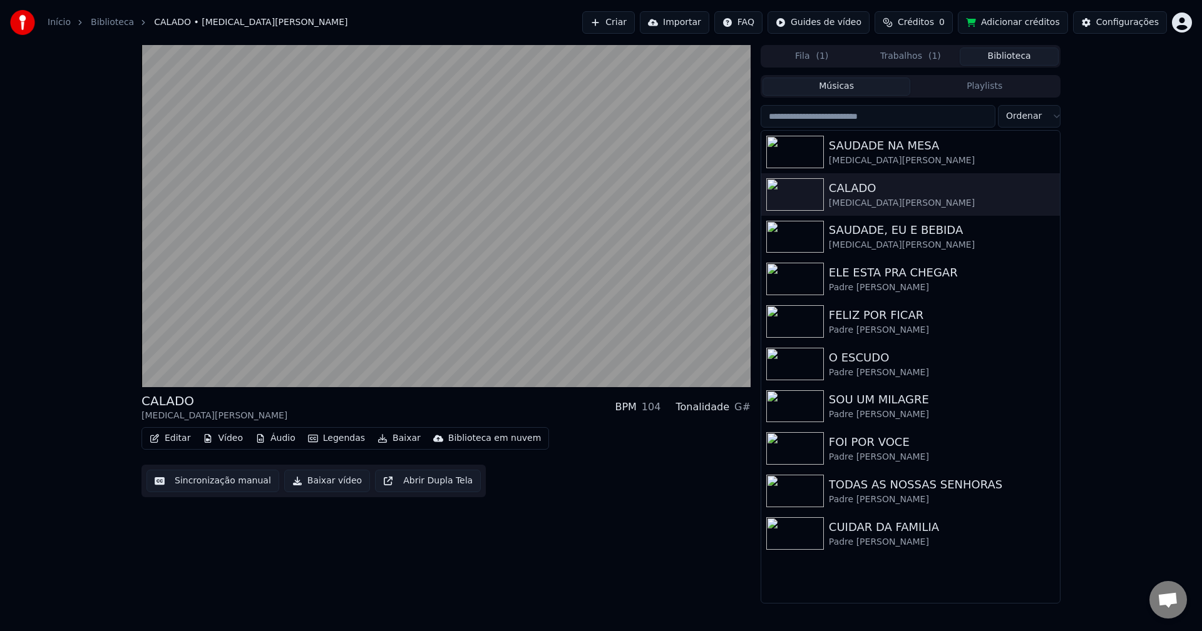
click at [217, 480] on button "Sincronização manual" at bounding box center [212, 481] width 133 height 23
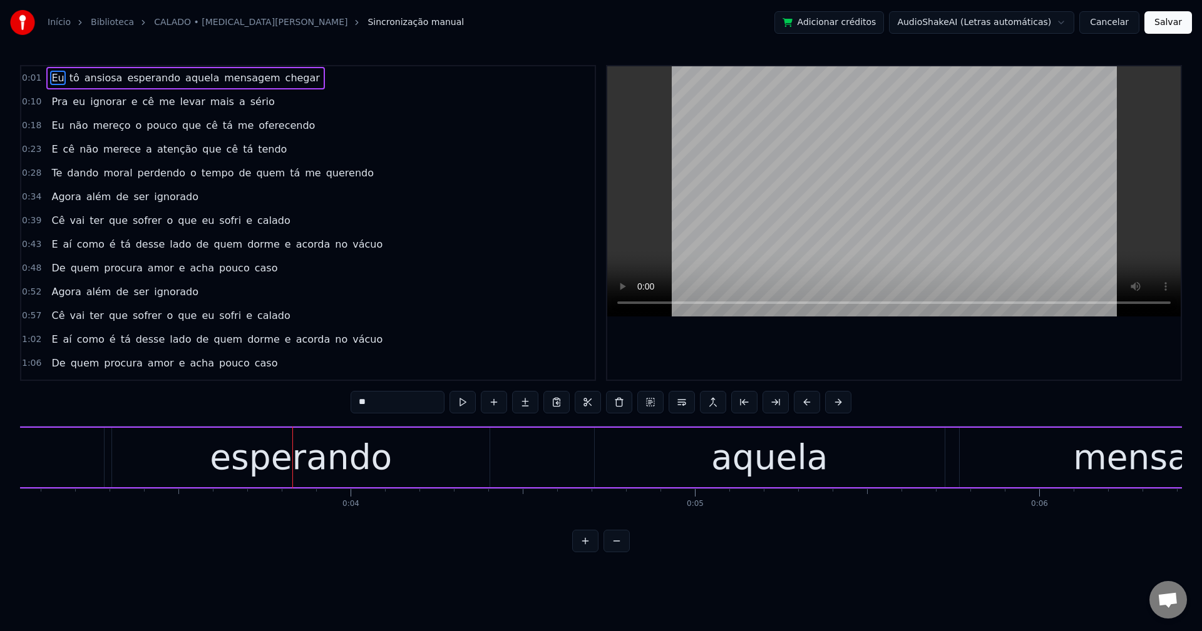
scroll to position [0, 1077]
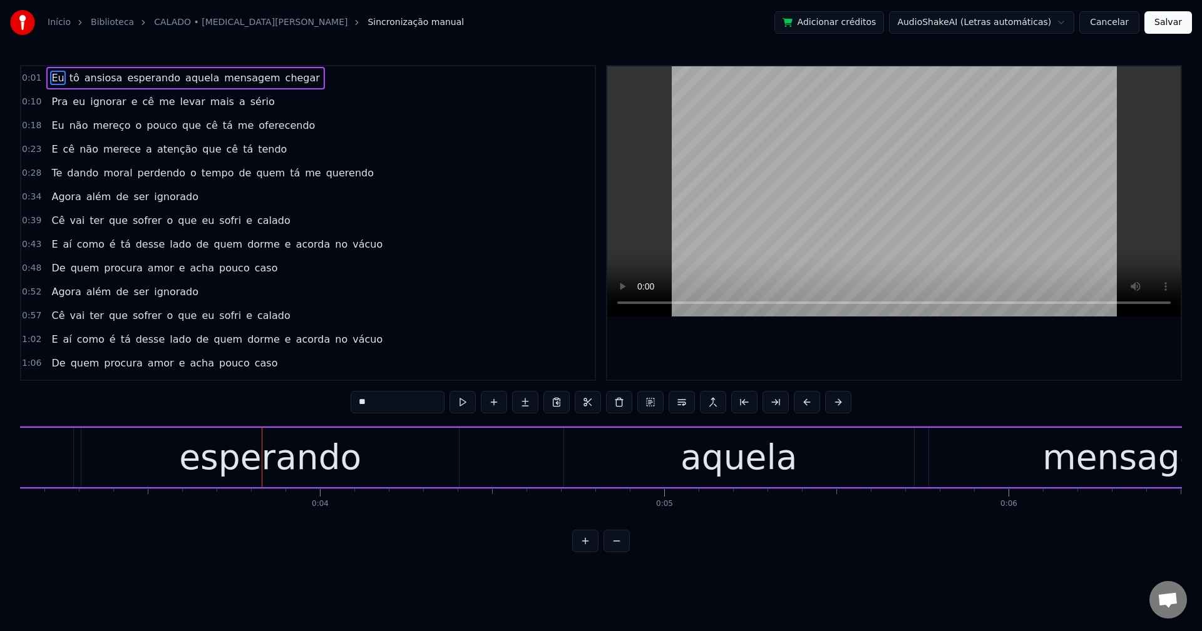
click at [95, 76] on span "ansiosa" at bounding box center [103, 78] width 41 height 14
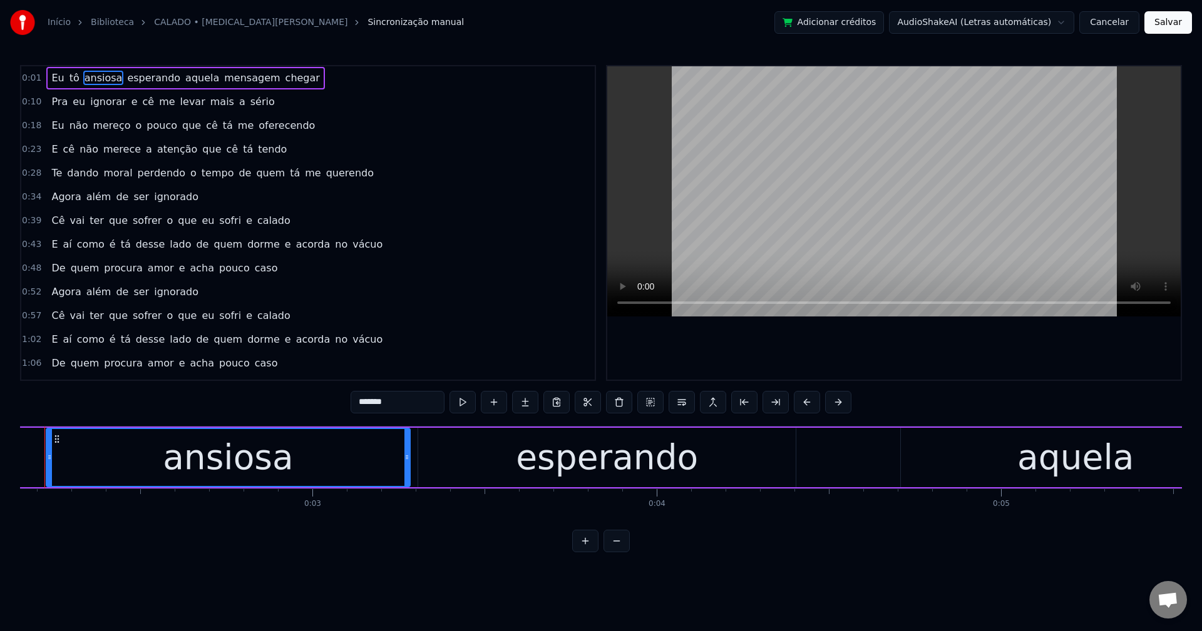
scroll to position [0, 702]
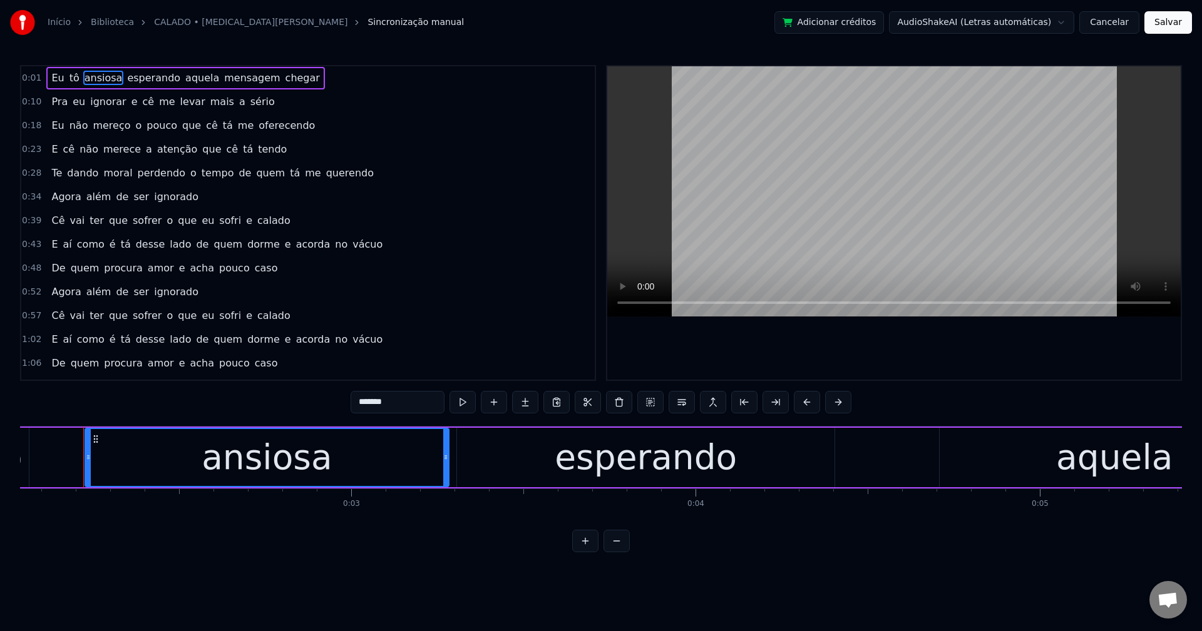
click at [411, 401] on input "*******" at bounding box center [397, 402] width 94 height 23
click at [126, 73] on span "esperando" at bounding box center [154, 78] width 56 height 14
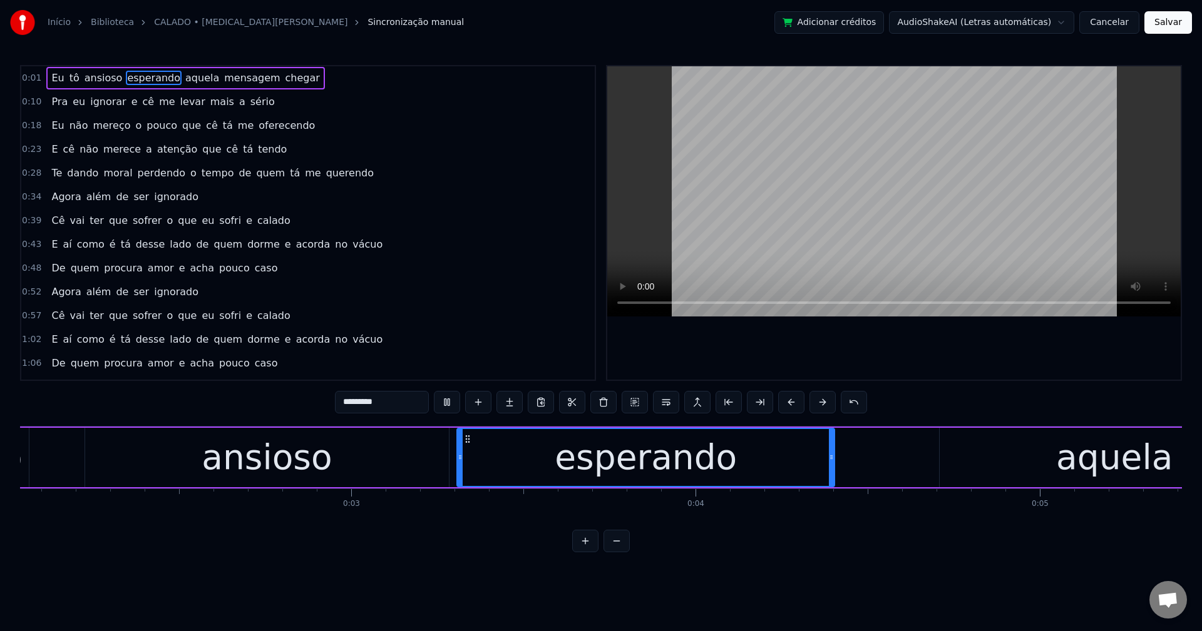
click at [184, 81] on span "aquela" at bounding box center [202, 78] width 36 height 14
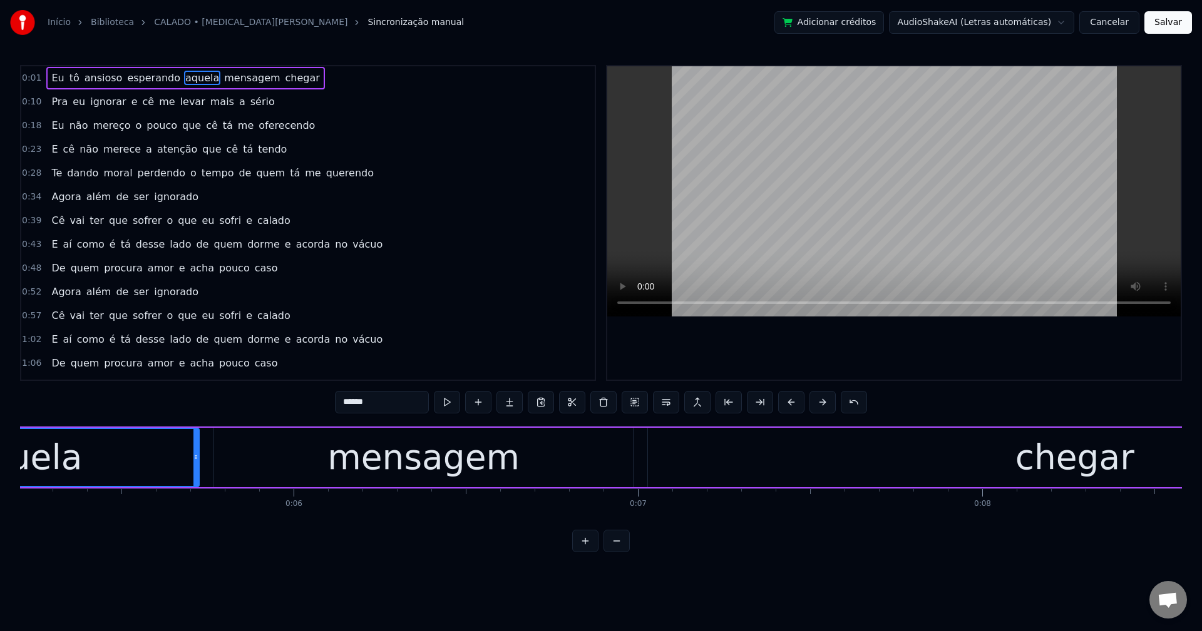
scroll to position [0, 1799]
click at [664, 409] on button at bounding box center [666, 402] width 26 height 23
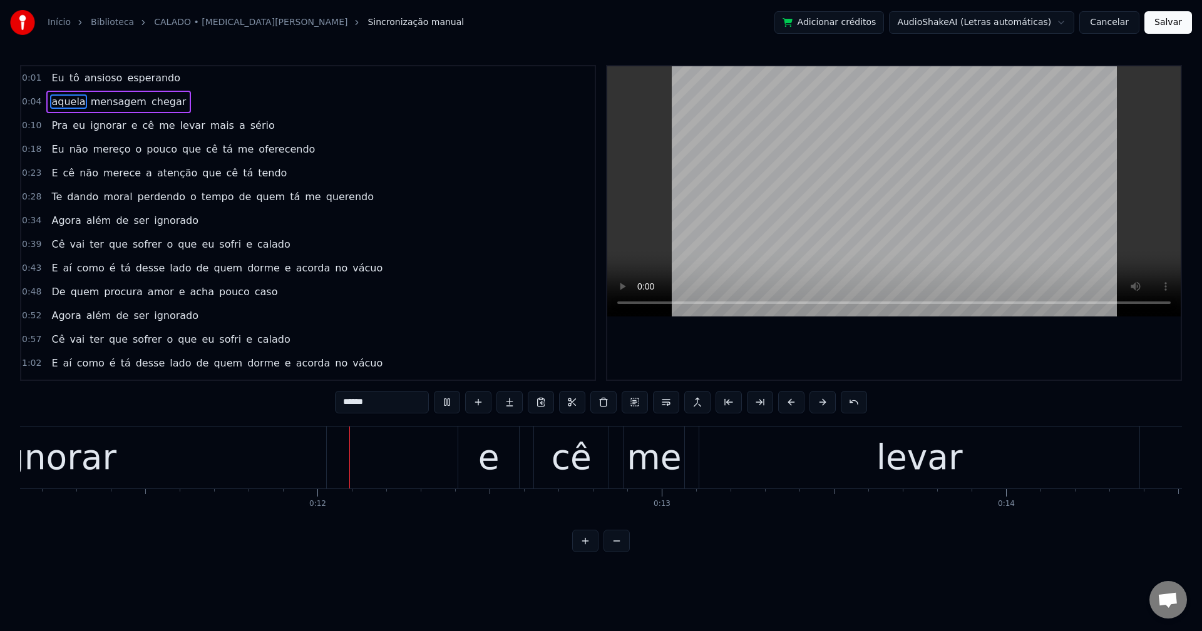
scroll to position [0, 3848]
click at [130, 124] on span "e" at bounding box center [134, 125] width 9 height 14
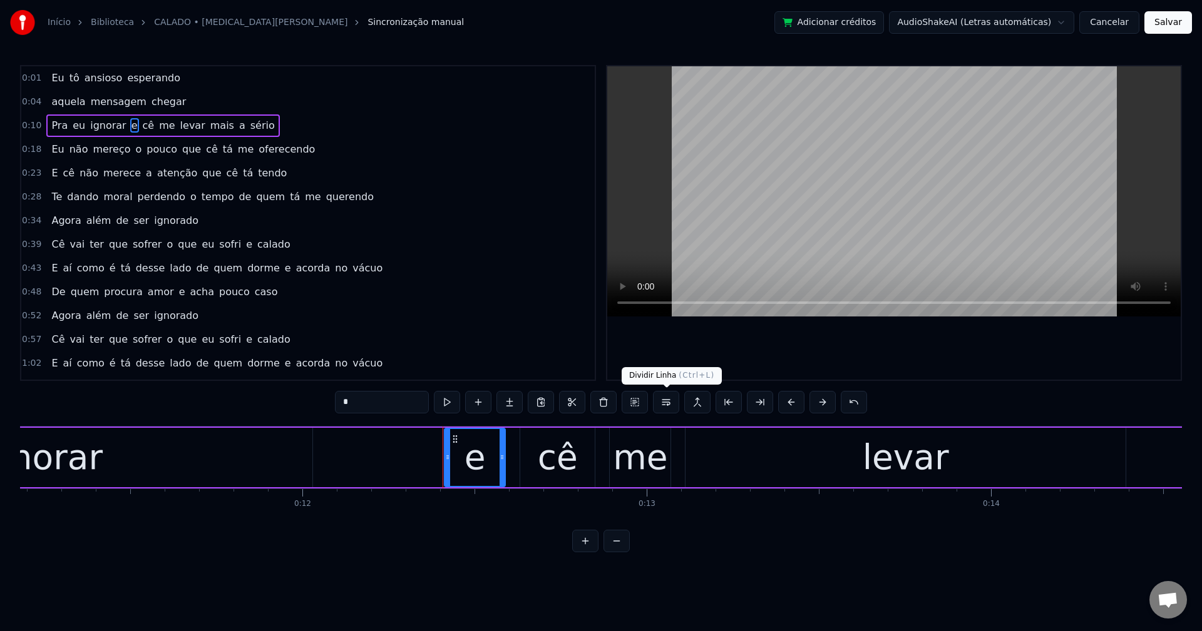
click at [665, 407] on button at bounding box center [666, 402] width 26 height 23
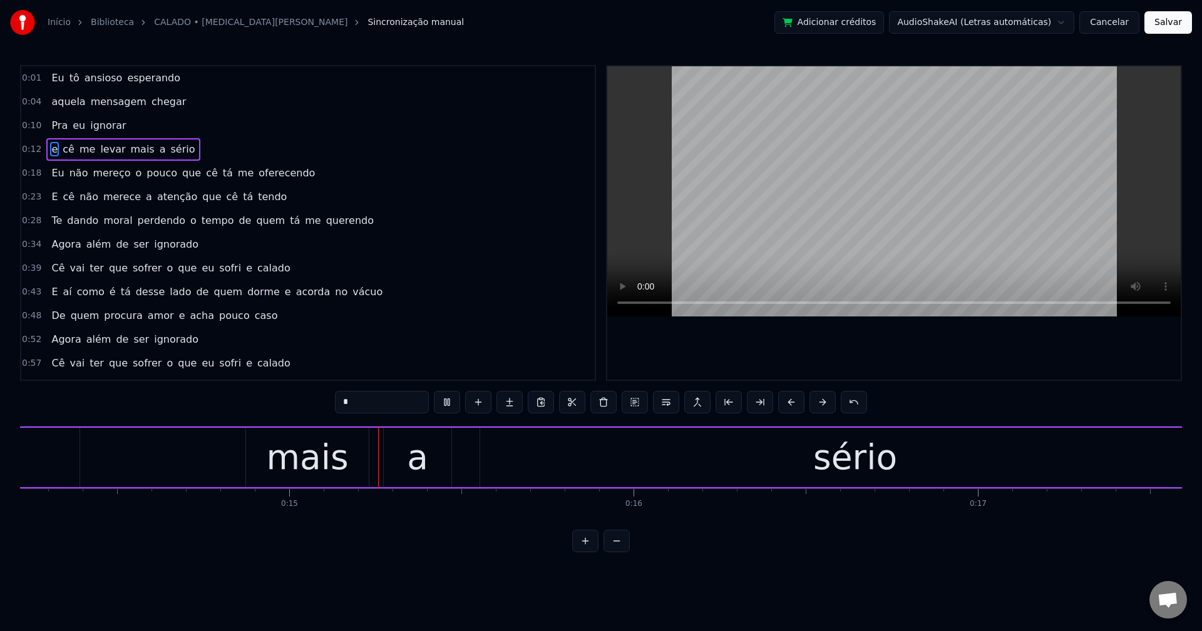
scroll to position [0, 4945]
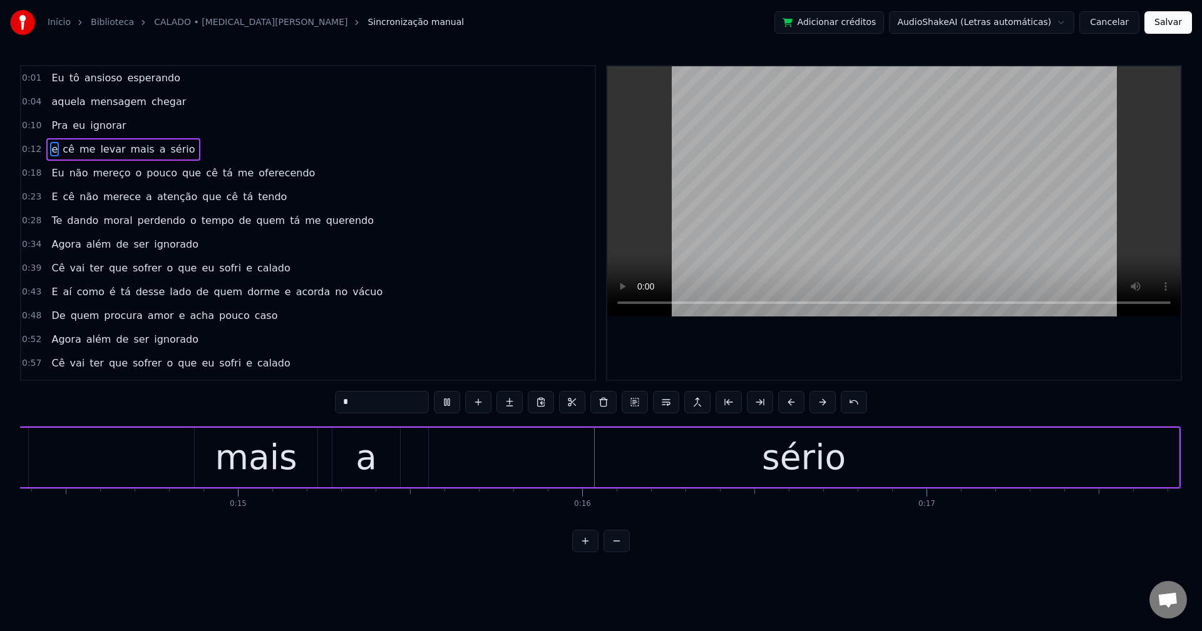
click at [135, 150] on span "mais" at bounding box center [143, 149] width 26 height 14
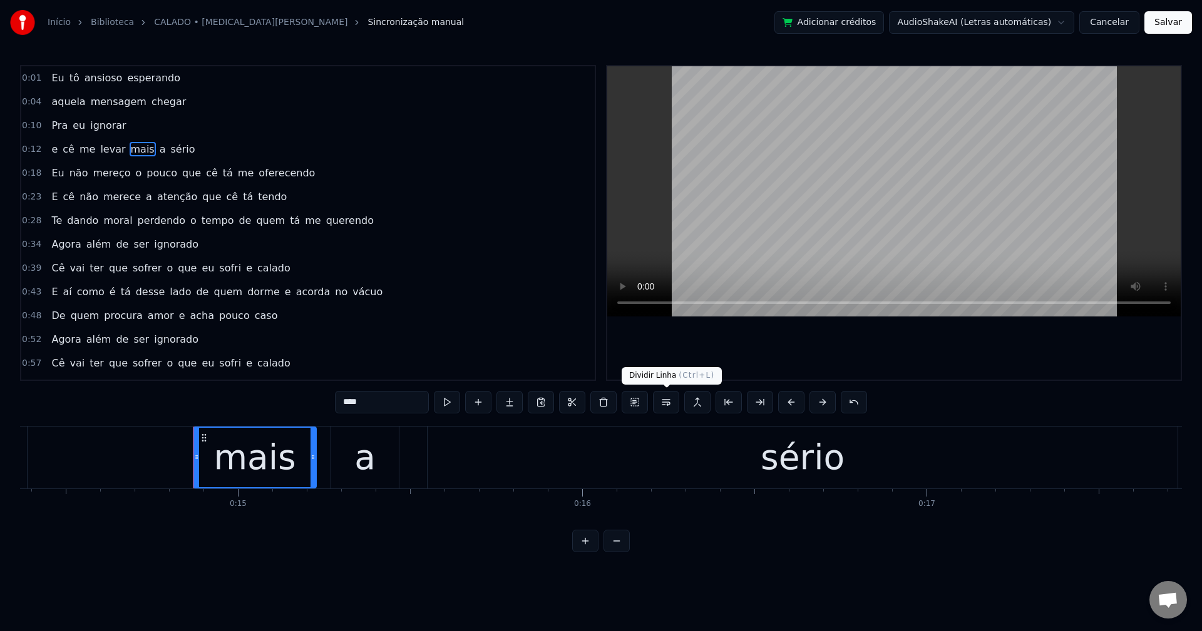
click at [665, 404] on button at bounding box center [666, 402] width 26 height 23
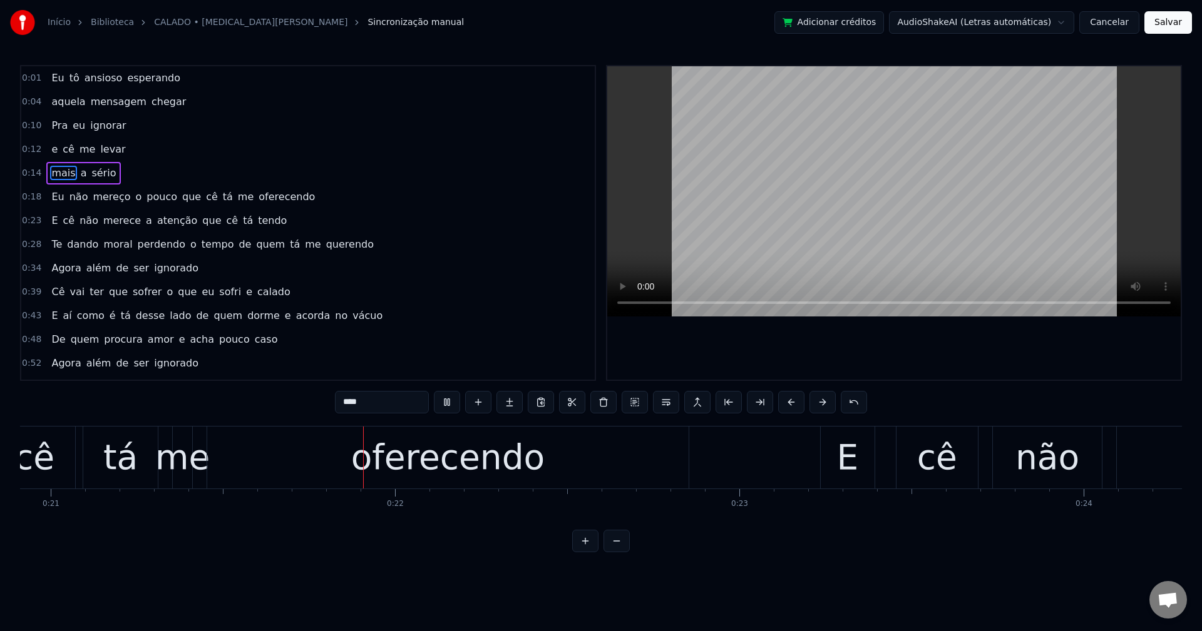
scroll to position [0, 7198]
click at [135, 199] on span "o" at bounding box center [139, 197] width 9 height 14
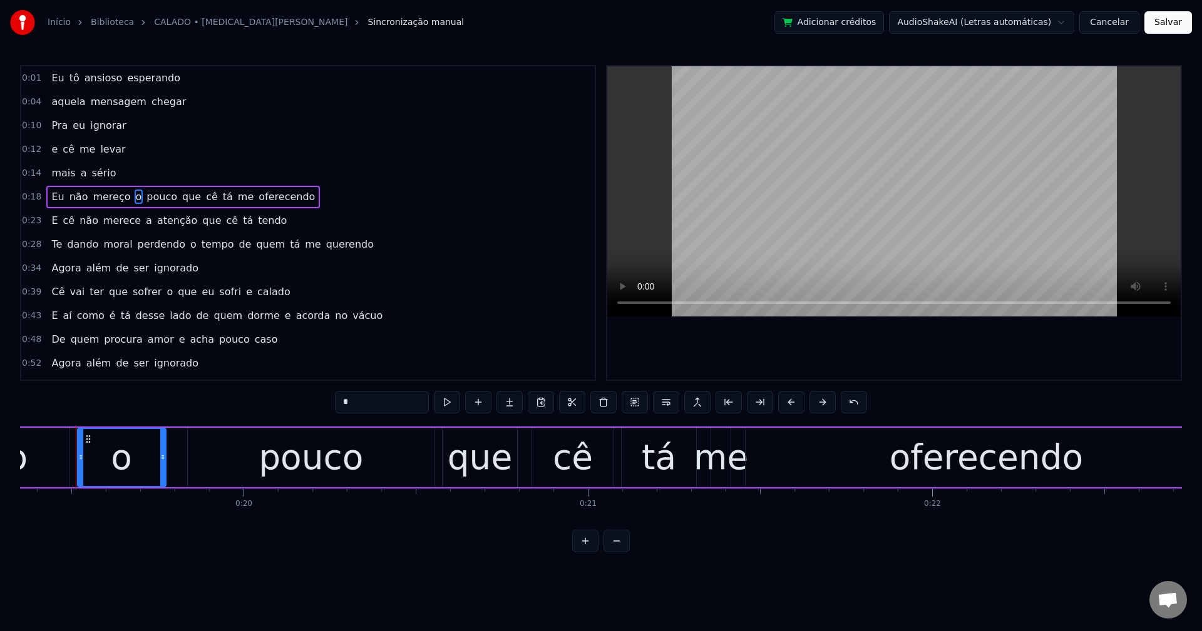
scroll to position [0, 6653]
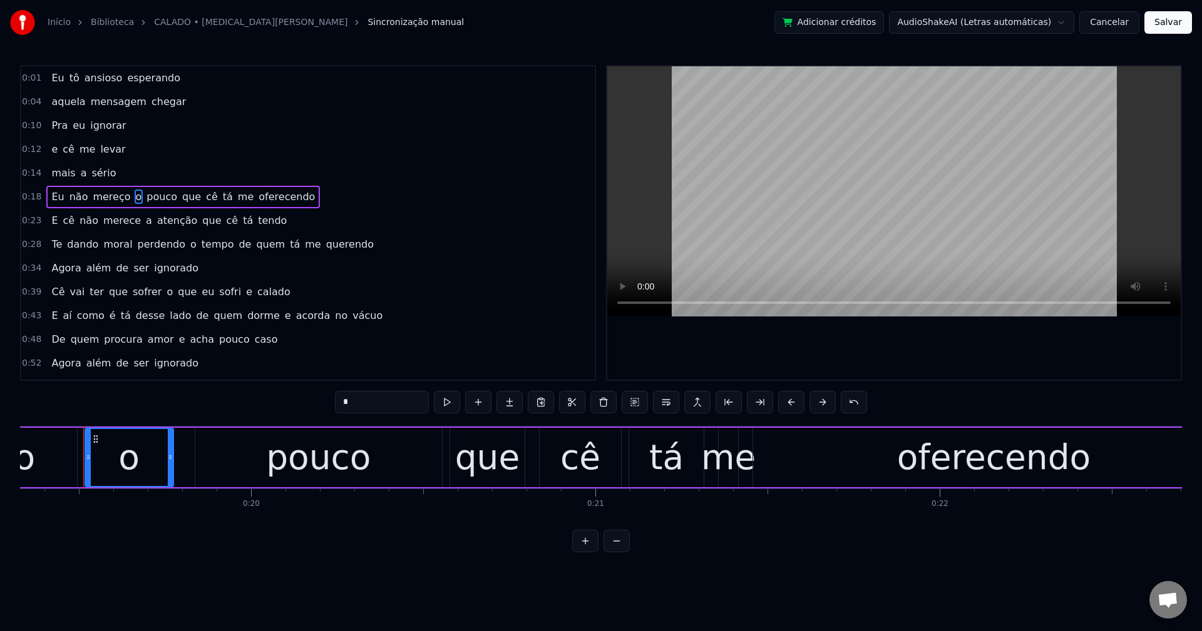
click at [181, 198] on span "que" at bounding box center [191, 197] width 21 height 14
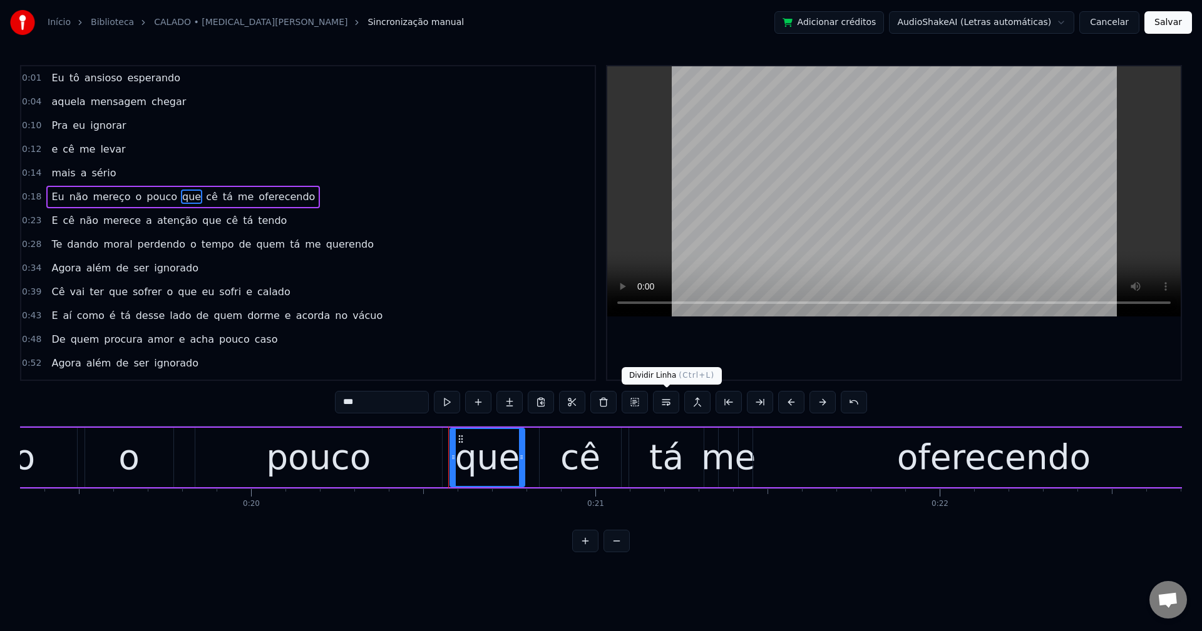
click at [660, 405] on button at bounding box center [666, 402] width 26 height 23
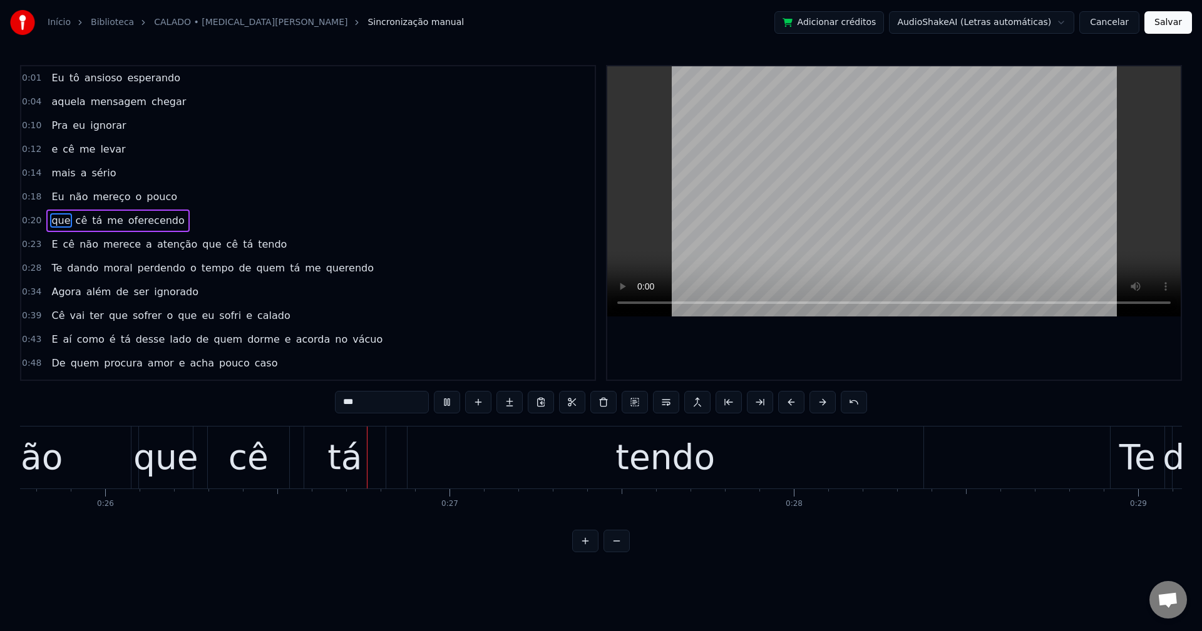
scroll to position [0, 8865]
click at [201, 245] on span "que" at bounding box center [211, 244] width 21 height 14
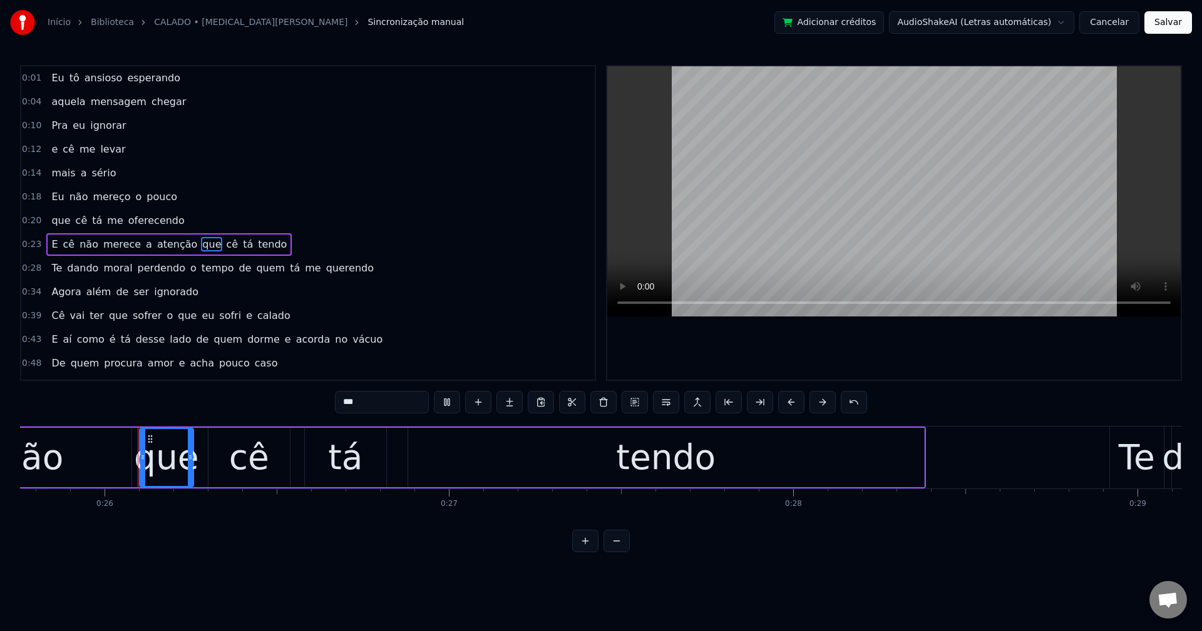
scroll to position [21, 0]
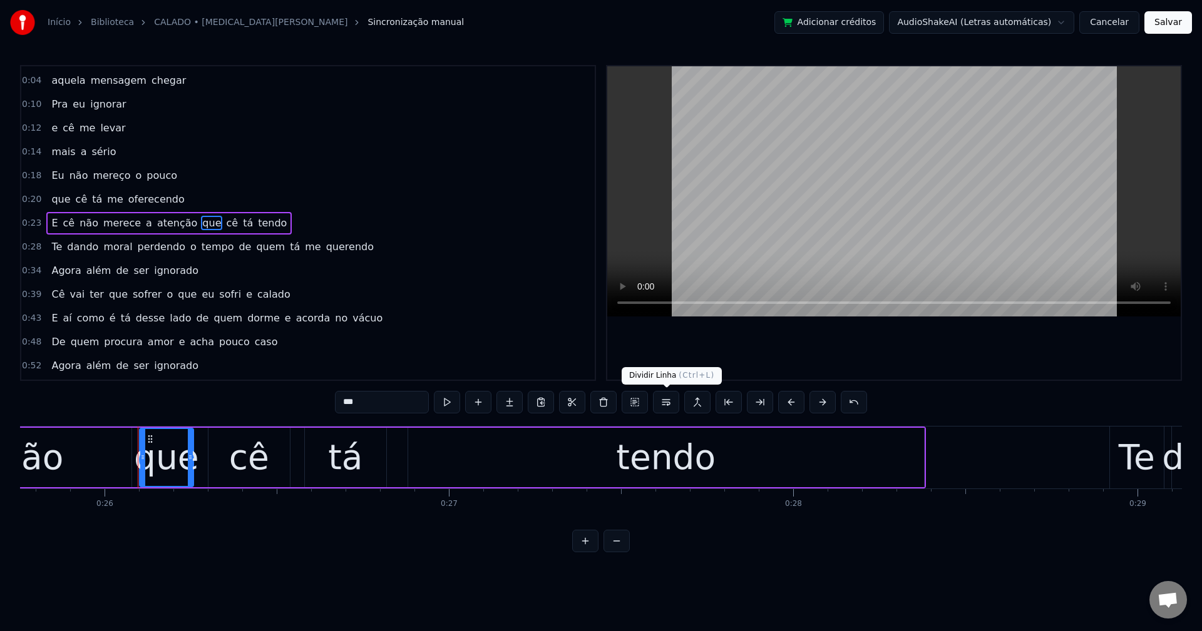
click at [669, 404] on button at bounding box center [666, 402] width 26 height 23
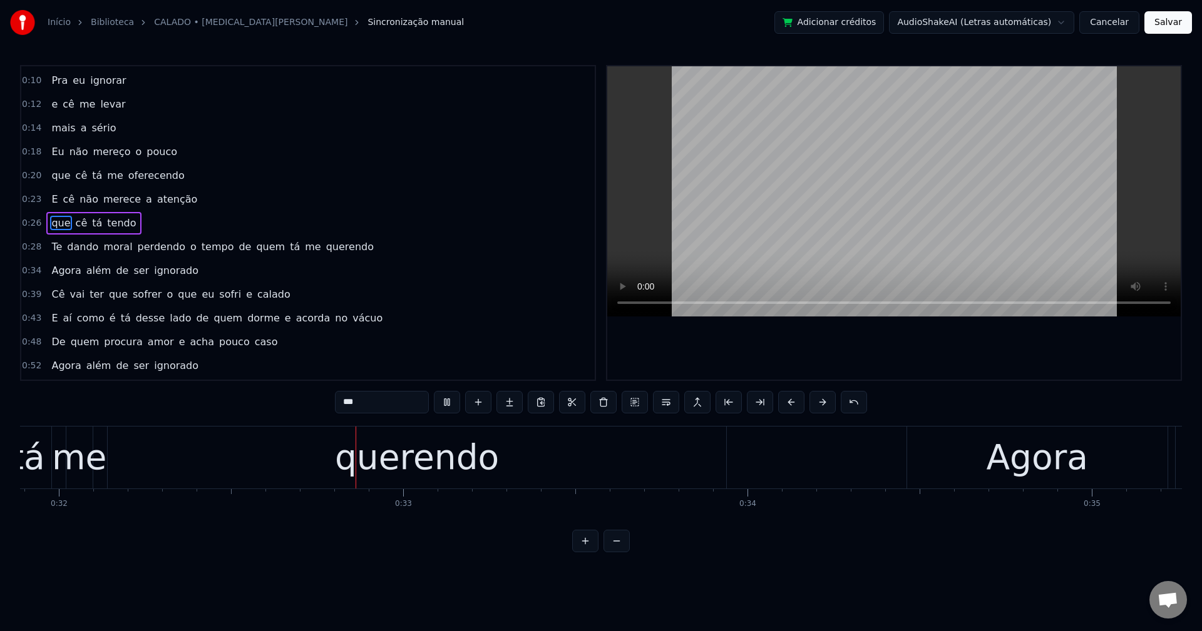
scroll to position [0, 11038]
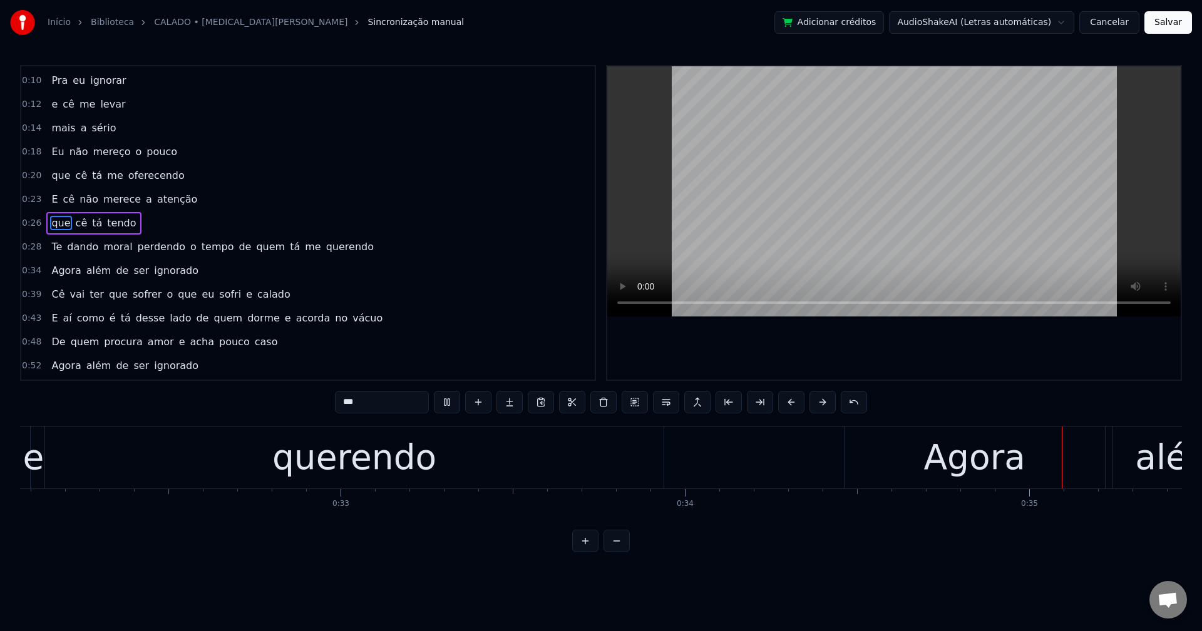
click at [148, 249] on span "perdendo" at bounding box center [161, 247] width 50 height 14
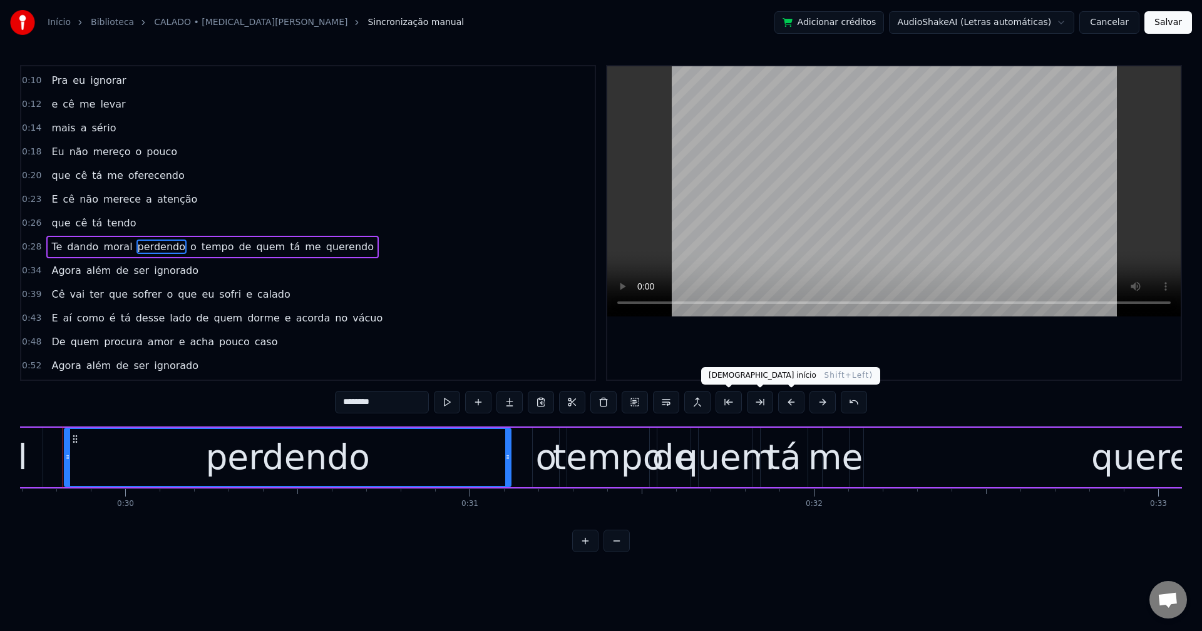
scroll to position [0, 10201]
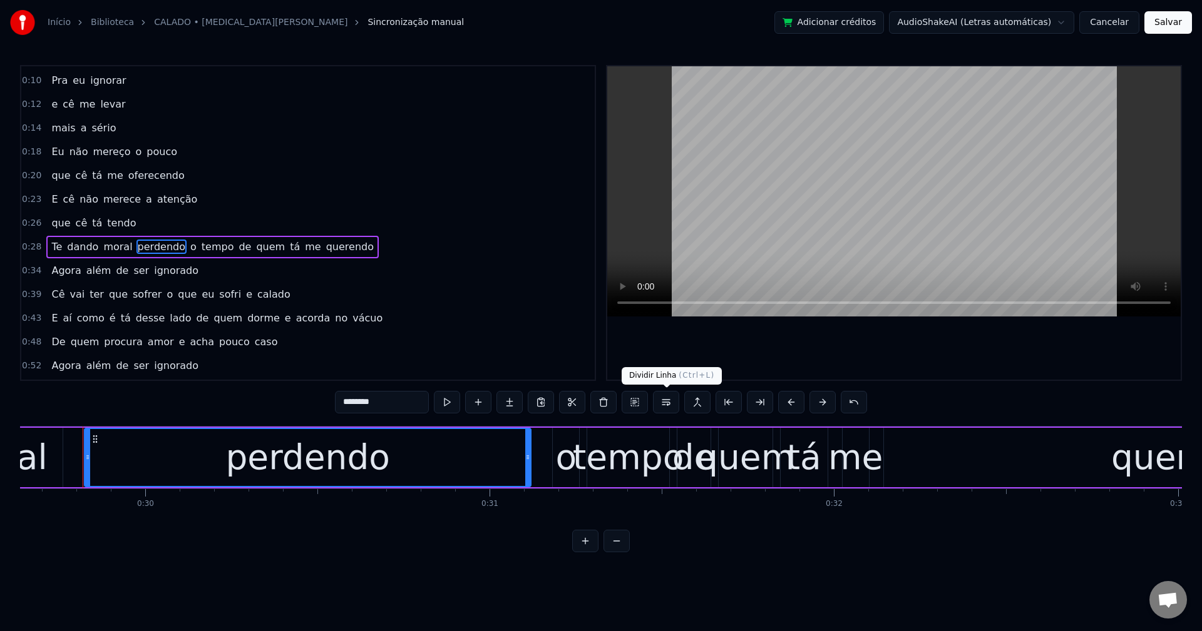
click at [667, 407] on button at bounding box center [666, 402] width 26 height 23
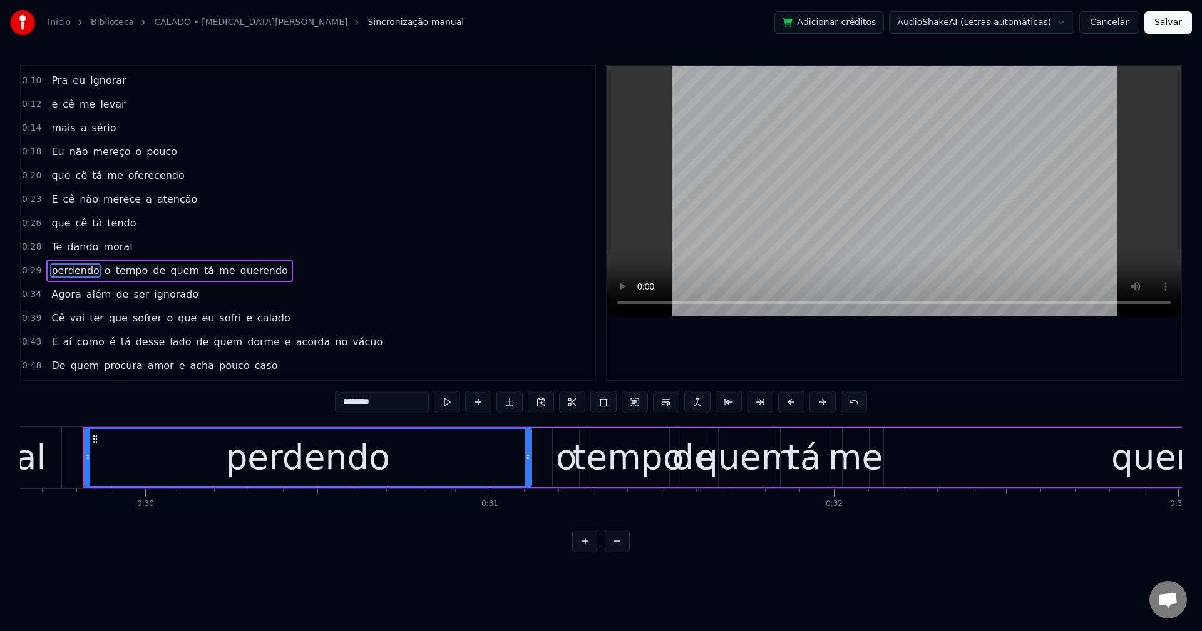
scroll to position [93, 0]
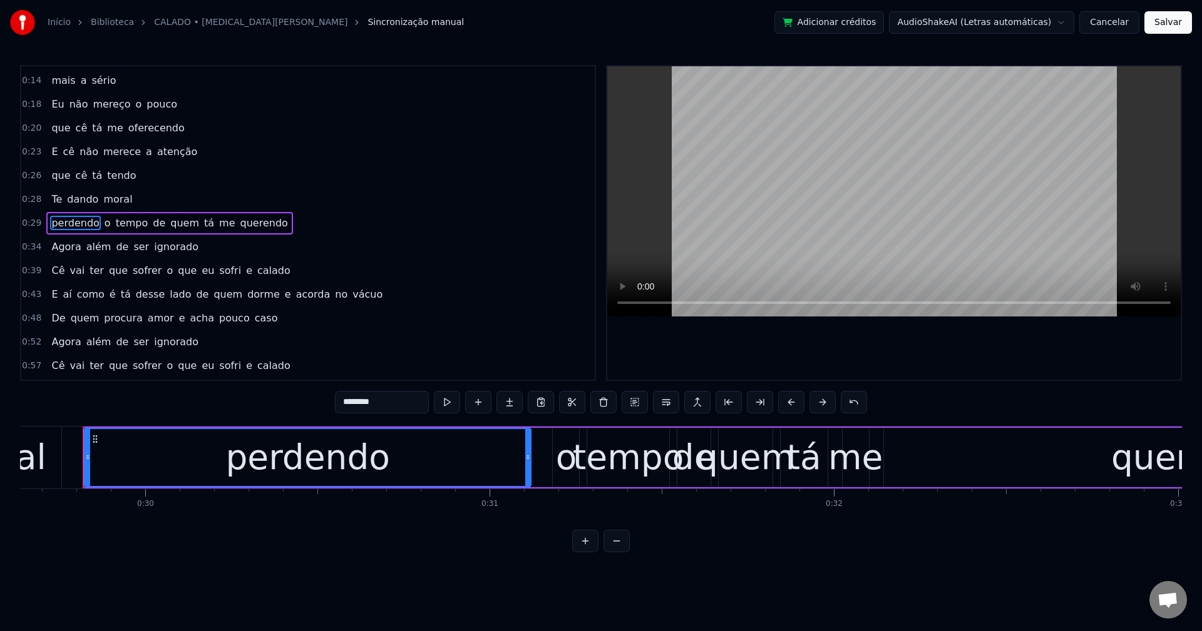
click at [151, 223] on span "de" at bounding box center [158, 223] width 15 height 14
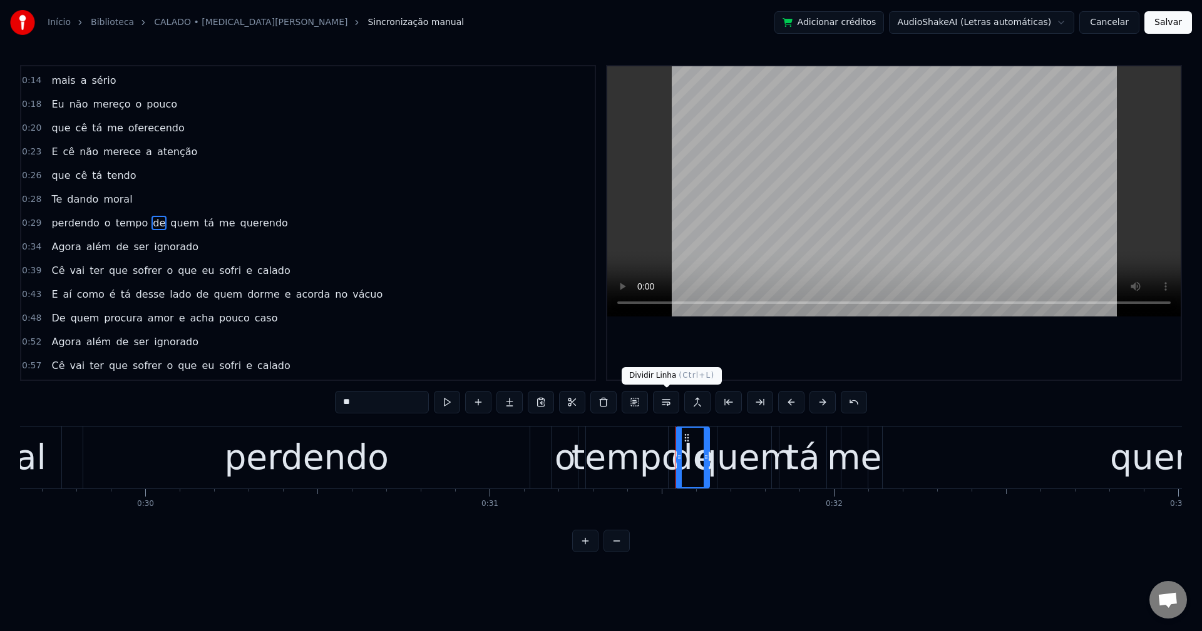
drag, startPoint x: 668, startPoint y: 402, endPoint x: 610, endPoint y: 386, distance: 60.4
click at [666, 402] on button at bounding box center [666, 402] width 26 height 23
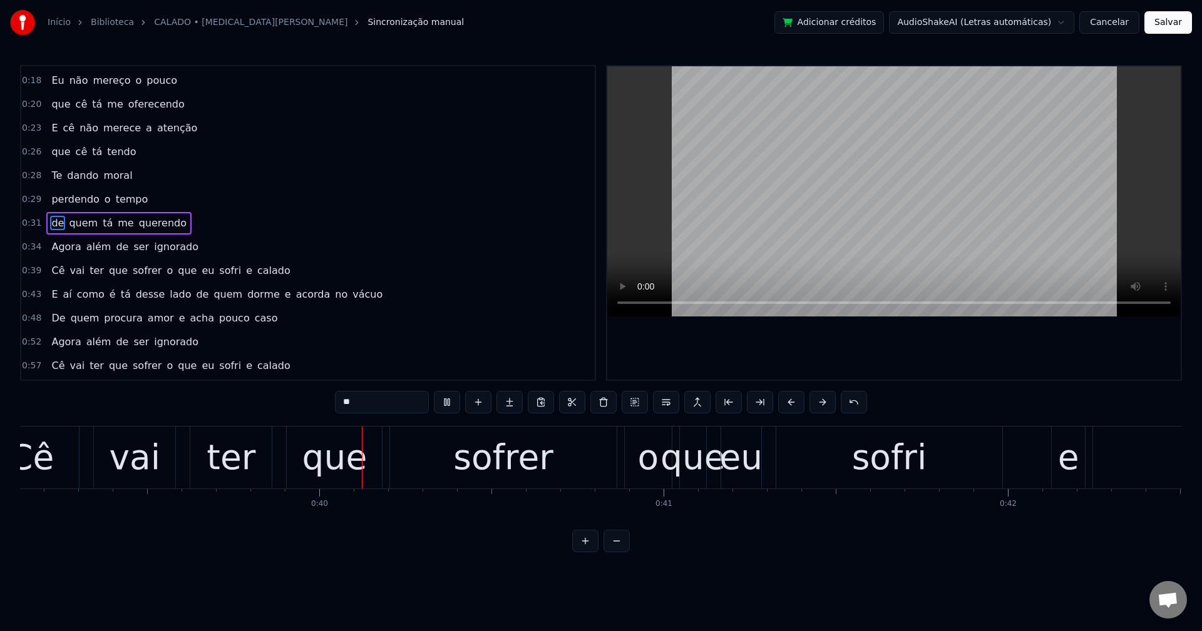
scroll to position [0, 13489]
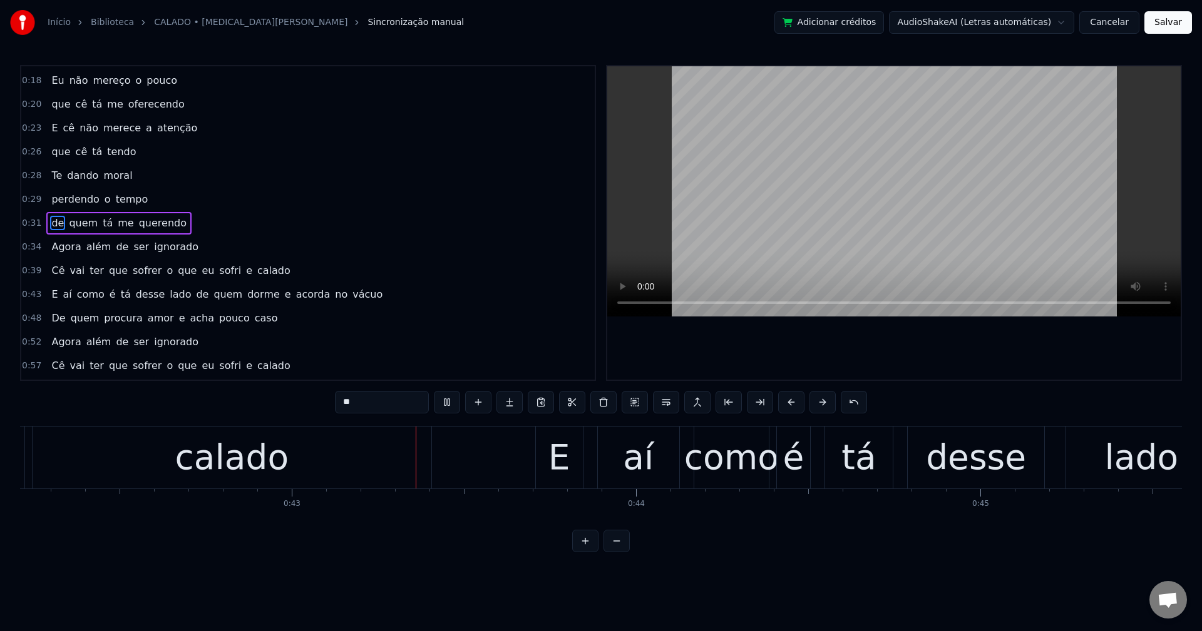
click at [165, 273] on span "o" at bounding box center [169, 270] width 9 height 14
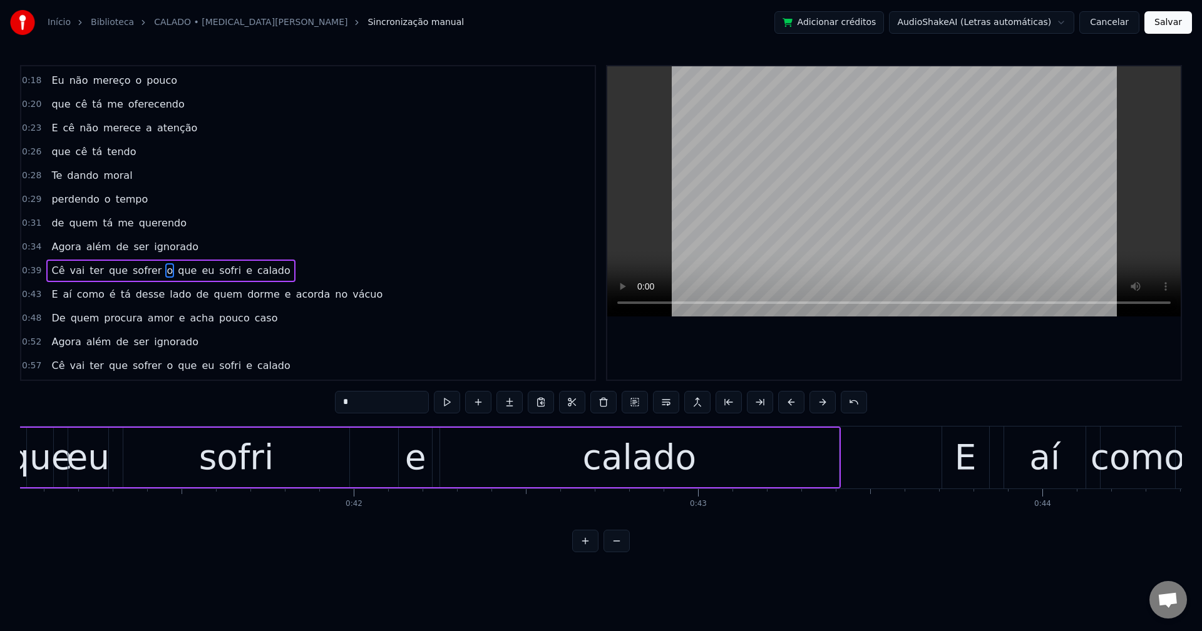
scroll to position [0, 14010]
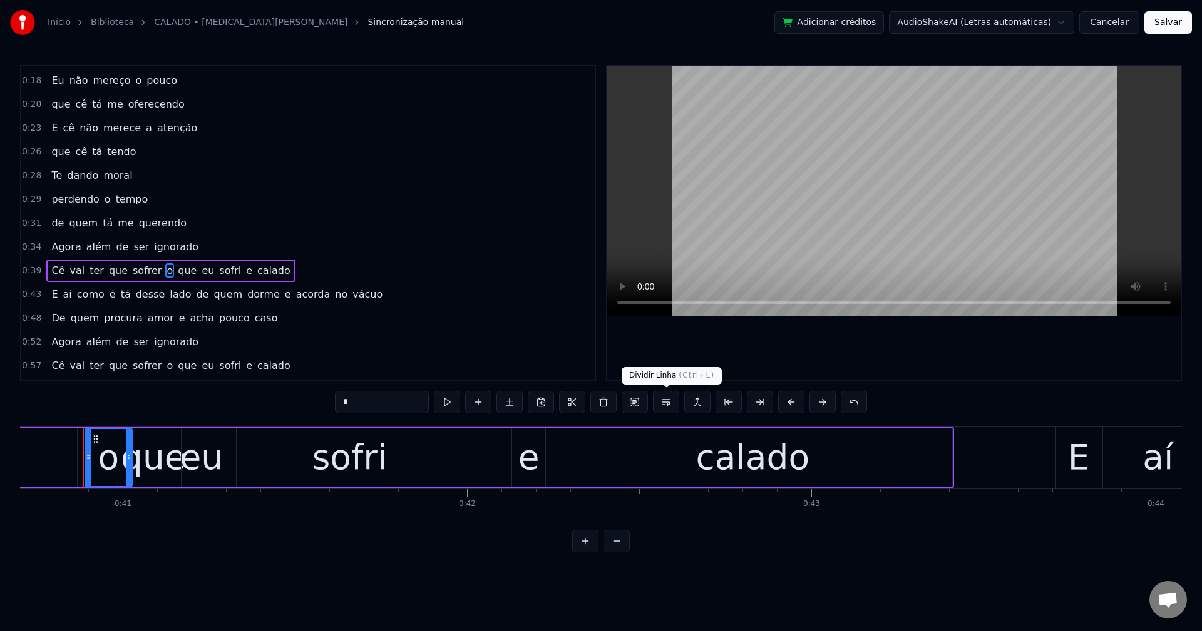
drag, startPoint x: 670, startPoint y: 399, endPoint x: 666, endPoint y: 383, distance: 16.2
click at [670, 399] on button at bounding box center [666, 402] width 26 height 23
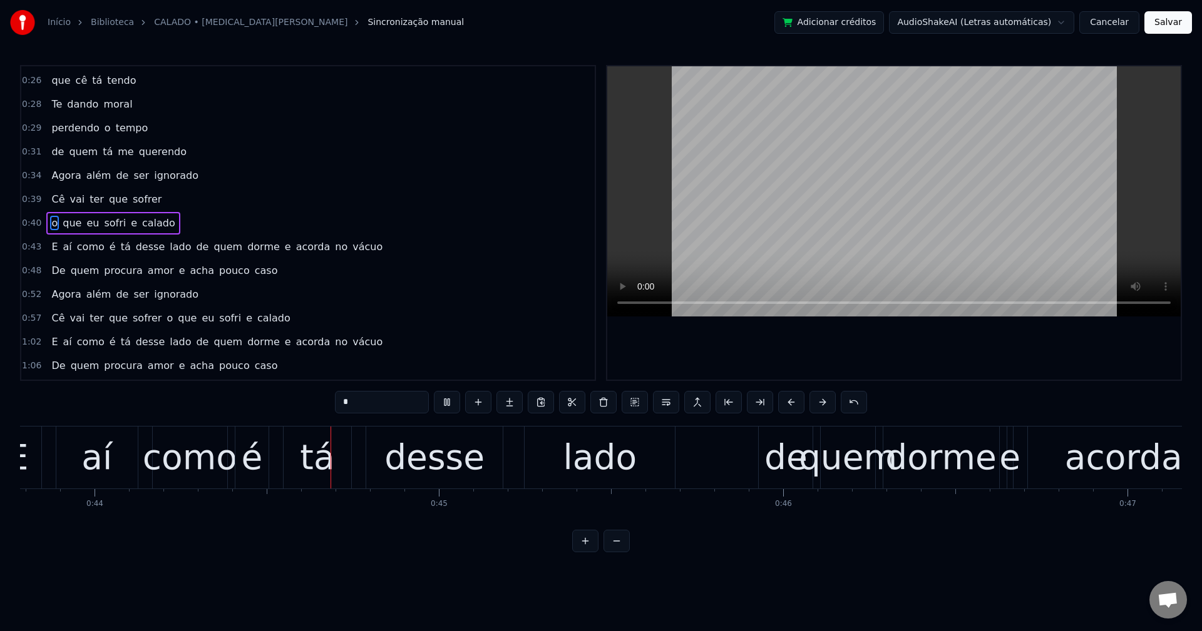
scroll to position [0, 15098]
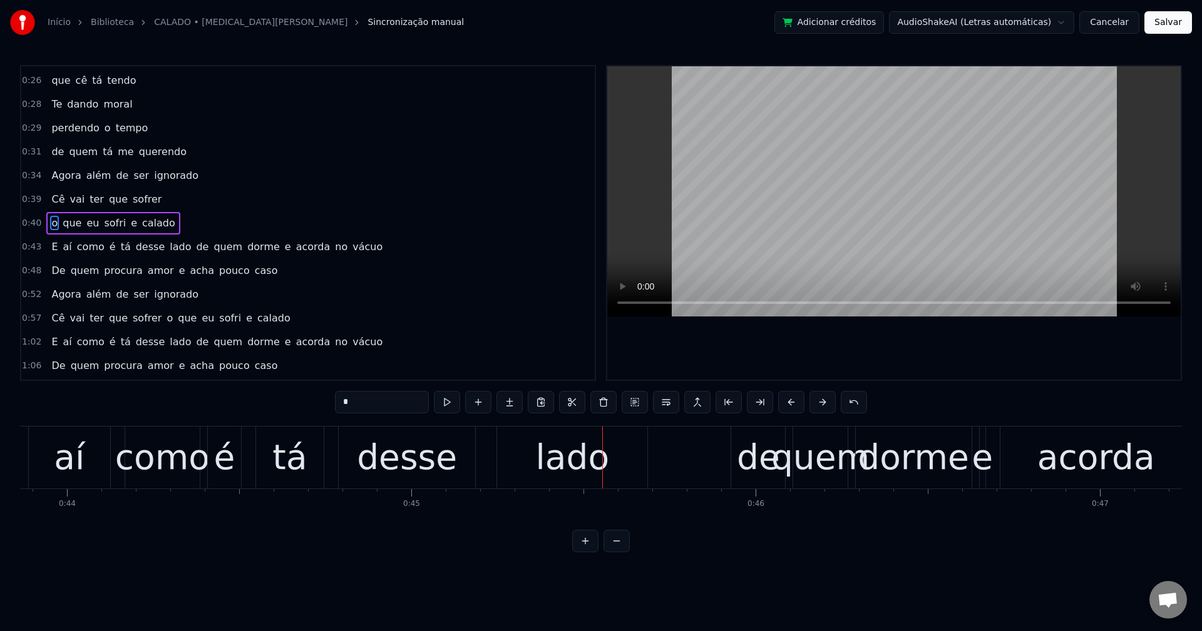
click at [120, 244] on span "tá" at bounding box center [126, 247] width 13 height 14
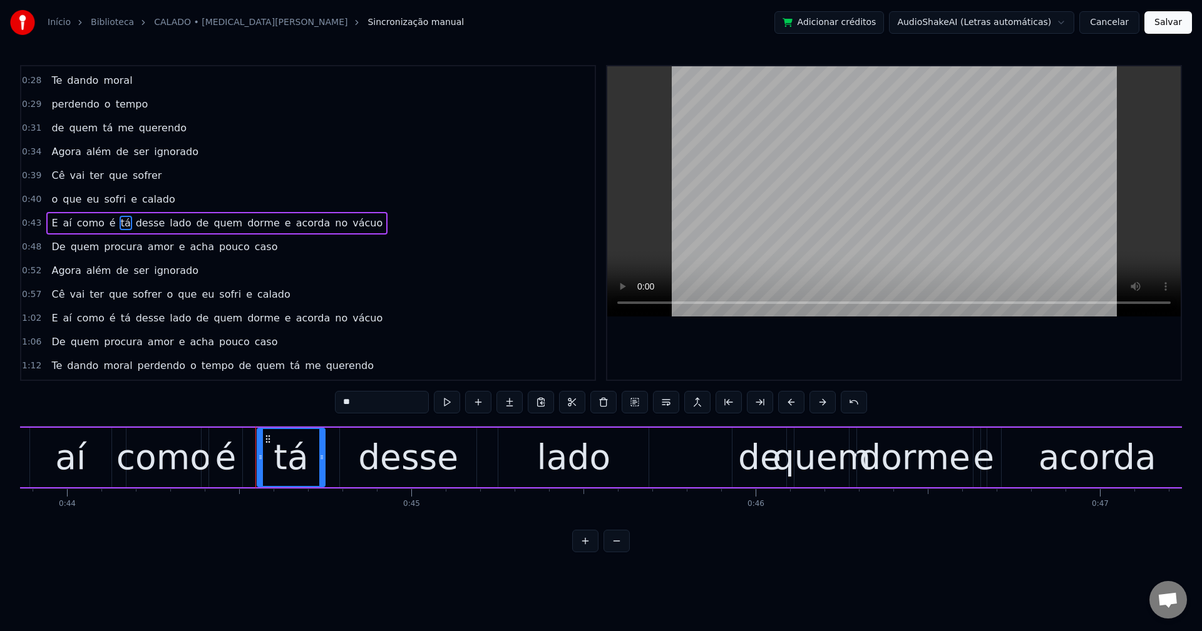
click at [386, 394] on input "**" at bounding box center [382, 402] width 94 height 23
click at [199, 227] on span "de" at bounding box center [206, 223] width 15 height 14
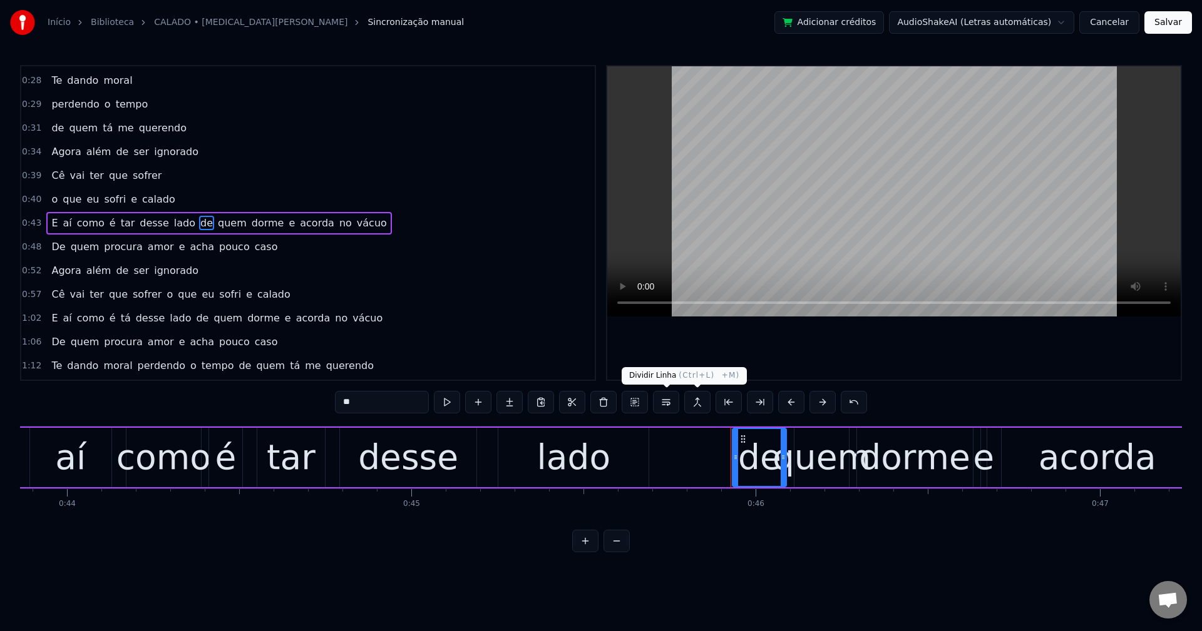
click at [671, 404] on button at bounding box center [666, 402] width 26 height 23
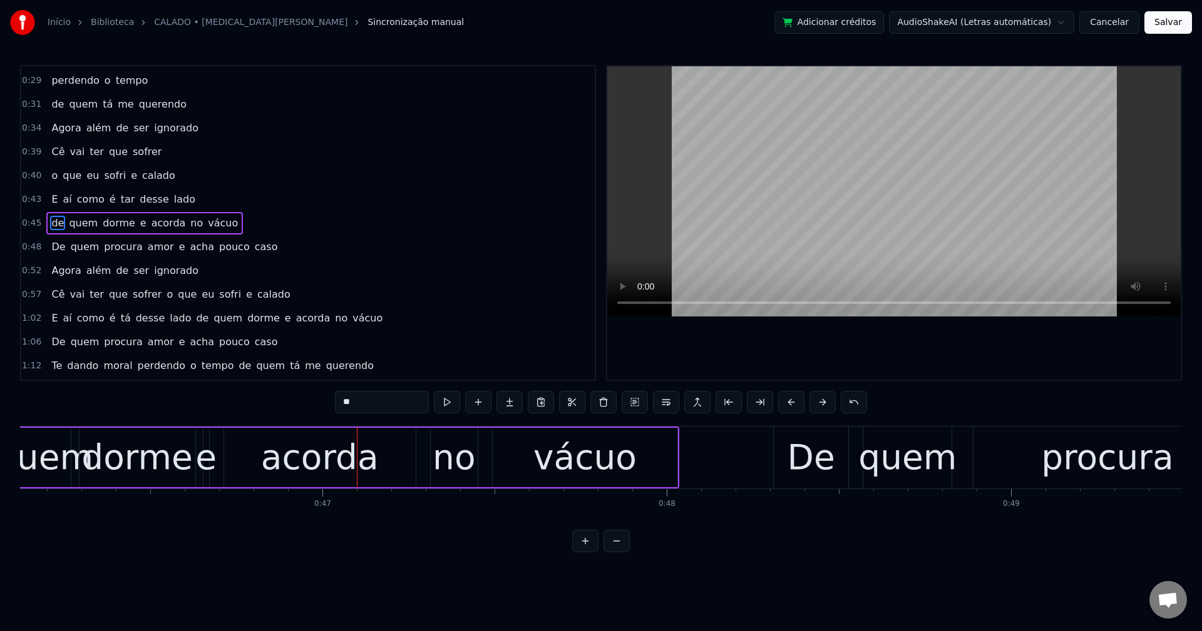
scroll to position [0, 16149]
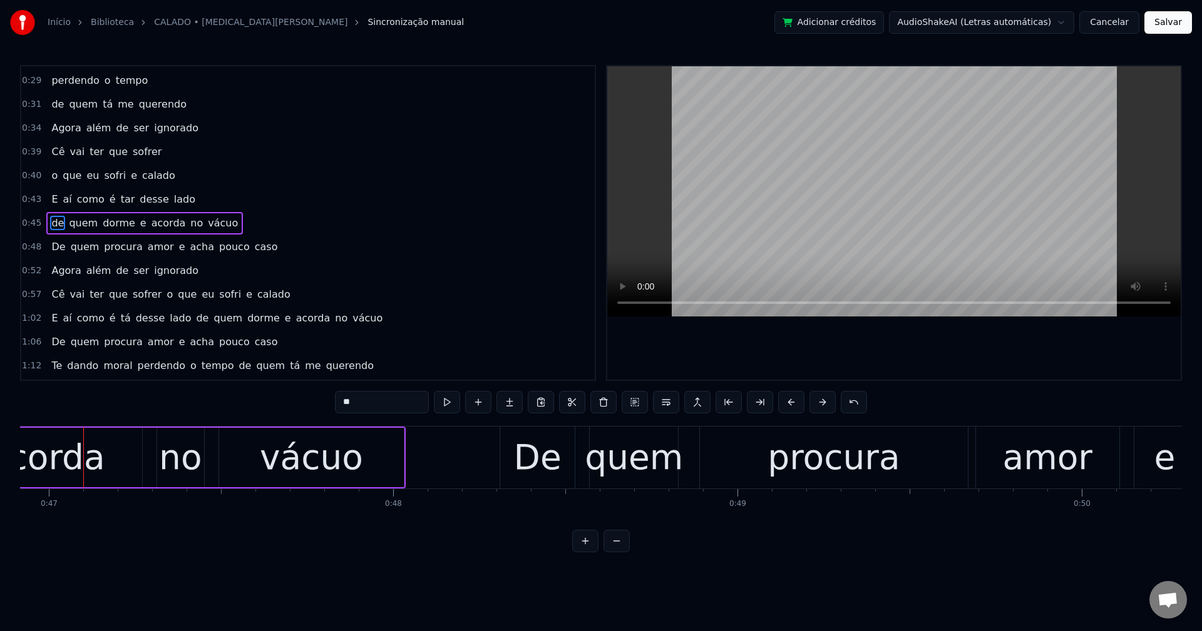
click at [139, 225] on span "e" at bounding box center [143, 223] width 9 height 14
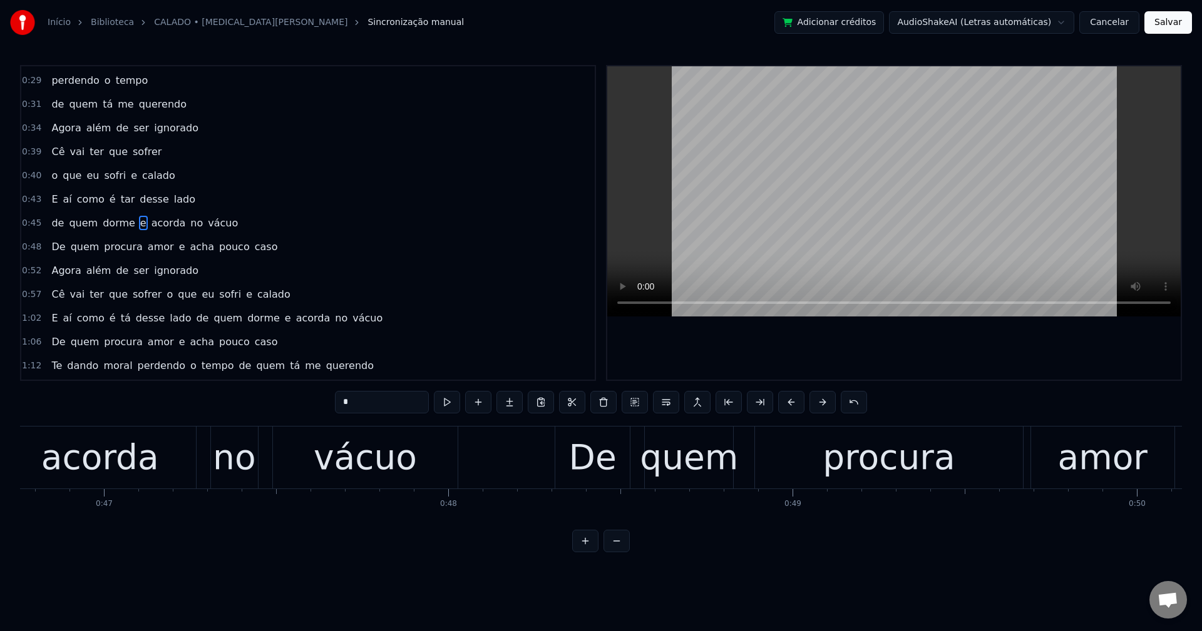
scroll to position [0, 15994]
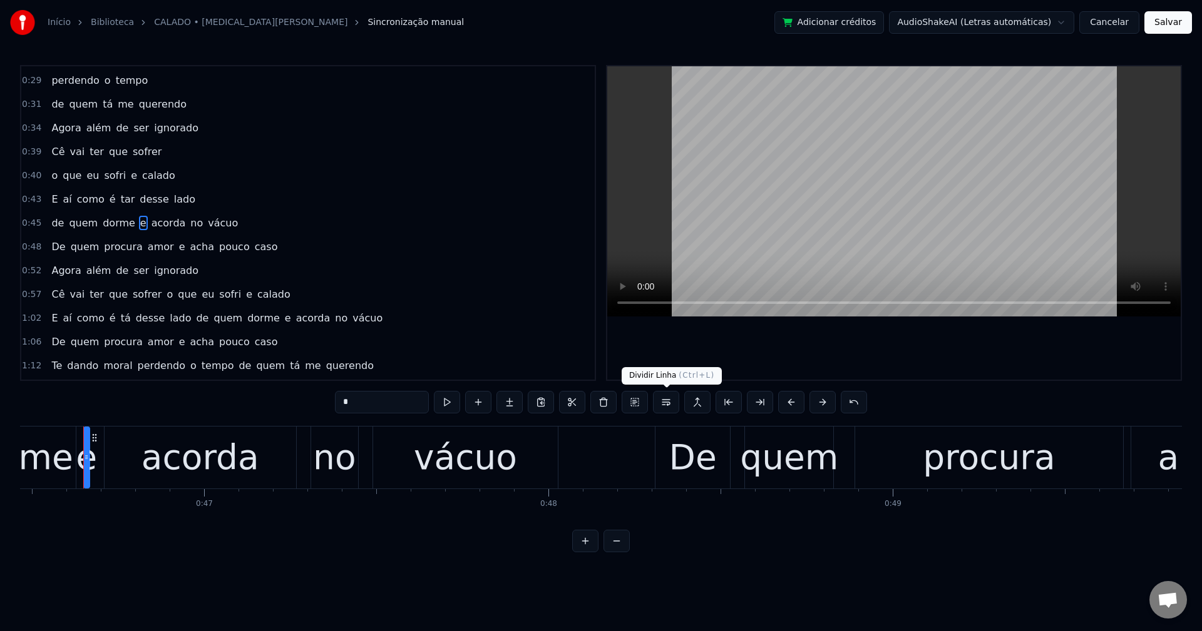
drag, startPoint x: 662, startPoint y: 406, endPoint x: 621, endPoint y: 341, distance: 76.2
click at [659, 402] on button at bounding box center [666, 402] width 26 height 23
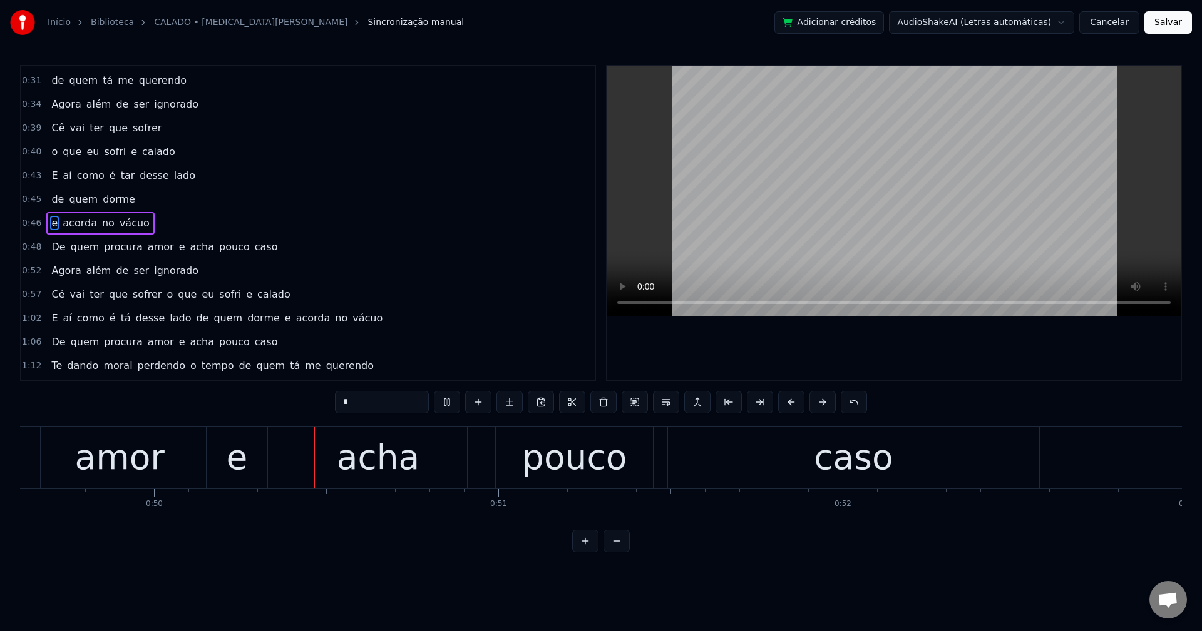
scroll to position [0, 17102]
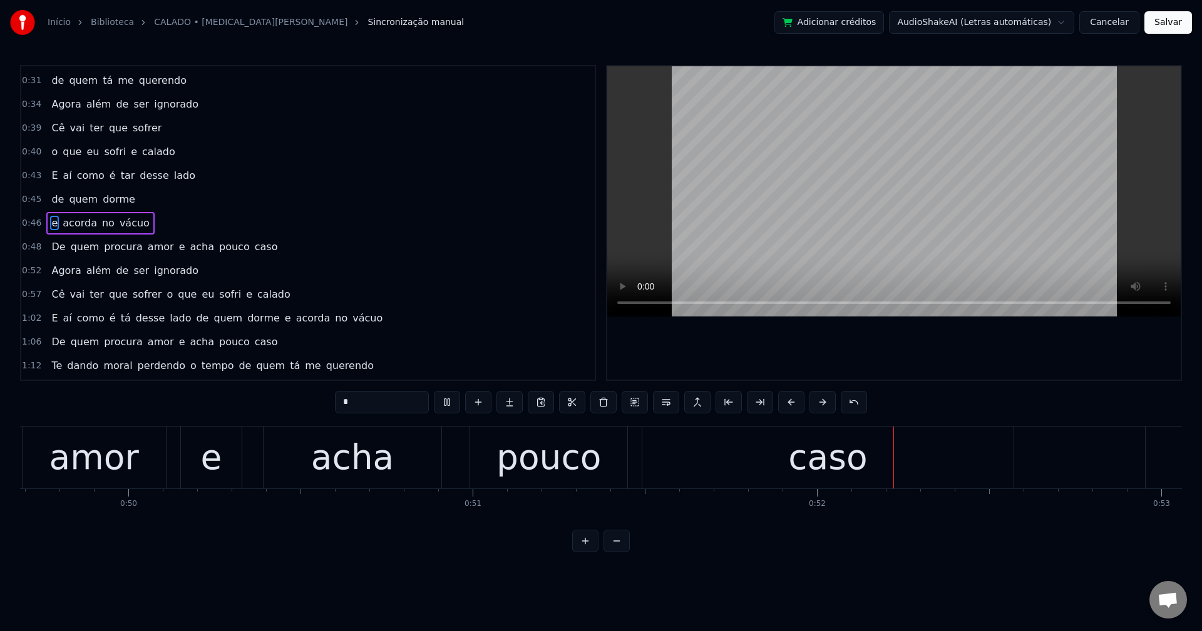
click at [178, 247] on span "e" at bounding box center [182, 247] width 9 height 14
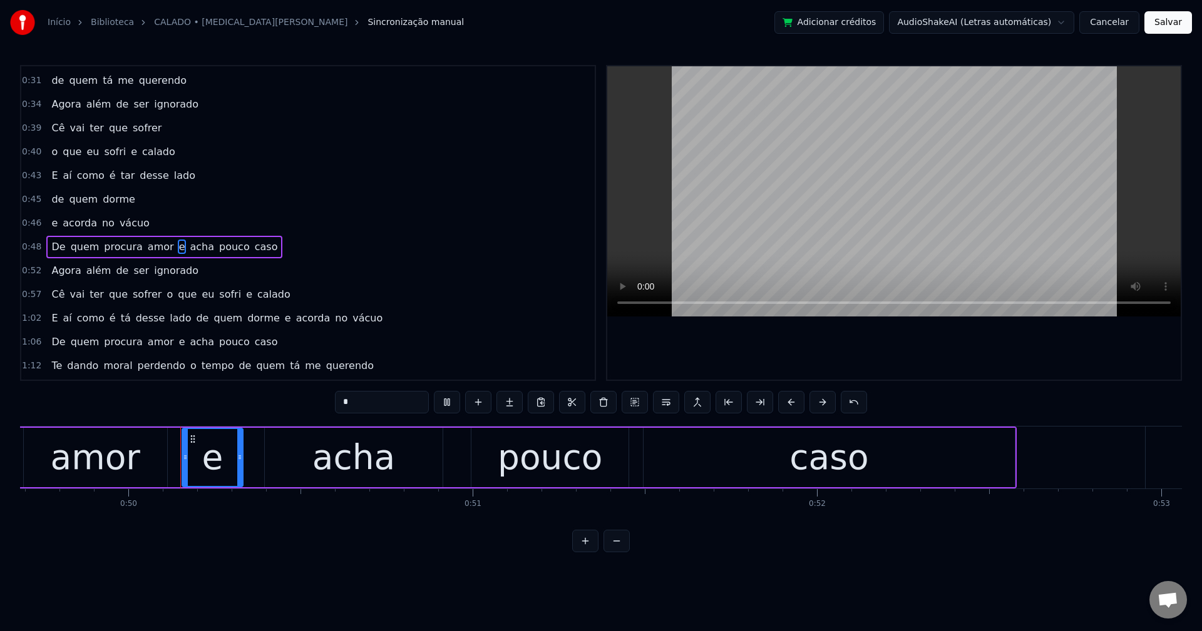
scroll to position [283, 0]
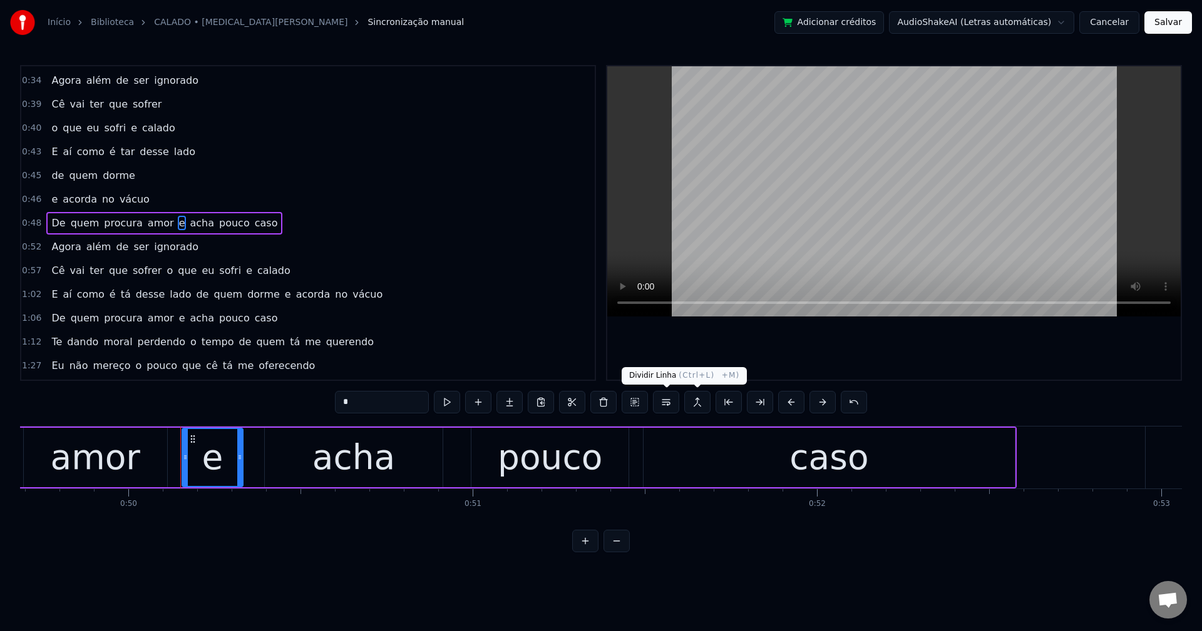
click at [666, 400] on button at bounding box center [666, 402] width 26 height 23
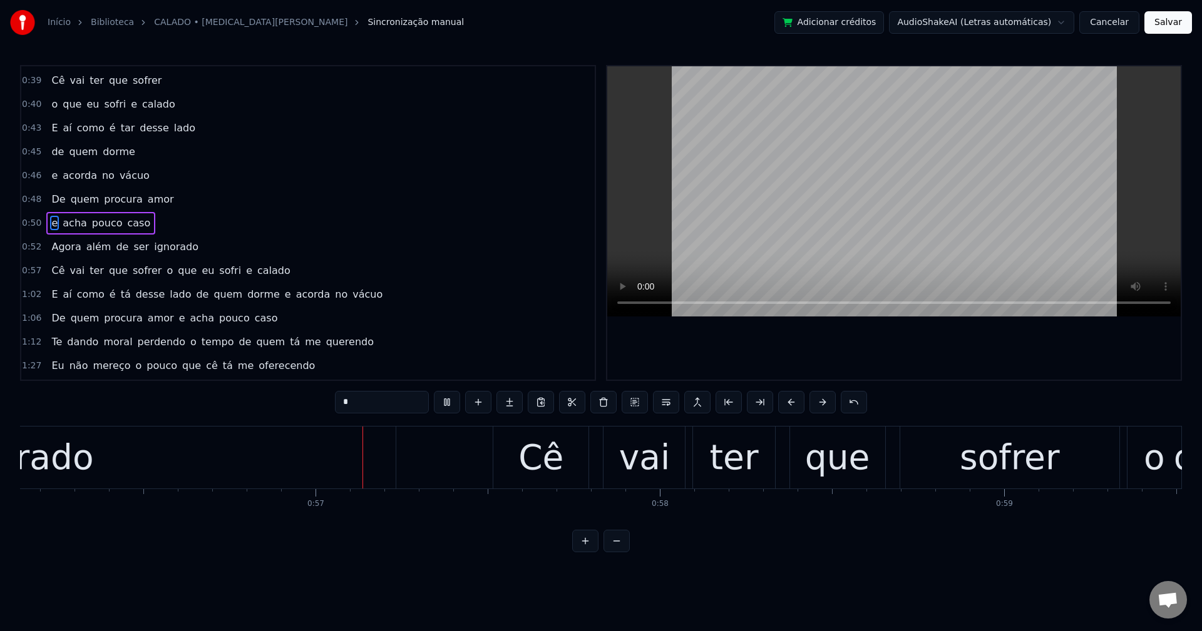
scroll to position [0, 19326]
click at [165, 272] on span "o" at bounding box center [169, 270] width 9 height 14
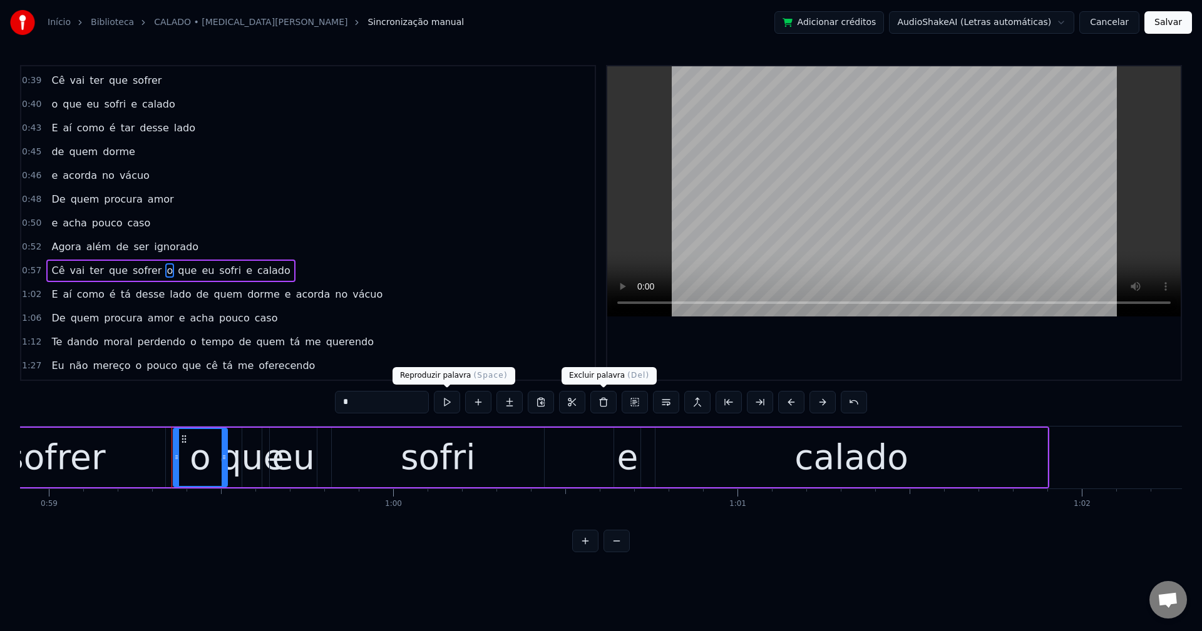
scroll to position [0, 20368]
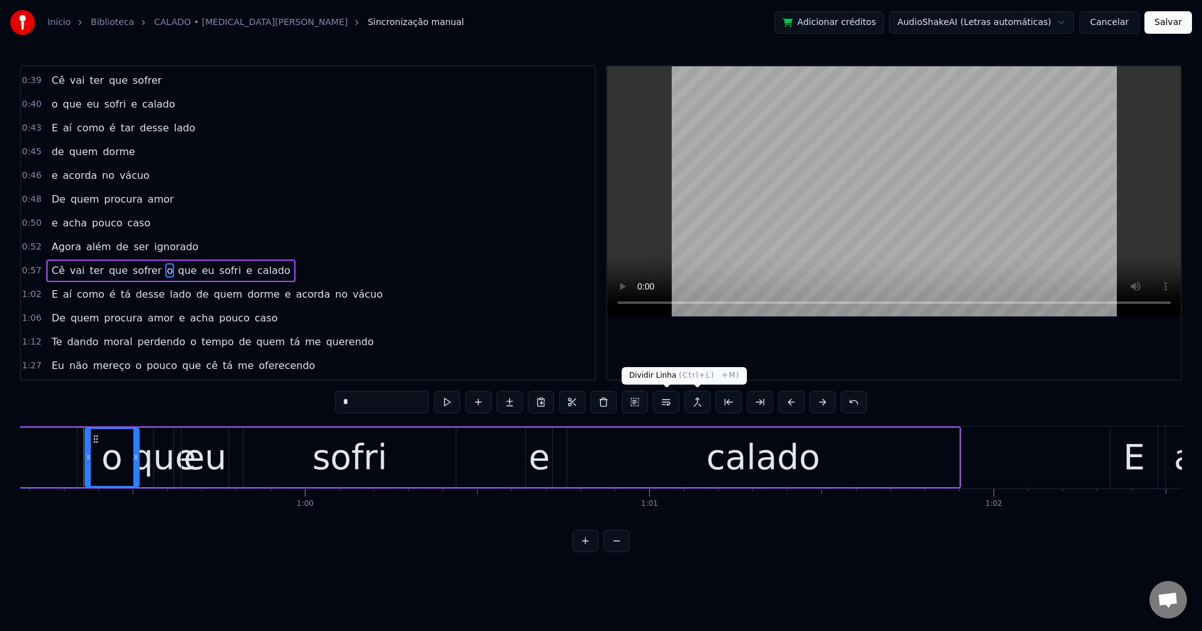
click at [664, 399] on button at bounding box center [666, 402] width 26 height 23
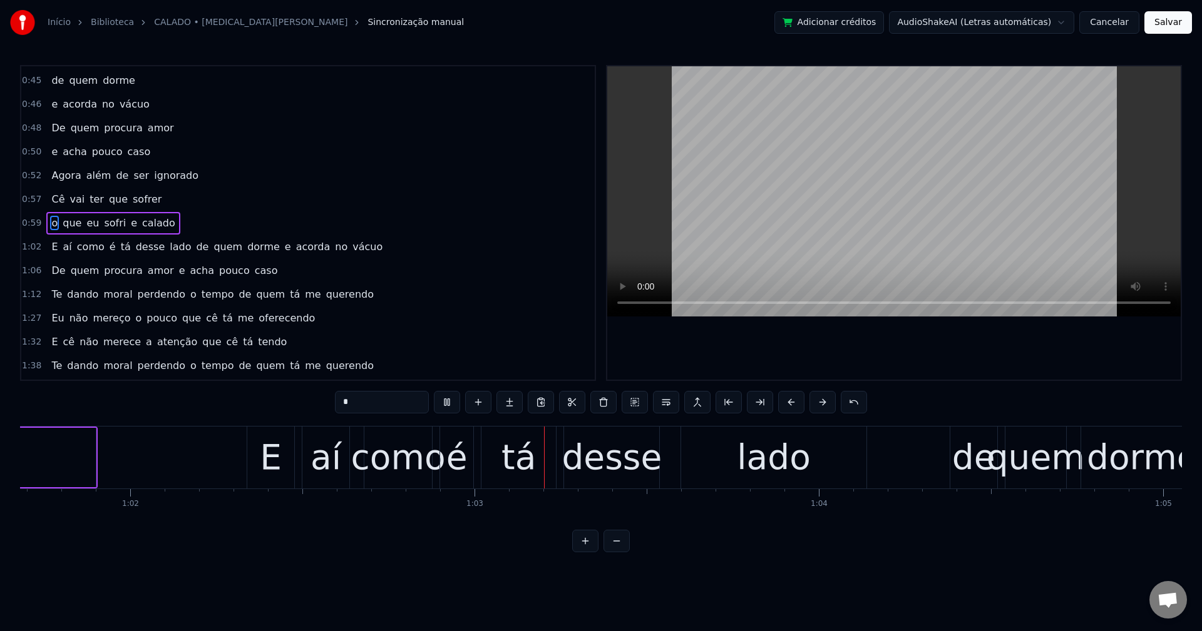
scroll to position [0, 21492]
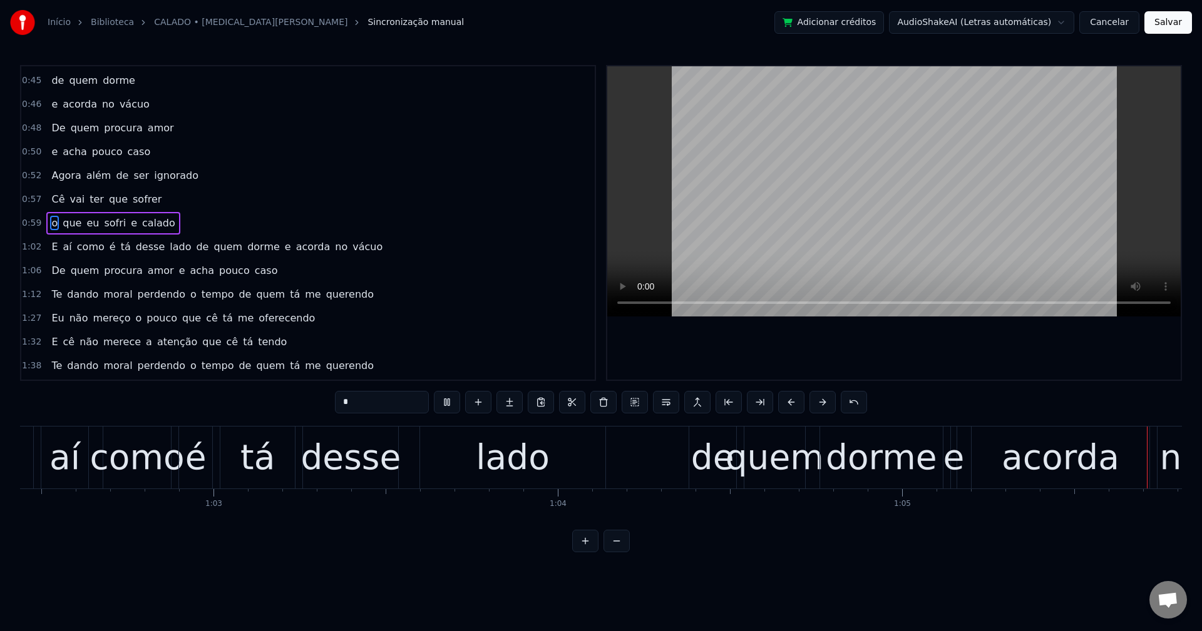
click at [120, 248] on span "tá" at bounding box center [126, 247] width 13 height 14
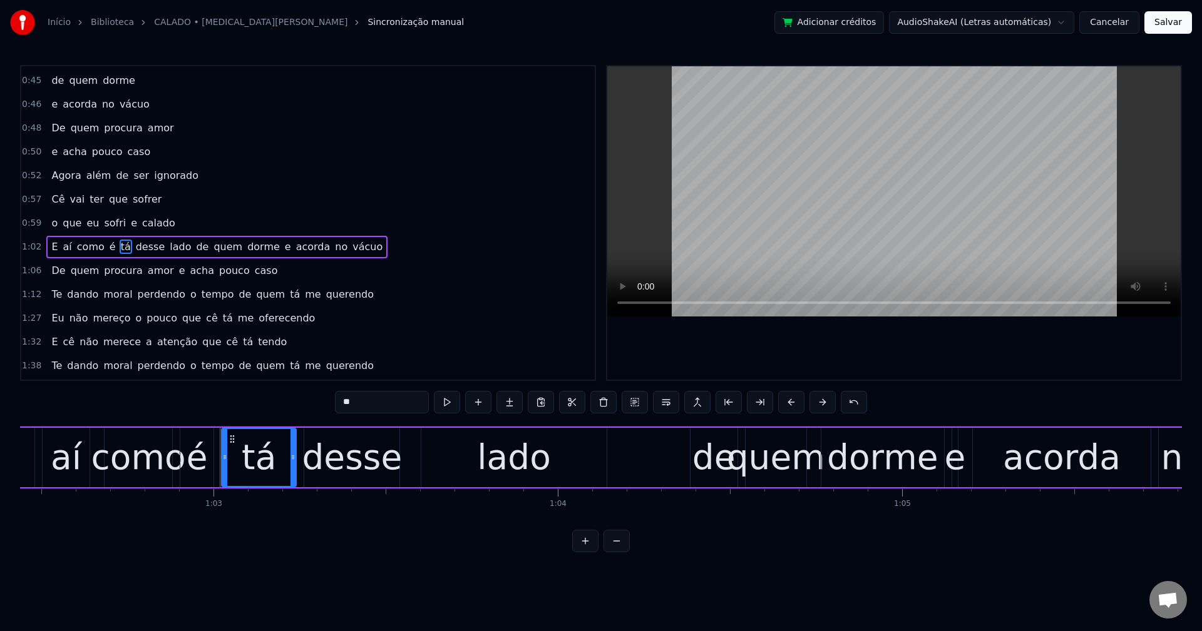
scroll to position [402, 0]
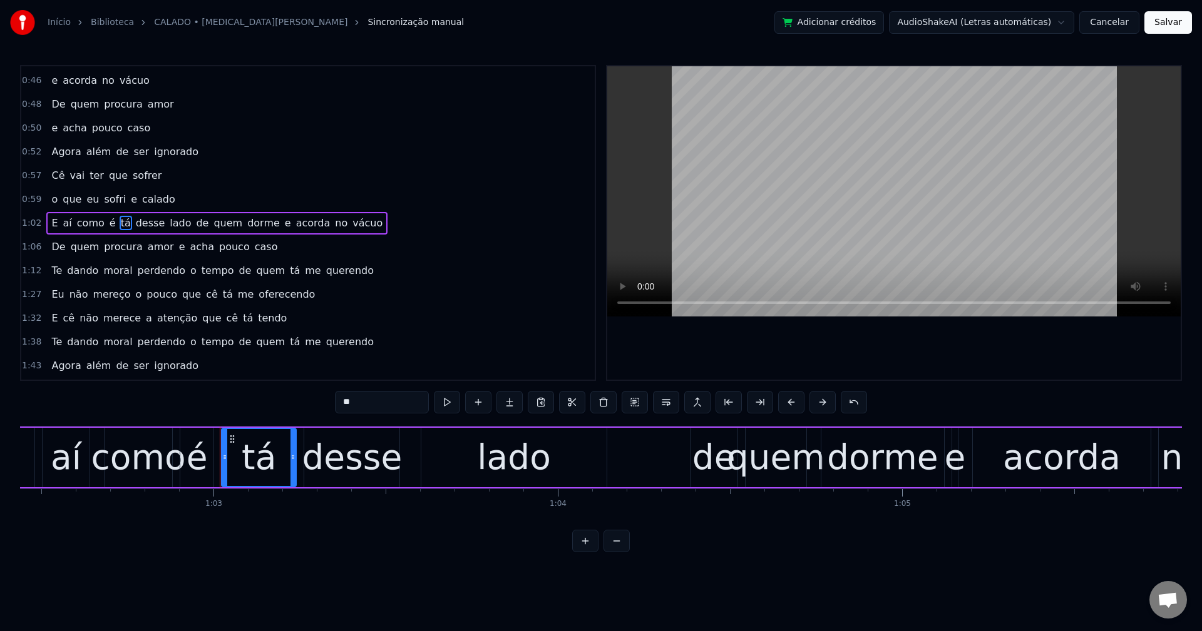
click at [386, 397] on input "**" at bounding box center [382, 402] width 94 height 23
click at [199, 222] on span "de" at bounding box center [206, 223] width 15 height 14
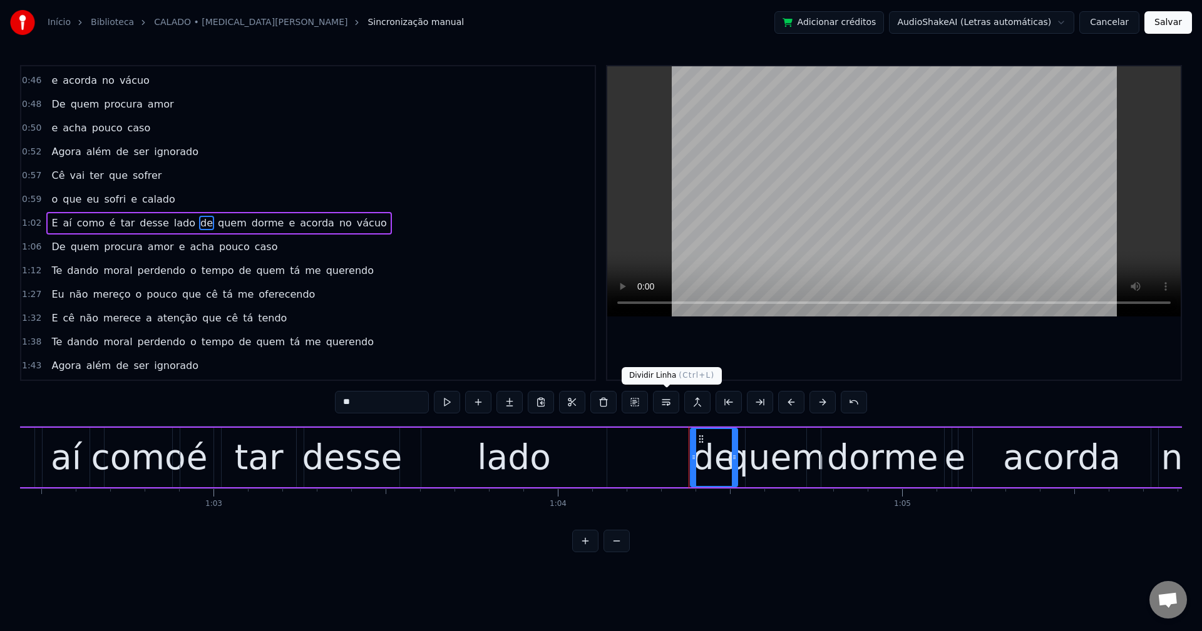
drag, startPoint x: 668, startPoint y: 400, endPoint x: 660, endPoint y: 397, distance: 8.5
click at [666, 400] on button at bounding box center [666, 402] width 26 height 23
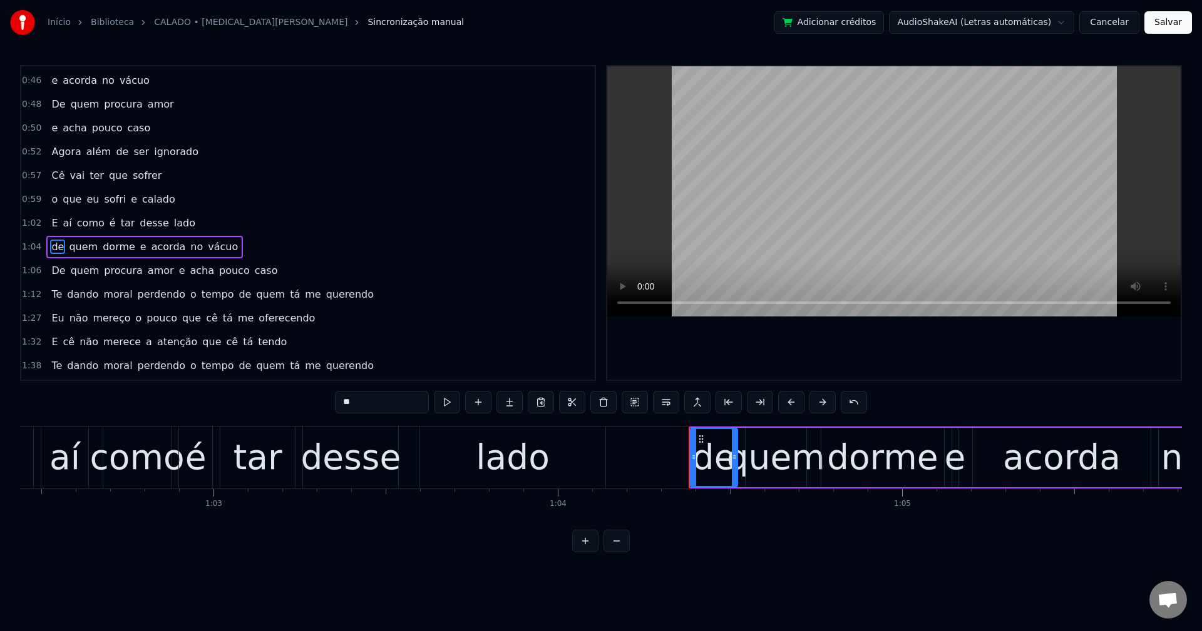
scroll to position [426, 0]
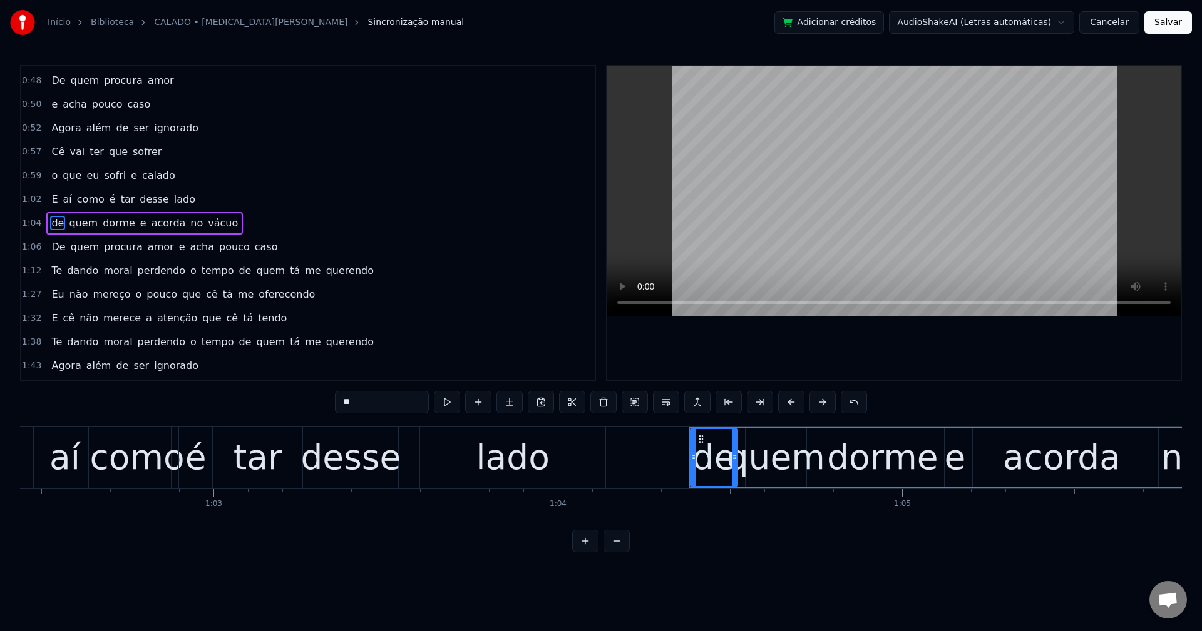
click at [139, 223] on span "e" at bounding box center [143, 223] width 9 height 14
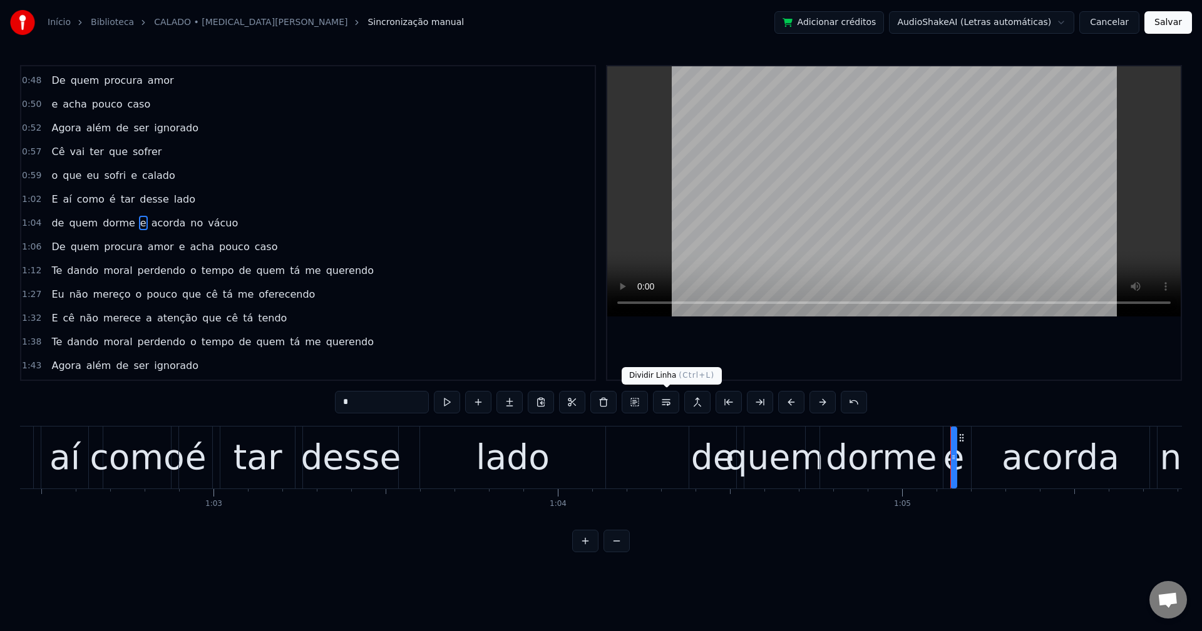
click at [669, 397] on button at bounding box center [666, 402] width 26 height 23
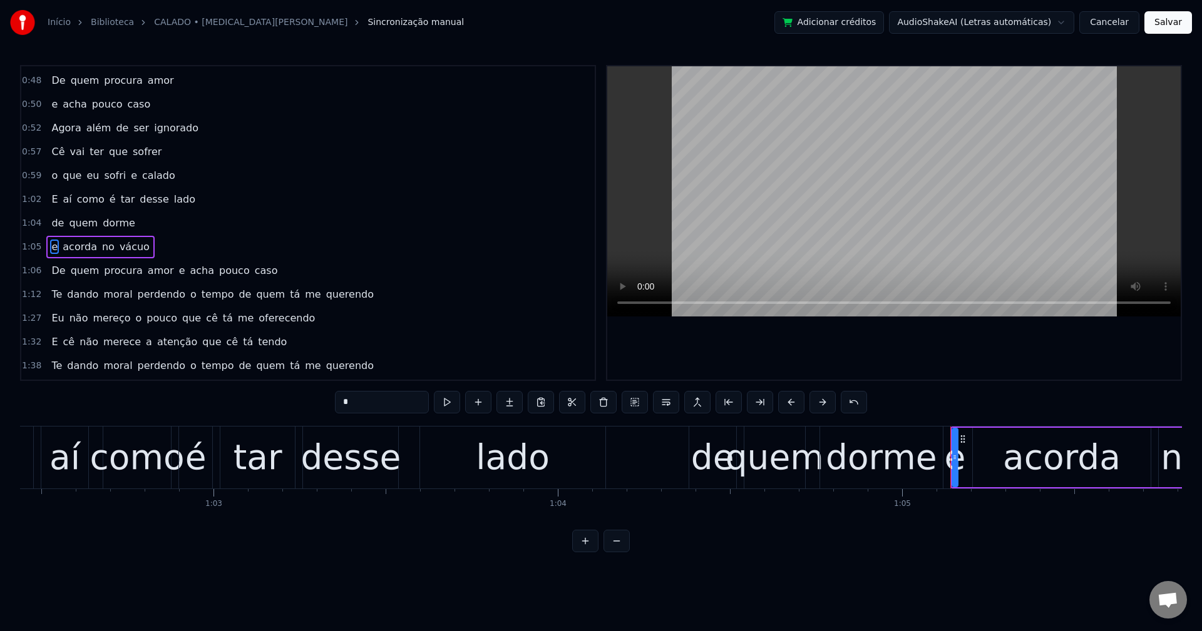
scroll to position [449, 0]
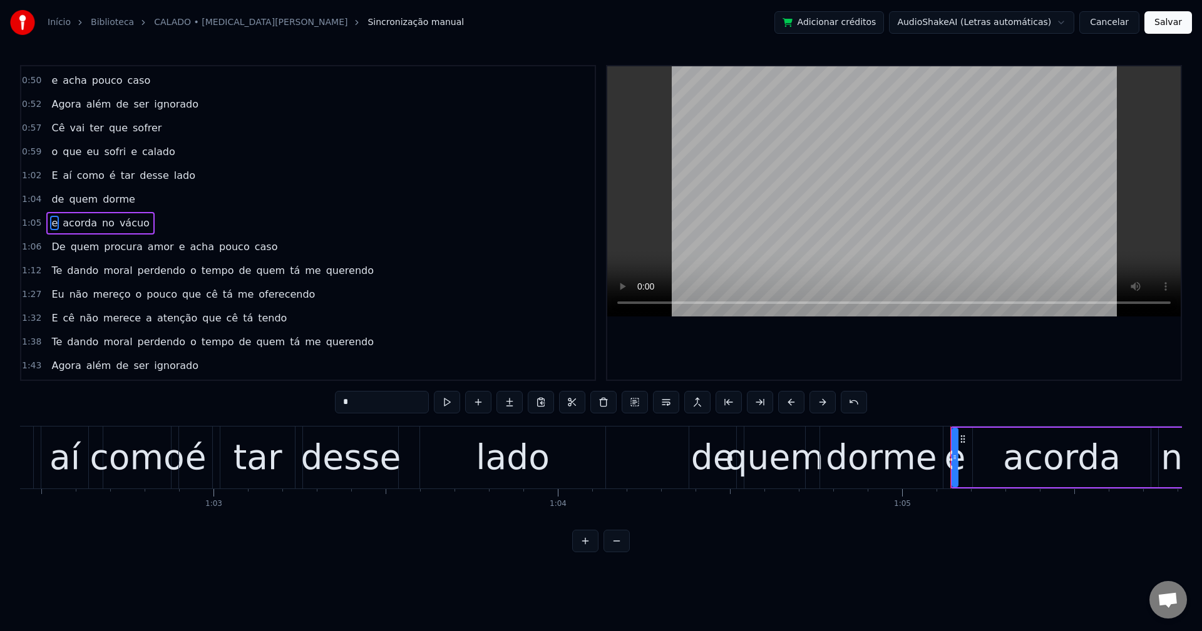
click at [178, 248] on span "e" at bounding box center [182, 247] width 9 height 14
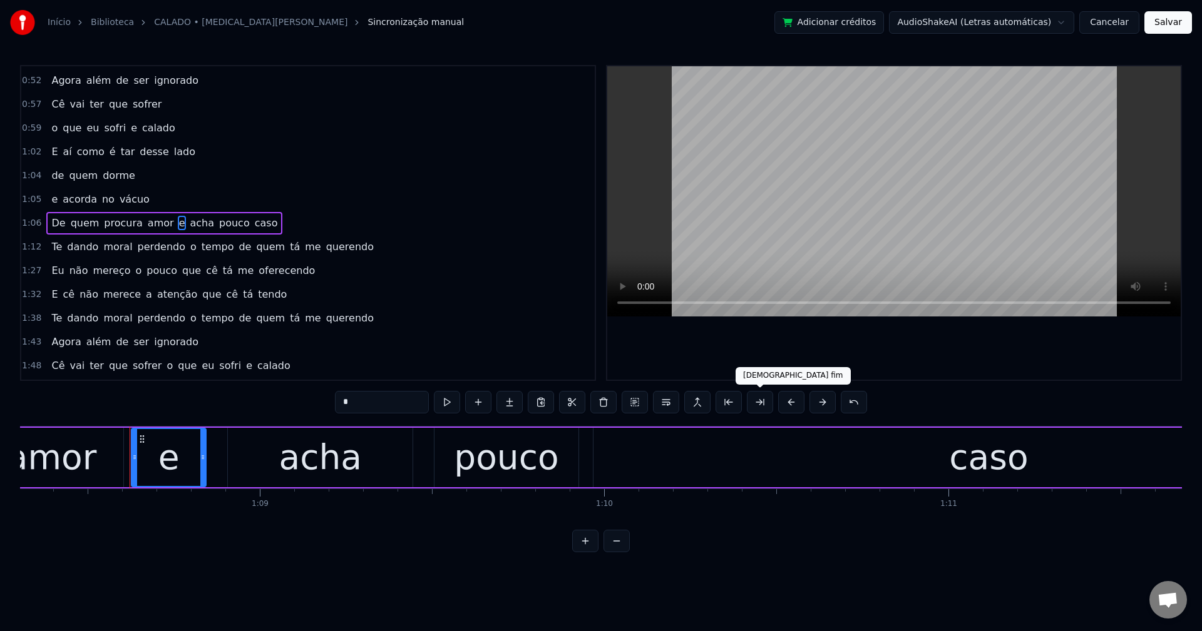
scroll to position [0, 23557]
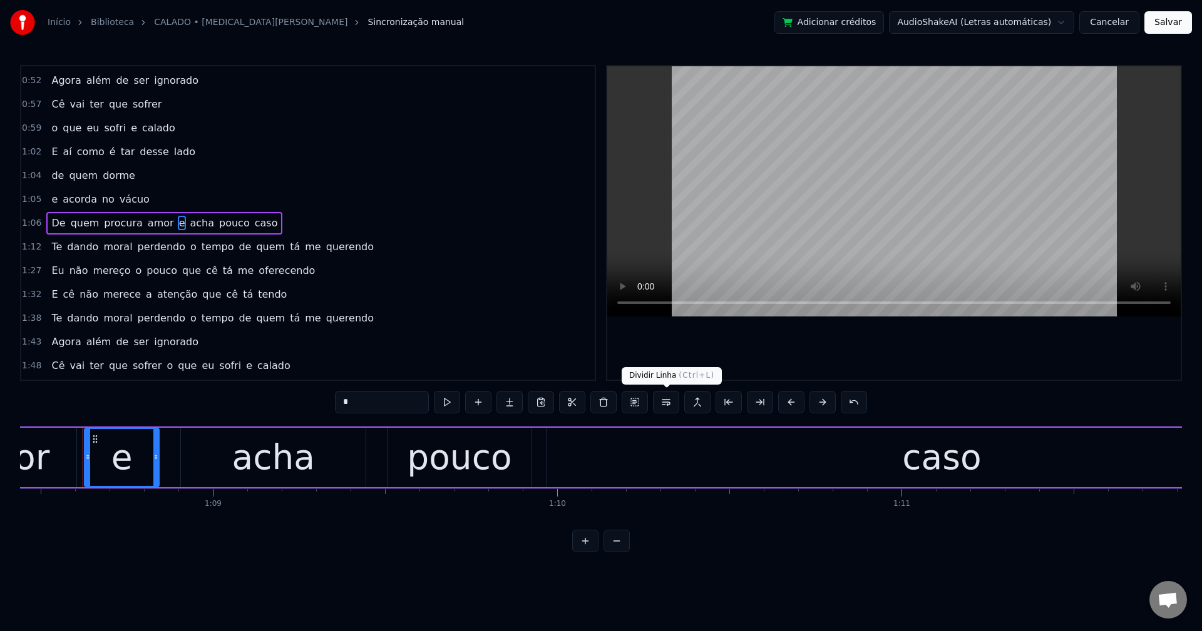
click at [667, 407] on button at bounding box center [666, 402] width 26 height 23
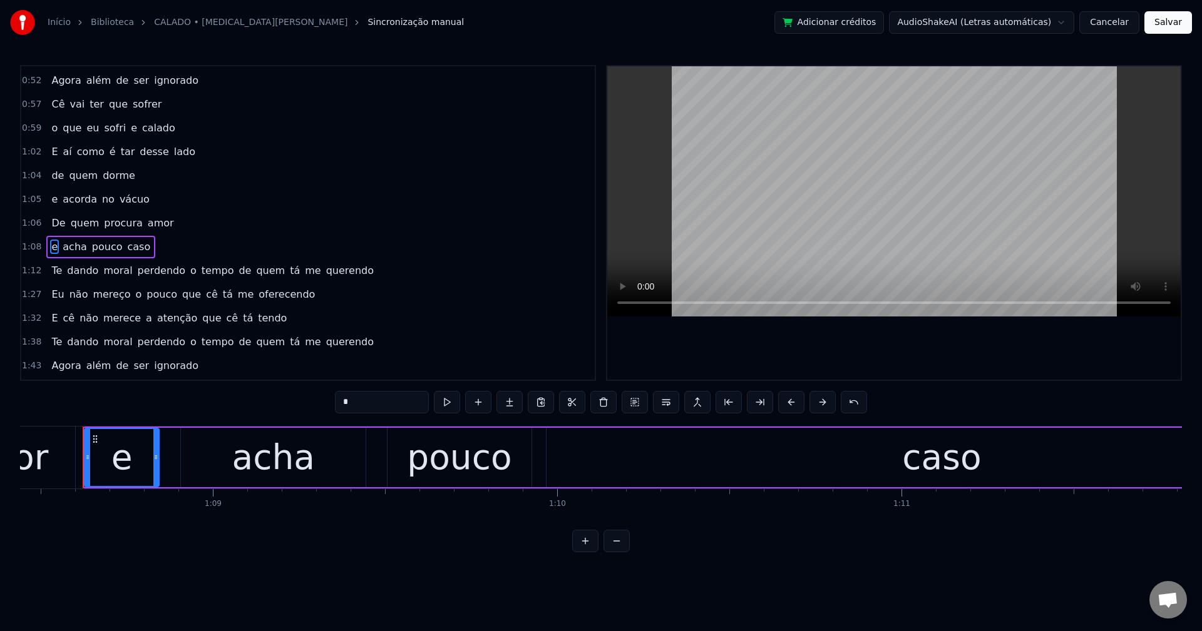
scroll to position [497, 0]
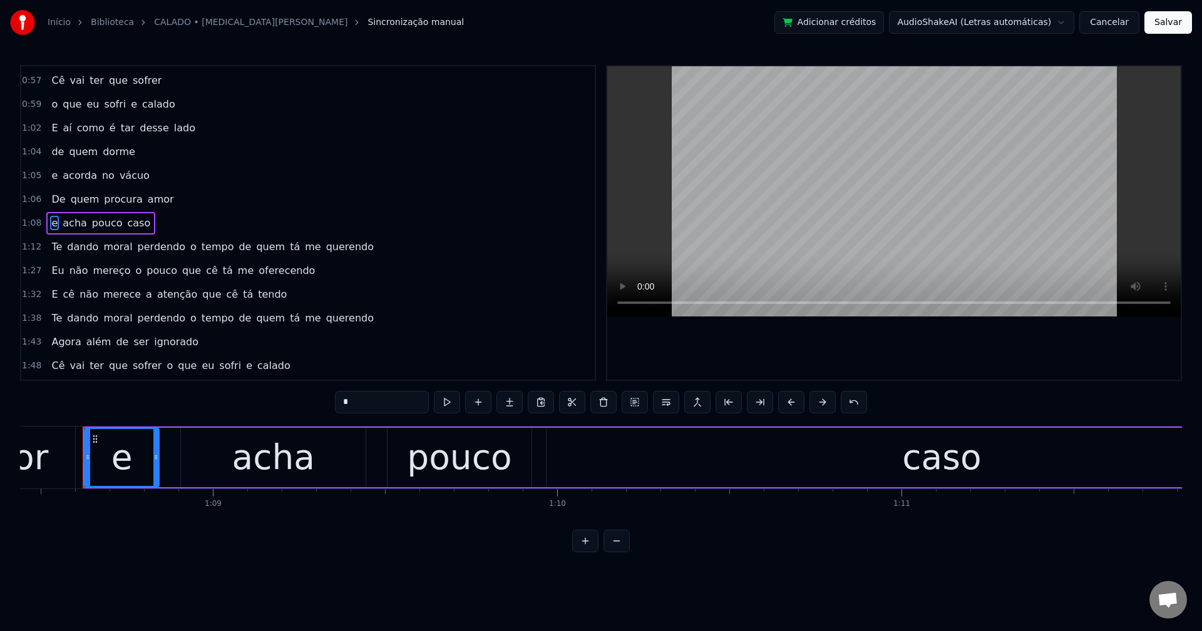
click at [237, 248] on span "de" at bounding box center [244, 247] width 15 height 14
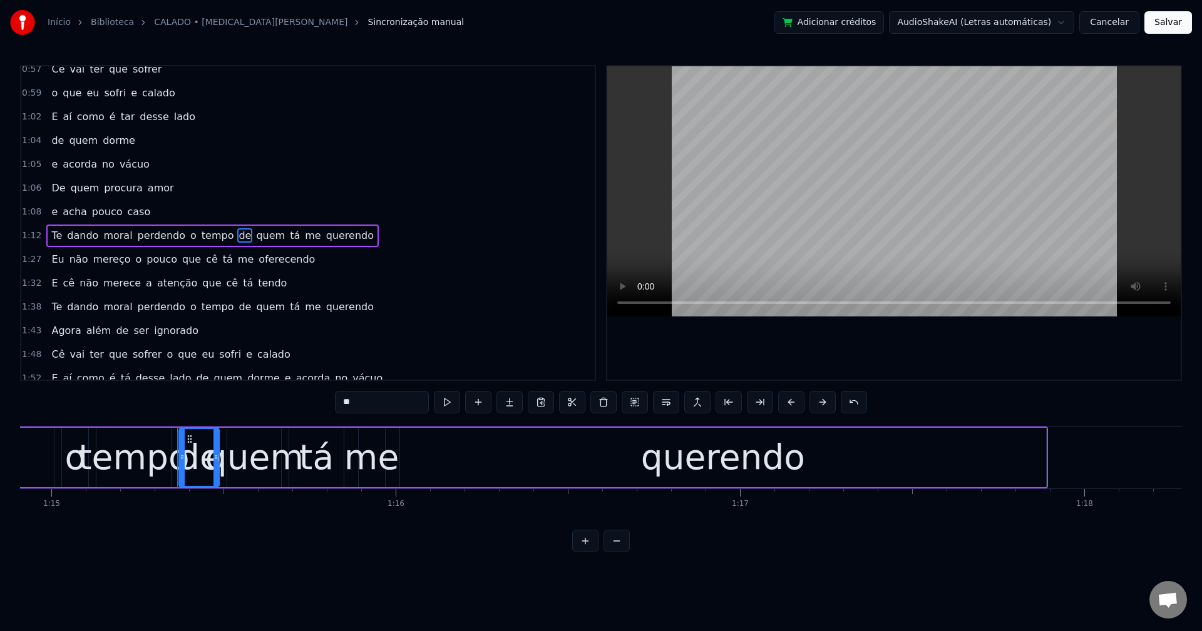
scroll to position [0, 25879]
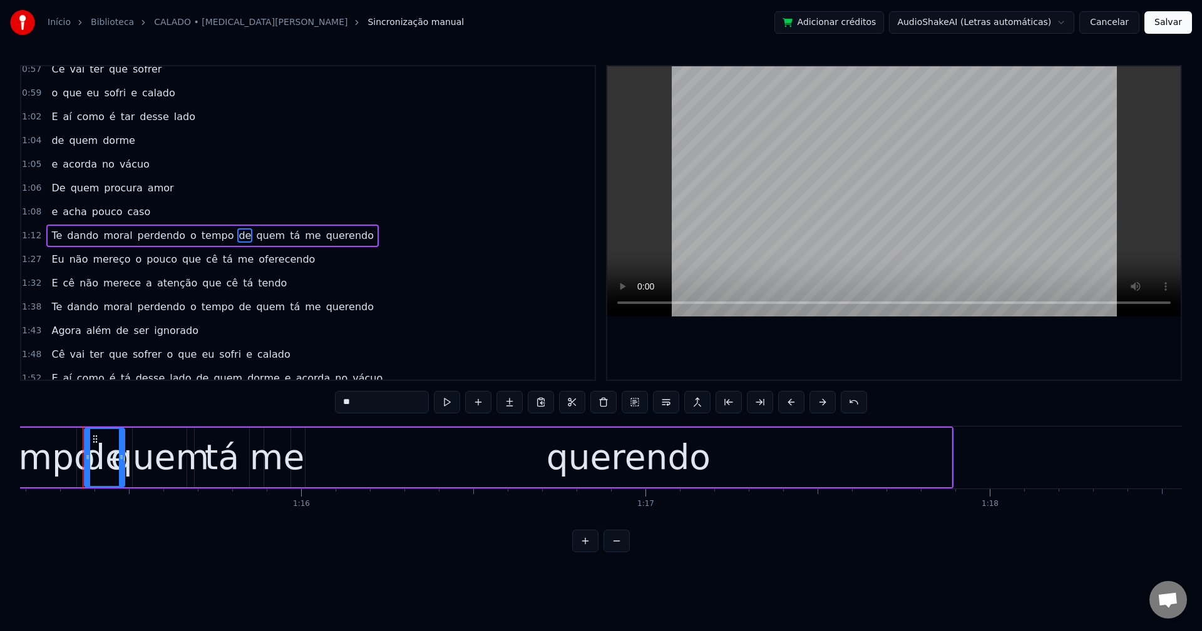
click at [667, 401] on button at bounding box center [666, 402] width 26 height 23
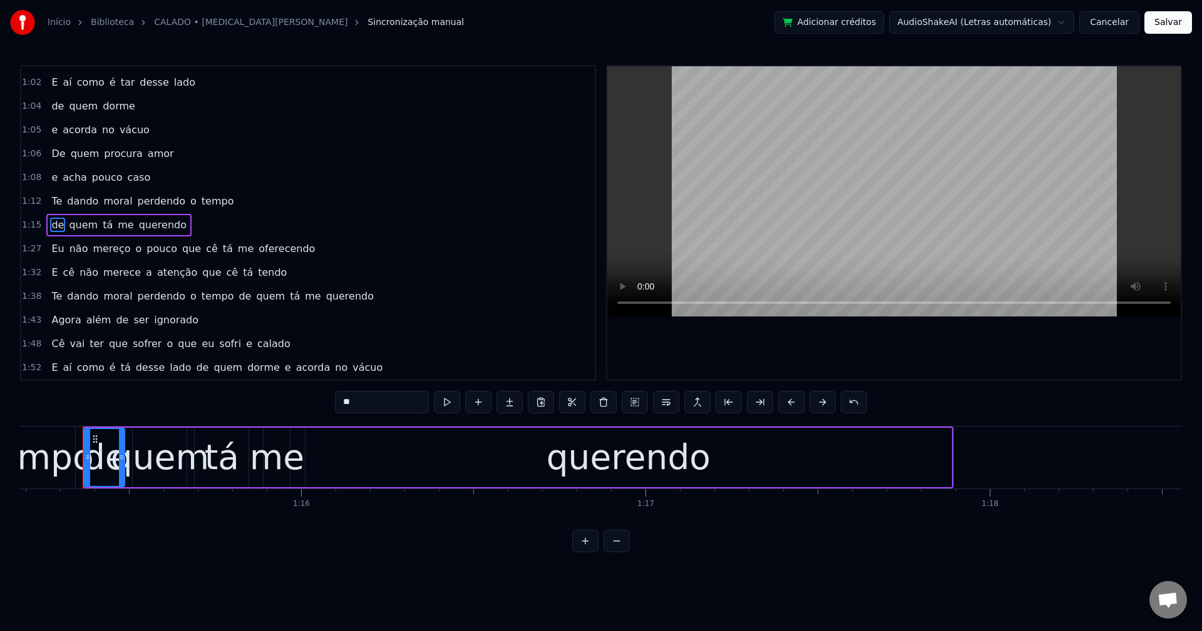
scroll to position [544, 0]
click at [116, 198] on span "moral" at bounding box center [117, 199] width 31 height 14
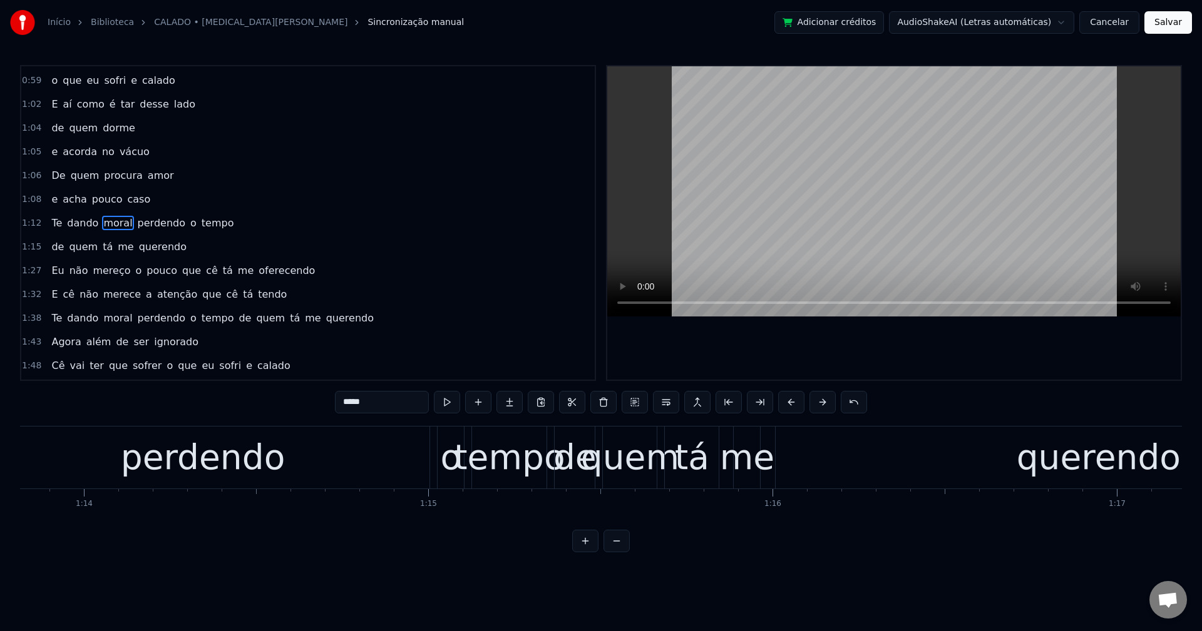
scroll to position [0, 25148]
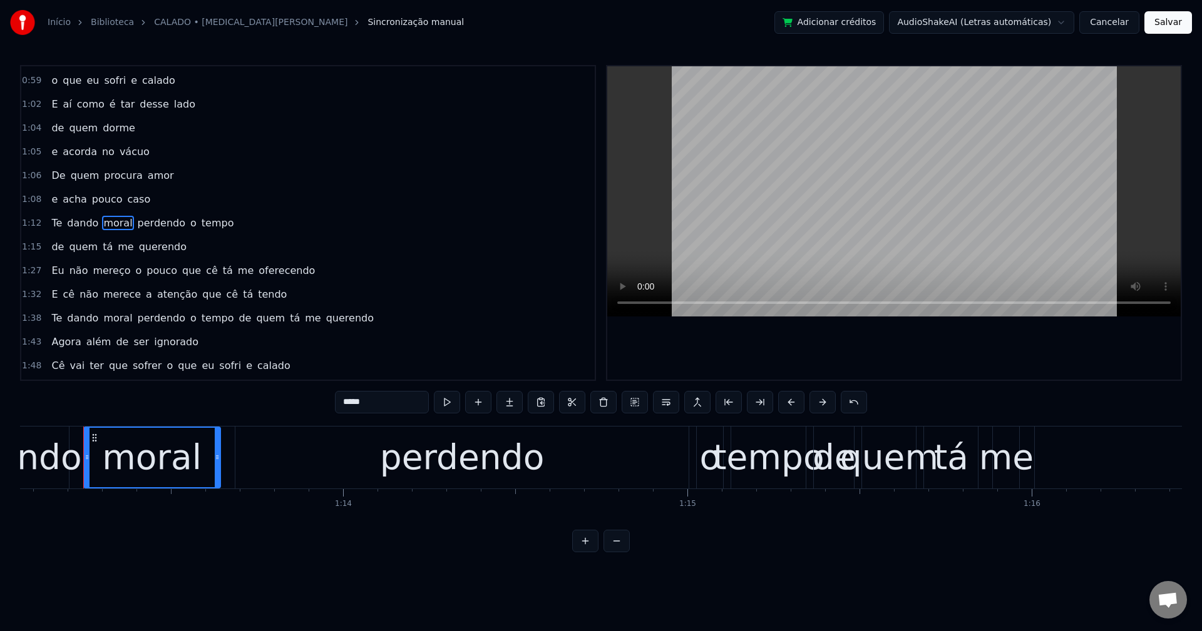
click at [140, 219] on span "perdendo" at bounding box center [161, 223] width 50 height 14
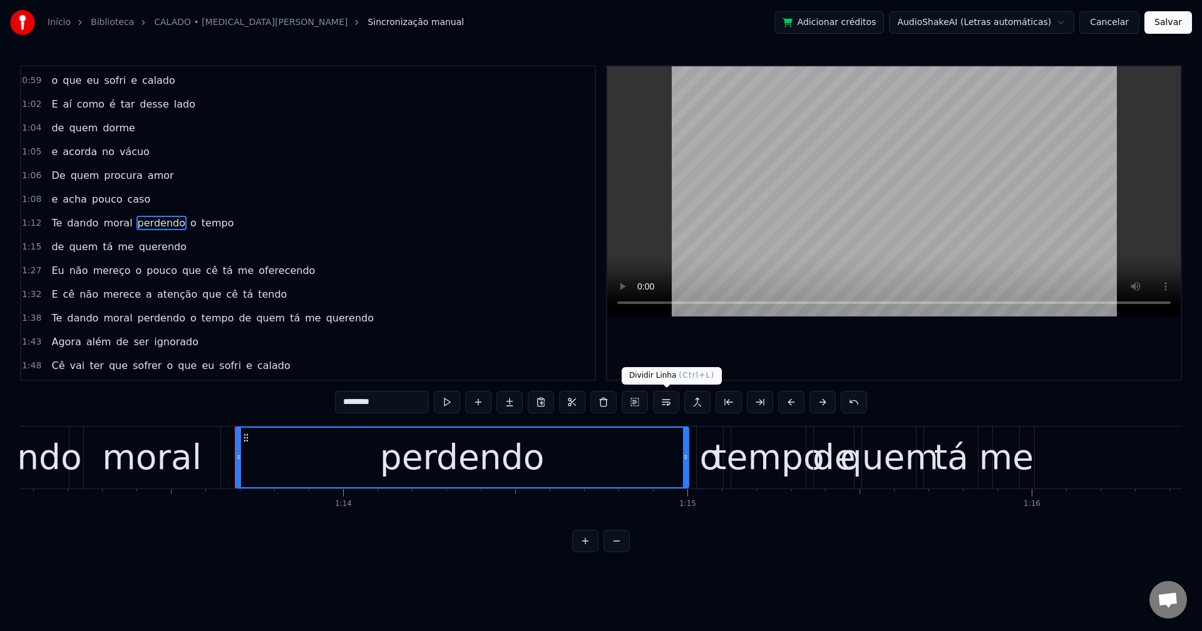
click at [660, 404] on button at bounding box center [666, 402] width 26 height 23
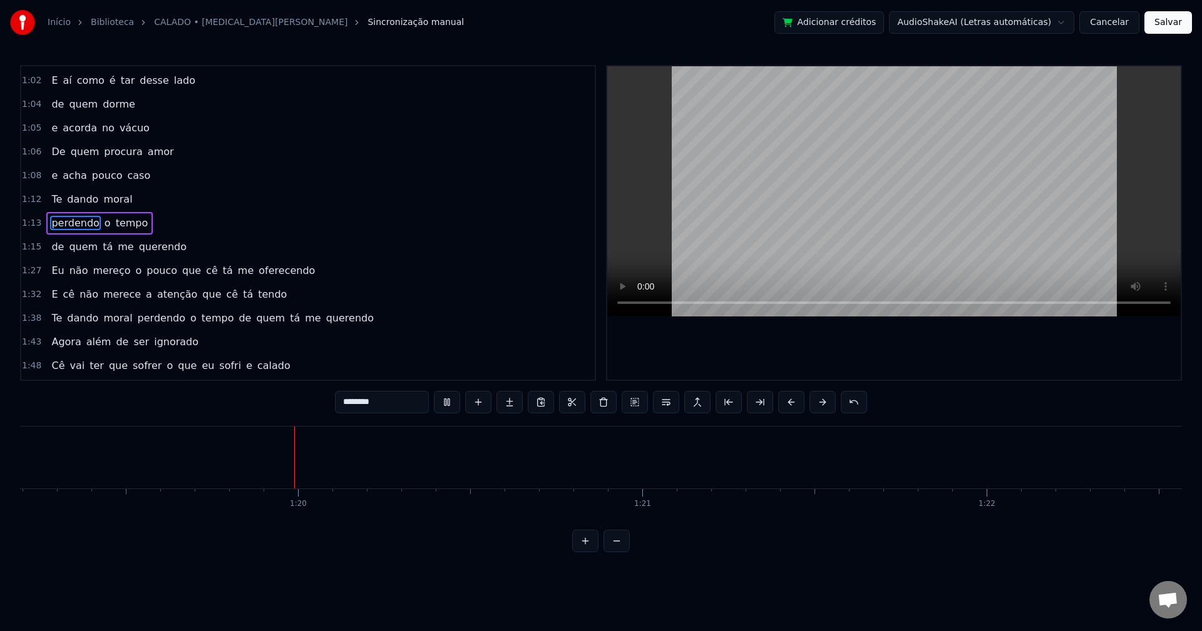
scroll to position [0, 27300]
click at [181, 270] on span "que" at bounding box center [191, 270] width 21 height 14
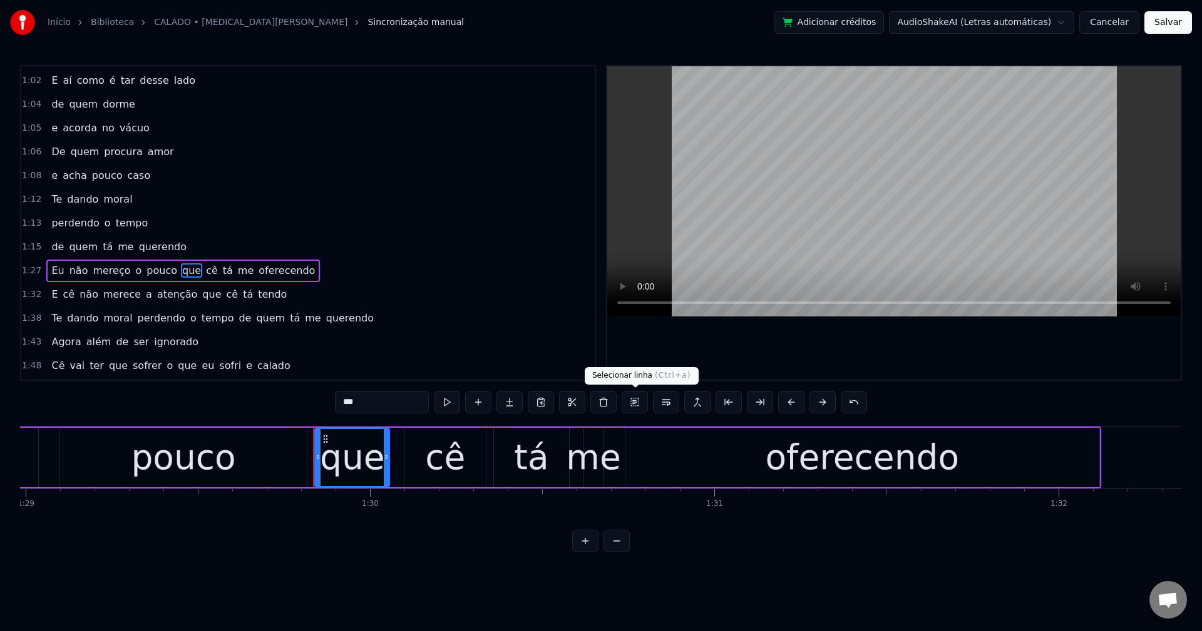
scroll to position [0, 30859]
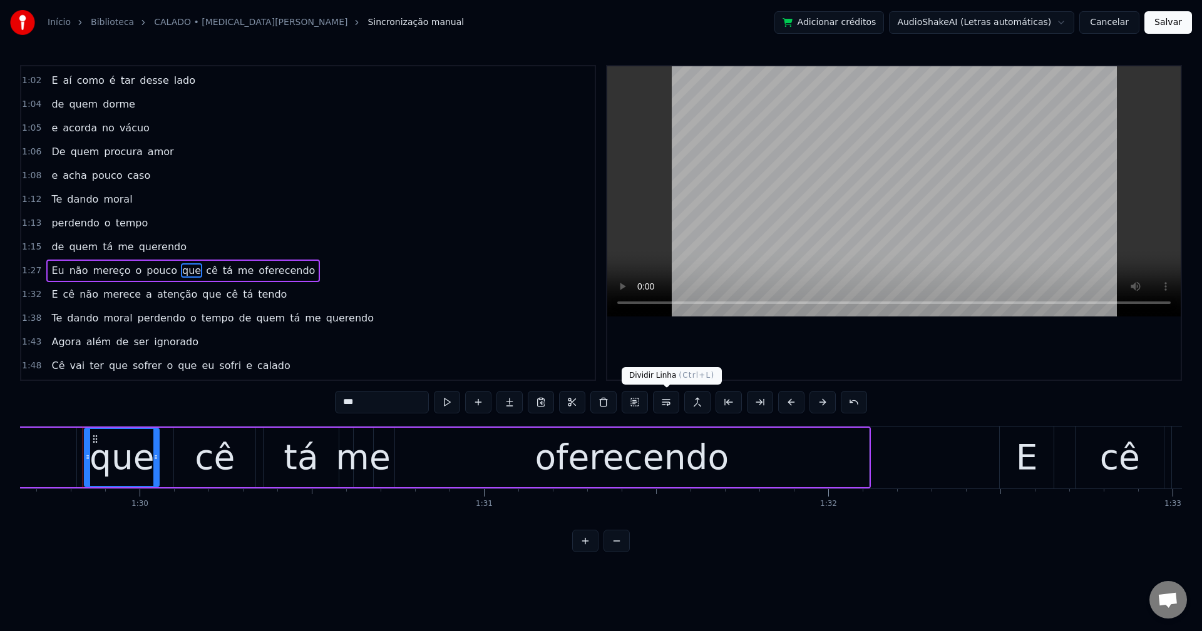
click at [659, 406] on button at bounding box center [666, 402] width 26 height 23
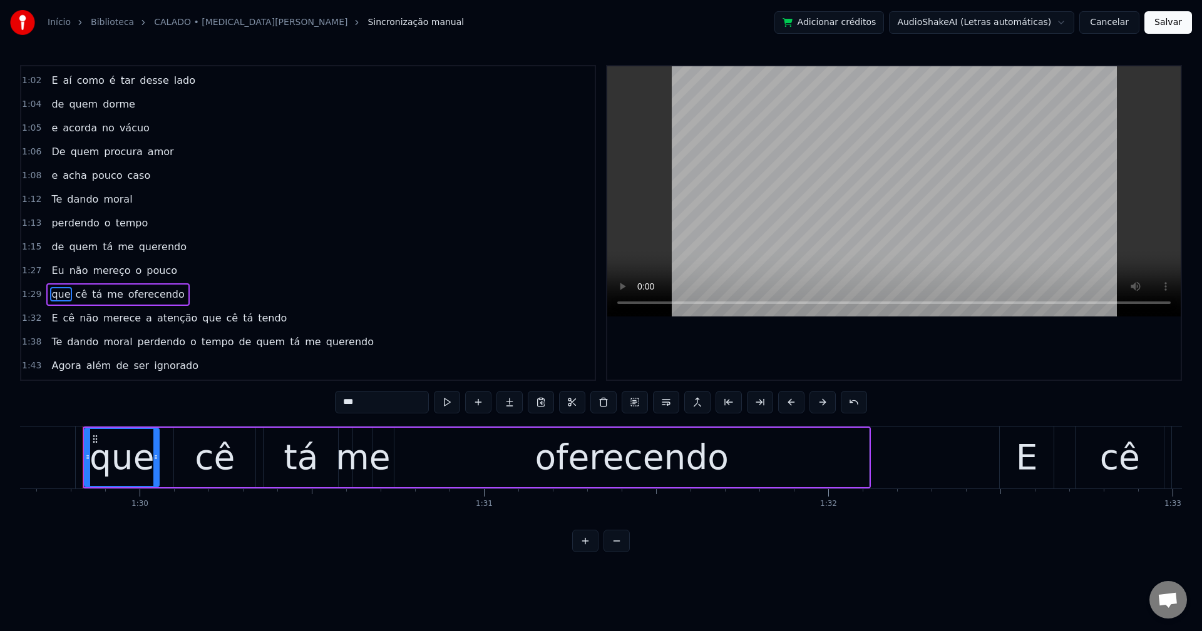
scroll to position [616, 0]
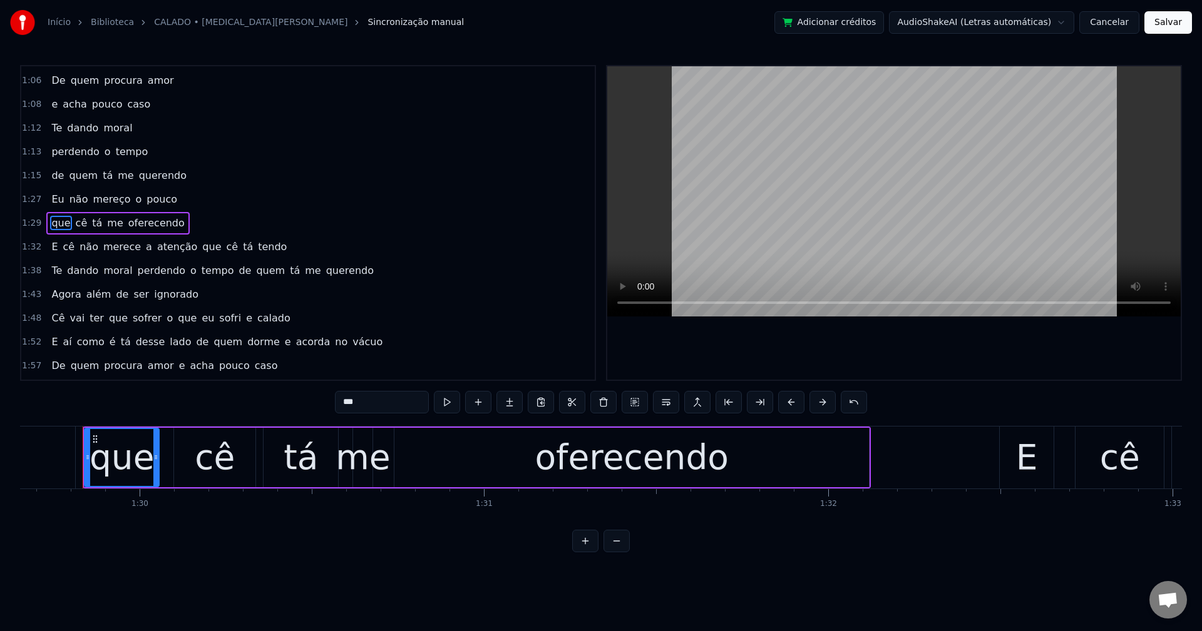
click at [145, 246] on span "a" at bounding box center [149, 247] width 9 height 14
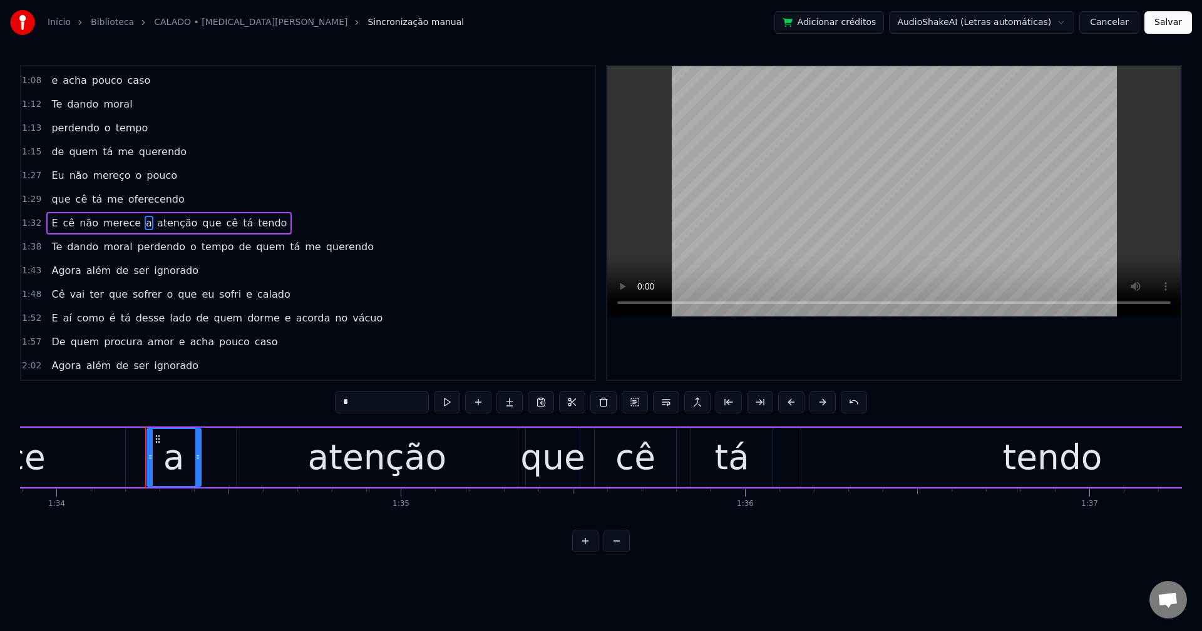
scroll to position [0, 32381]
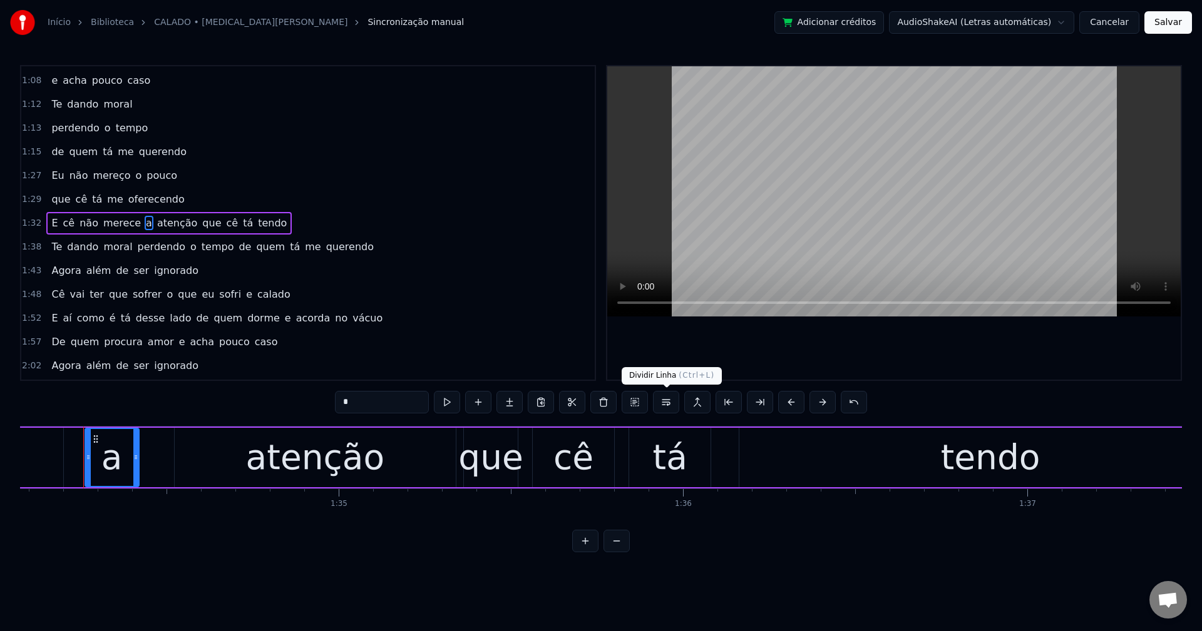
click at [664, 407] on button at bounding box center [666, 402] width 26 height 23
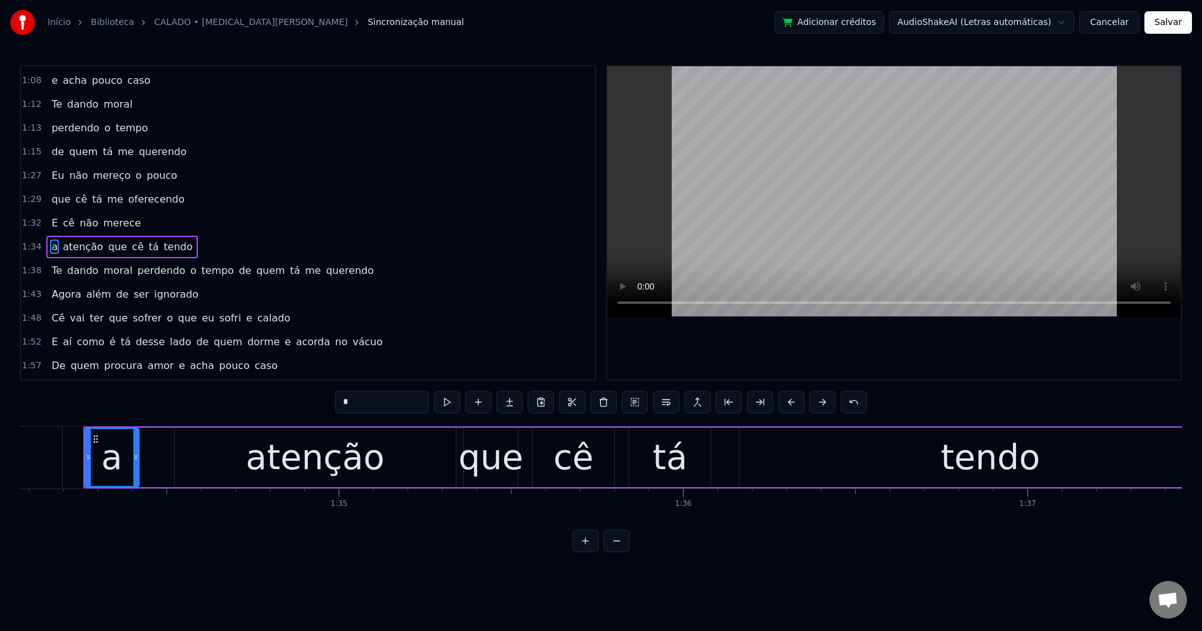
scroll to position [663, 0]
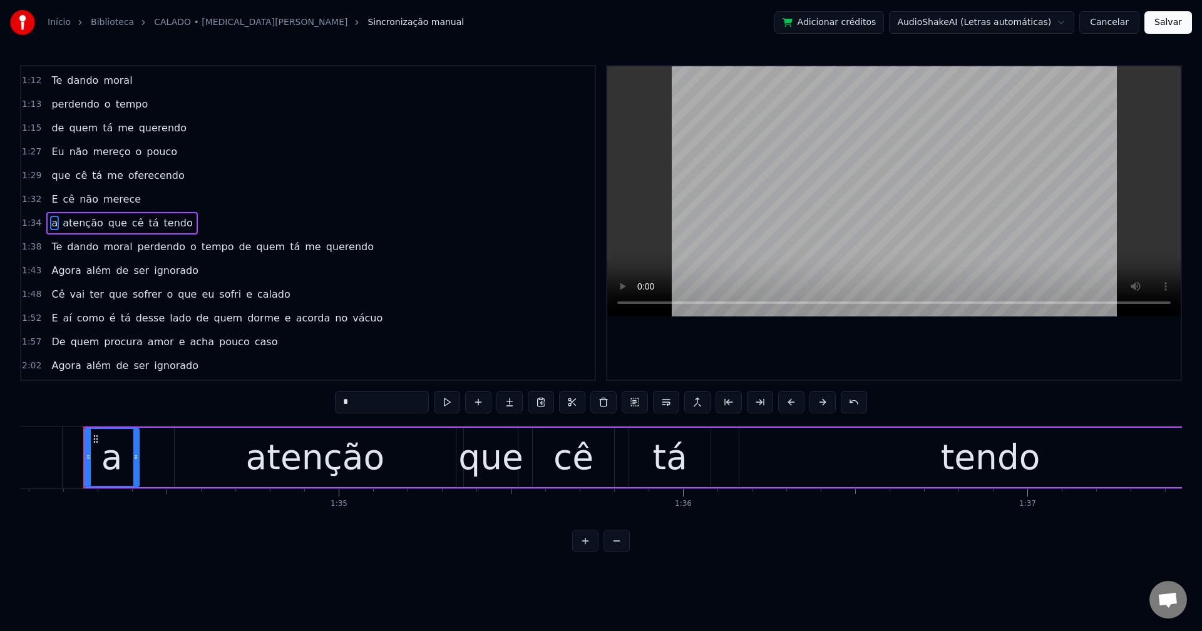
click at [189, 248] on span "o" at bounding box center [193, 247] width 9 height 14
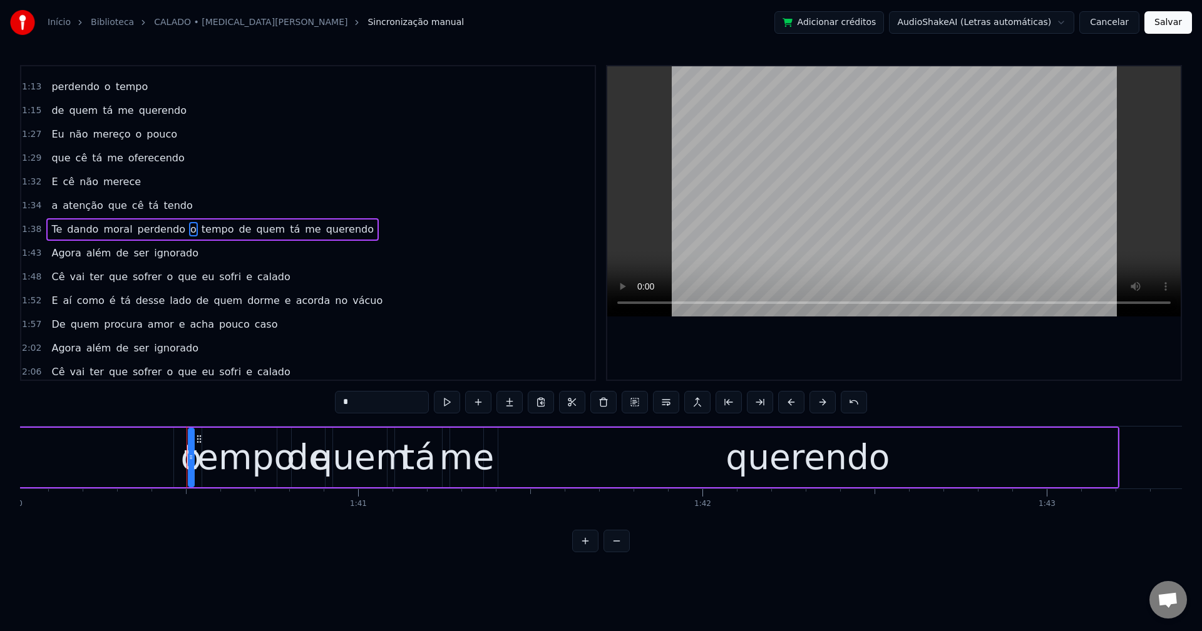
scroll to position [0, 34530]
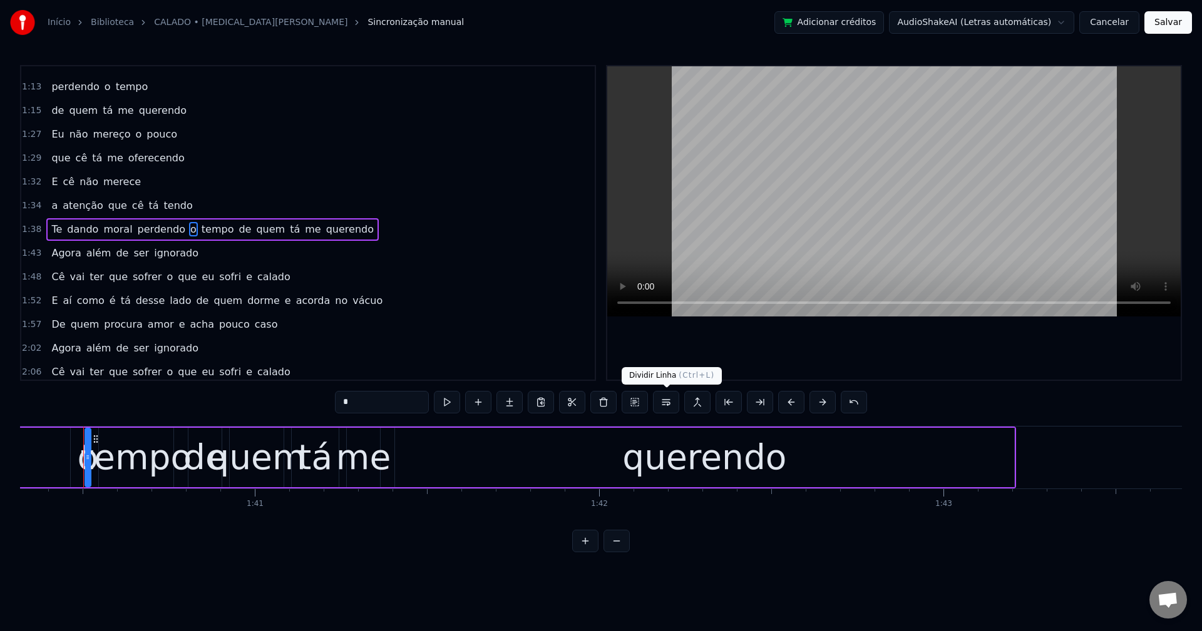
click at [660, 408] on button at bounding box center [666, 402] width 26 height 23
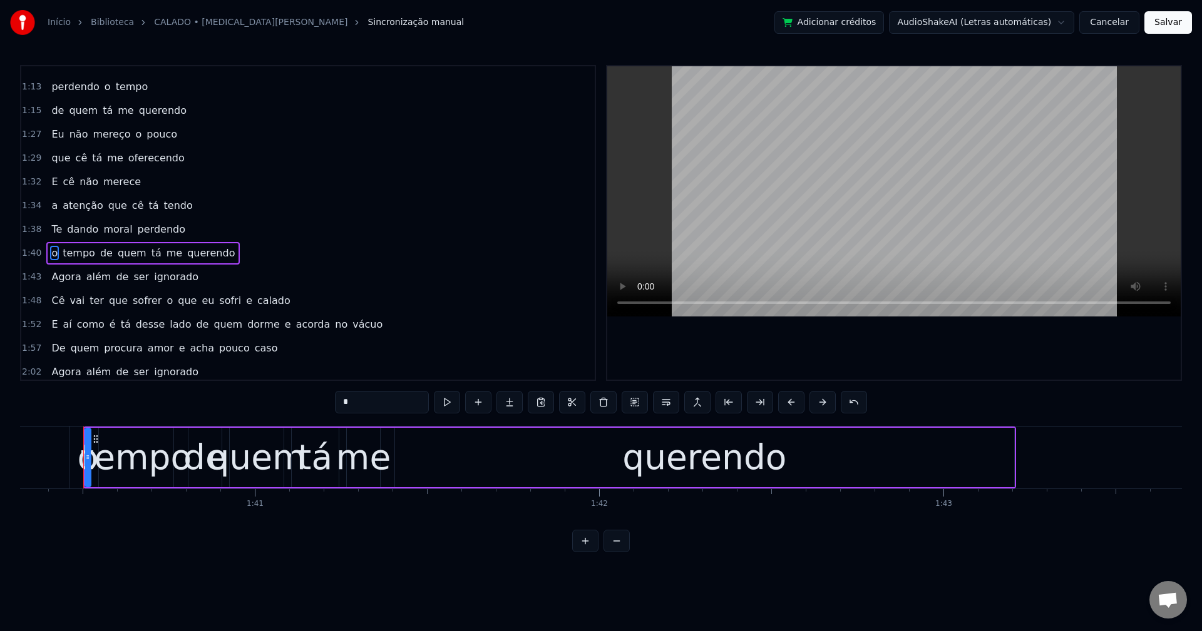
scroll to position [711, 0]
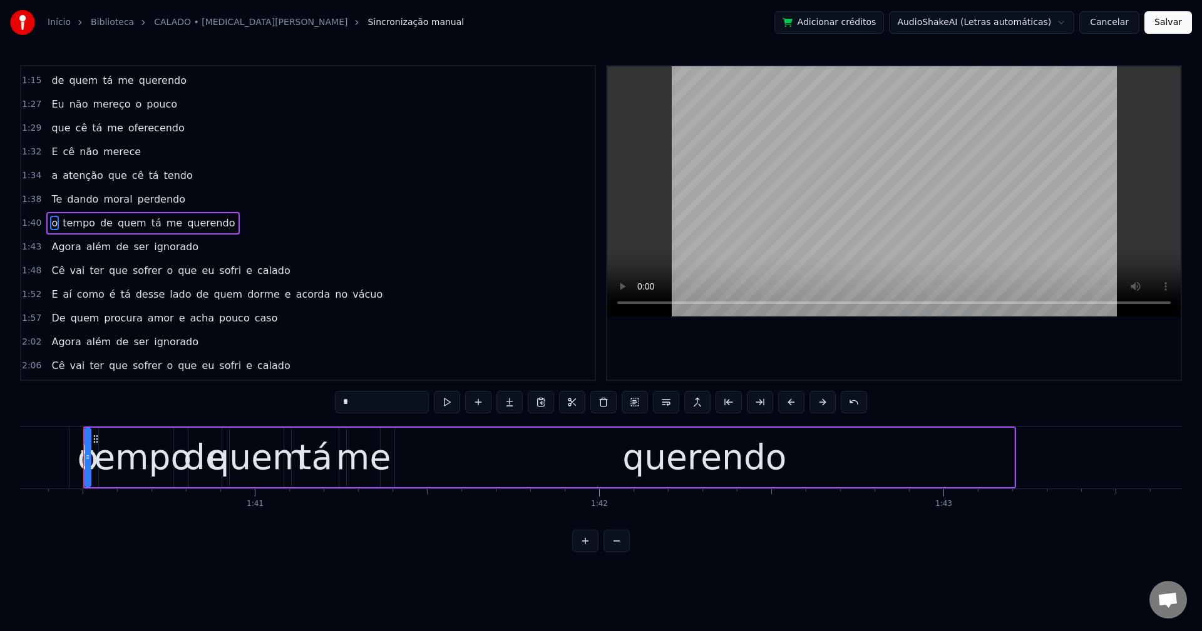
click at [150, 224] on span "tá" at bounding box center [156, 223] width 13 height 14
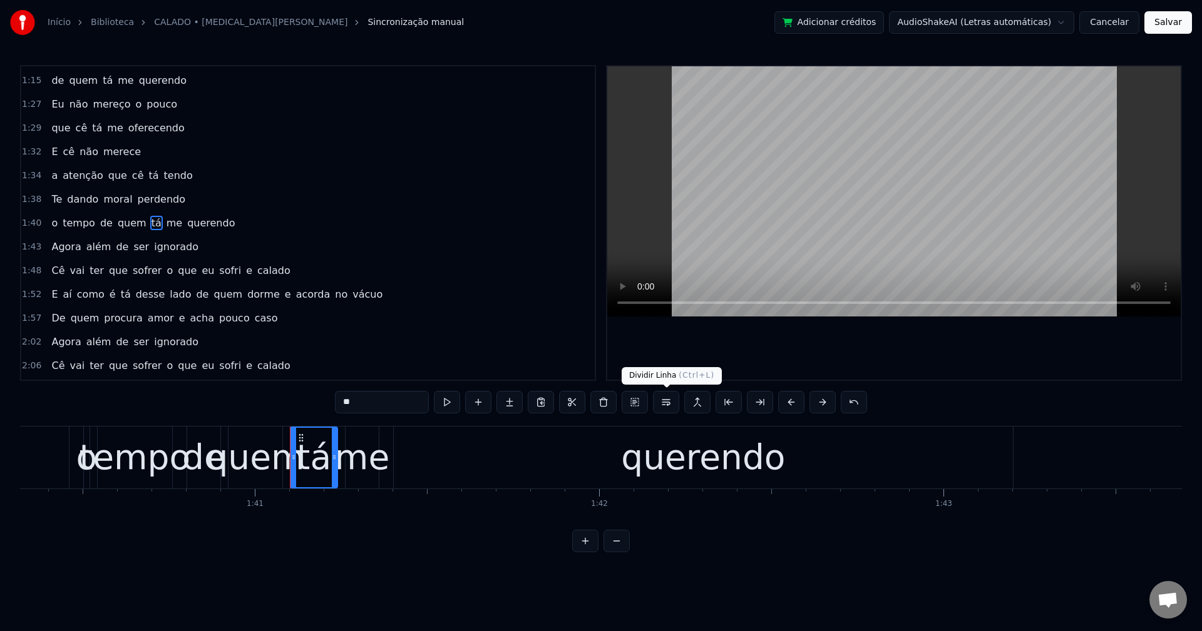
click at [671, 405] on button at bounding box center [666, 402] width 26 height 23
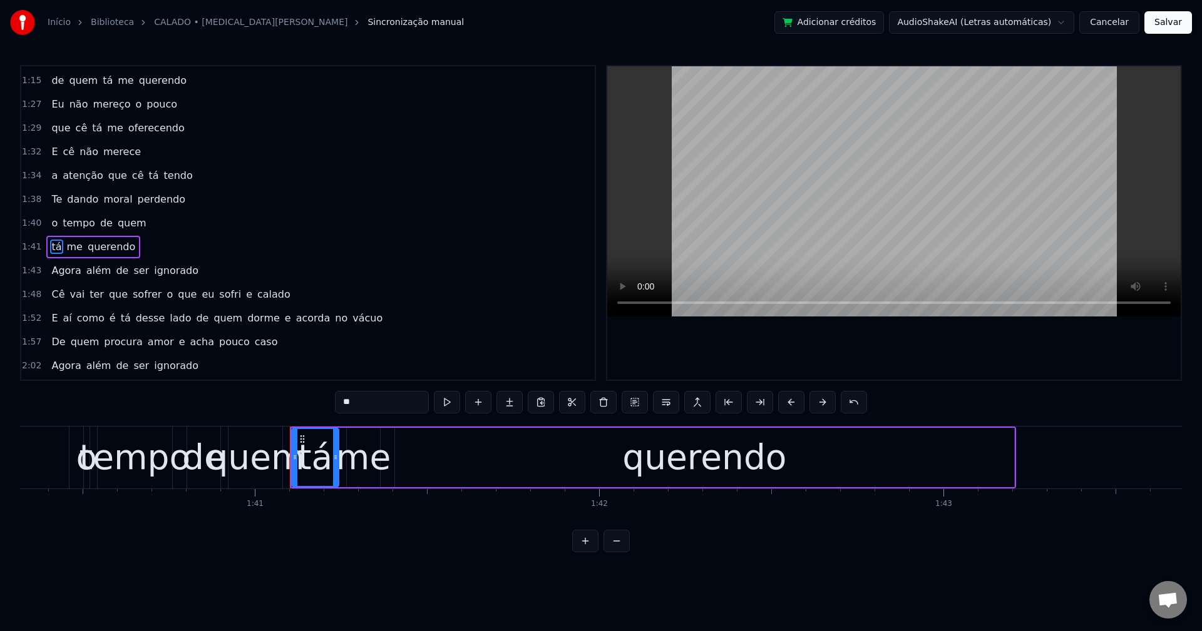
scroll to position [735, 0]
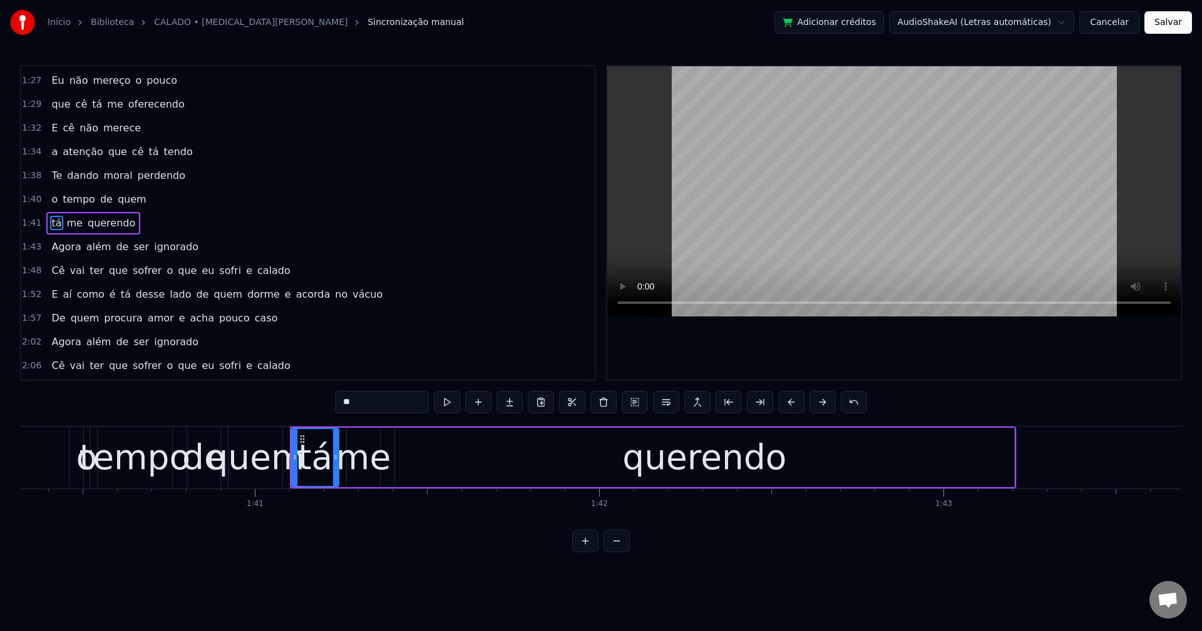
click at [165, 273] on span "o" at bounding box center [169, 270] width 9 height 14
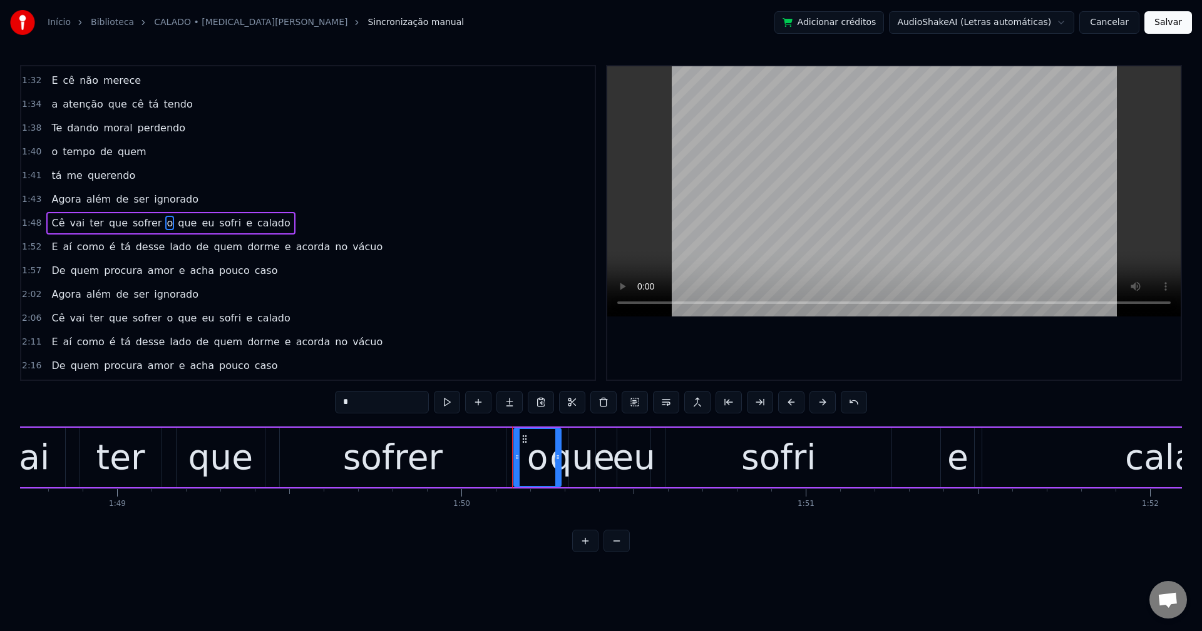
scroll to position [0, 37851]
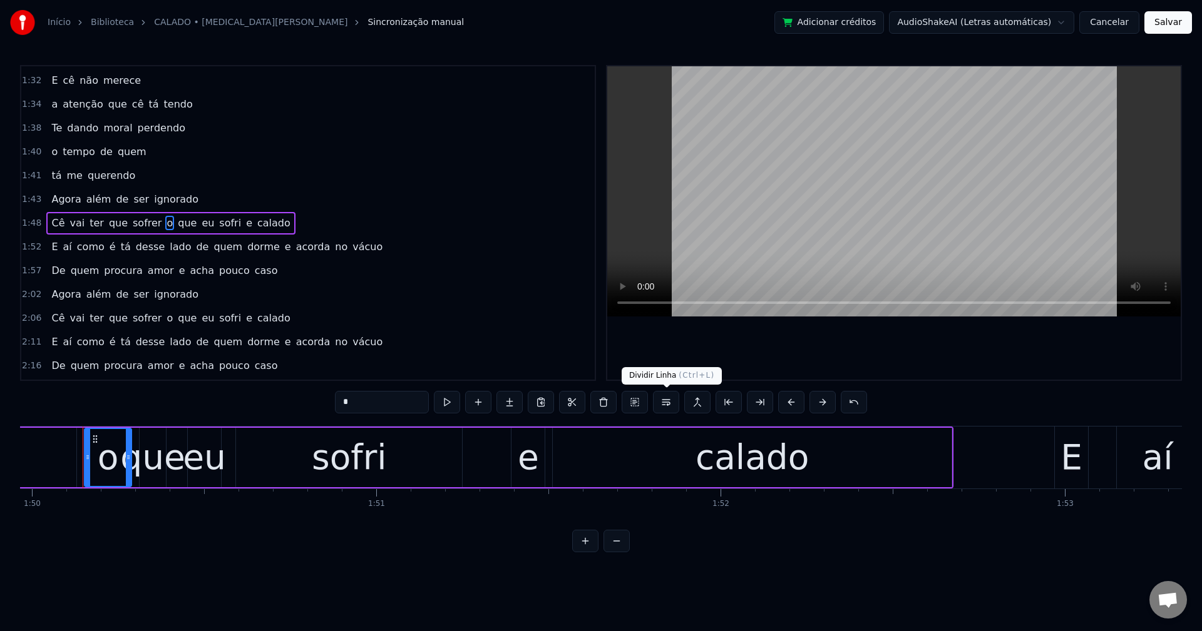
click at [663, 406] on button at bounding box center [666, 402] width 26 height 23
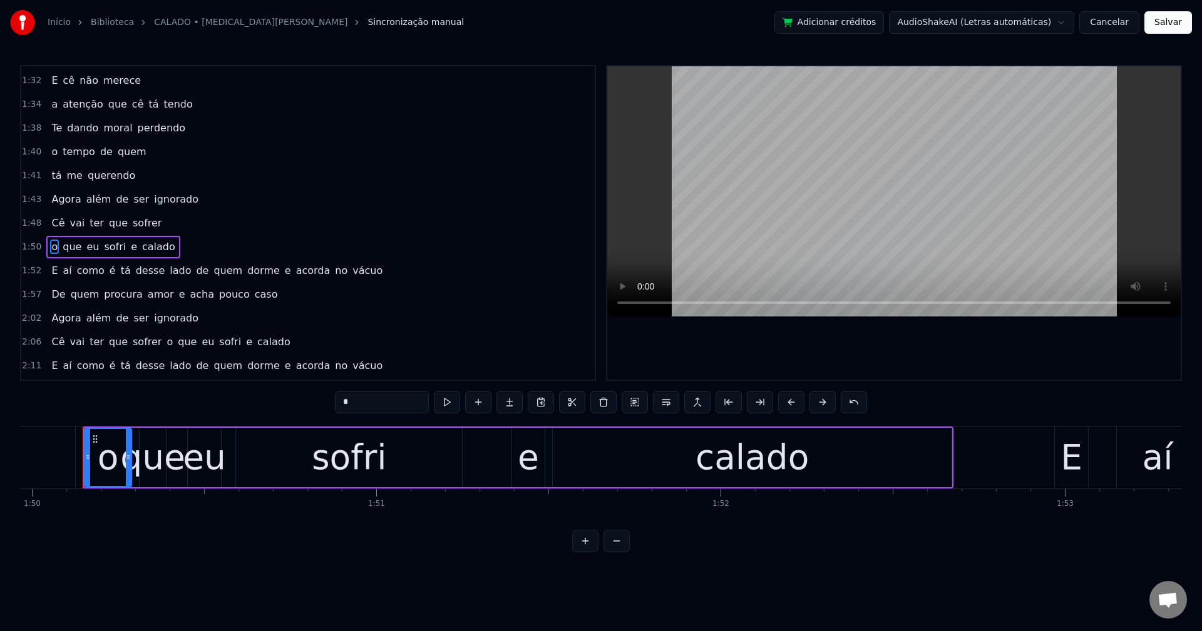
scroll to position [806, 0]
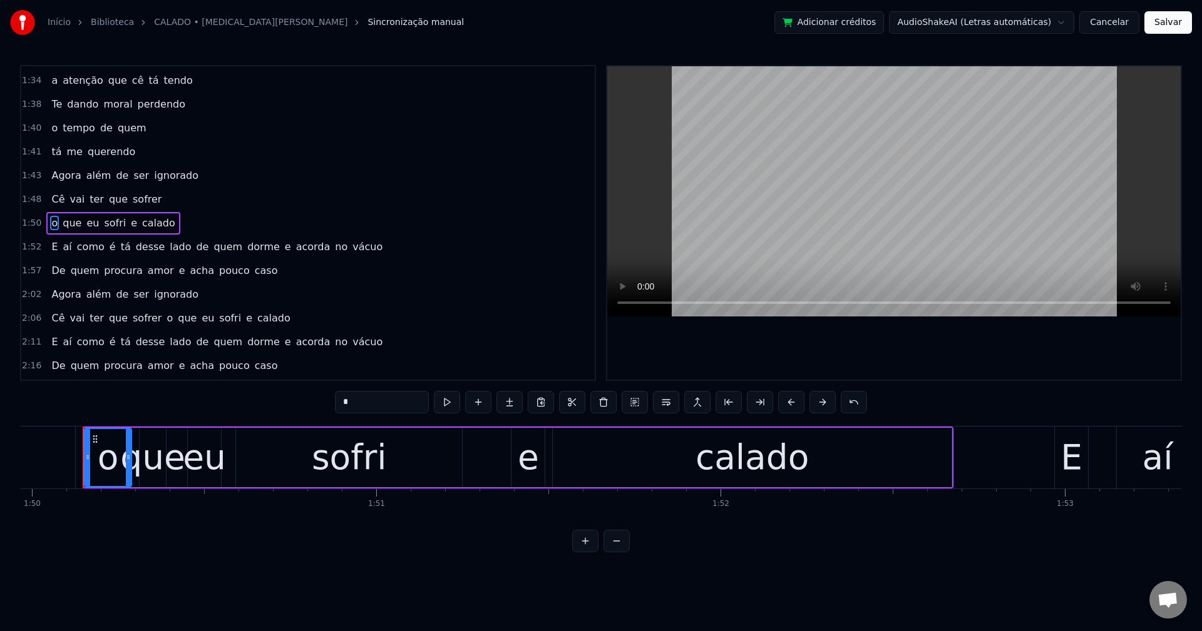
click at [120, 248] on span "tá" at bounding box center [126, 247] width 13 height 14
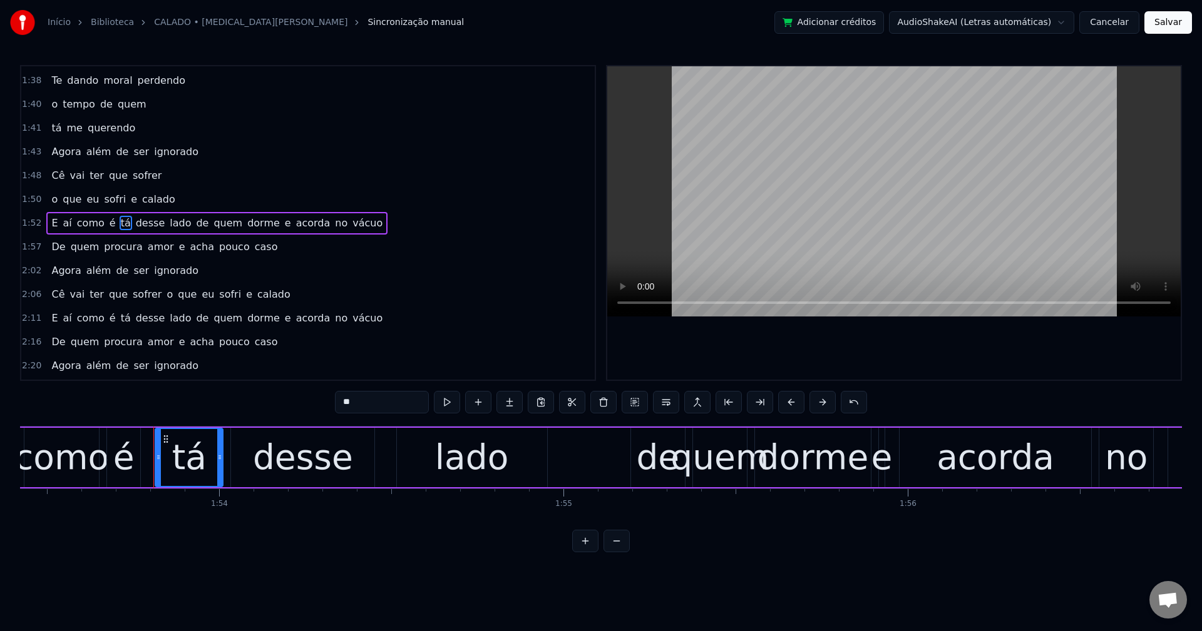
scroll to position [0, 39111]
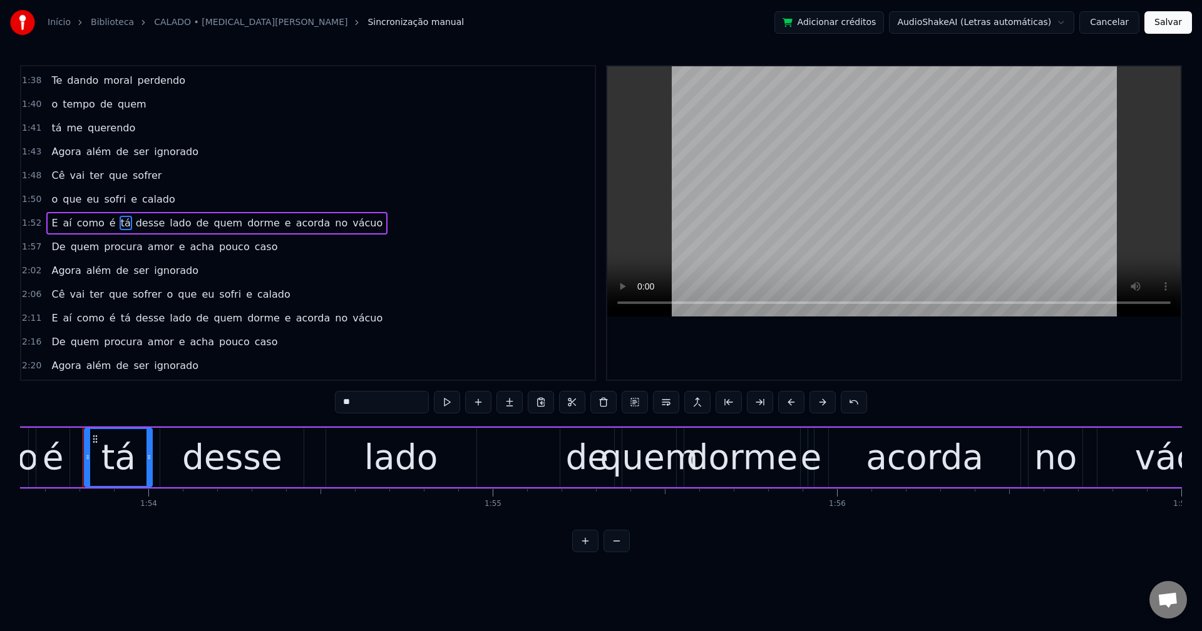
click at [362, 391] on input "**" at bounding box center [382, 402] width 94 height 23
click at [199, 224] on span "de" at bounding box center [206, 223] width 15 height 14
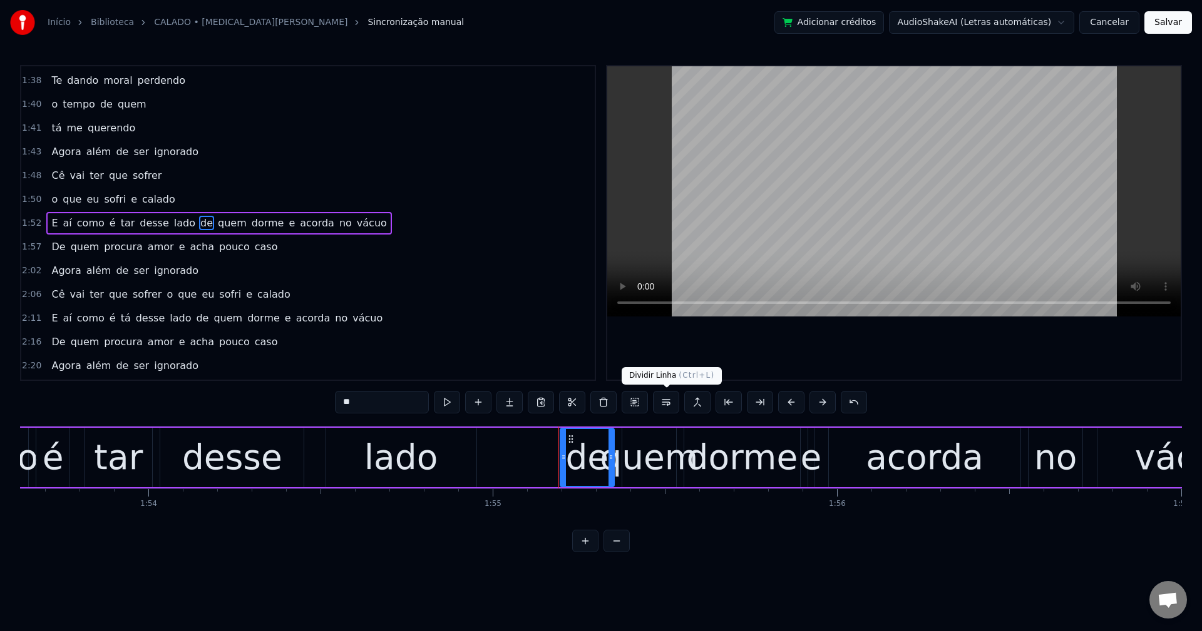
click at [665, 404] on button at bounding box center [666, 402] width 26 height 23
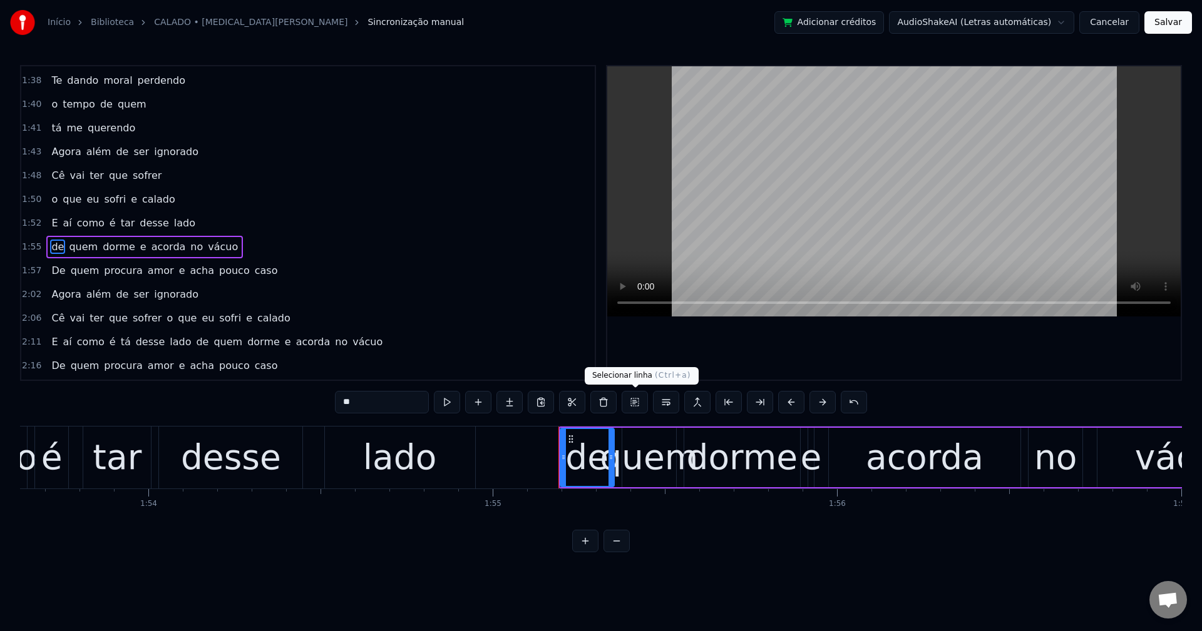
scroll to position [854, 0]
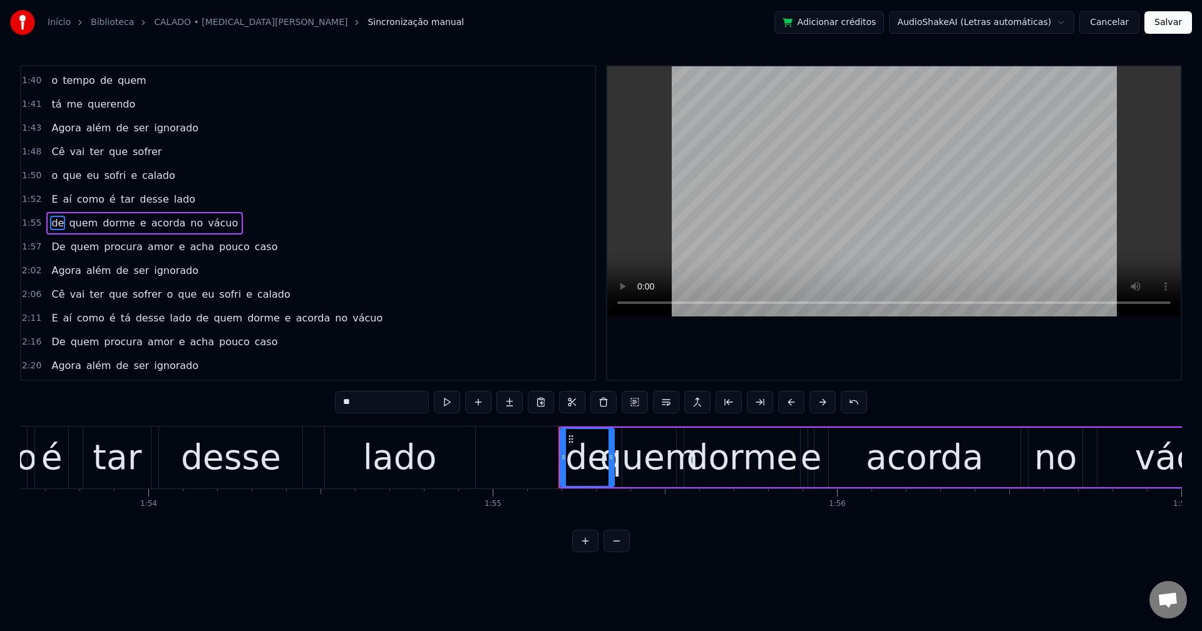
click at [139, 225] on span "e" at bounding box center [143, 223] width 9 height 14
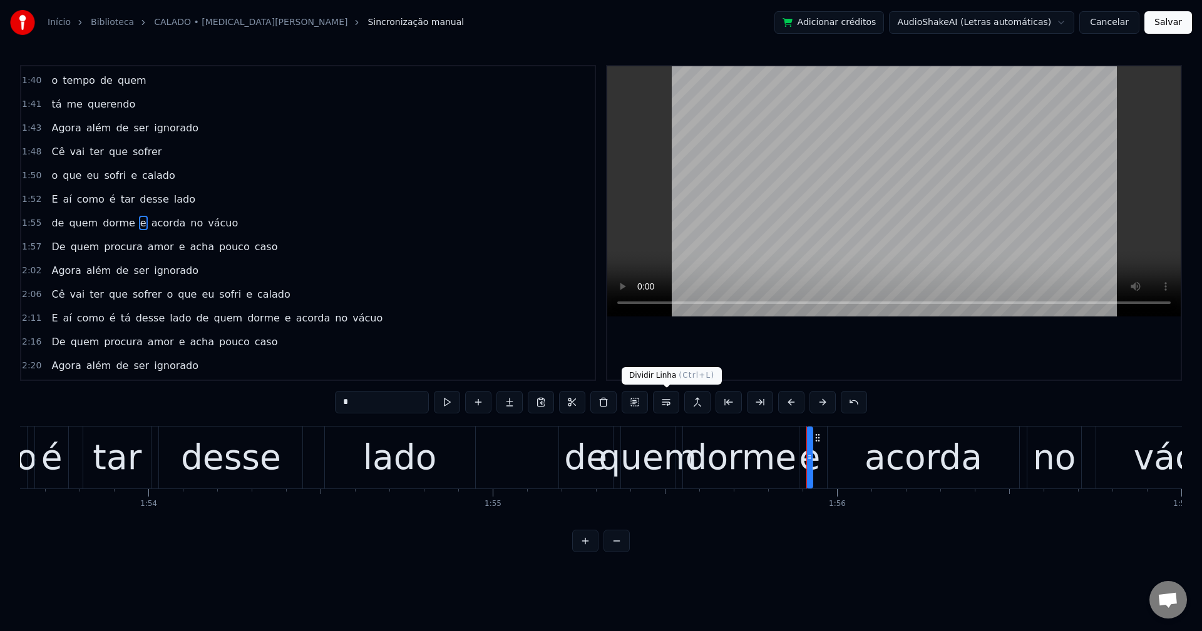
click at [664, 399] on button at bounding box center [666, 402] width 26 height 23
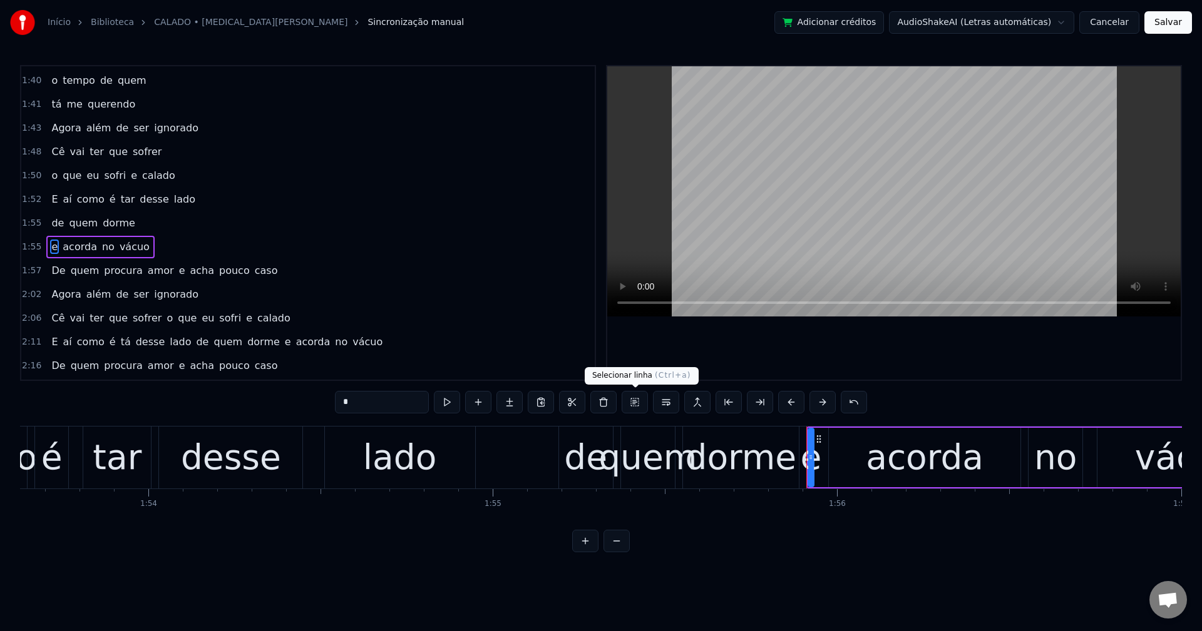
scroll to position [877, 0]
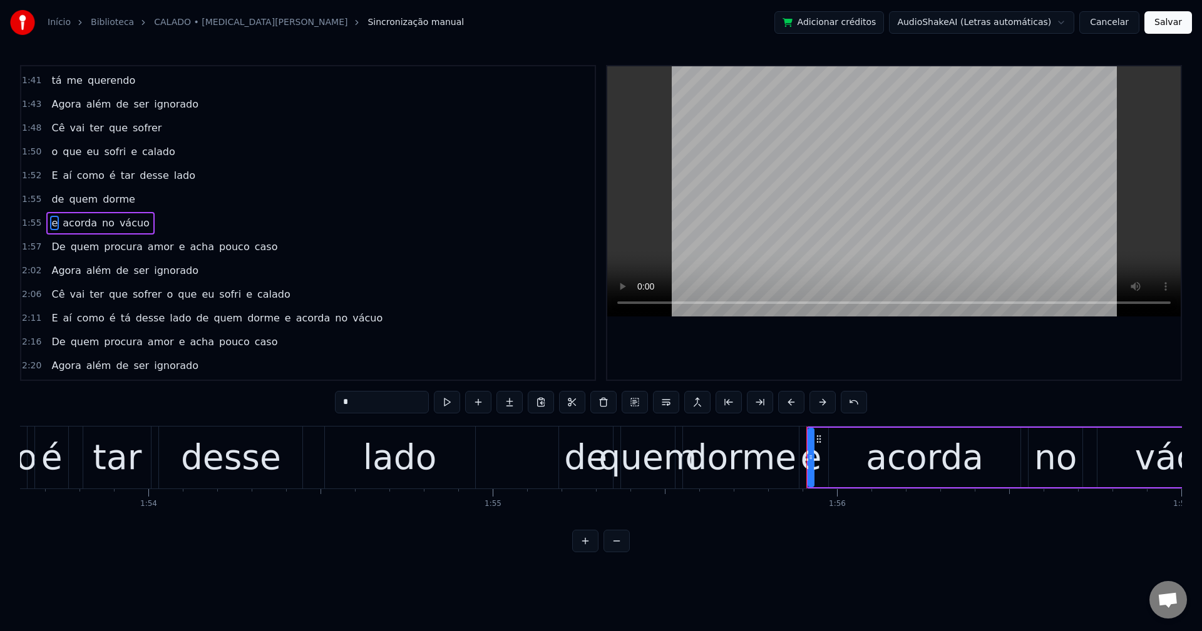
click at [178, 247] on span "e" at bounding box center [182, 247] width 9 height 14
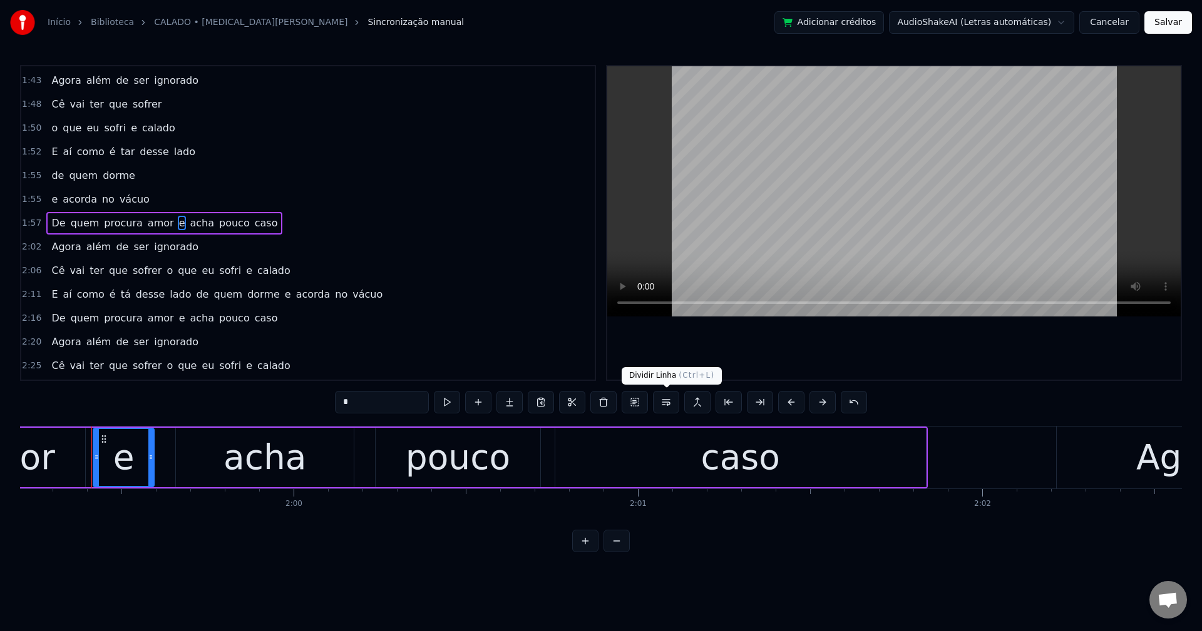
scroll to position [0, 41040]
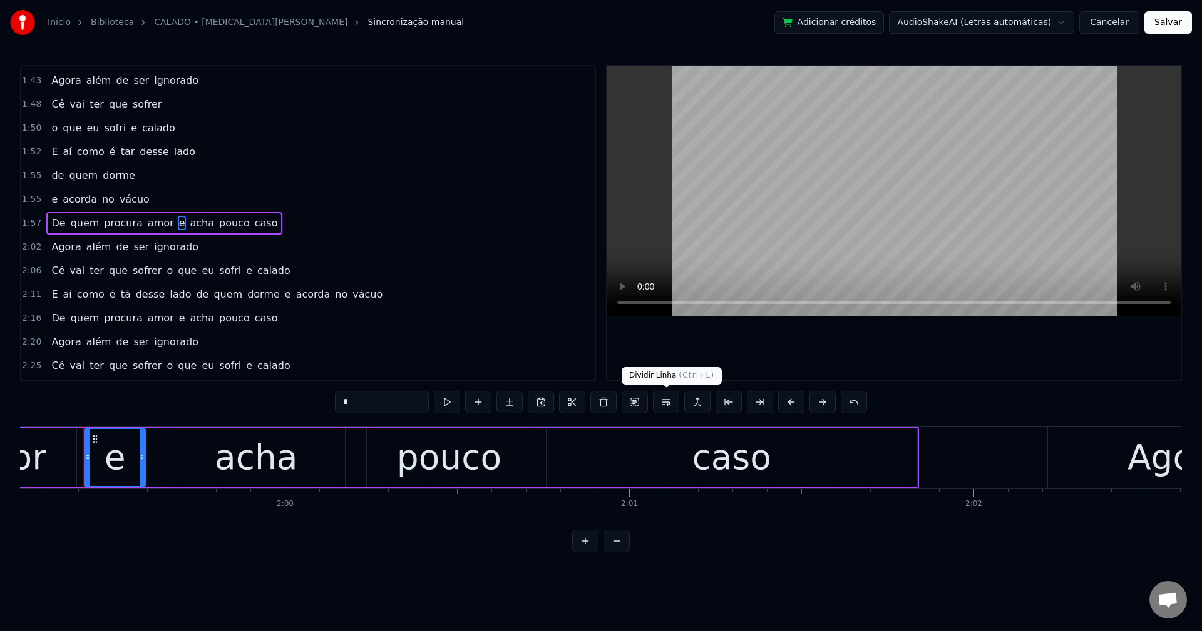
click at [668, 402] on button at bounding box center [666, 402] width 26 height 23
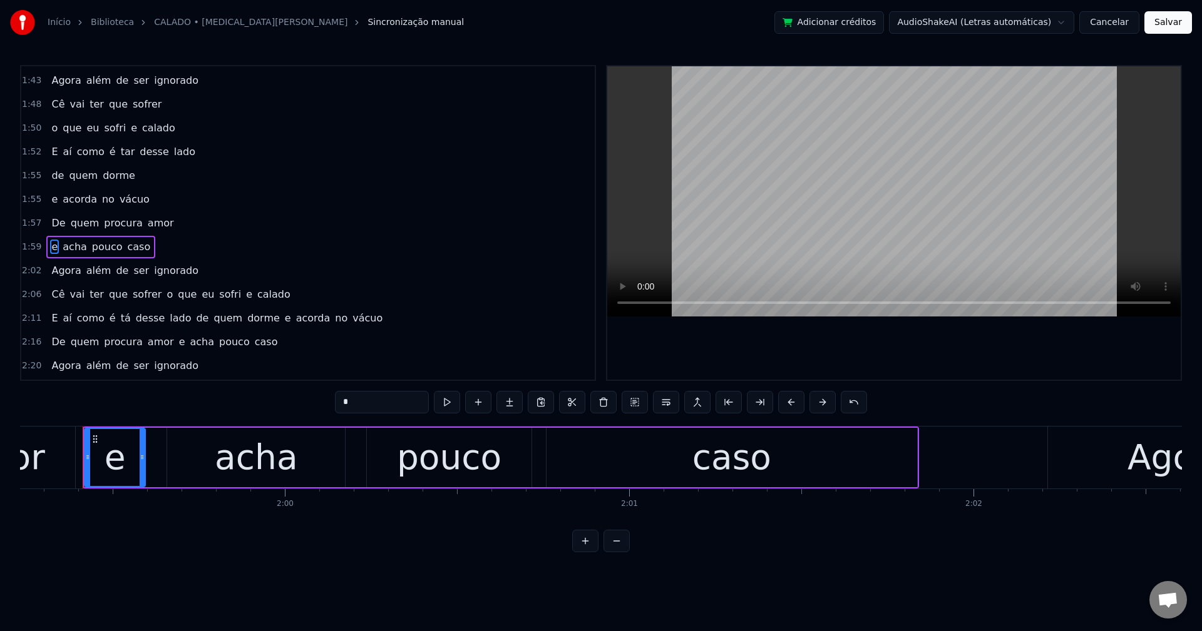
scroll to position [925, 0]
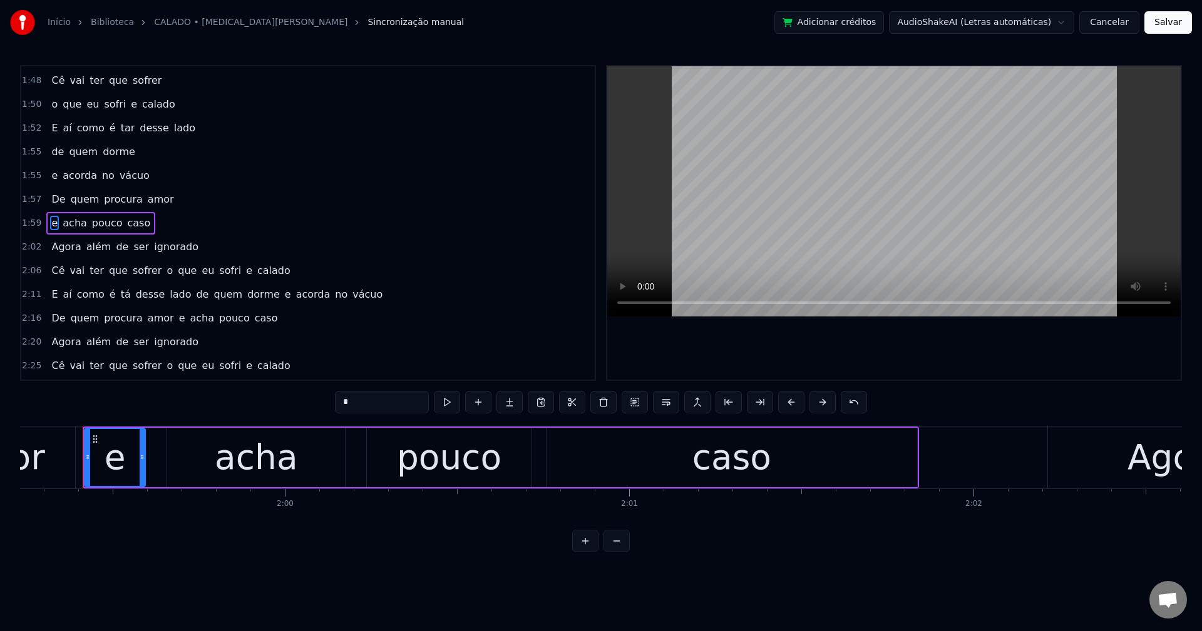
click at [165, 273] on span "o" at bounding box center [169, 270] width 9 height 14
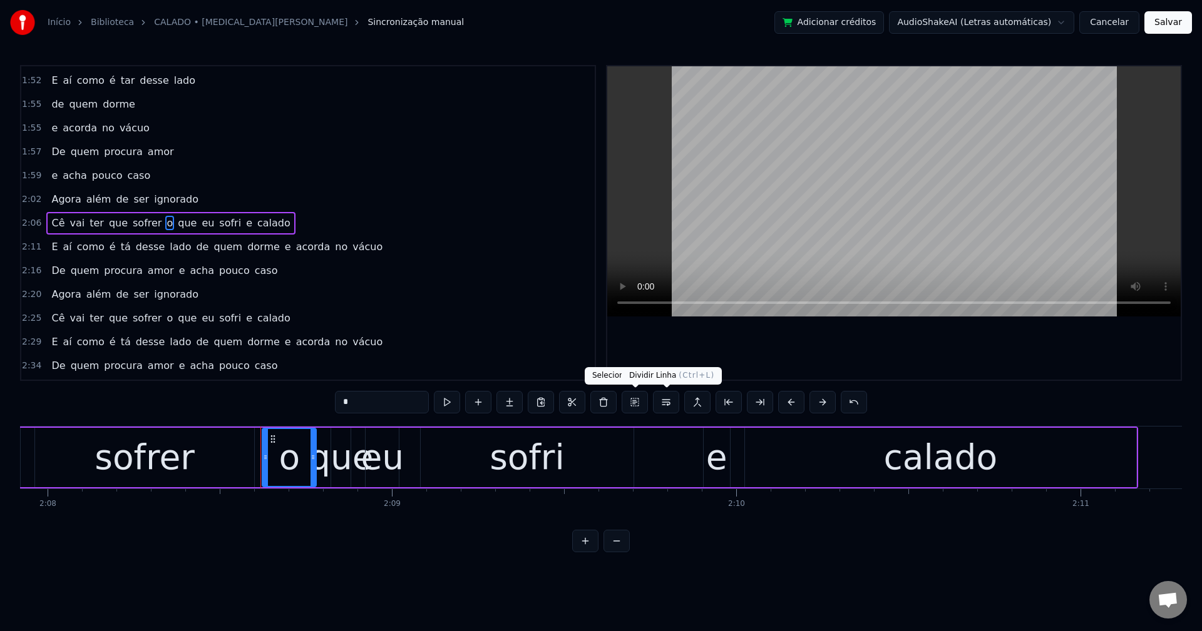
scroll to position [0, 44208]
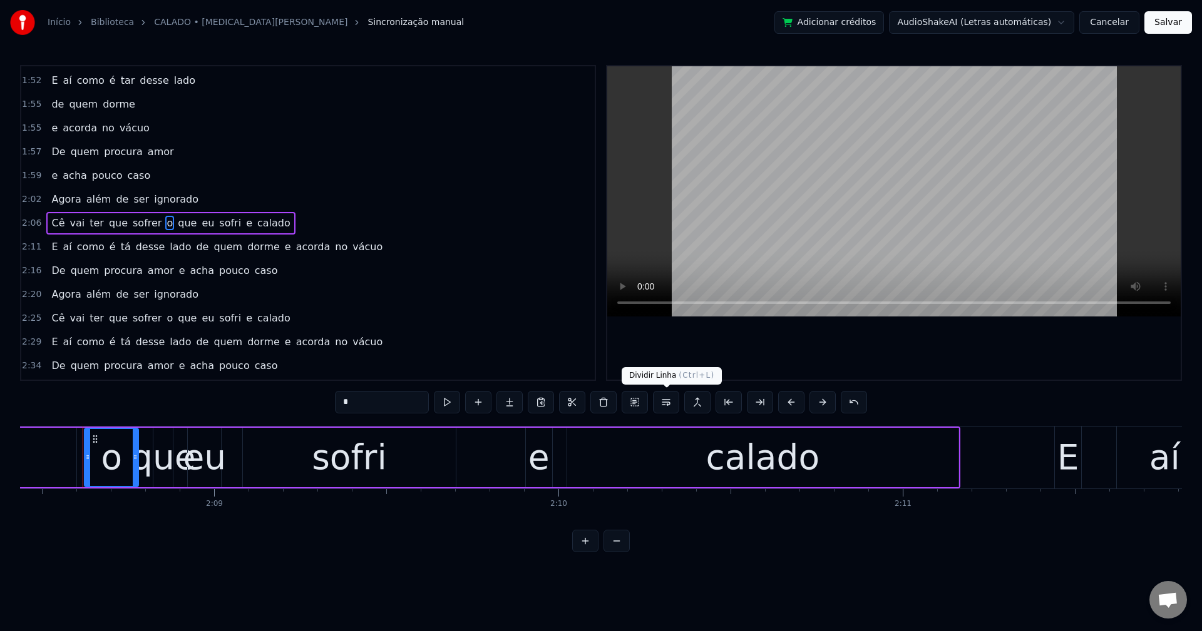
click at [665, 407] on button at bounding box center [666, 402] width 26 height 23
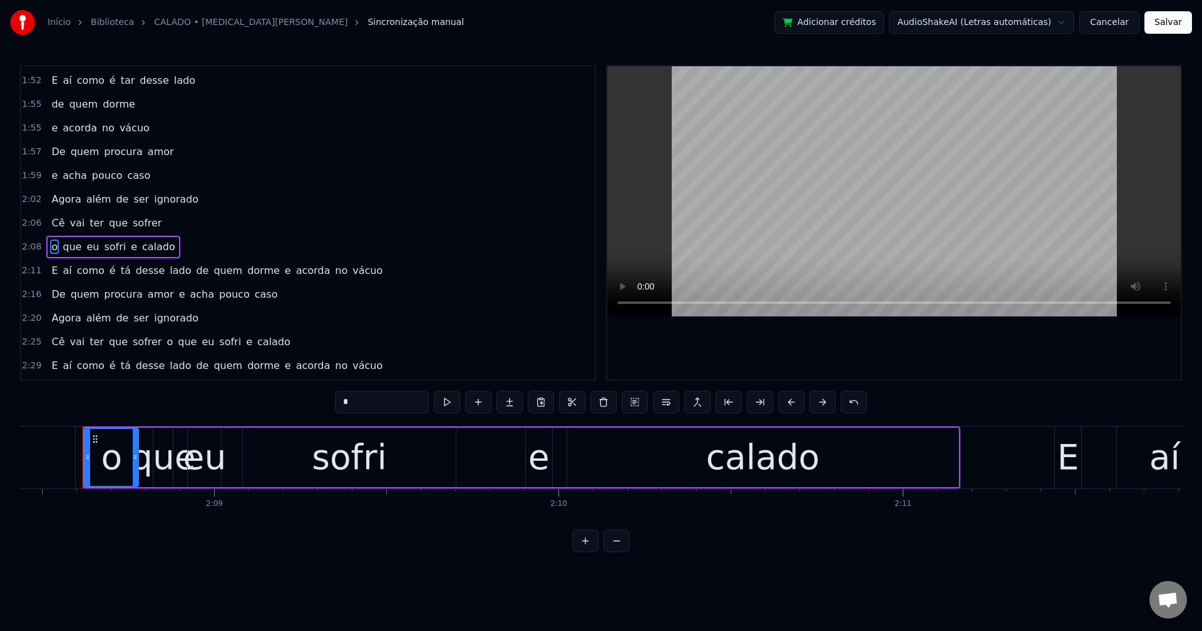
scroll to position [996, 0]
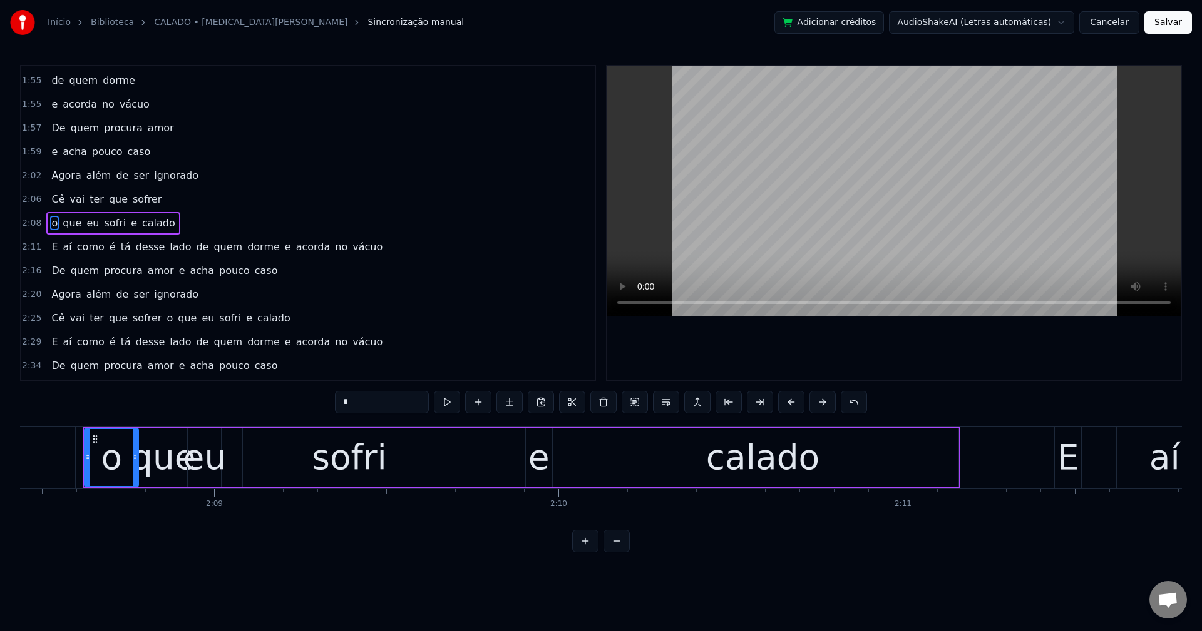
click at [195, 250] on span "de" at bounding box center [202, 247] width 15 height 14
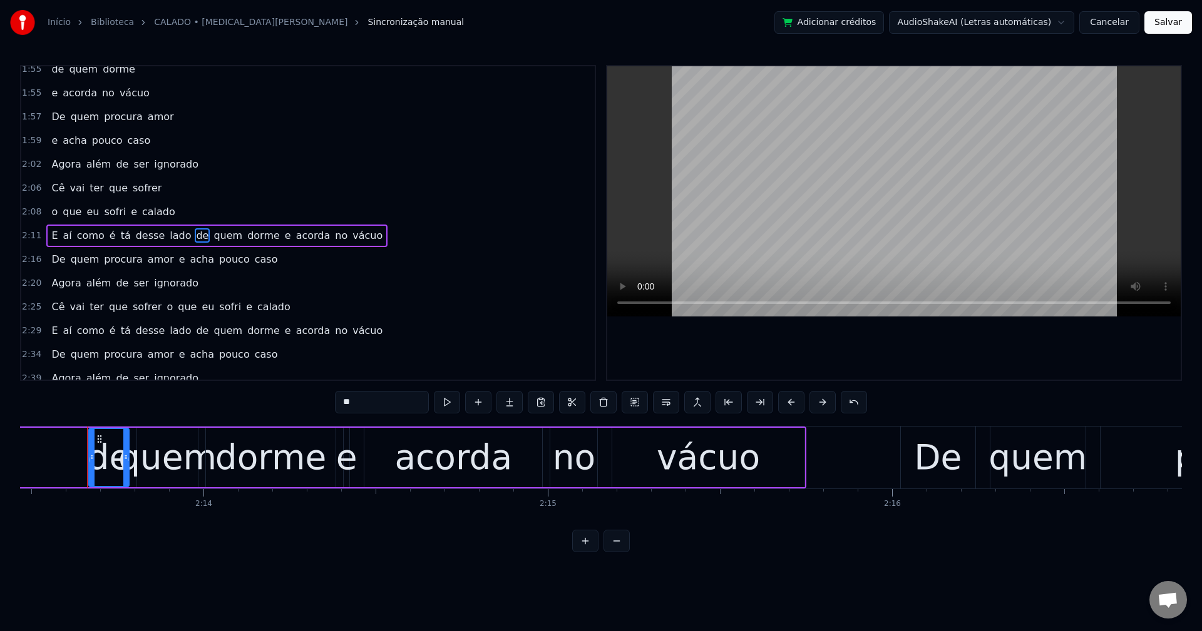
scroll to position [0, 45944]
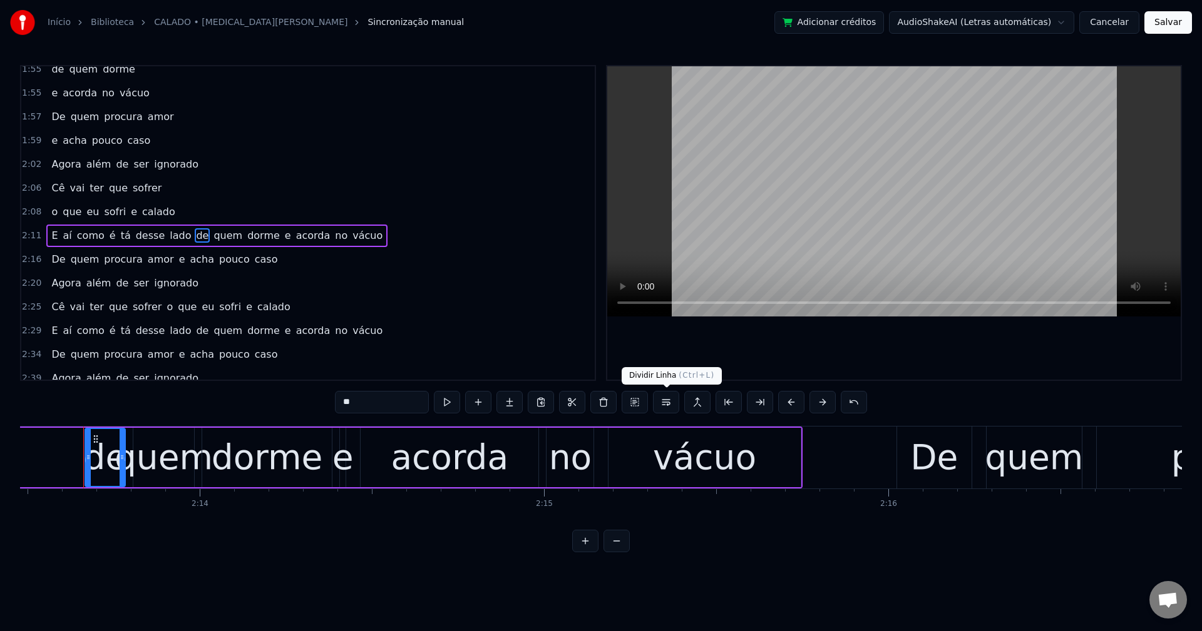
click at [668, 403] on button at bounding box center [666, 402] width 26 height 23
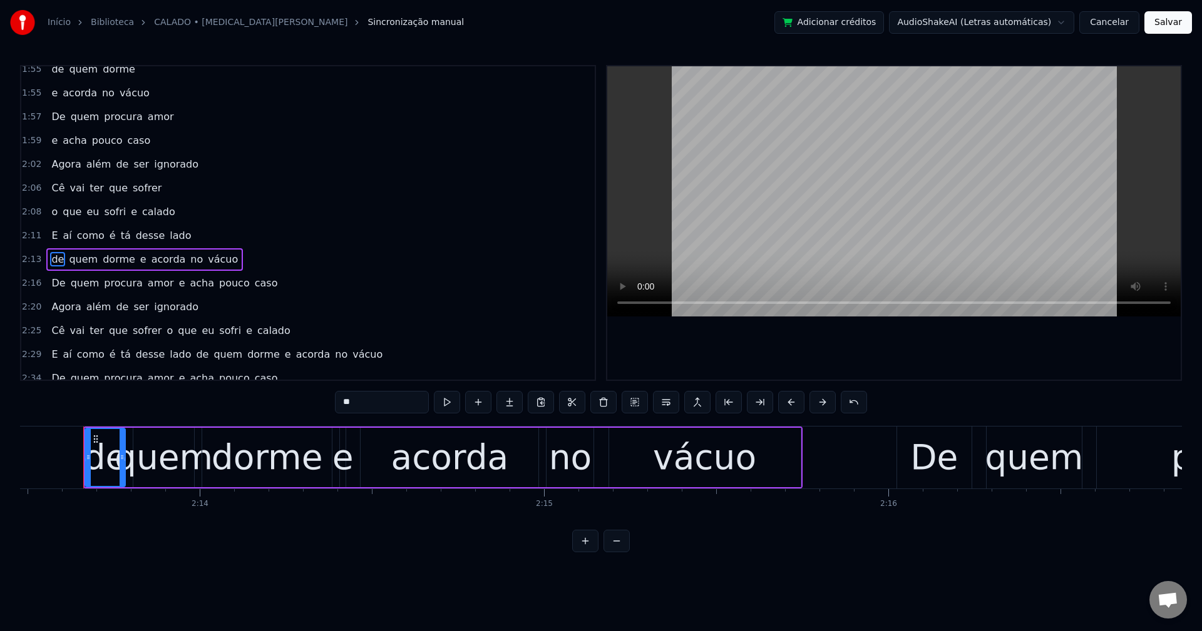
scroll to position [1044, 0]
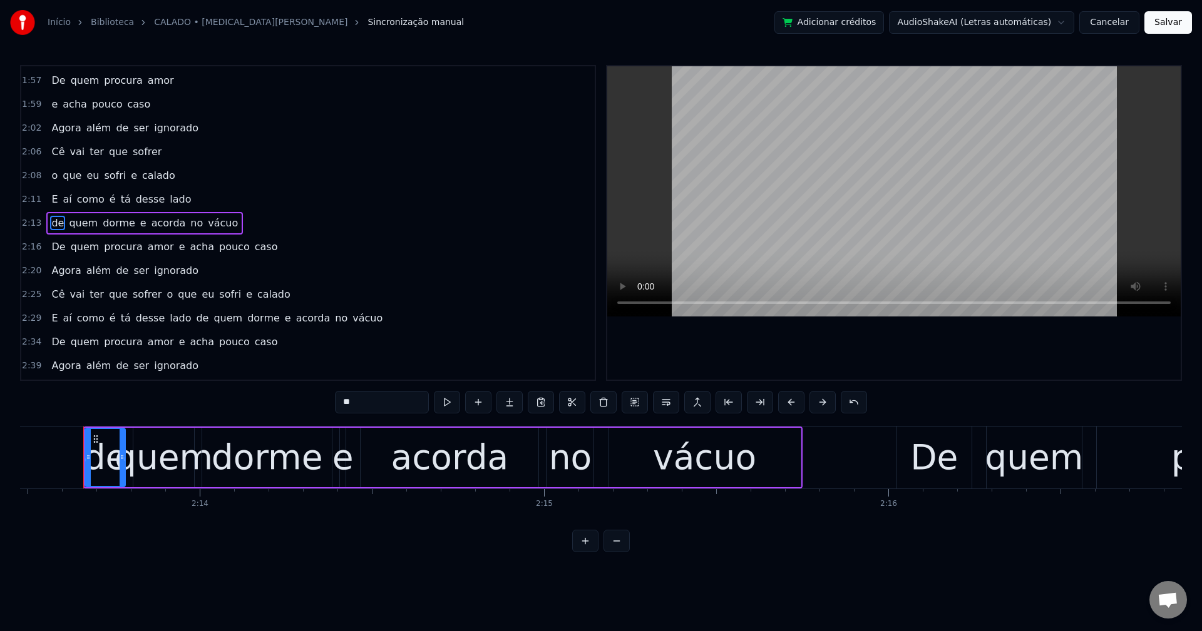
click at [139, 225] on span "e" at bounding box center [143, 223] width 9 height 14
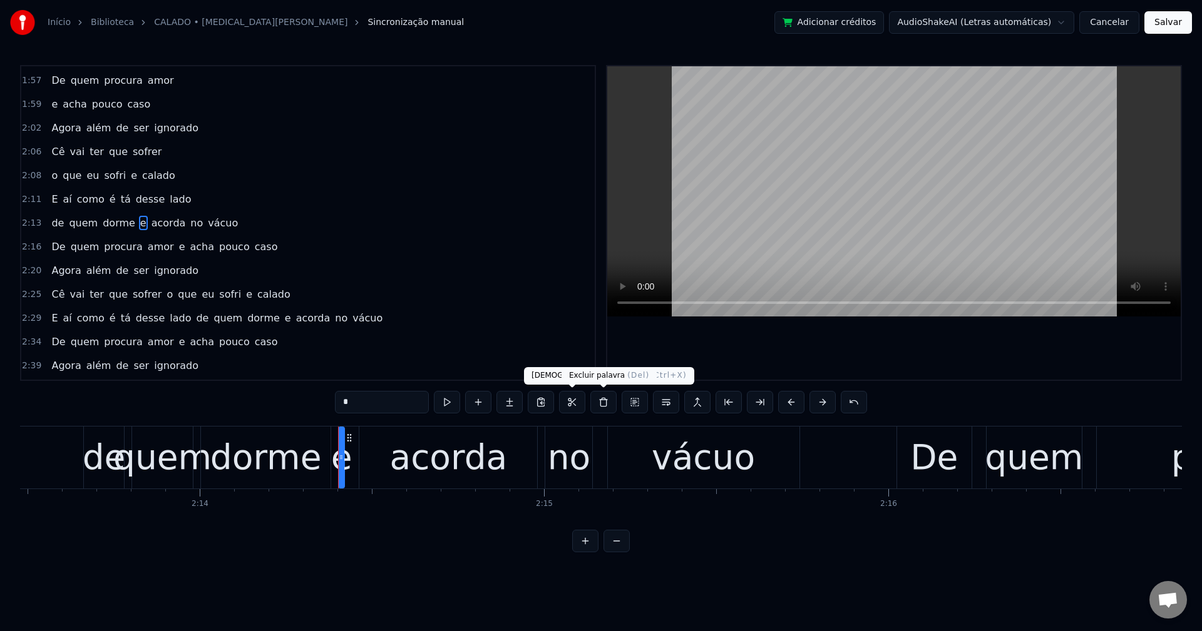
drag, startPoint x: 630, startPoint y: 404, endPoint x: 615, endPoint y: 429, distance: 28.9
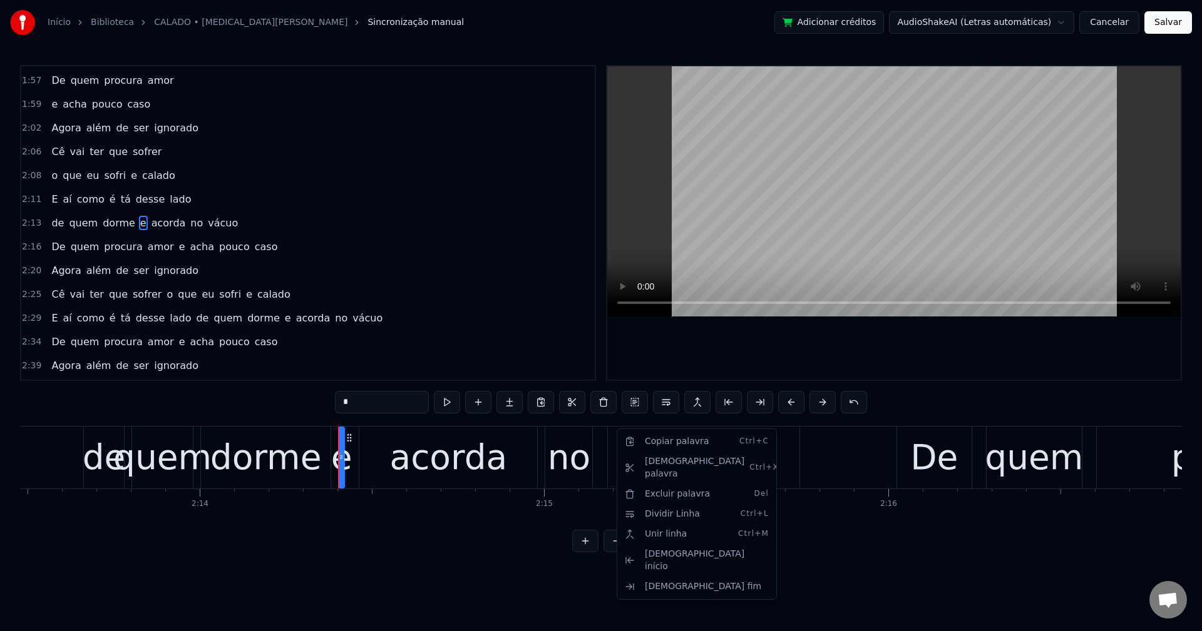
click at [665, 406] on html "Início Biblioteca CALADO • [MEDICAL_DATA][PERSON_NAME] manual Adicionar crédito…" at bounding box center [601, 286] width 1202 height 573
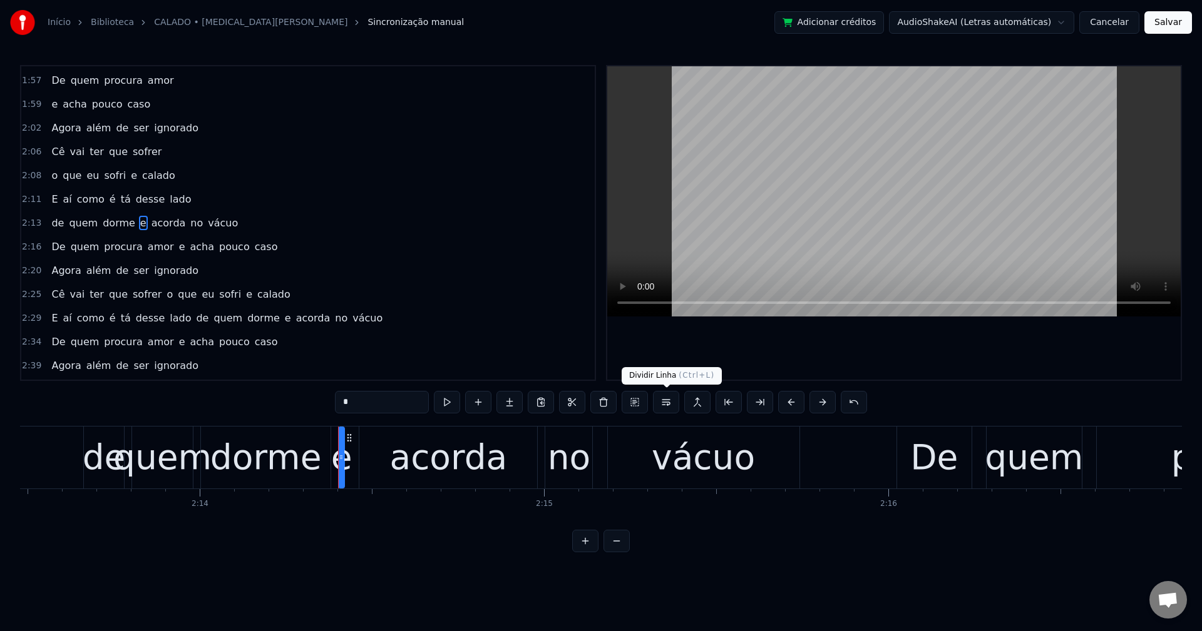
click at [666, 397] on button at bounding box center [666, 402] width 26 height 23
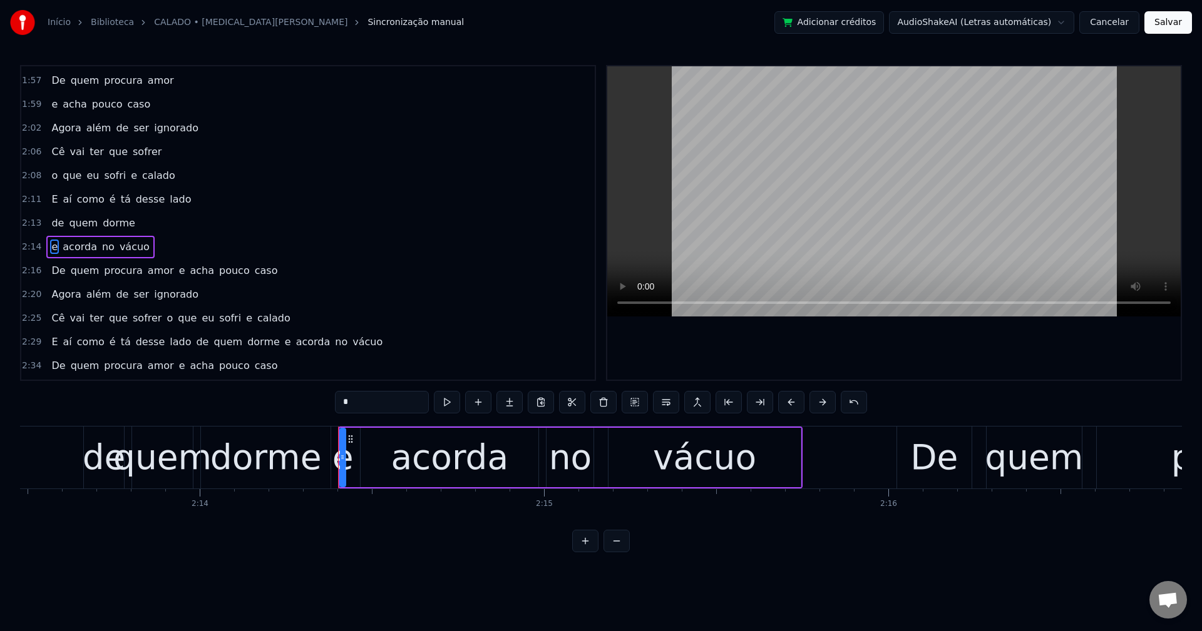
scroll to position [1068, 0]
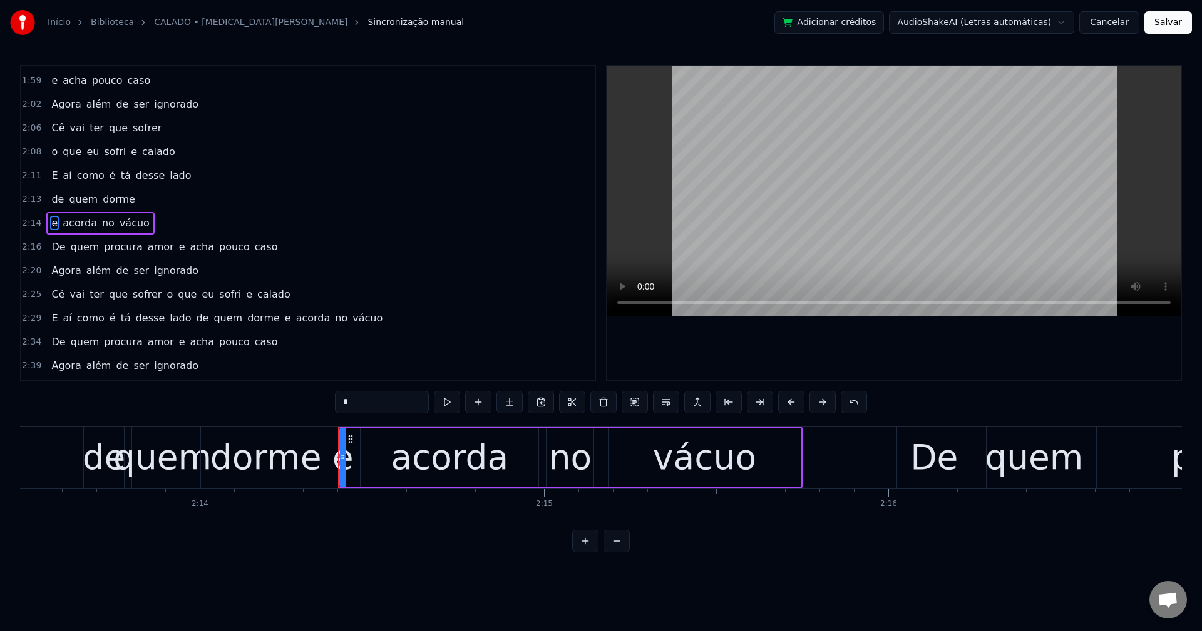
click at [178, 247] on span "e" at bounding box center [182, 247] width 9 height 14
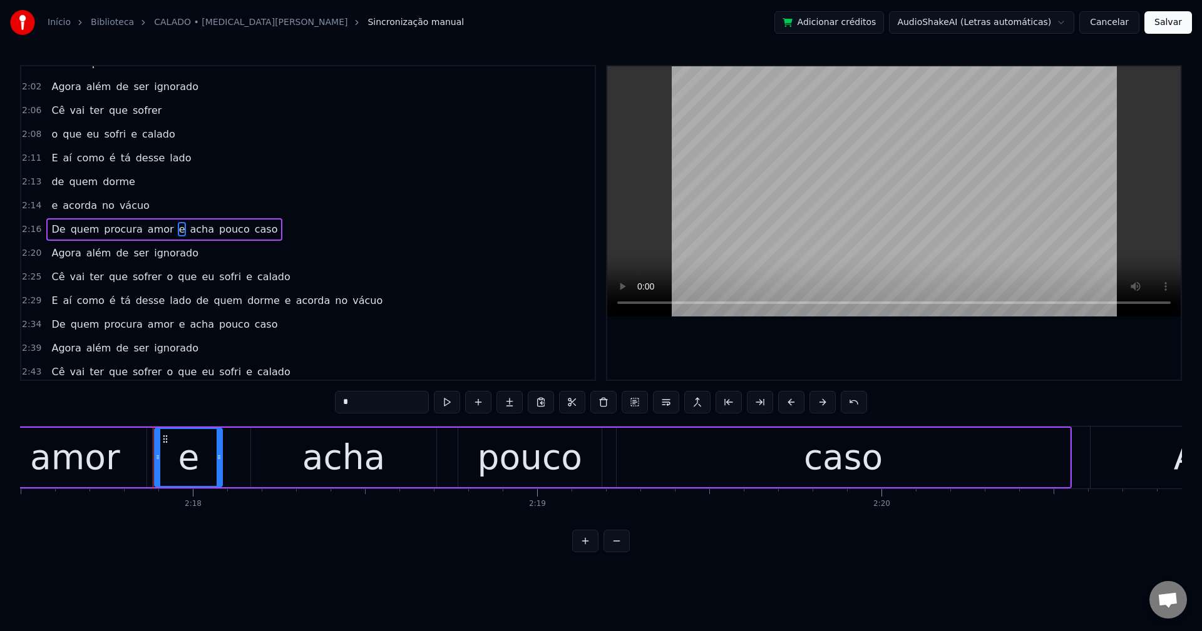
scroll to position [0, 47398]
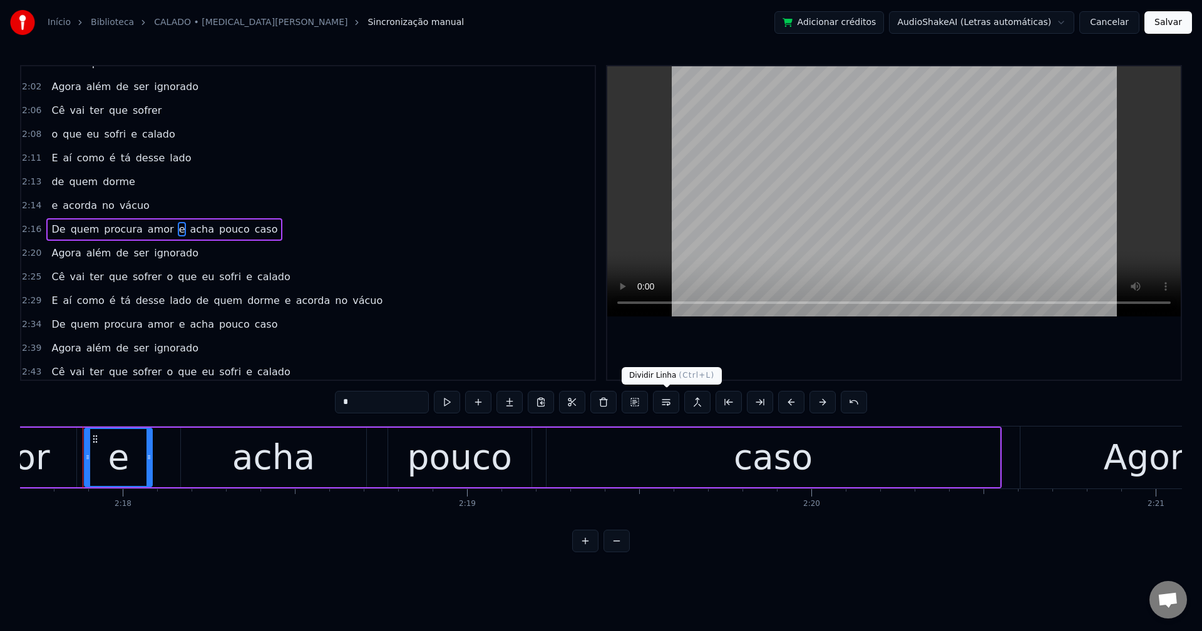
click at [659, 404] on button at bounding box center [666, 402] width 26 height 23
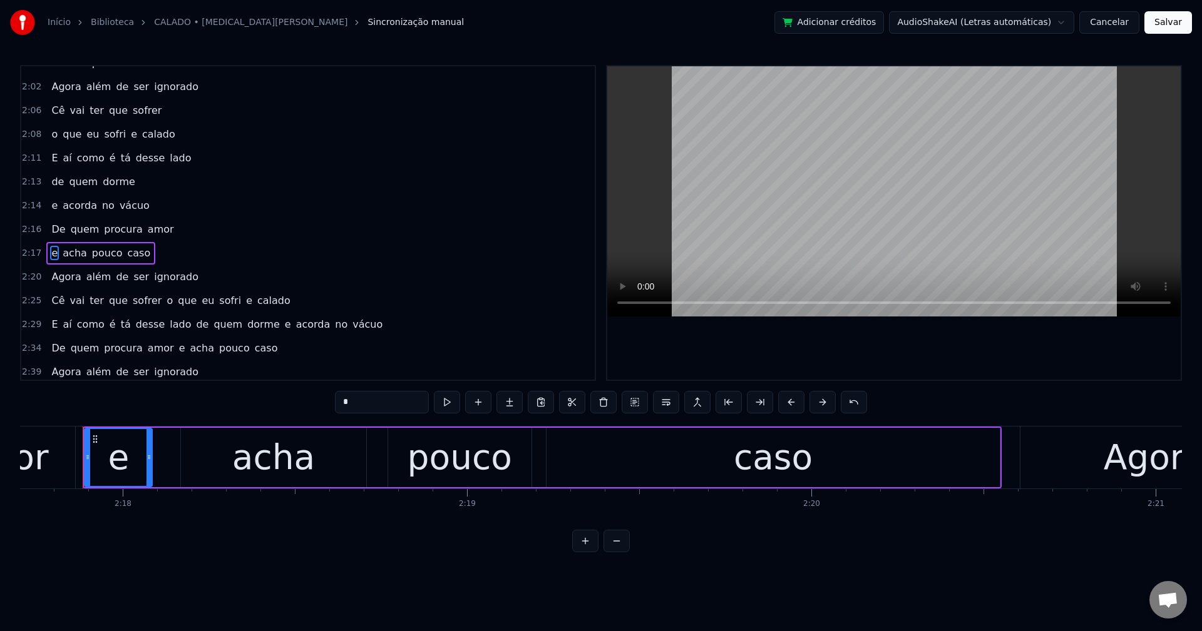
scroll to position [1115, 0]
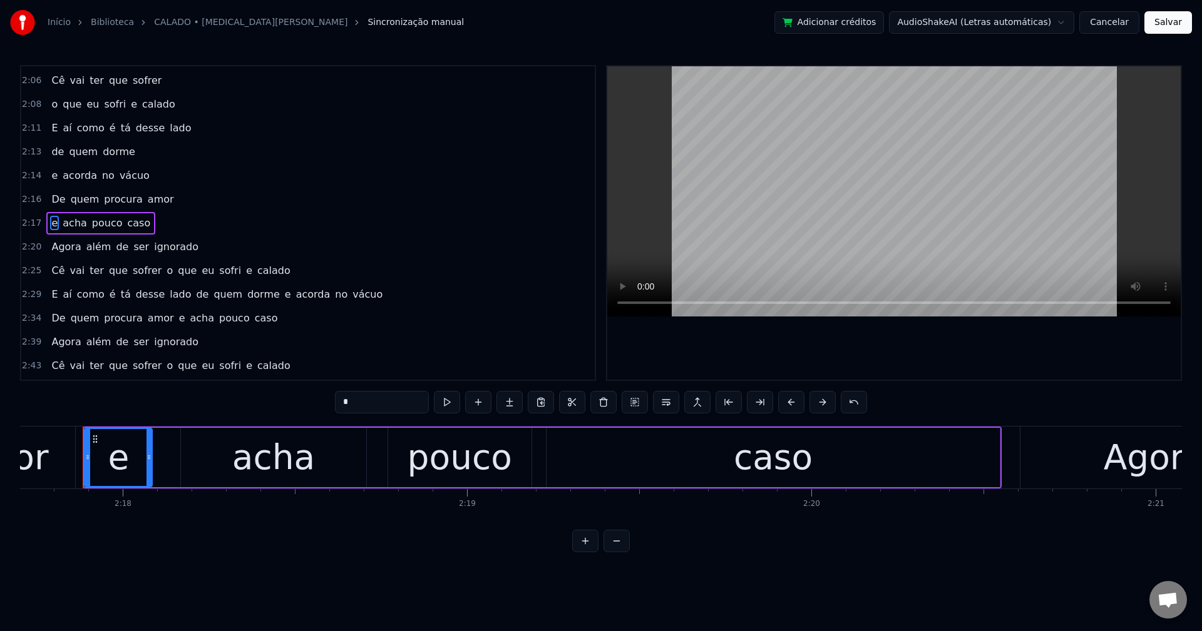
click at [165, 270] on span "o" at bounding box center [169, 270] width 9 height 14
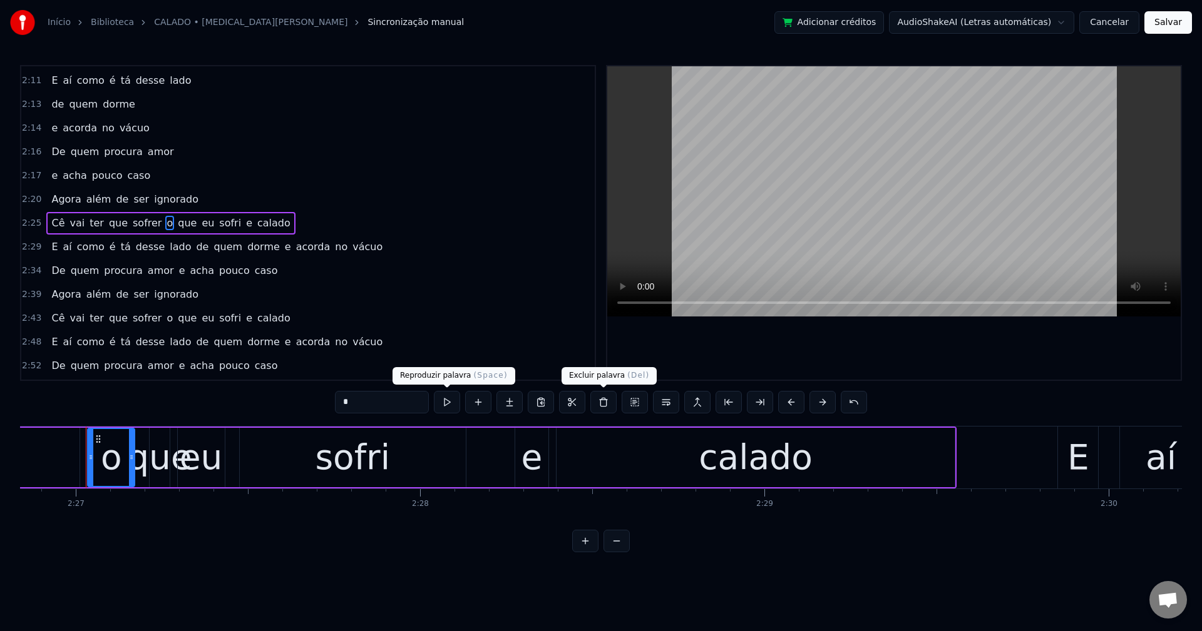
scroll to position [0, 50546]
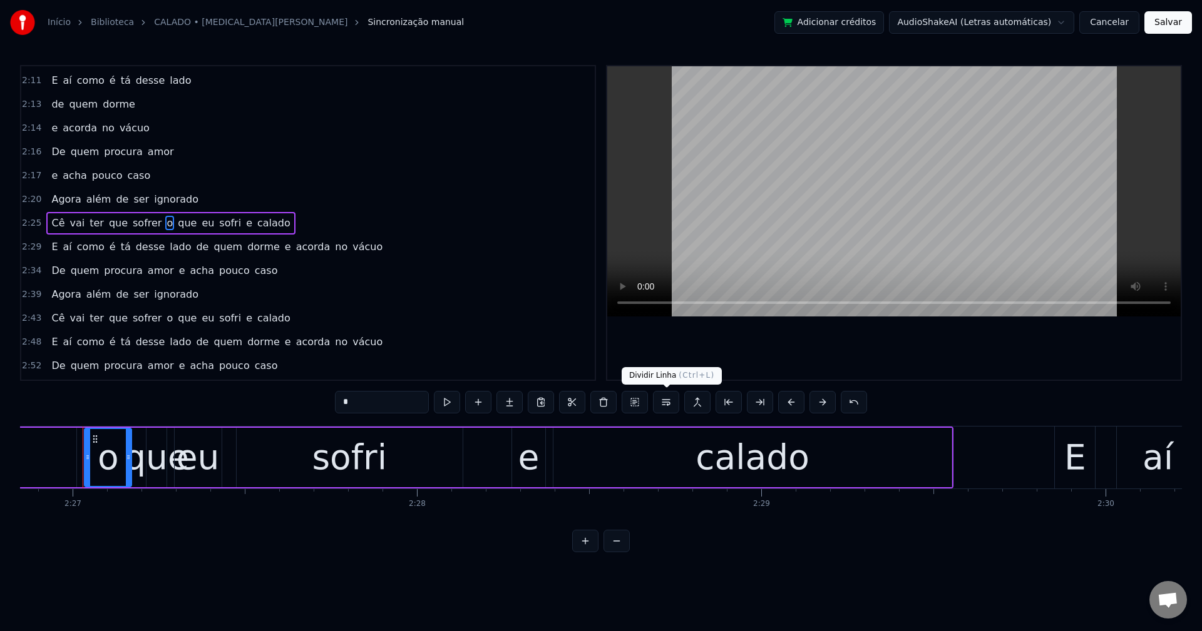
click at [671, 409] on button at bounding box center [666, 402] width 26 height 23
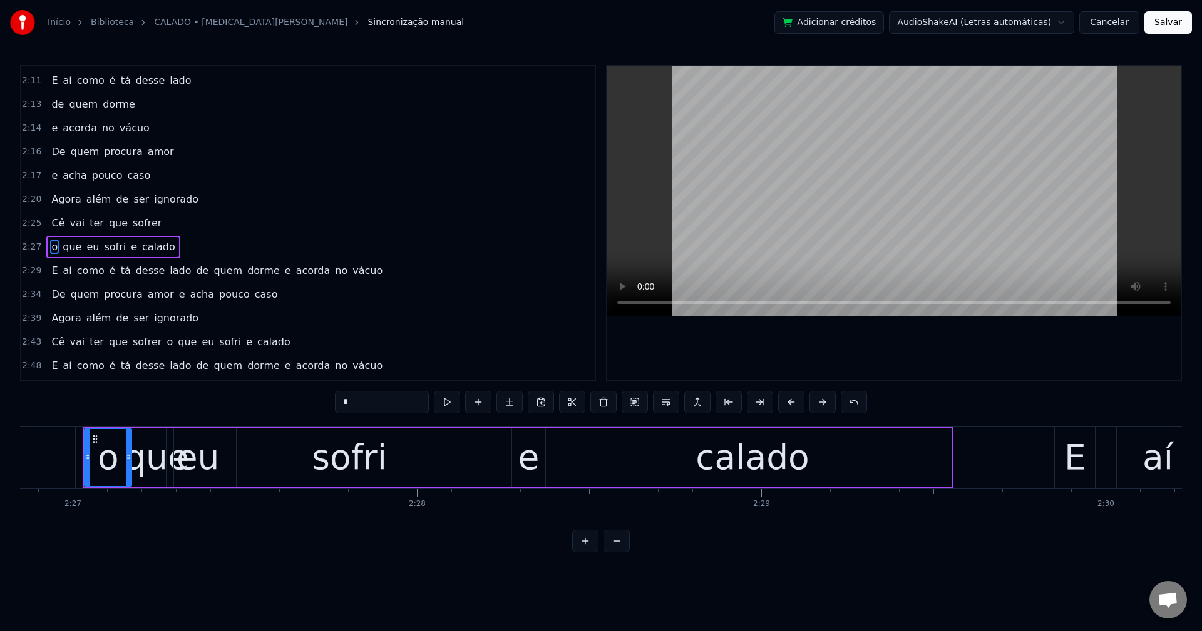
scroll to position [1187, 0]
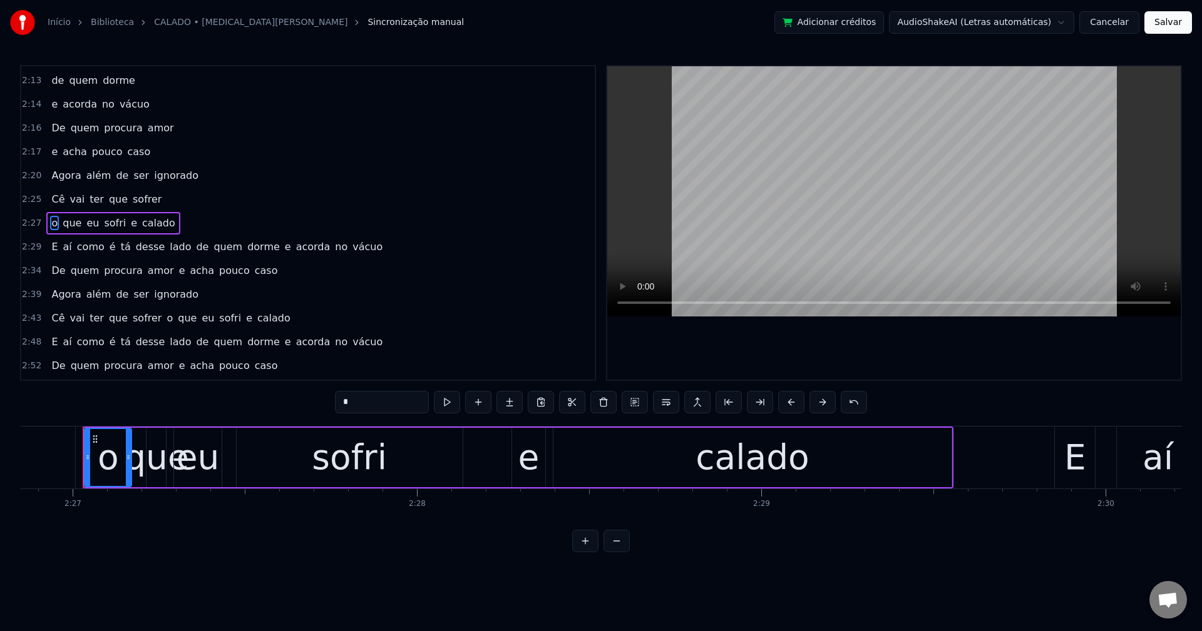
click at [195, 245] on span "de" at bounding box center [202, 247] width 15 height 14
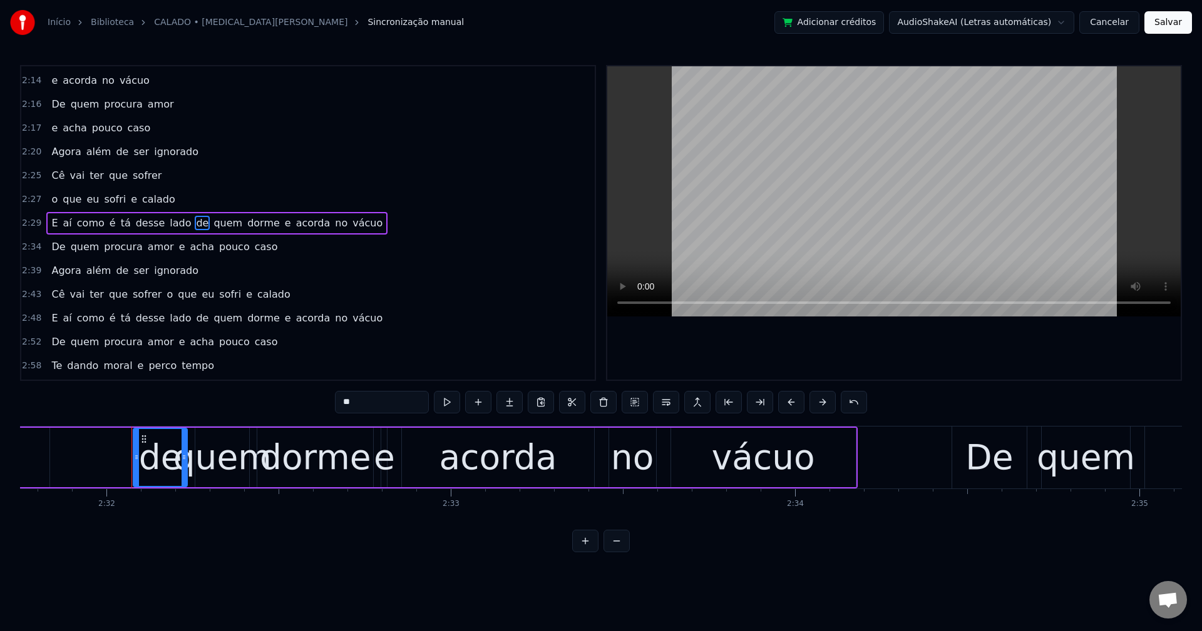
scroll to position [0, 52282]
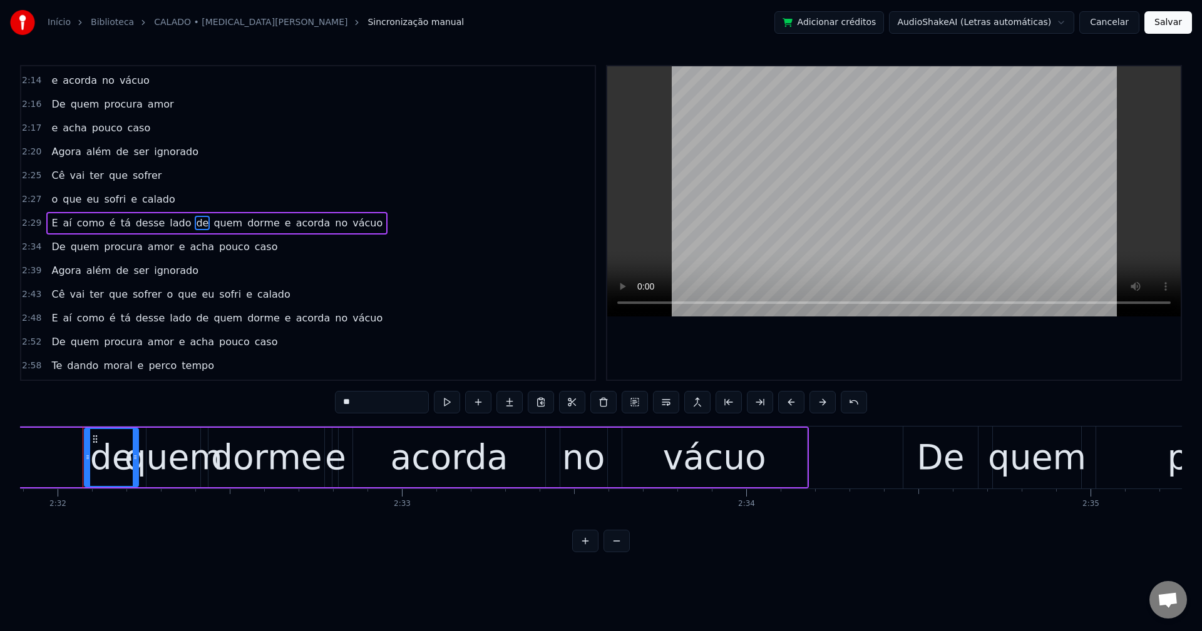
click at [666, 406] on button at bounding box center [666, 402] width 26 height 23
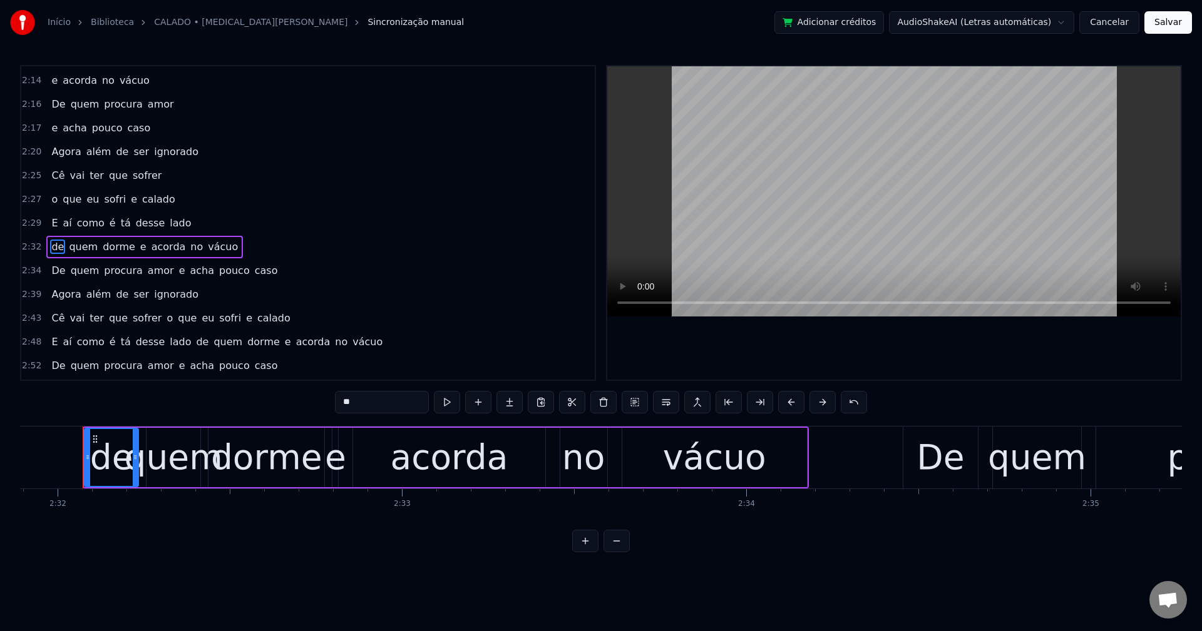
scroll to position [1234, 0]
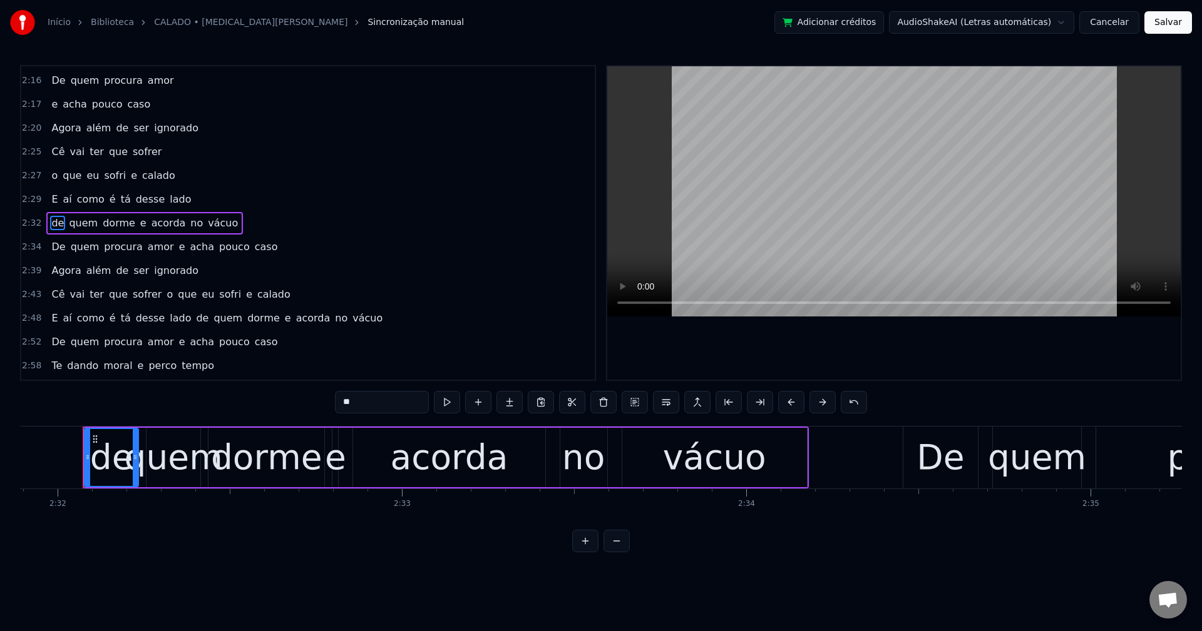
click at [139, 223] on span "e" at bounding box center [143, 223] width 9 height 14
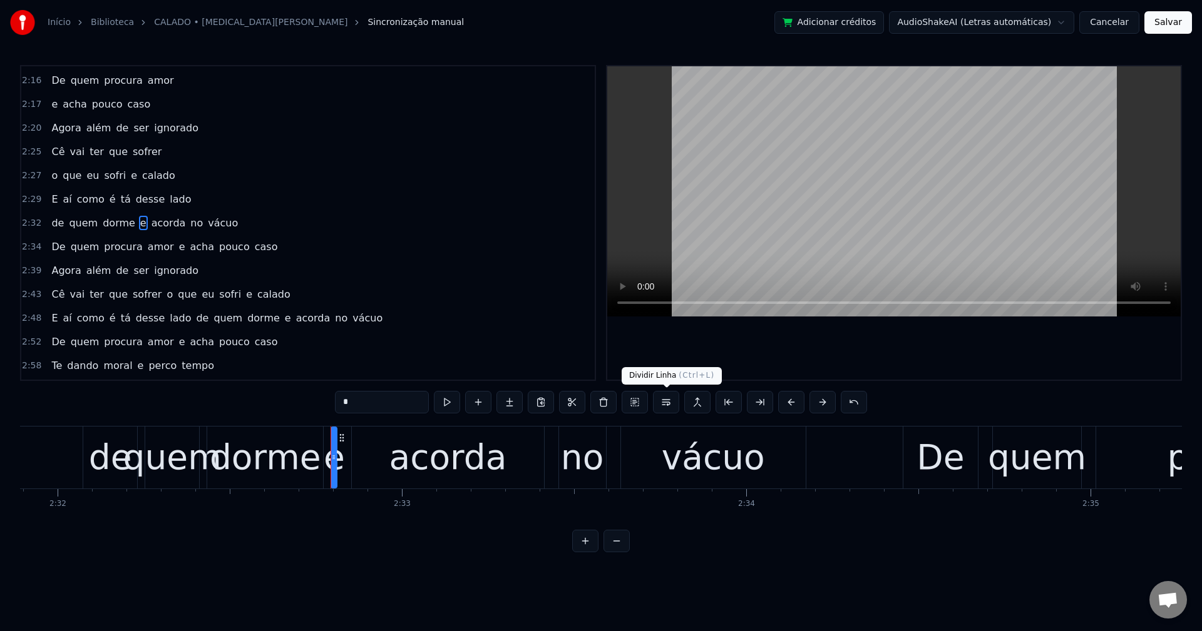
drag, startPoint x: 660, startPoint y: 404, endPoint x: 401, endPoint y: 388, distance: 259.6
click at [660, 403] on button at bounding box center [666, 402] width 26 height 23
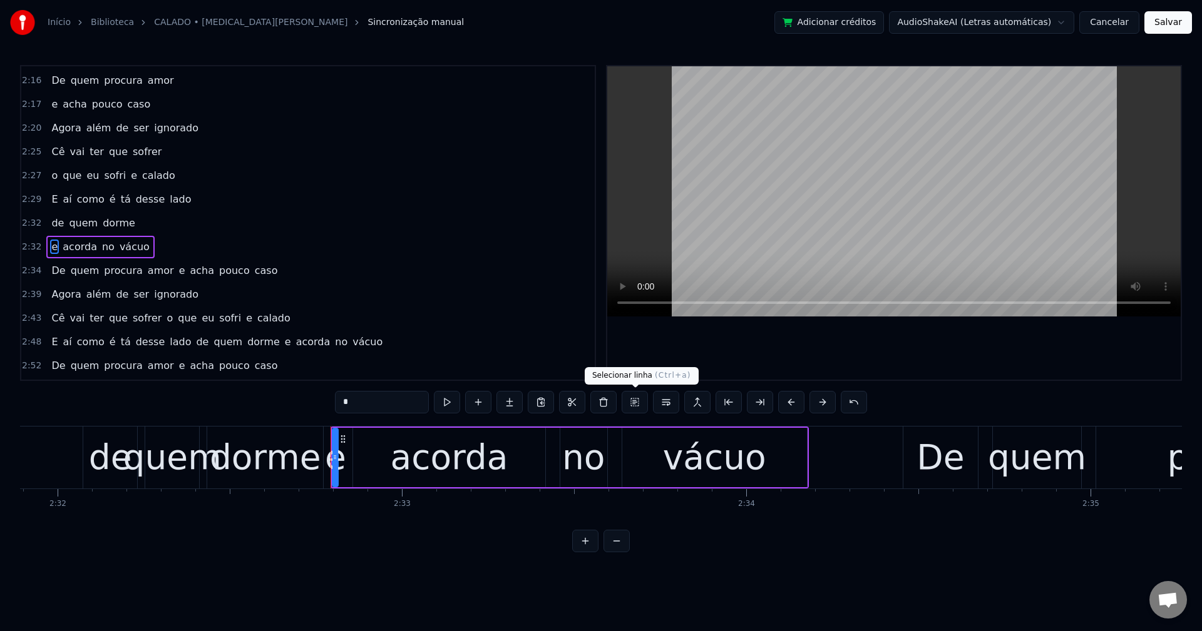
scroll to position [1258, 0]
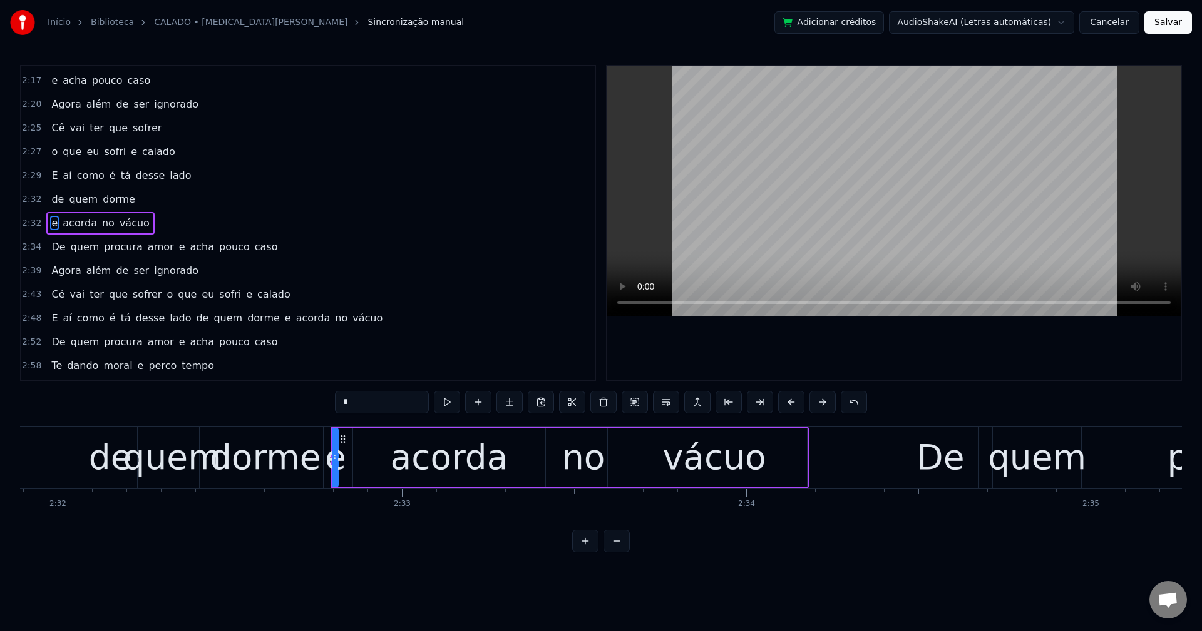
click at [178, 248] on span "e" at bounding box center [182, 247] width 9 height 14
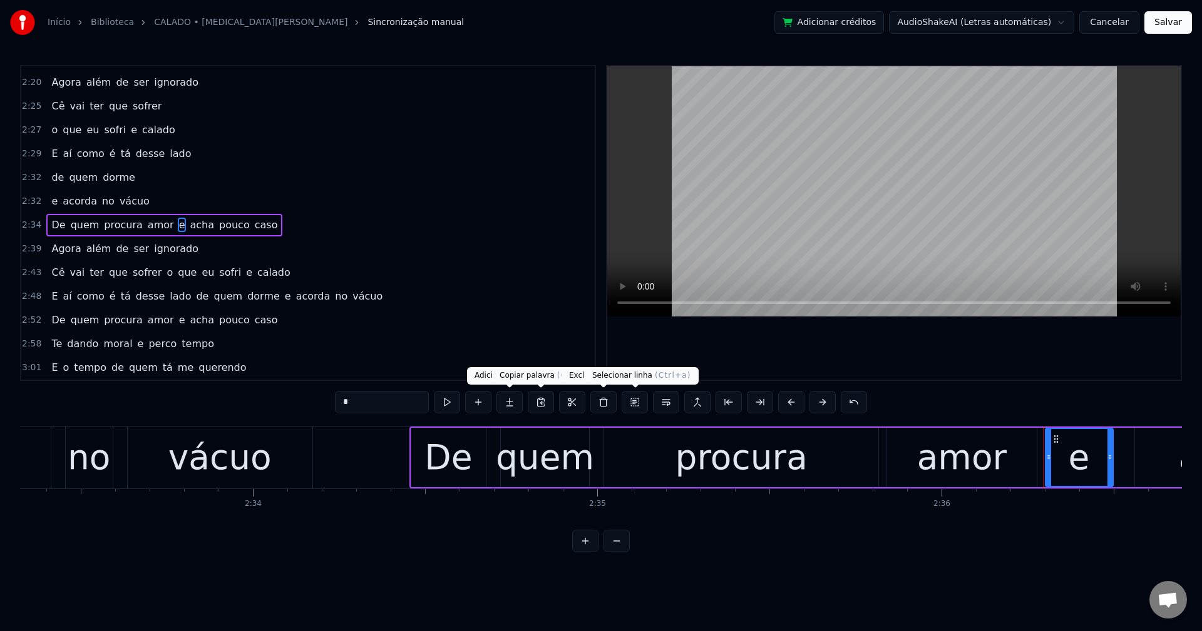
scroll to position [0, 53735]
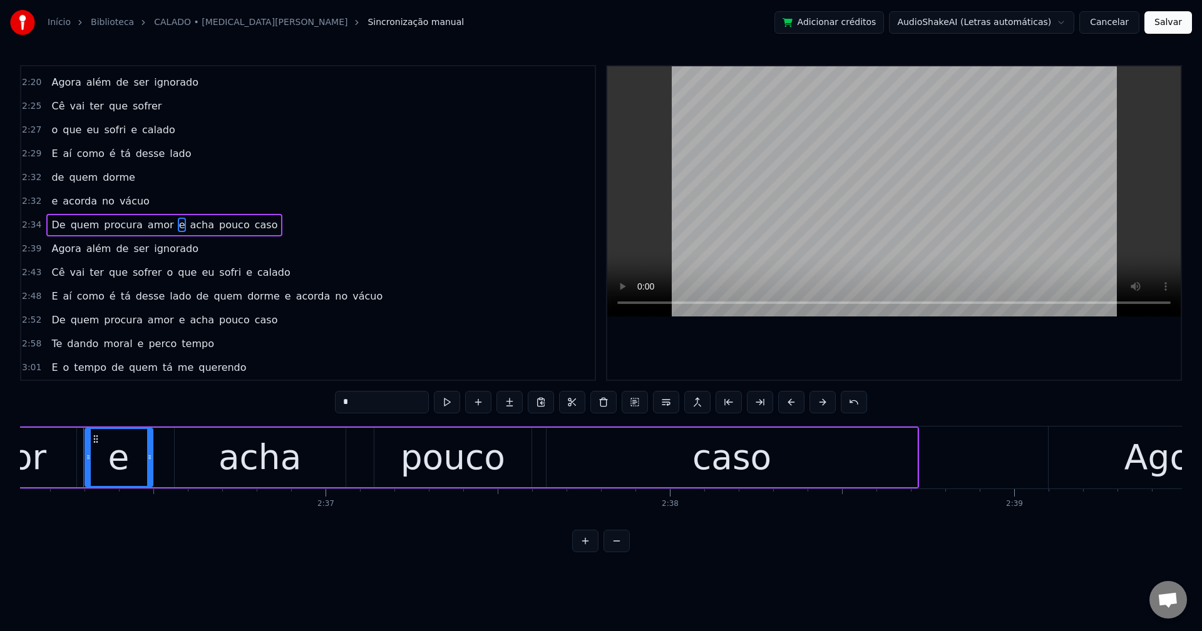
click at [672, 398] on button at bounding box center [666, 402] width 26 height 23
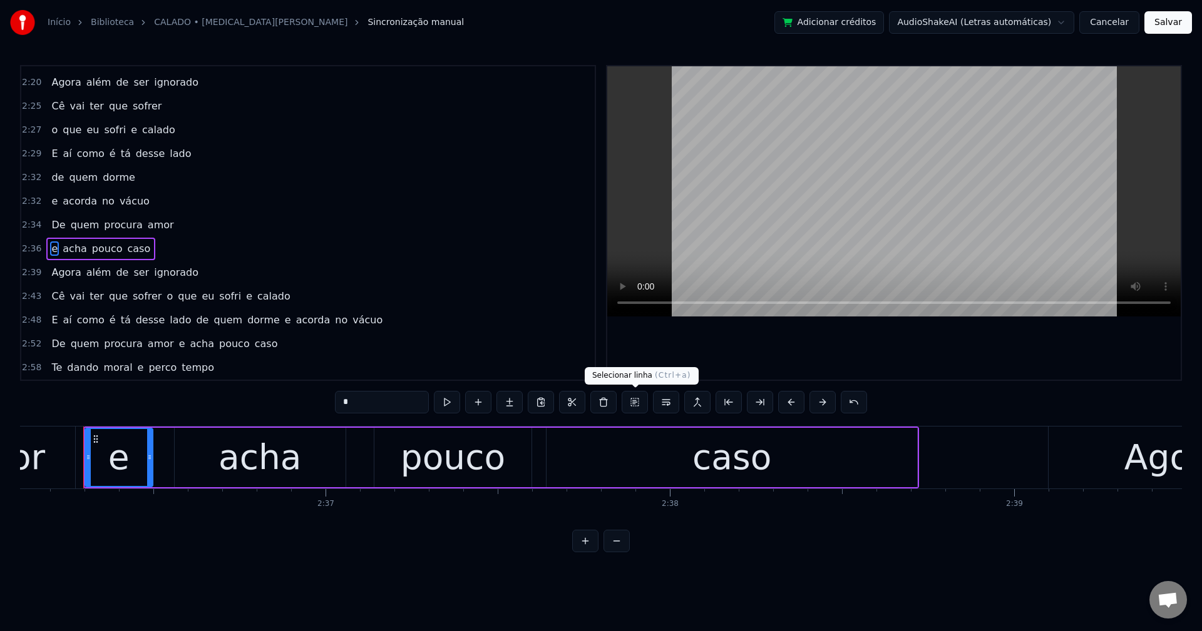
scroll to position [1304, 0]
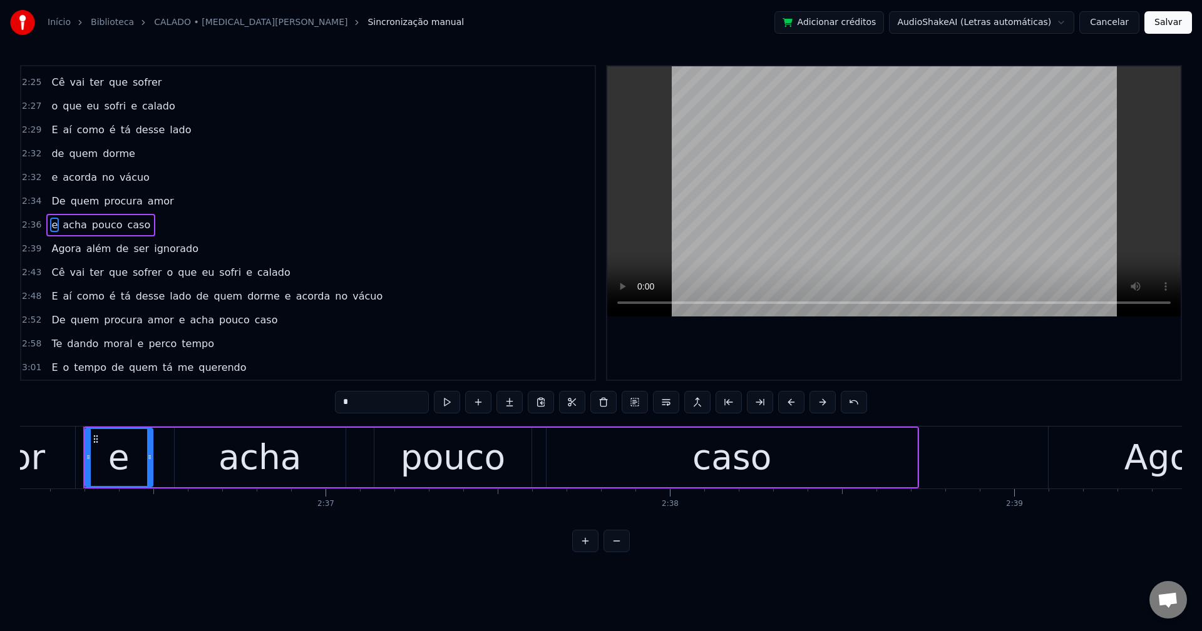
click at [165, 271] on span "o" at bounding box center [169, 272] width 9 height 14
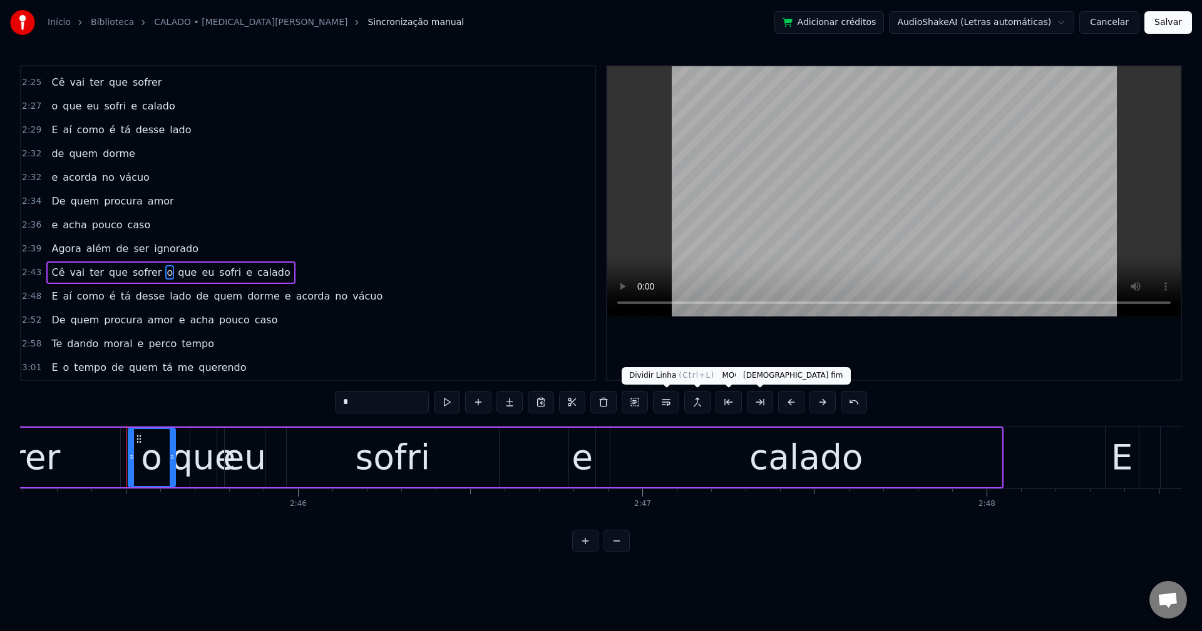
scroll to position [0, 56903]
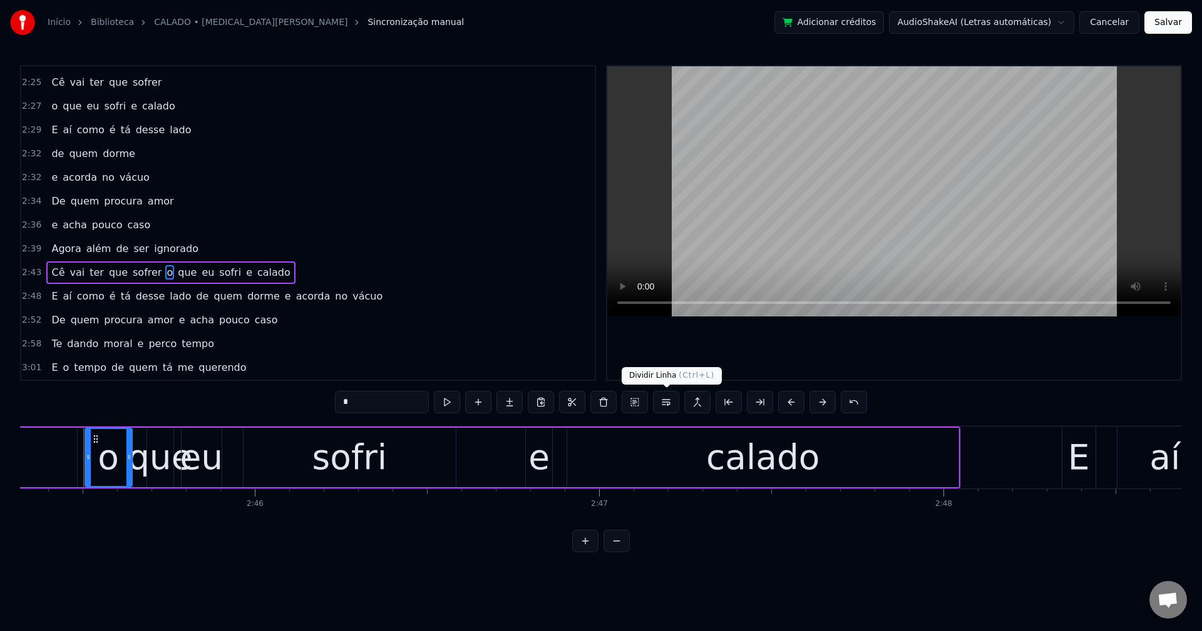
click at [662, 406] on button at bounding box center [666, 402] width 26 height 23
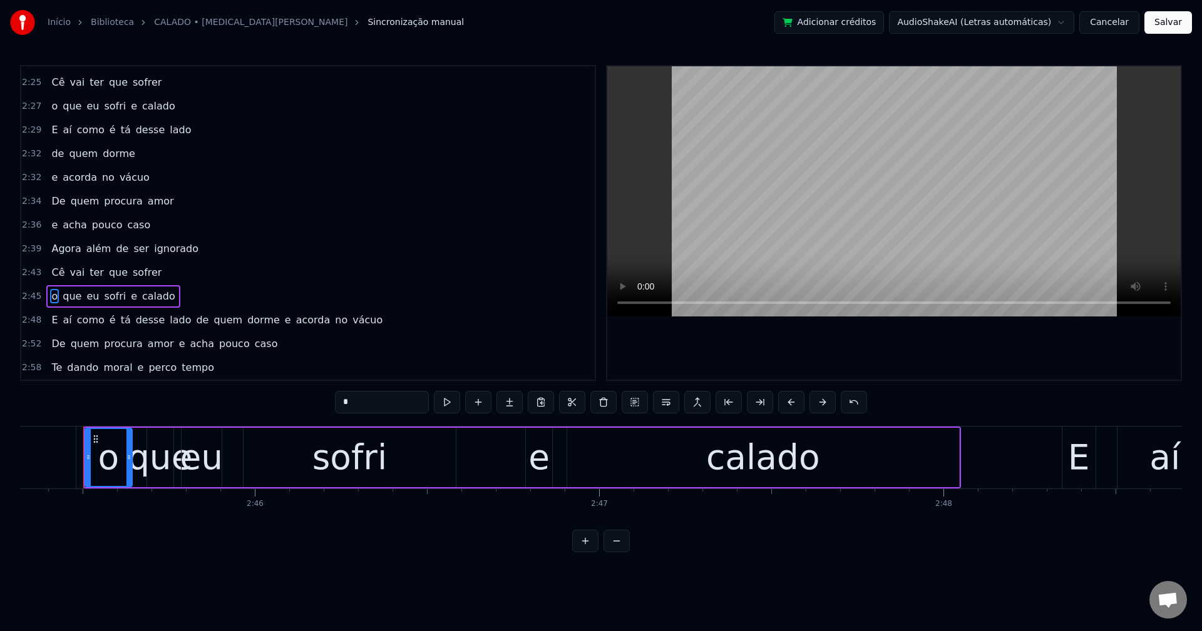
scroll to position [1327, 0]
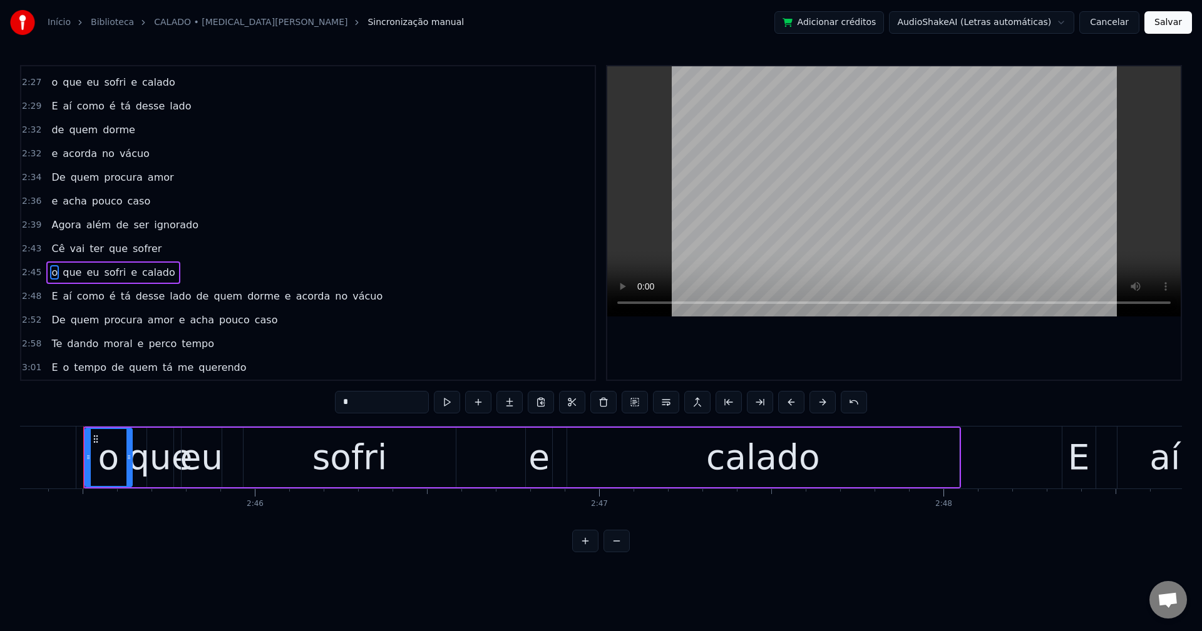
click at [120, 108] on span "tá" at bounding box center [126, 106] width 13 height 14
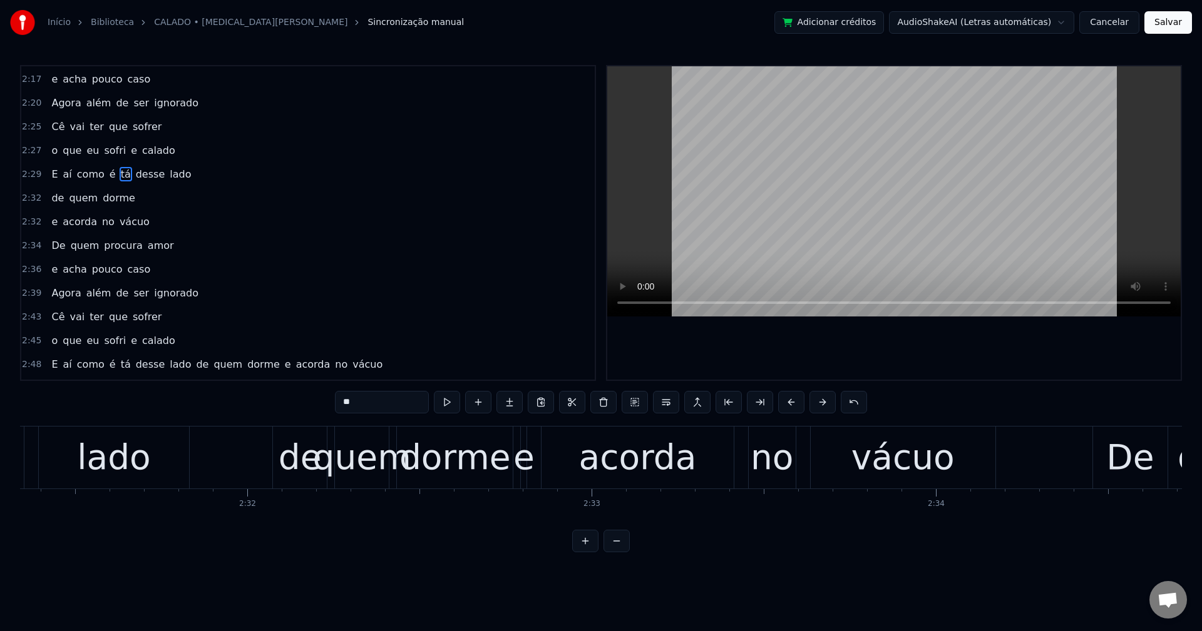
scroll to position [0, 51806]
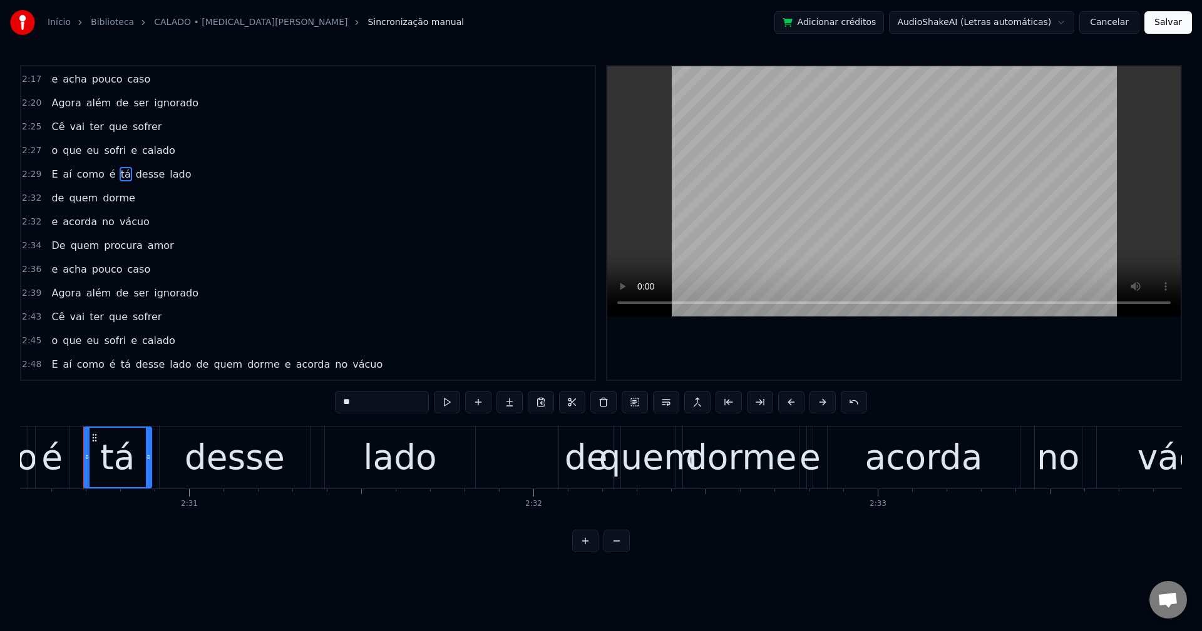
click at [369, 390] on div "0:01 Eu tô ansioso esperando 0:04 aquela mensagem chegar 0:10 Pra eu ignorar 0:…" at bounding box center [601, 309] width 1162 height 488
click at [369, 402] on input "**" at bounding box center [382, 402] width 94 height 23
click at [120, 363] on span "tá" at bounding box center [126, 364] width 13 height 14
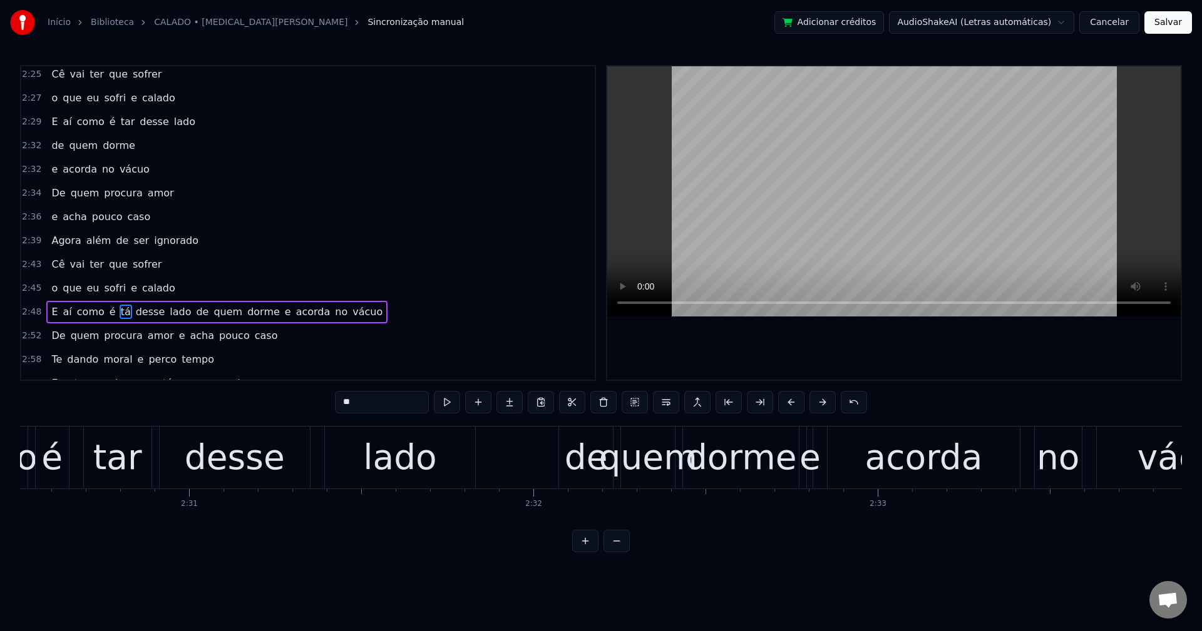
scroll to position [1327, 0]
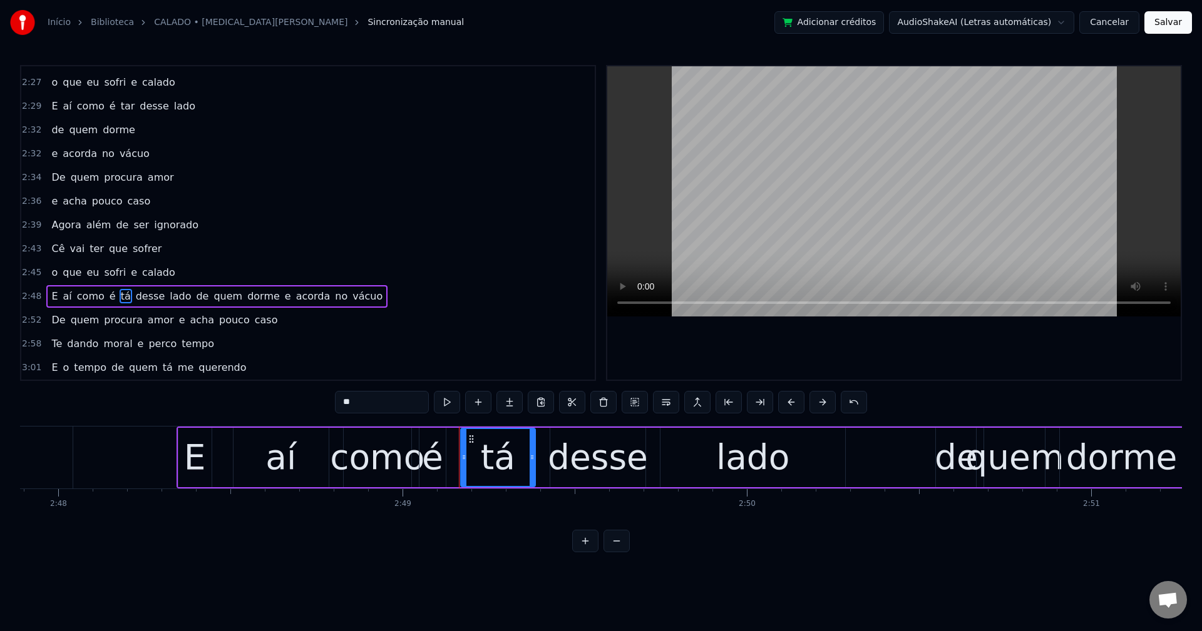
click at [377, 397] on input "**" at bounding box center [382, 402] width 94 height 23
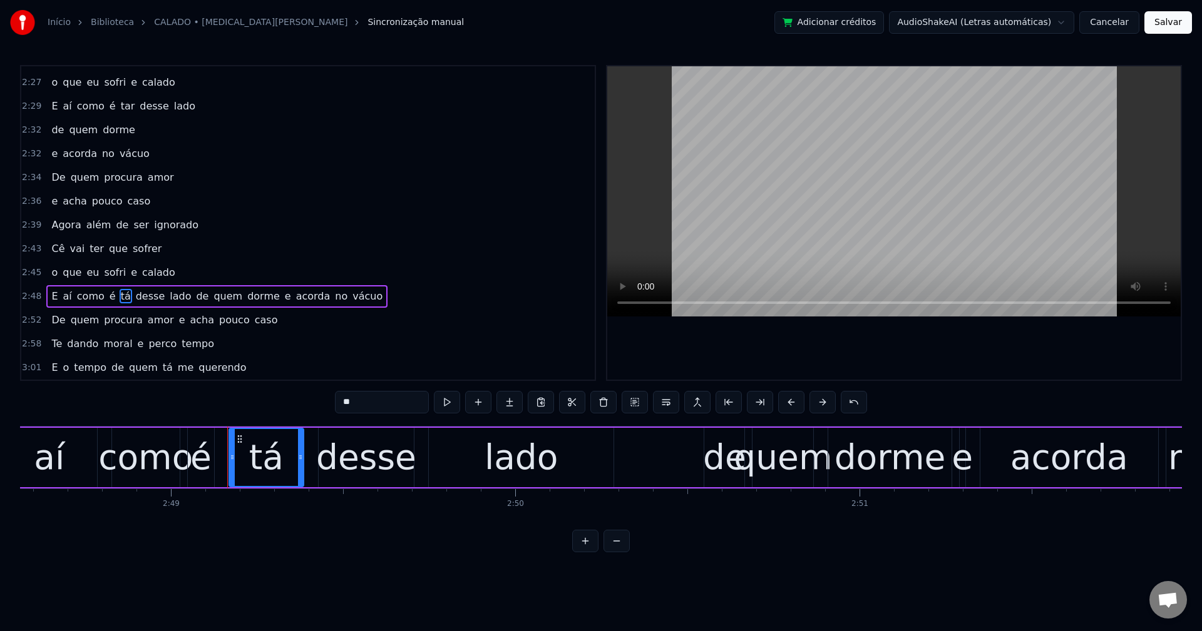
scroll to position [0, 58164]
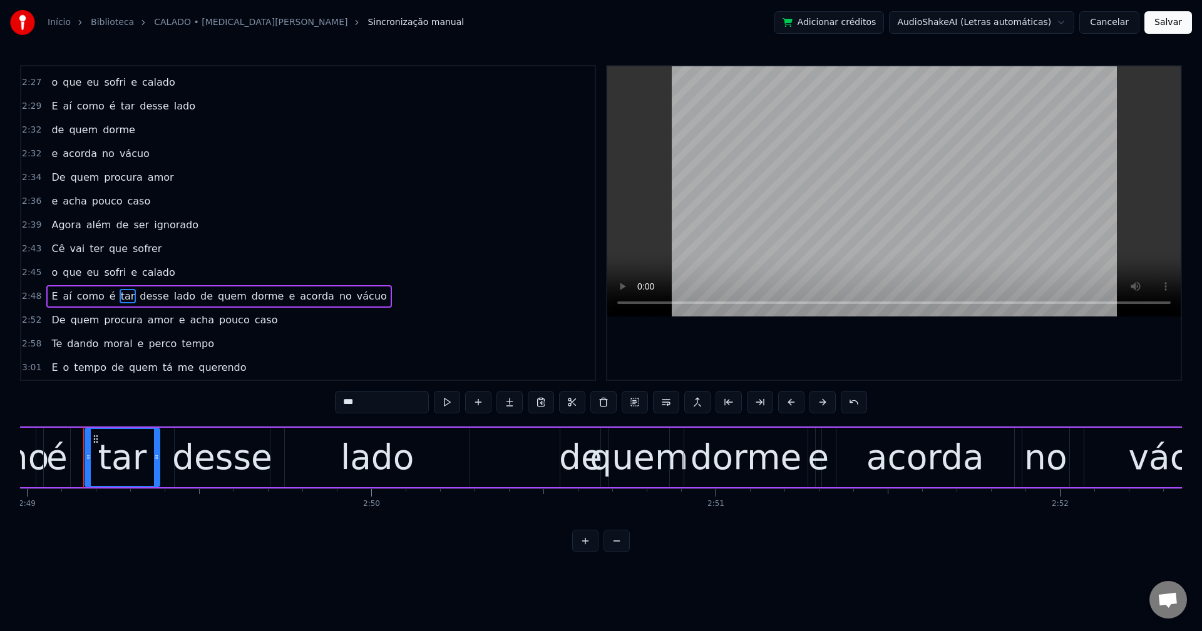
click at [199, 299] on span "de" at bounding box center [206, 296] width 15 height 14
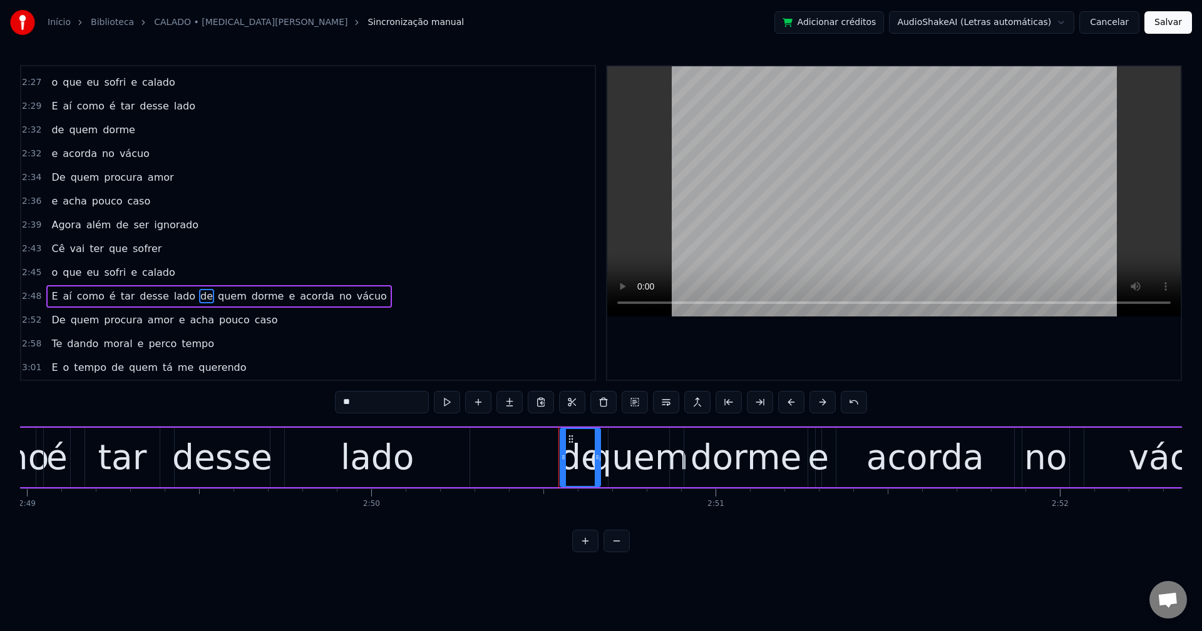
click at [662, 402] on button at bounding box center [666, 402] width 26 height 23
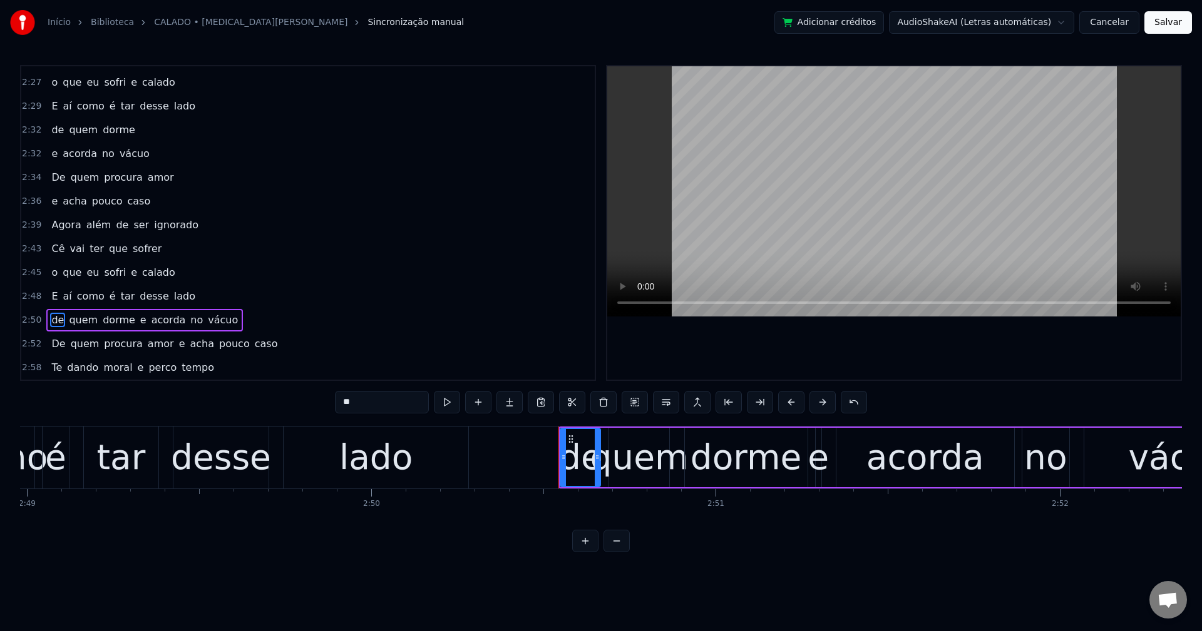
scroll to position [1351, 0]
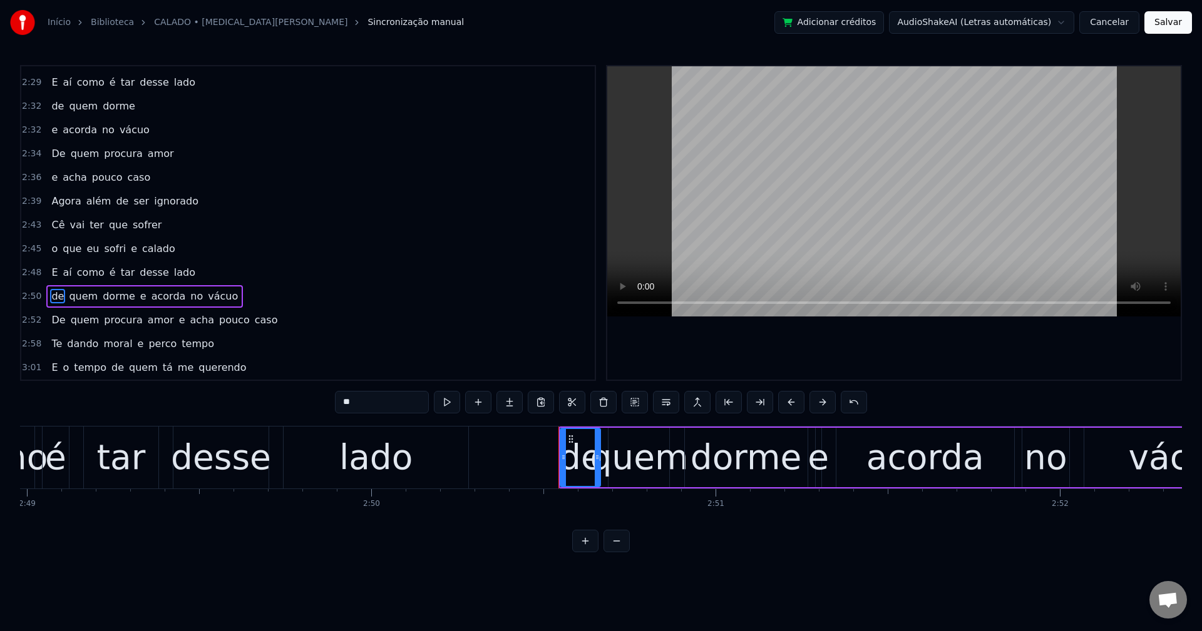
click at [139, 298] on span "e" at bounding box center [143, 296] width 9 height 14
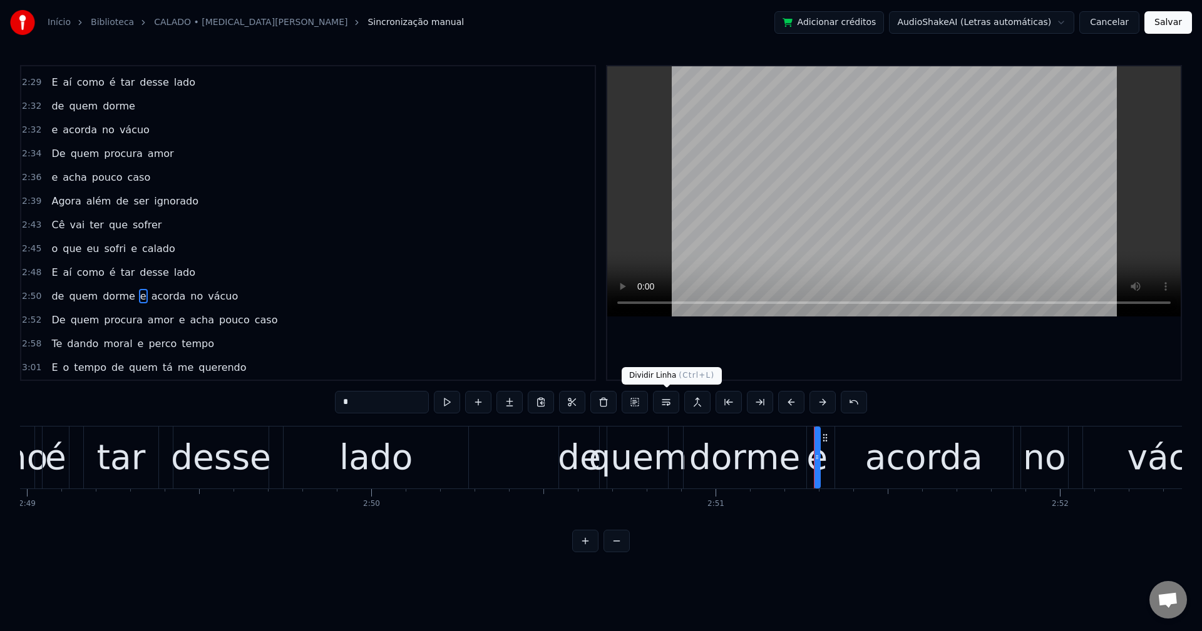
click at [666, 400] on button at bounding box center [666, 402] width 26 height 23
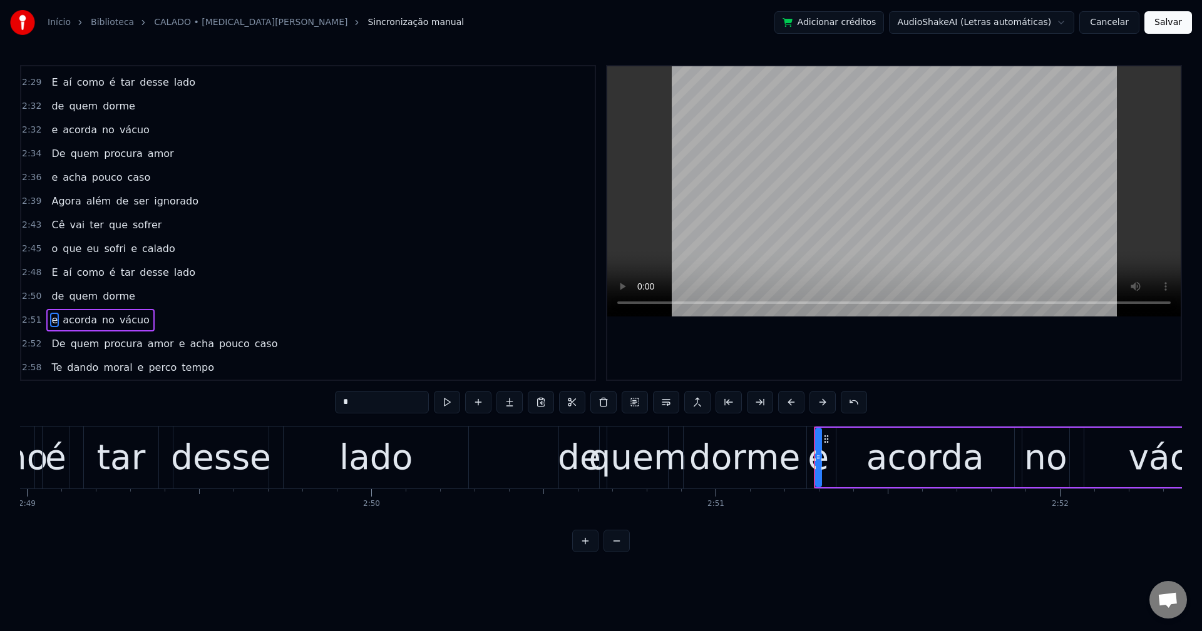
scroll to position [1375, 0]
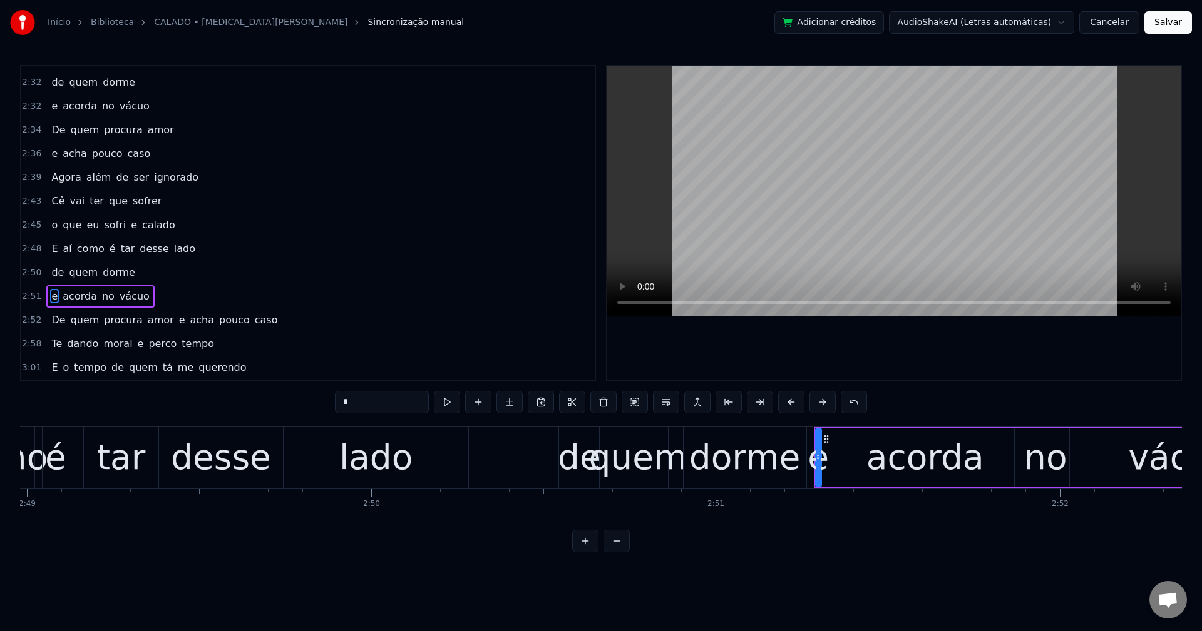
click at [178, 322] on span "e" at bounding box center [182, 320] width 9 height 14
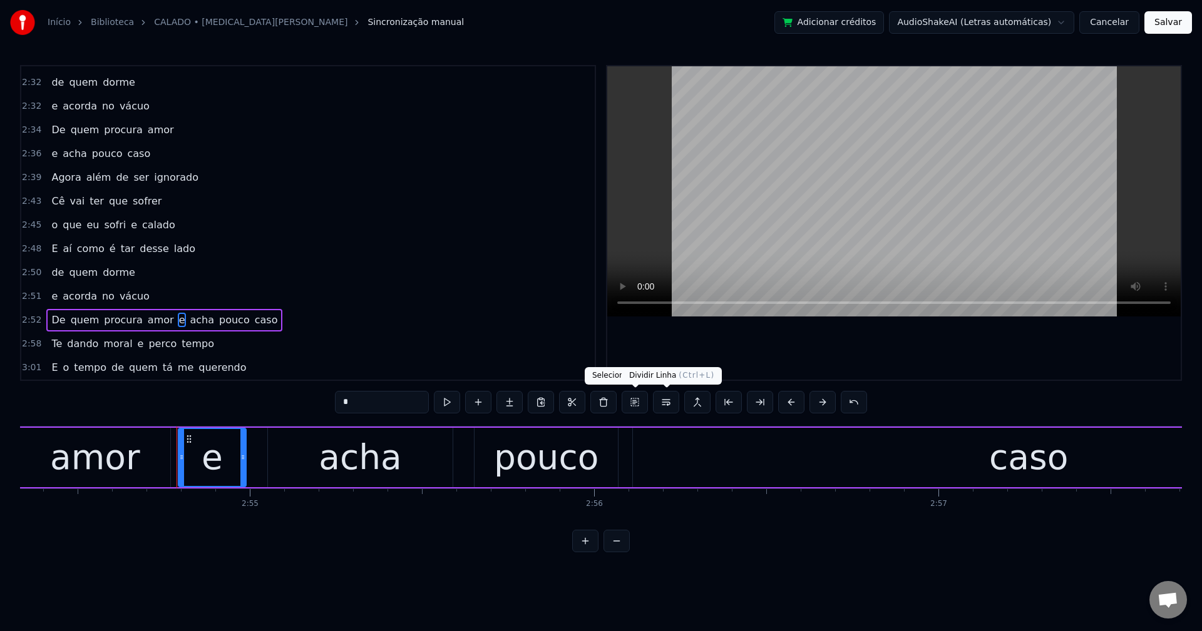
scroll to position [0, 60100]
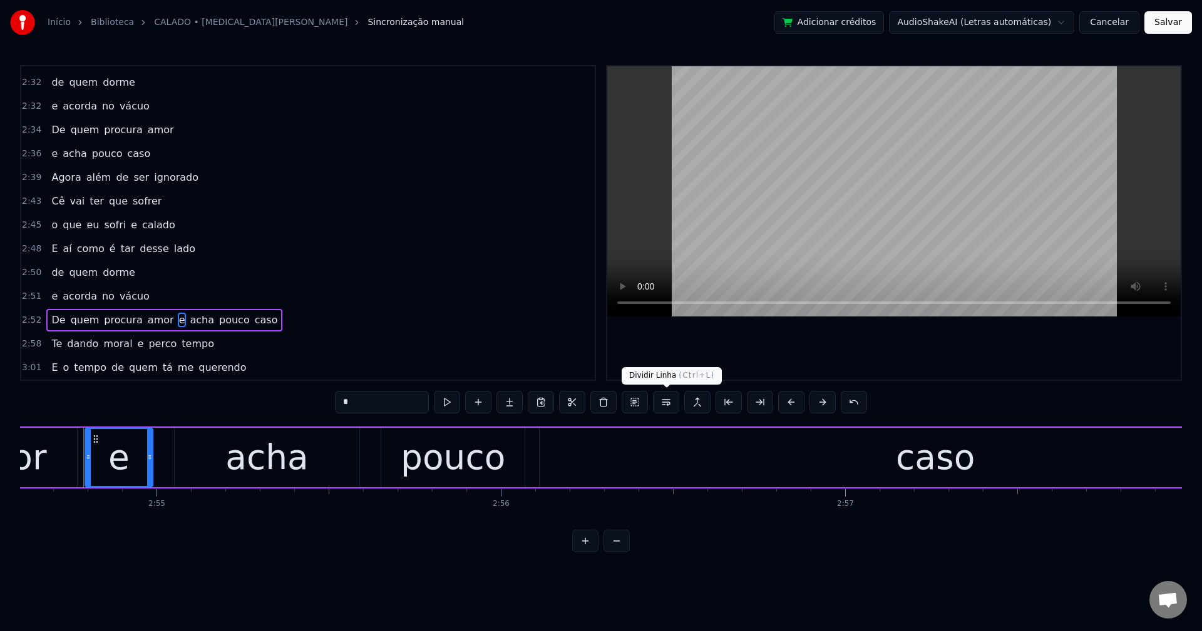
click at [671, 408] on button at bounding box center [666, 402] width 26 height 23
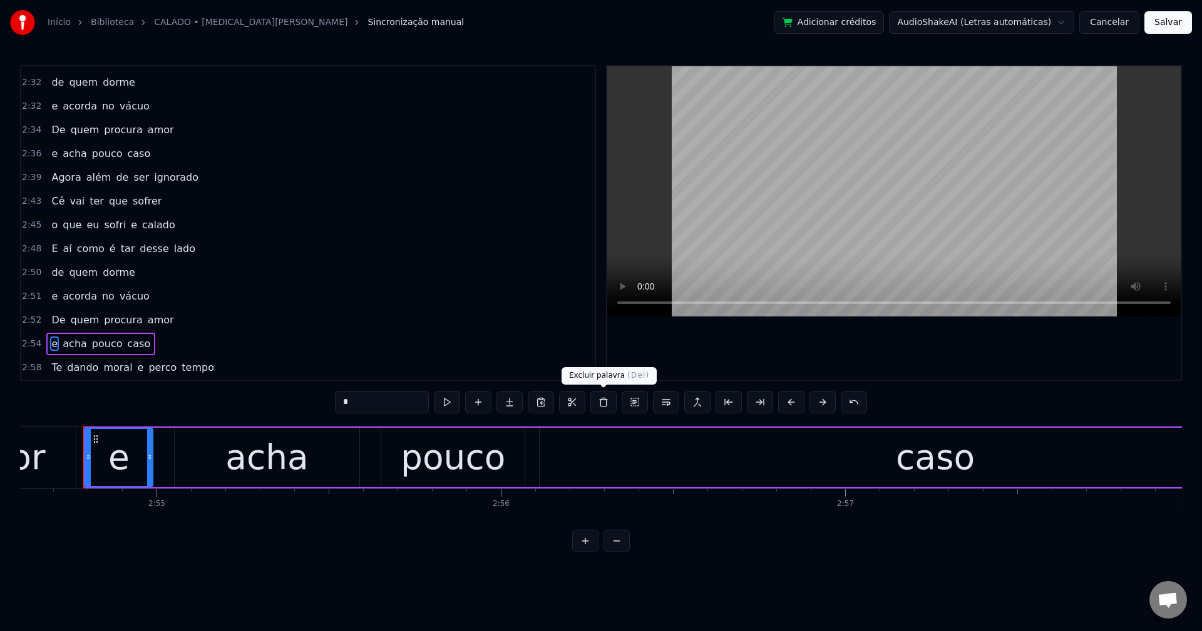
scroll to position [1399, 0]
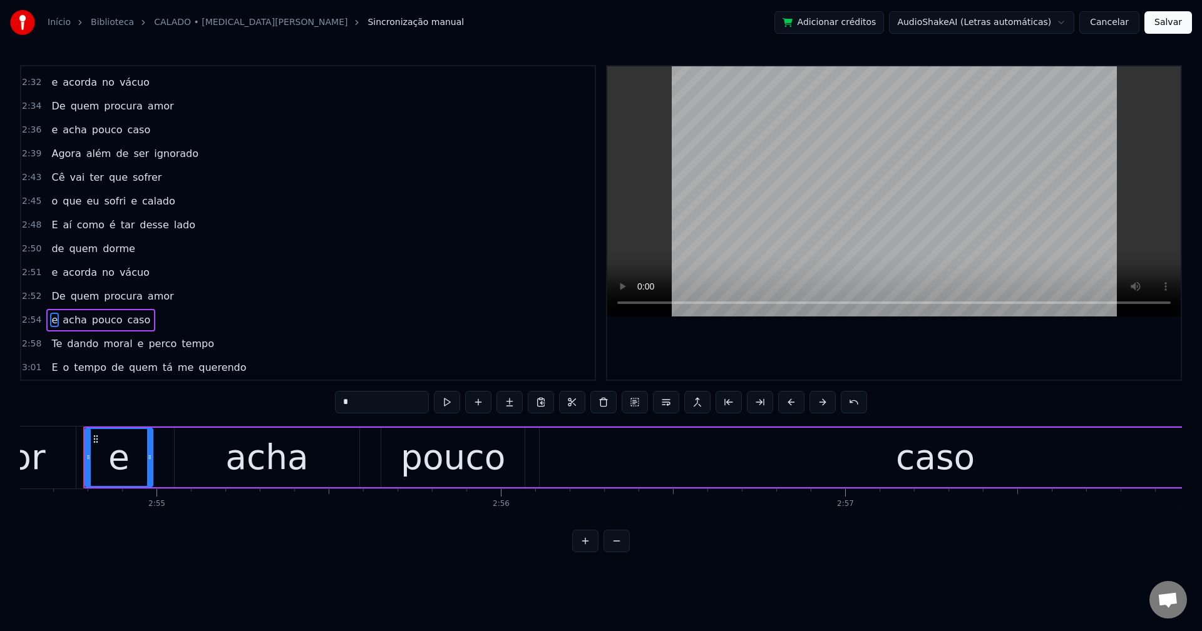
click at [136, 343] on span "e" at bounding box center [140, 344] width 9 height 14
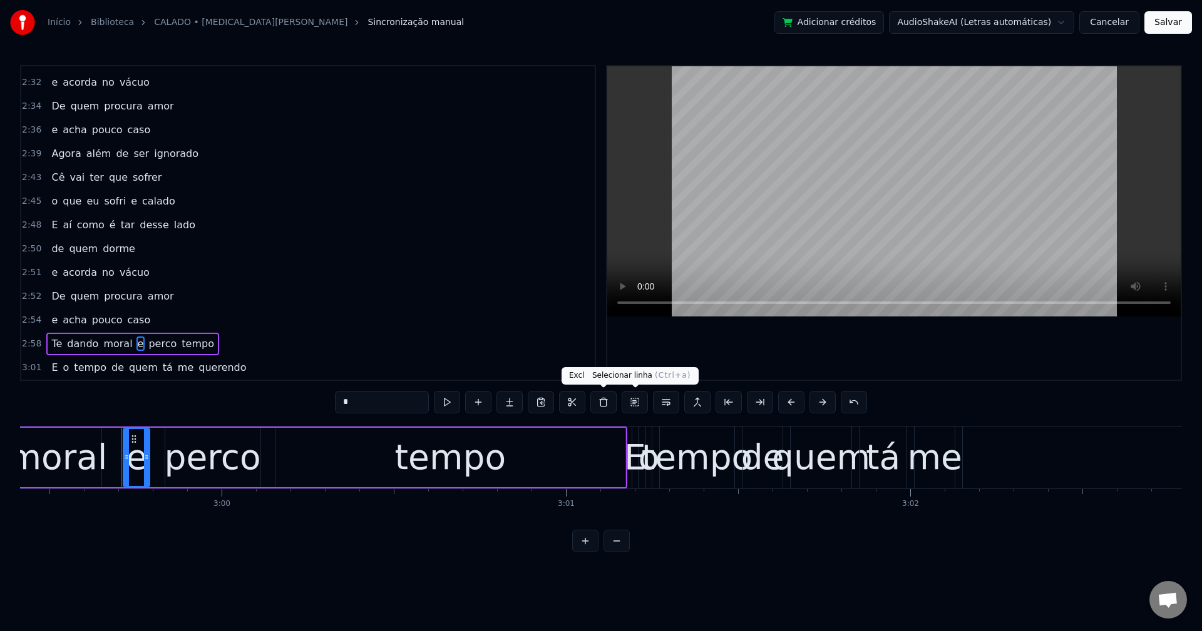
scroll to position [0, 61794]
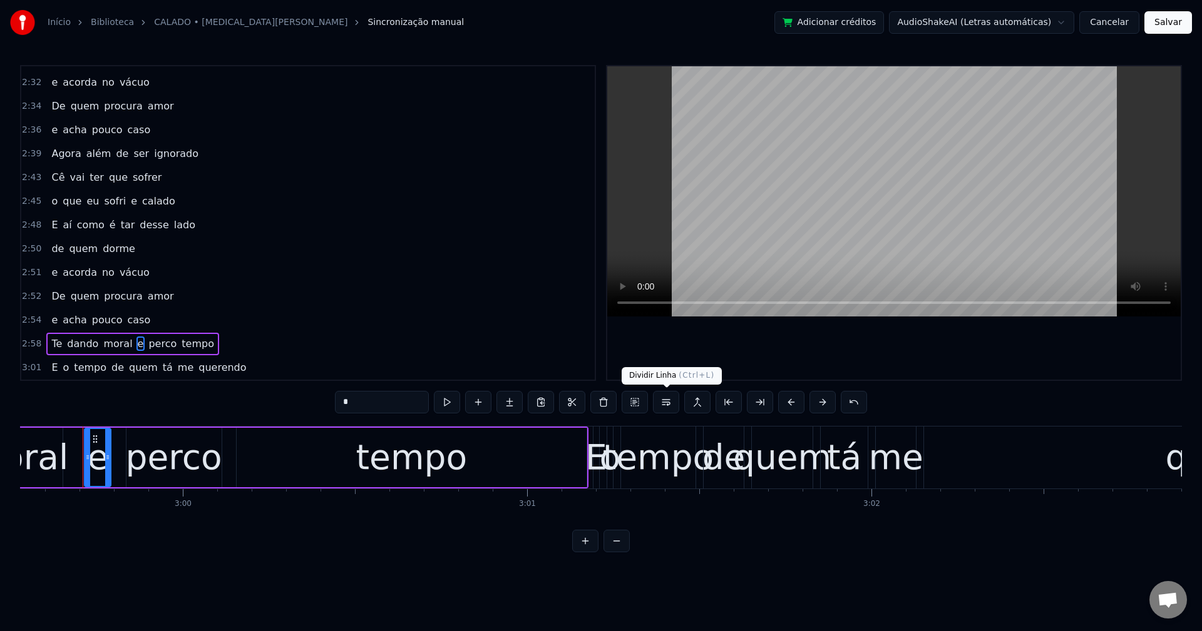
click at [669, 406] on button at bounding box center [666, 402] width 26 height 23
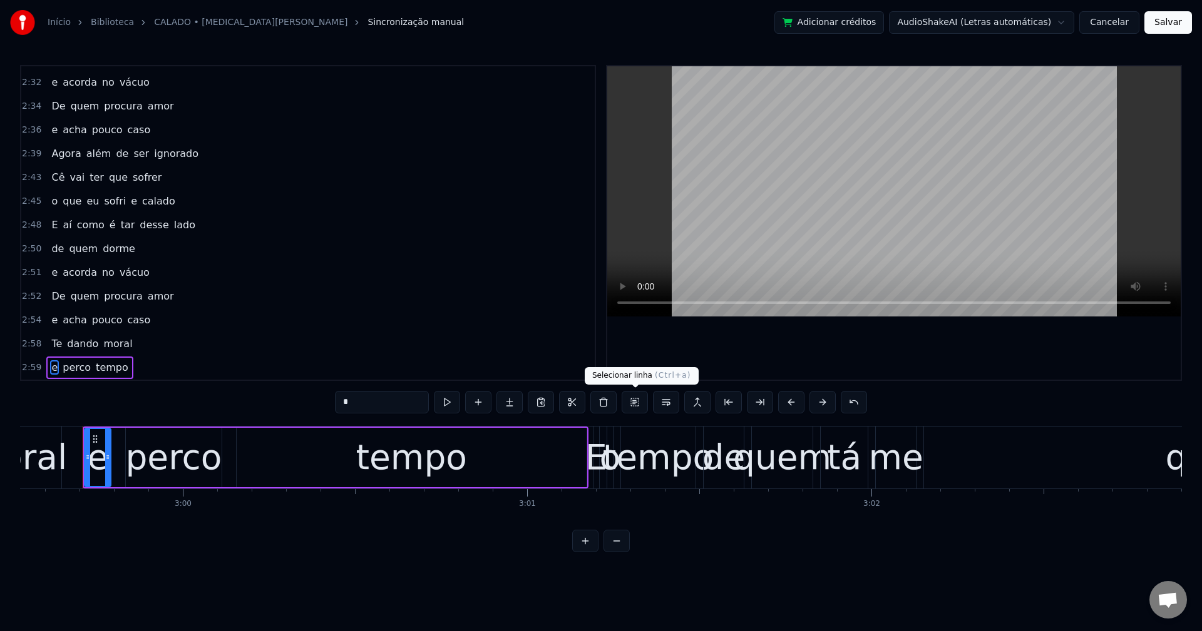
scroll to position [1423, 0]
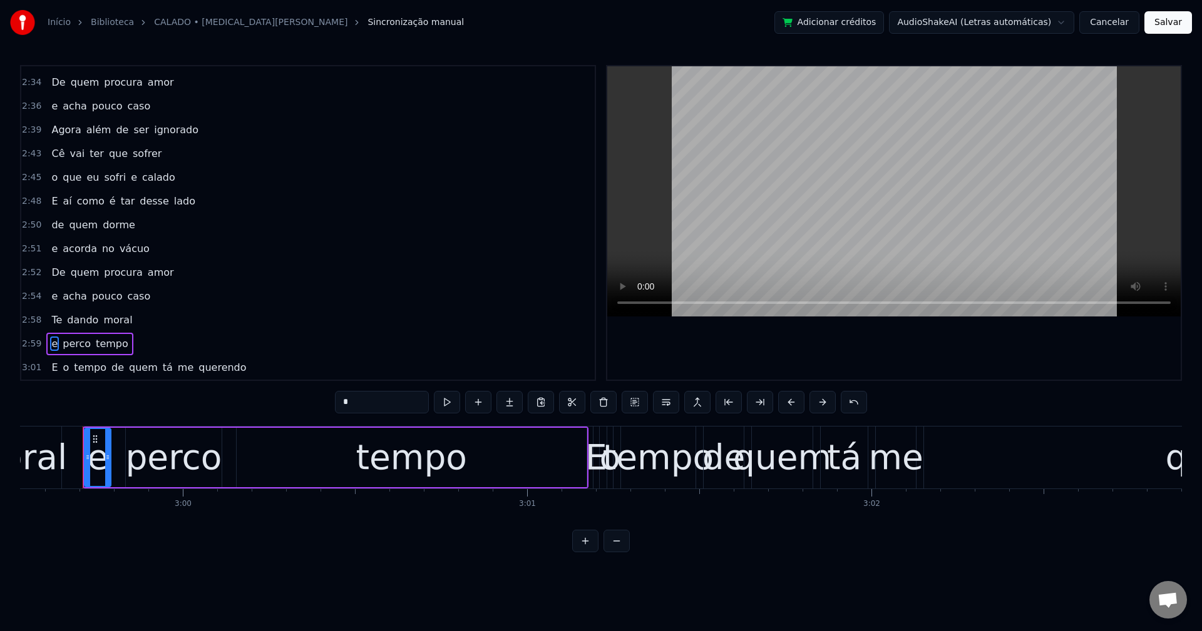
click at [161, 370] on span "tá" at bounding box center [167, 367] width 13 height 14
type input "**"
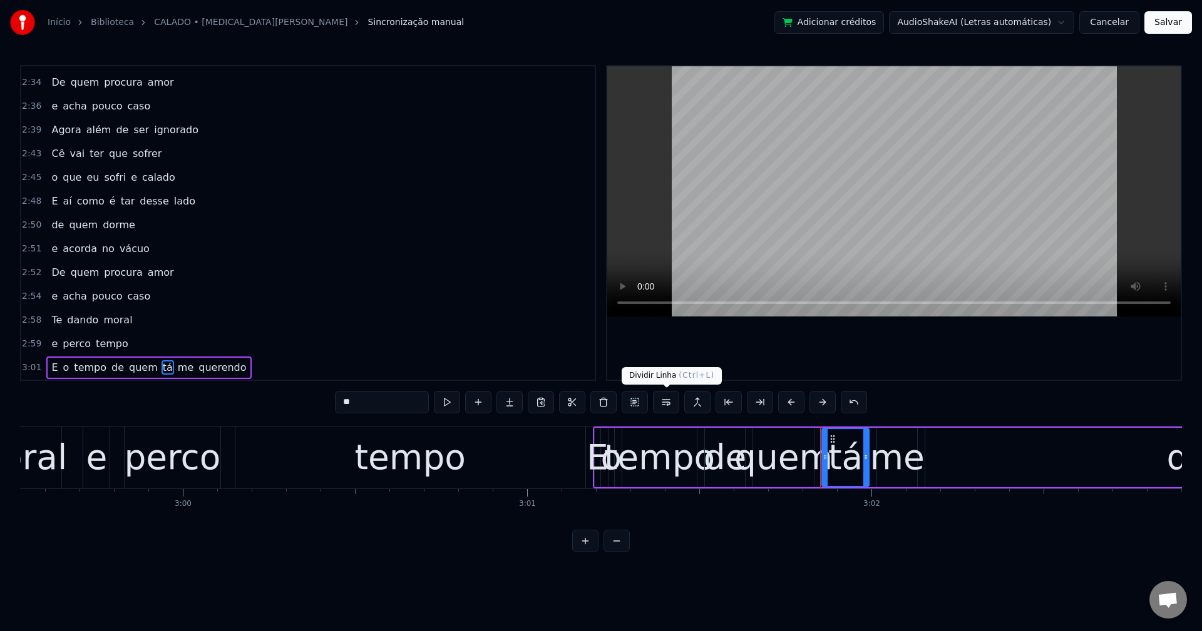
click at [668, 405] on button at bounding box center [666, 402] width 26 height 23
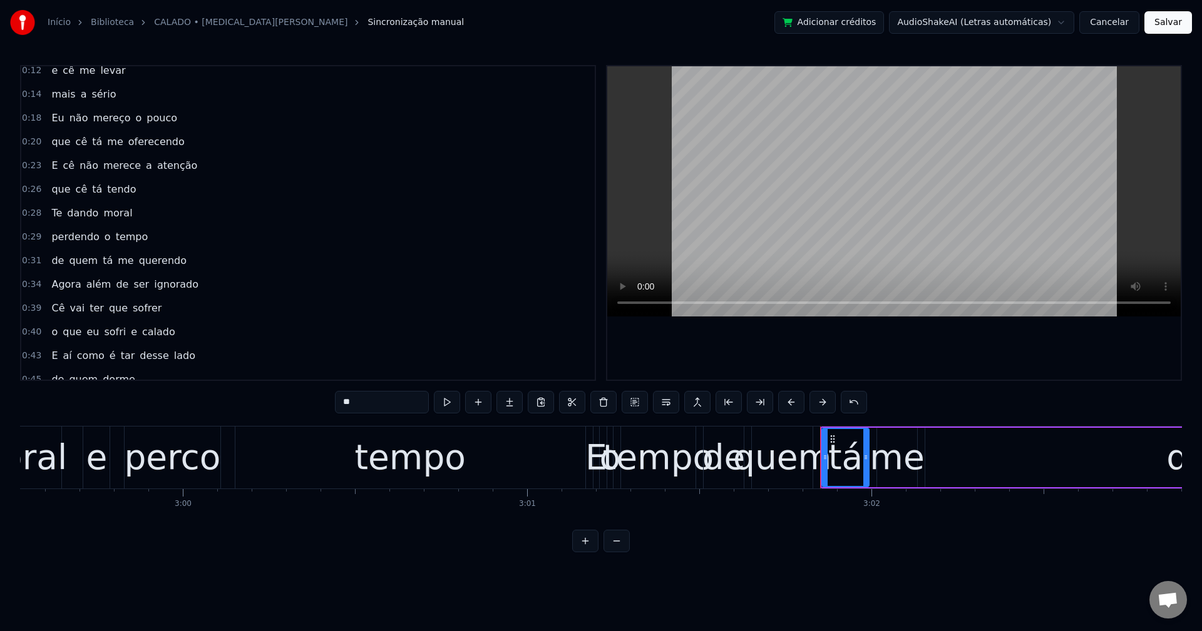
scroll to position [0, 0]
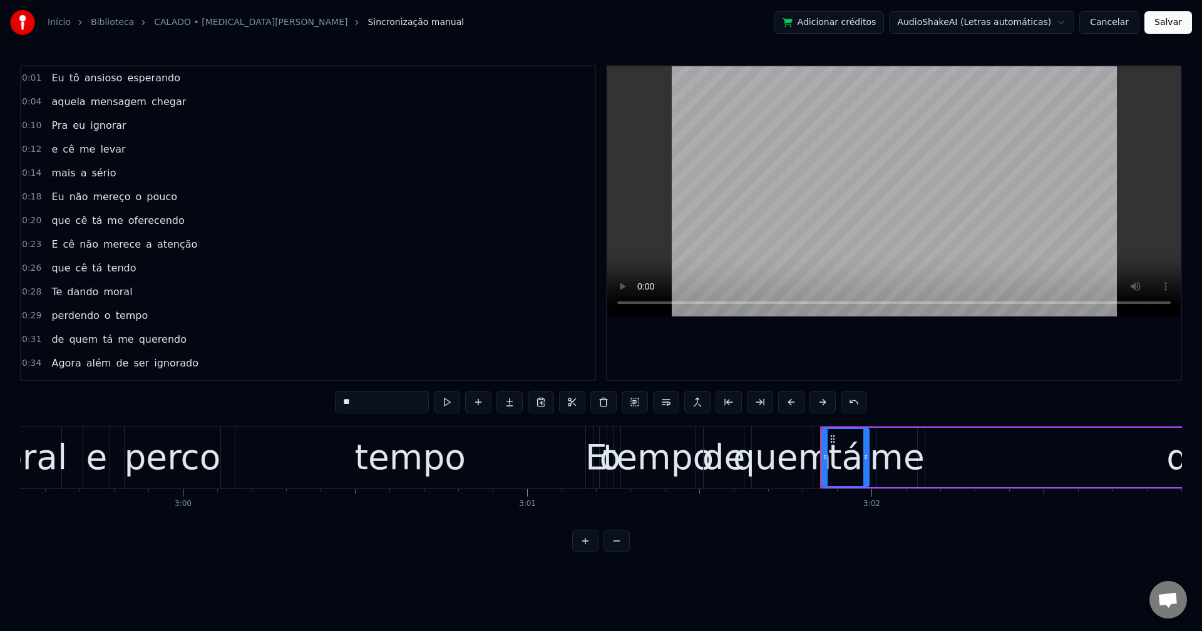
click at [901, 27] on button "Salvar" at bounding box center [1168, 22] width 48 height 23
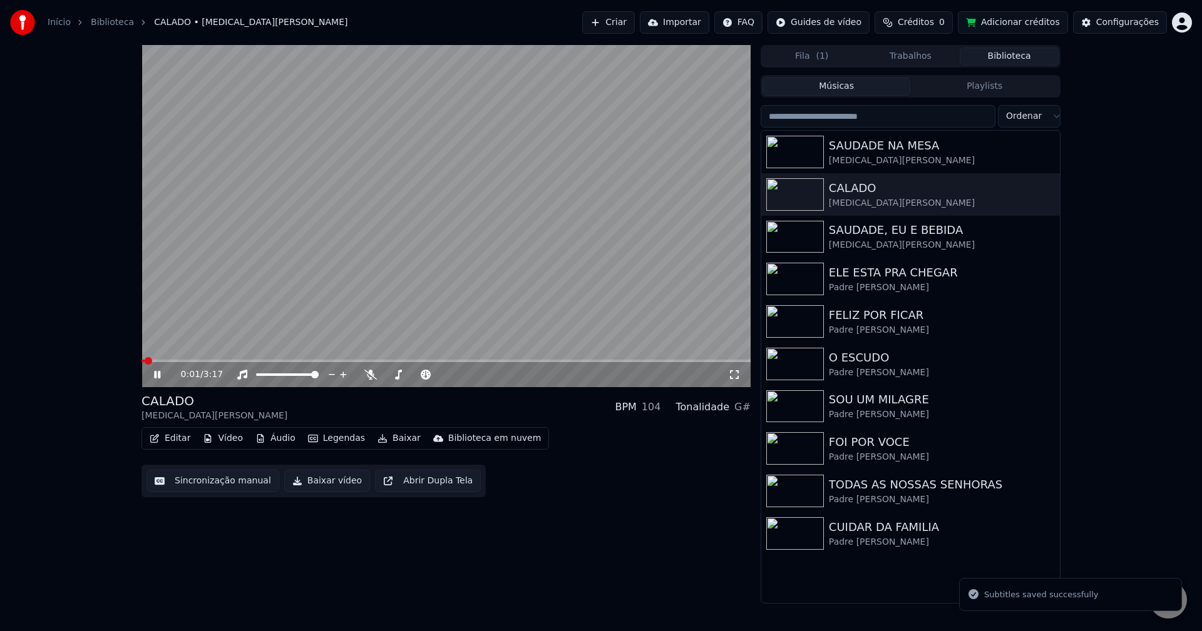
click at [226, 484] on button "Sincronização manual" at bounding box center [212, 481] width 133 height 23
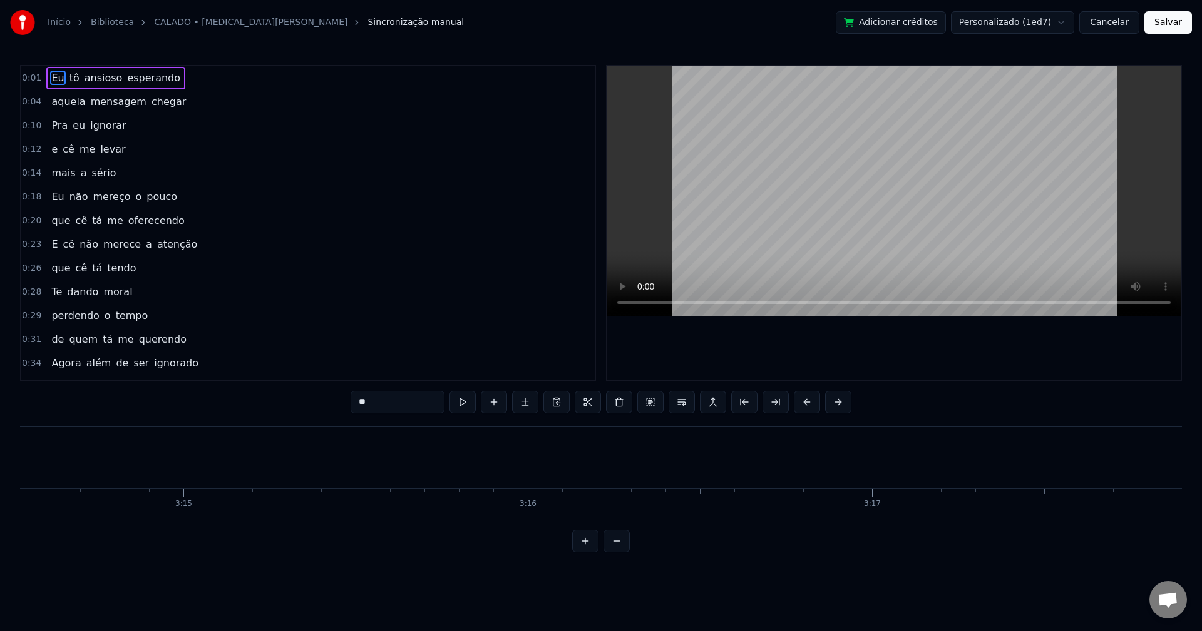
scroll to position [0, 66957]
click at [901, 28] on button "Salvar" at bounding box center [1168, 22] width 48 height 23
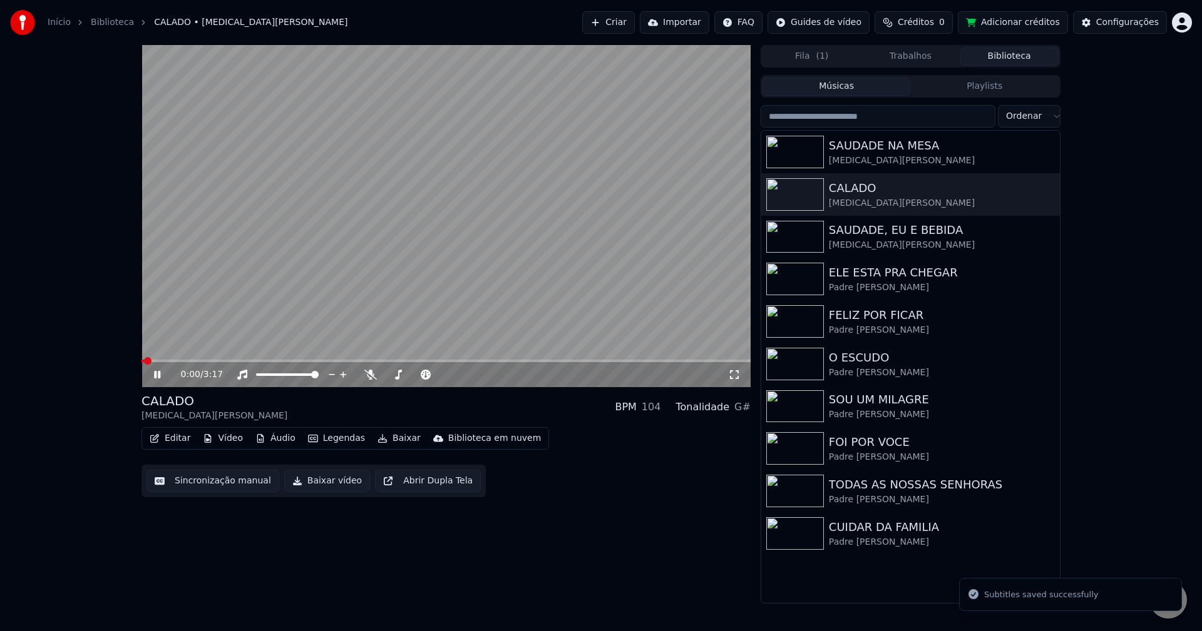
click at [299, 483] on button "Baixar vídeo" at bounding box center [327, 481] width 86 height 23
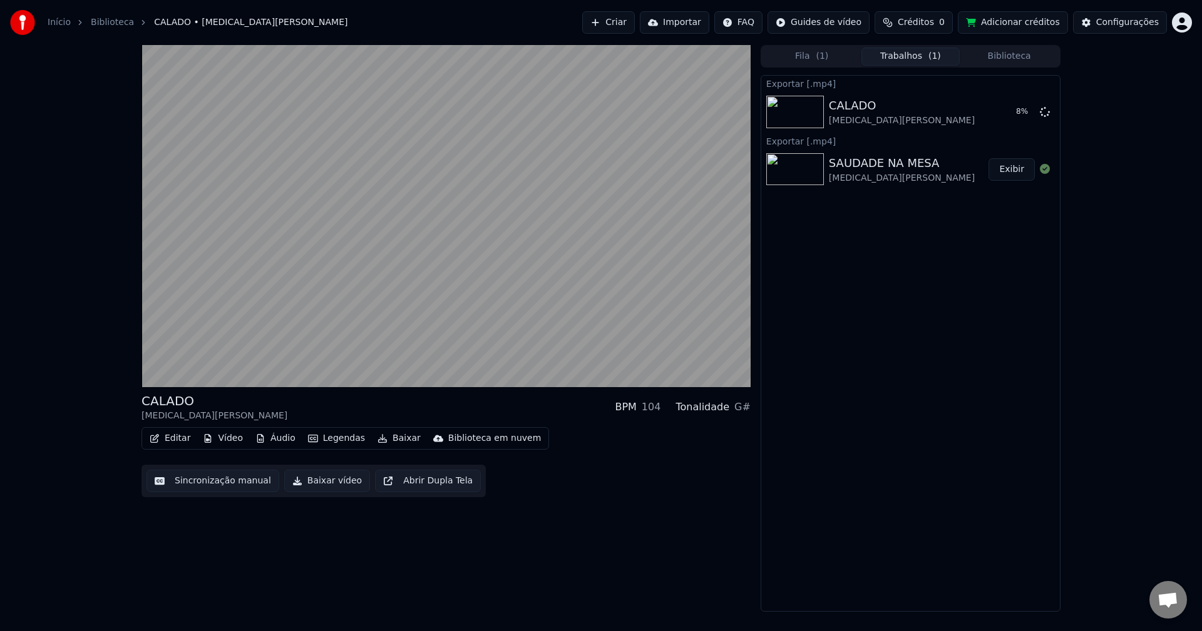
click at [901, 171] on button "Exibir" at bounding box center [1011, 169] width 46 height 23
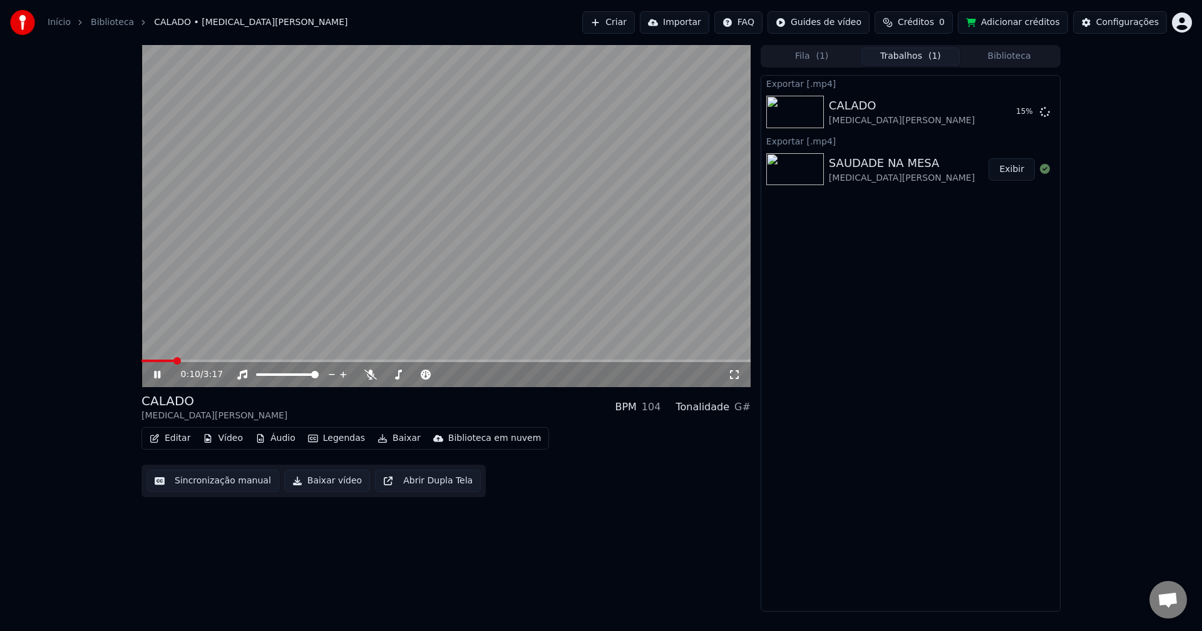
click at [509, 310] on video at bounding box center [445, 216] width 609 height 342
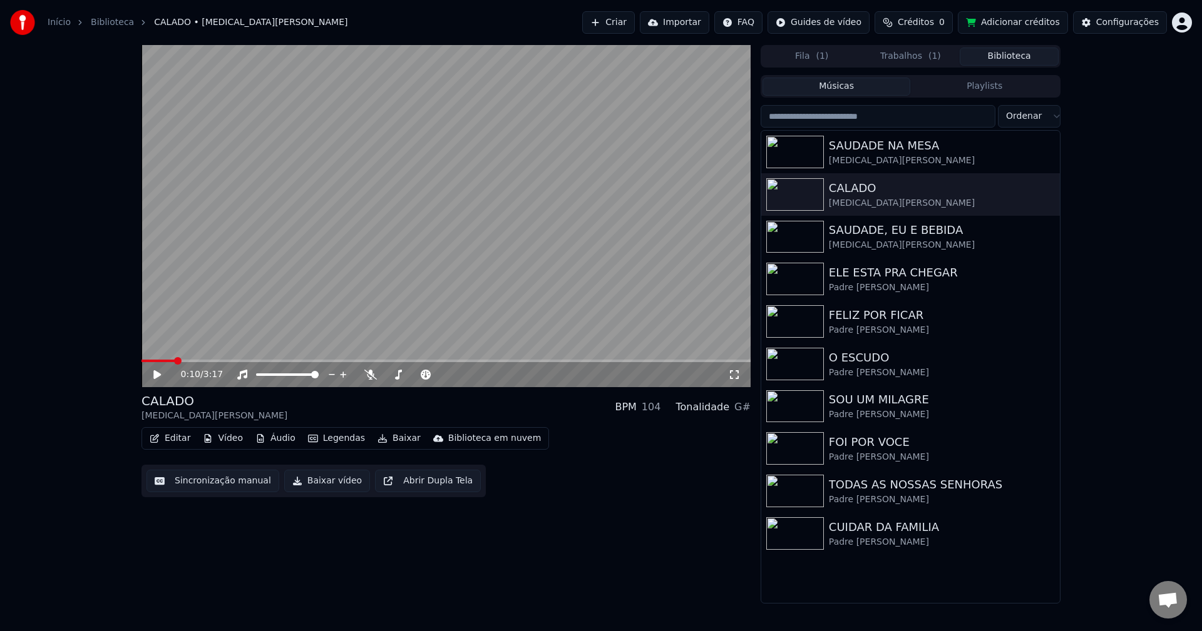
click at [901, 55] on button "Biblioteca" at bounding box center [1008, 57] width 99 height 18
click at [846, 233] on div "SAUDADE, EU E BEBIDA" at bounding box center [935, 231] width 213 height 18
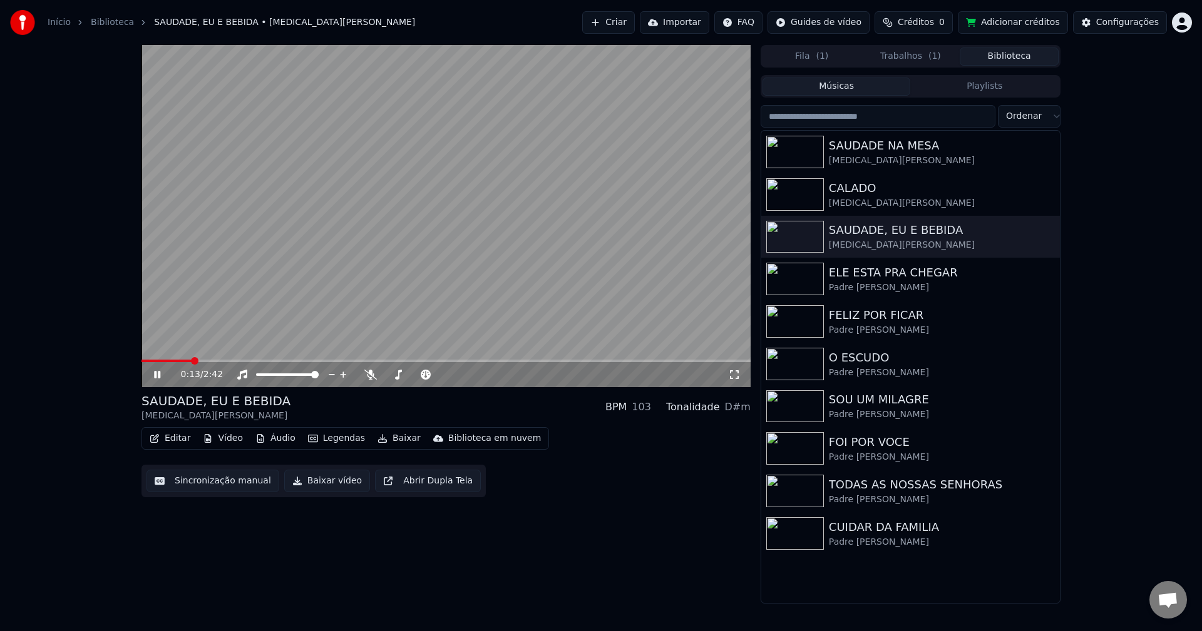
click at [626, 264] on video at bounding box center [445, 216] width 609 height 342
click at [193, 481] on button "Sincronização manual" at bounding box center [212, 481] width 133 height 23
